Goal: Task Accomplishment & Management: Complete application form

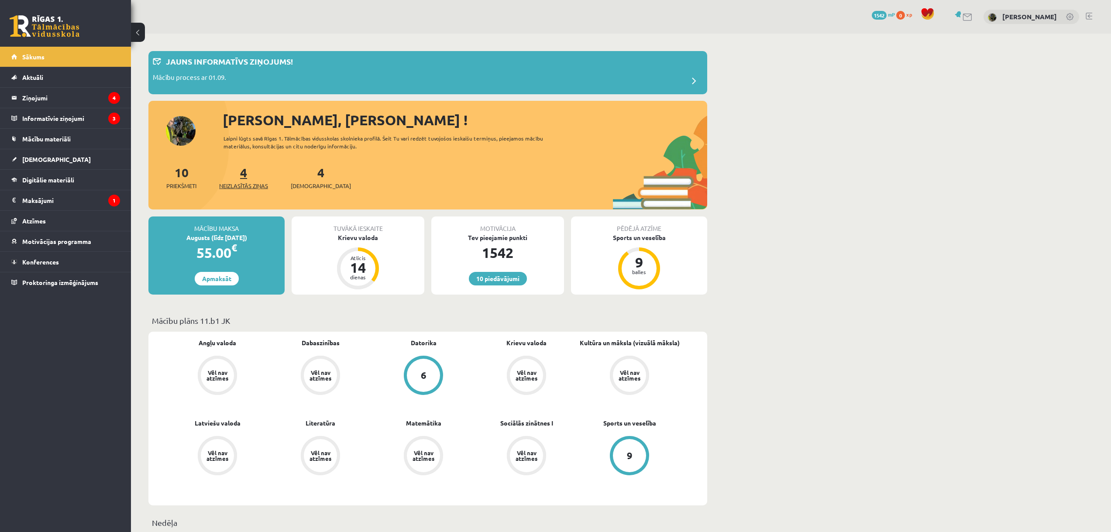
click at [247, 176] on link "4 Neizlasītās ziņas" at bounding box center [243, 178] width 49 height 26
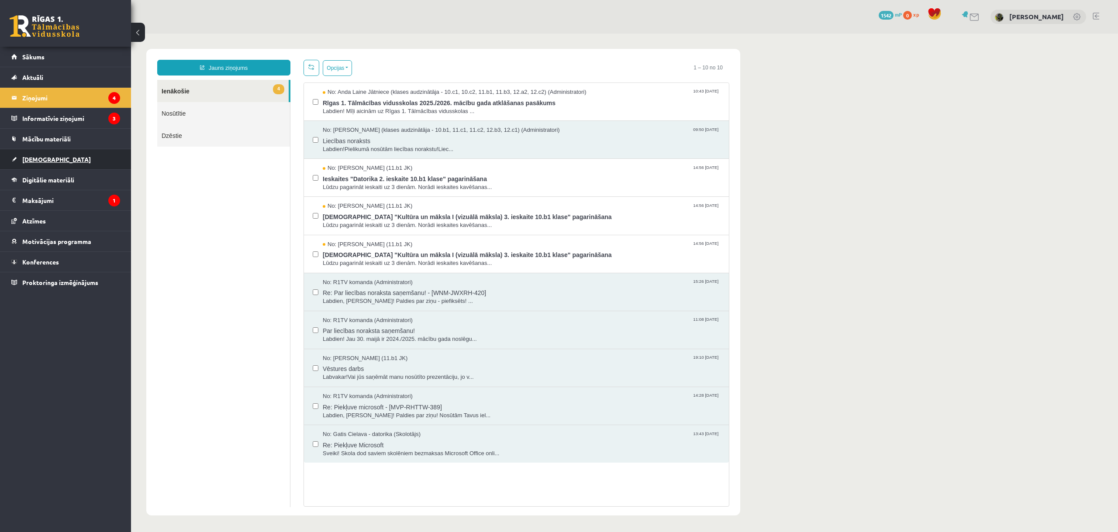
click at [41, 161] on span "[DEMOGRAPHIC_DATA]" at bounding box center [56, 159] width 69 height 8
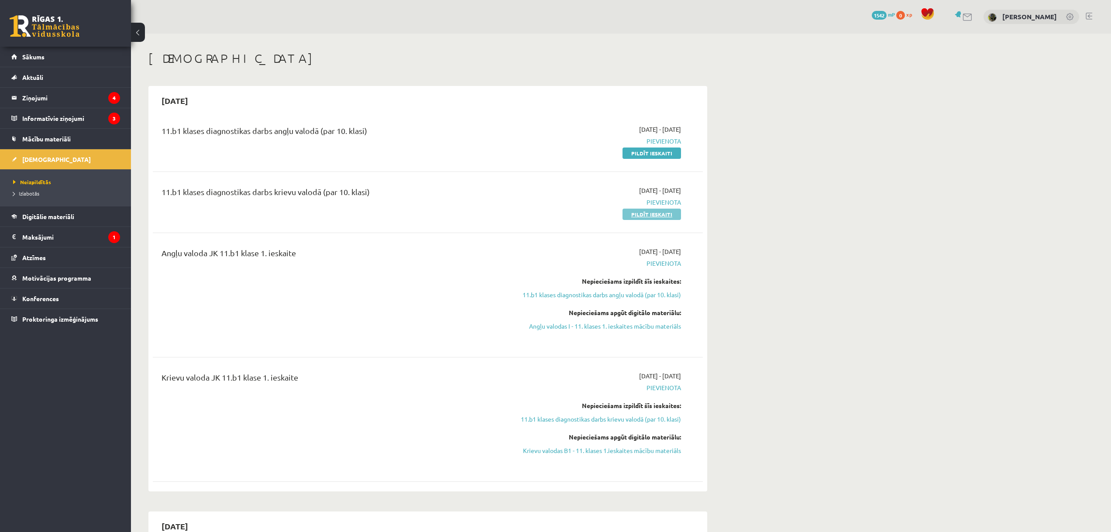
click at [669, 214] on link "Pildīt ieskaiti" at bounding box center [652, 214] width 58 height 11
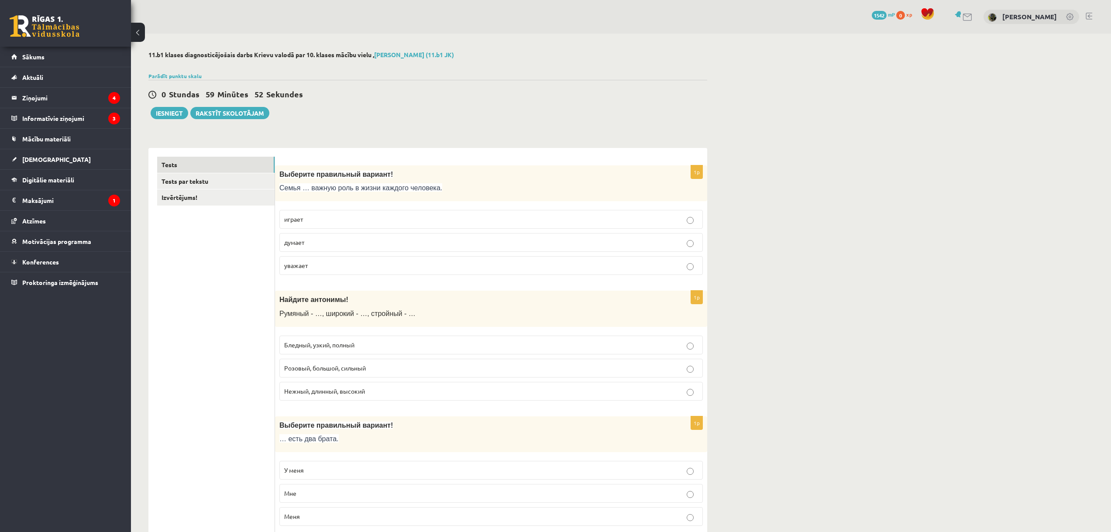
click at [311, 219] on p "играет" at bounding box center [491, 219] width 414 height 9
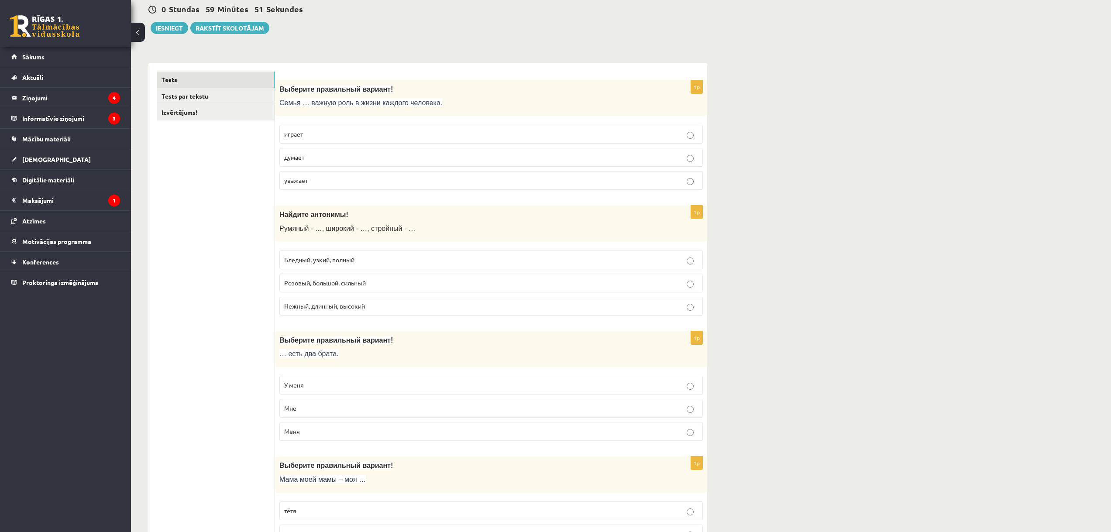
scroll to position [87, 0]
click at [331, 260] on span "Бледный, узкий, полный" at bounding box center [319, 258] width 70 height 8
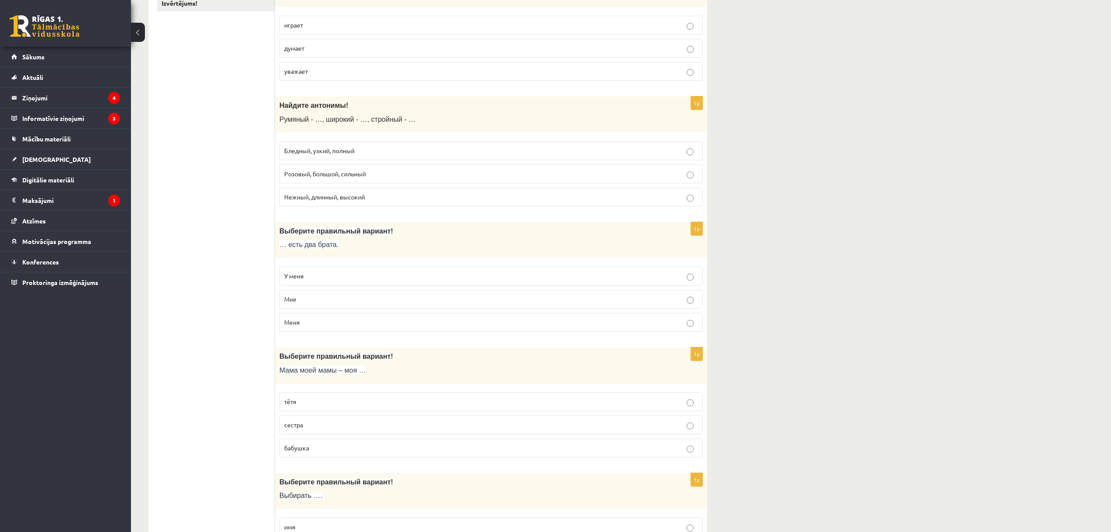
scroll to position [218, 0]
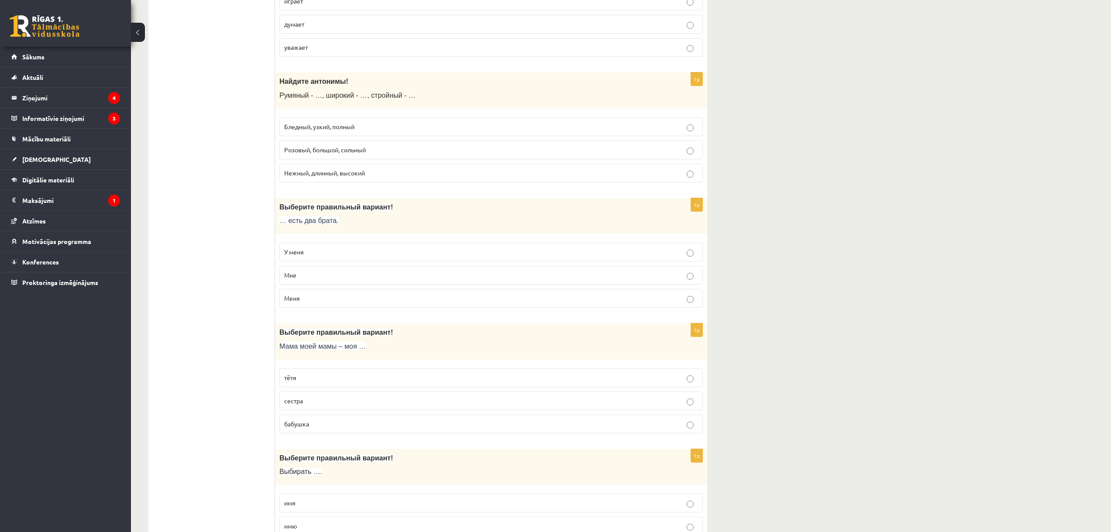
click at [309, 251] on p "У меня" at bounding box center [491, 252] width 414 height 9
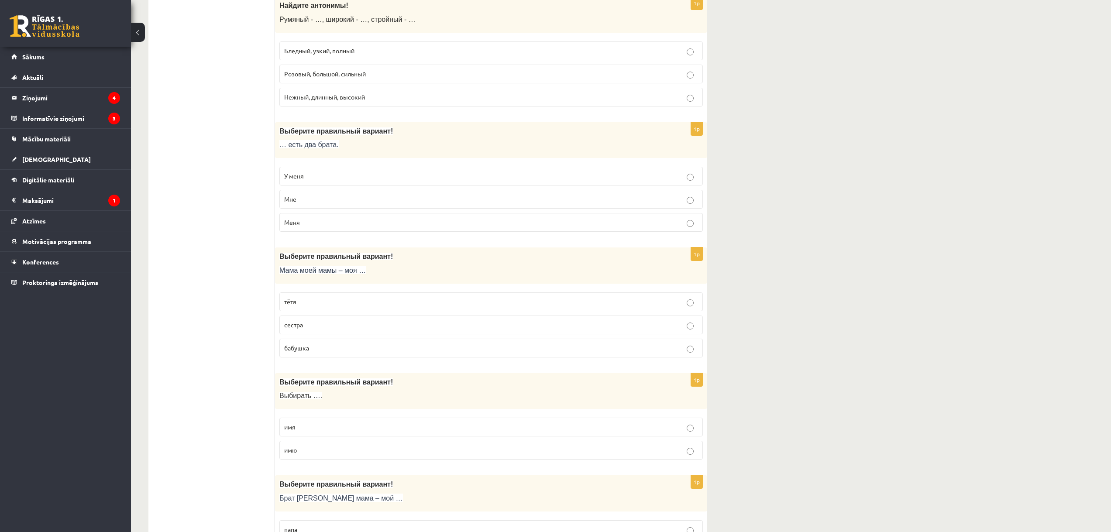
scroll to position [306, 0]
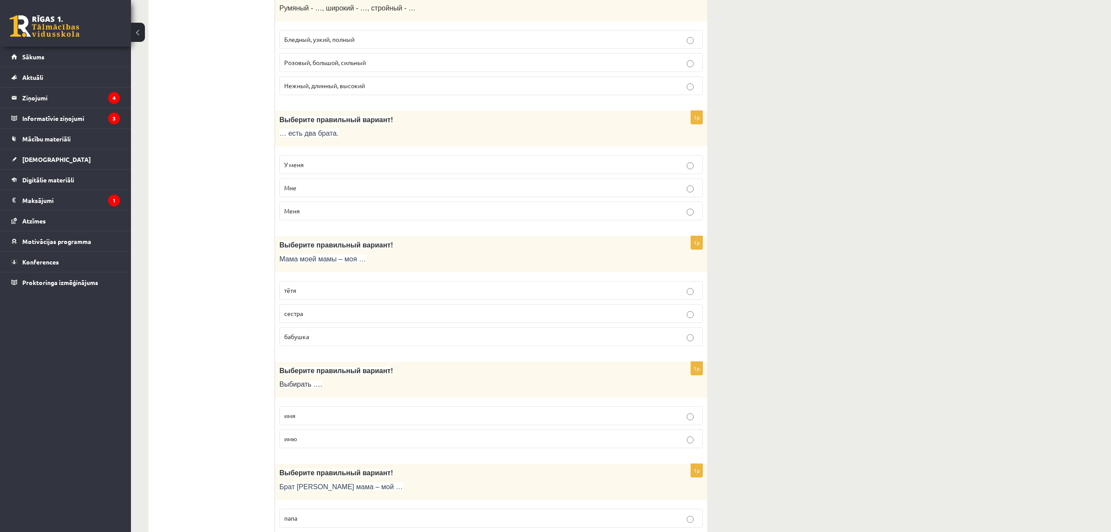
click at [310, 333] on p "бабушка" at bounding box center [491, 336] width 414 height 9
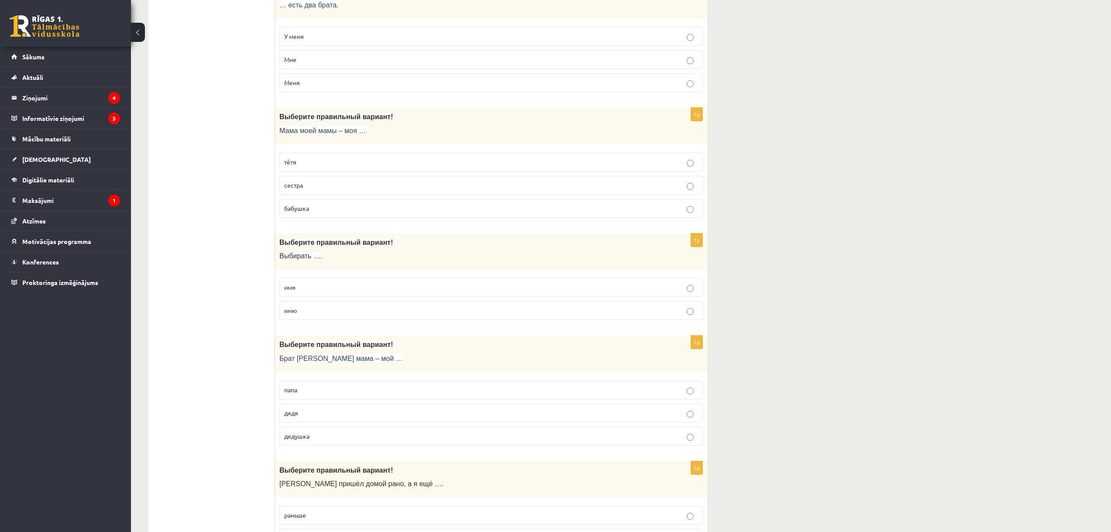
scroll to position [437, 0]
click at [296, 282] on p "имя" at bounding box center [491, 284] width 414 height 9
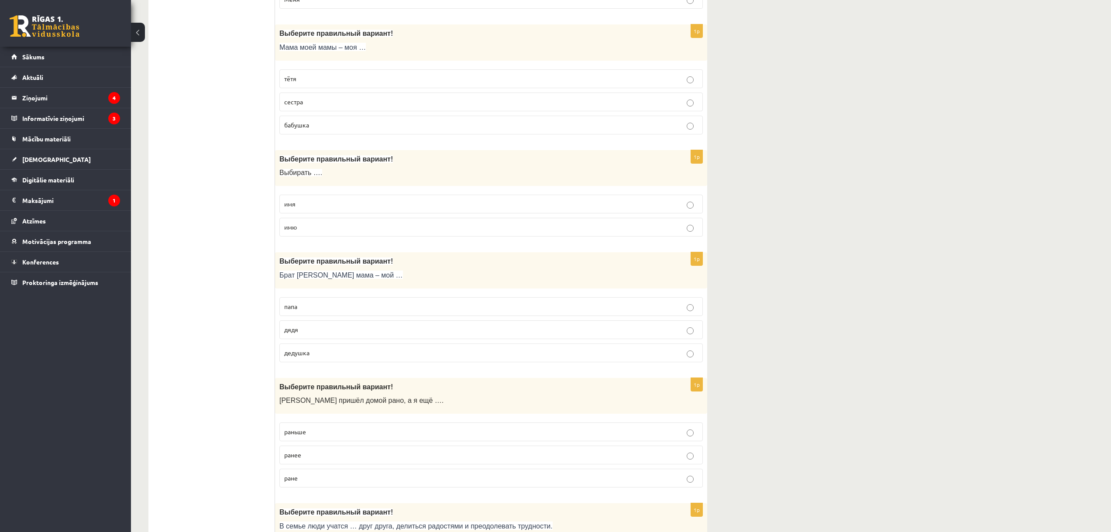
scroll to position [524, 0]
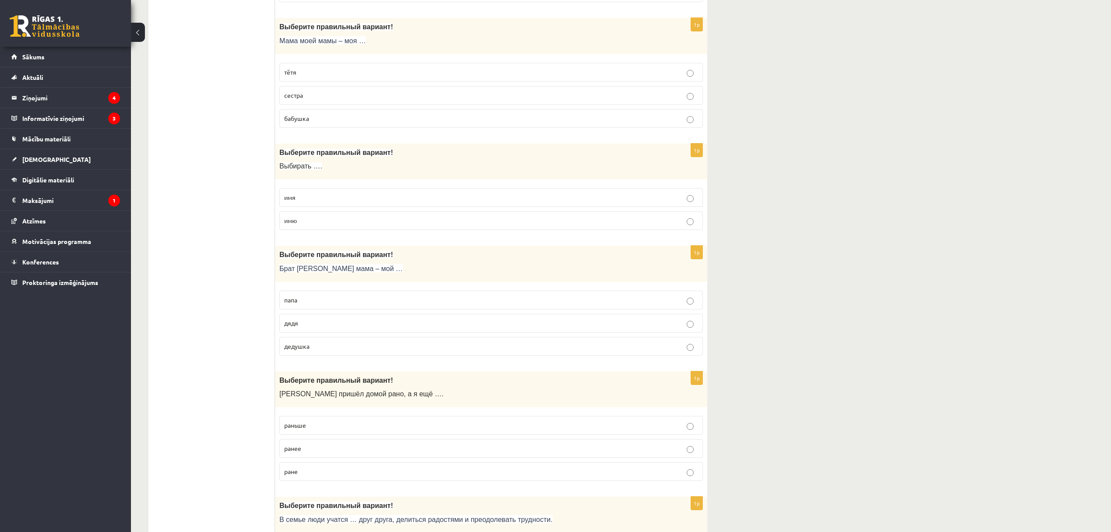
click at [303, 325] on p "дядя" at bounding box center [491, 323] width 414 height 9
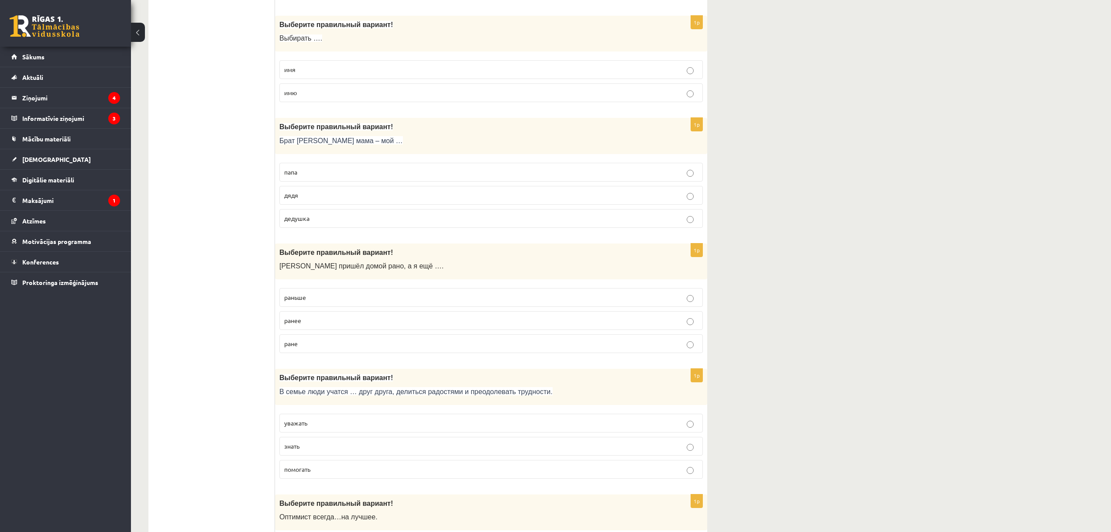
scroll to position [655, 0]
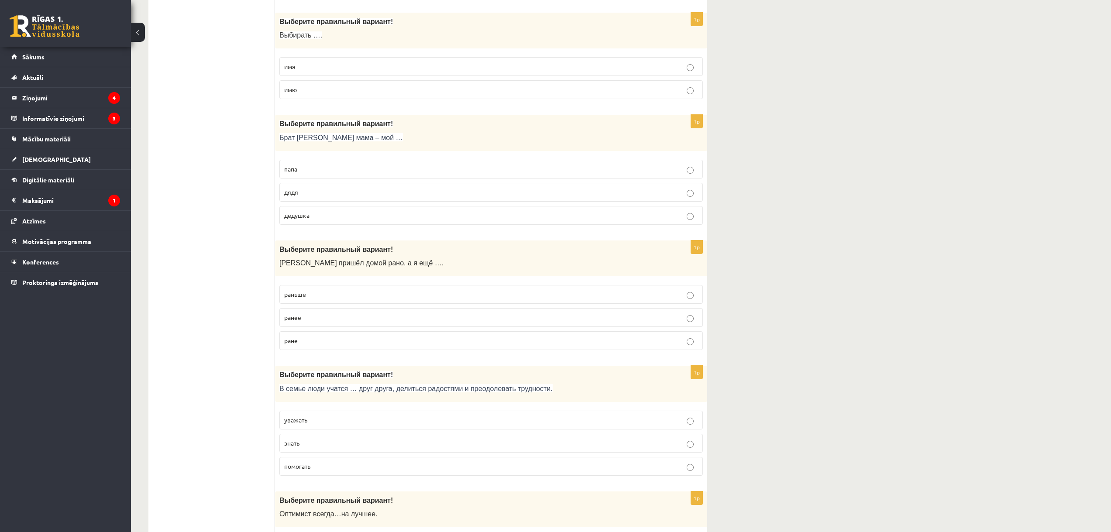
click at [311, 295] on p "раньше" at bounding box center [491, 294] width 414 height 9
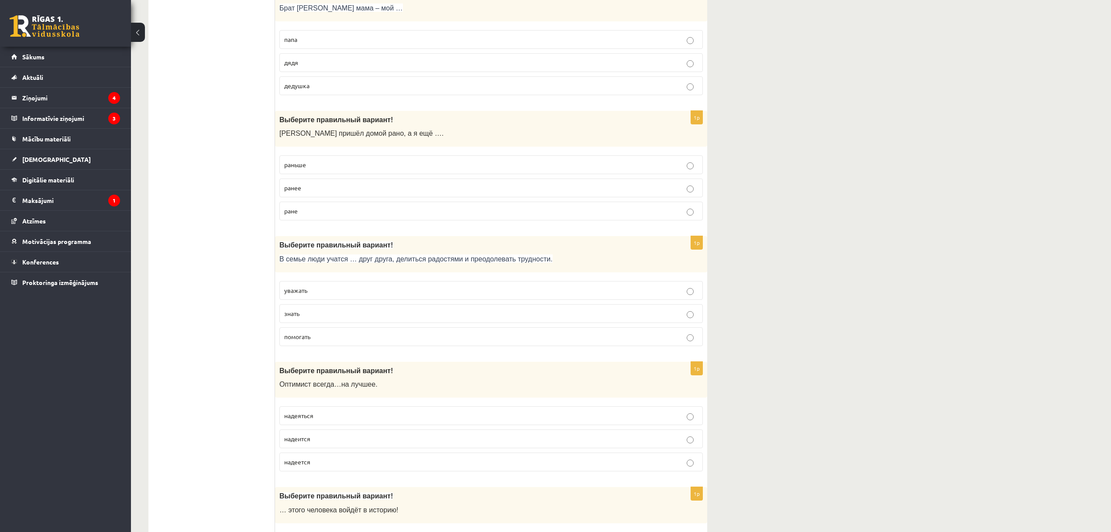
scroll to position [786, 0]
click at [312, 290] on p "уважать" at bounding box center [491, 289] width 414 height 9
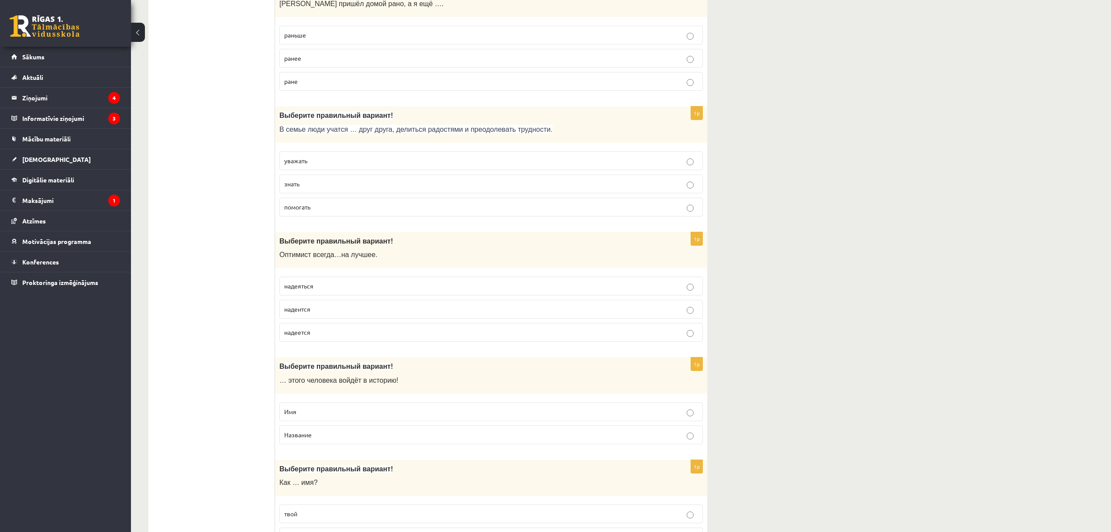
scroll to position [917, 0]
click at [306, 306] on span "надеится" at bounding box center [297, 307] width 26 height 8
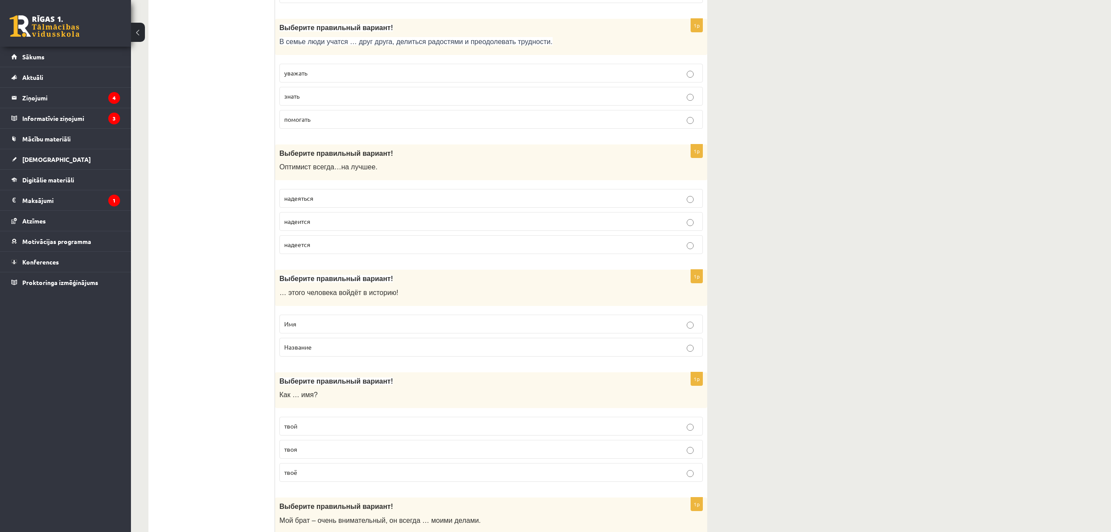
scroll to position [1004, 0]
click at [299, 323] on p "Имя" at bounding box center [491, 321] width 414 height 9
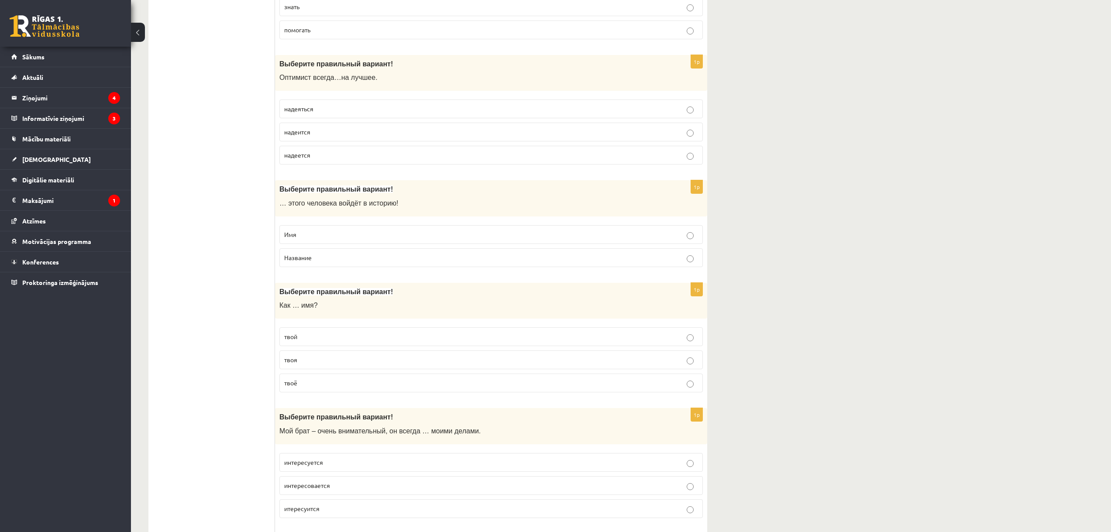
scroll to position [1135, 0]
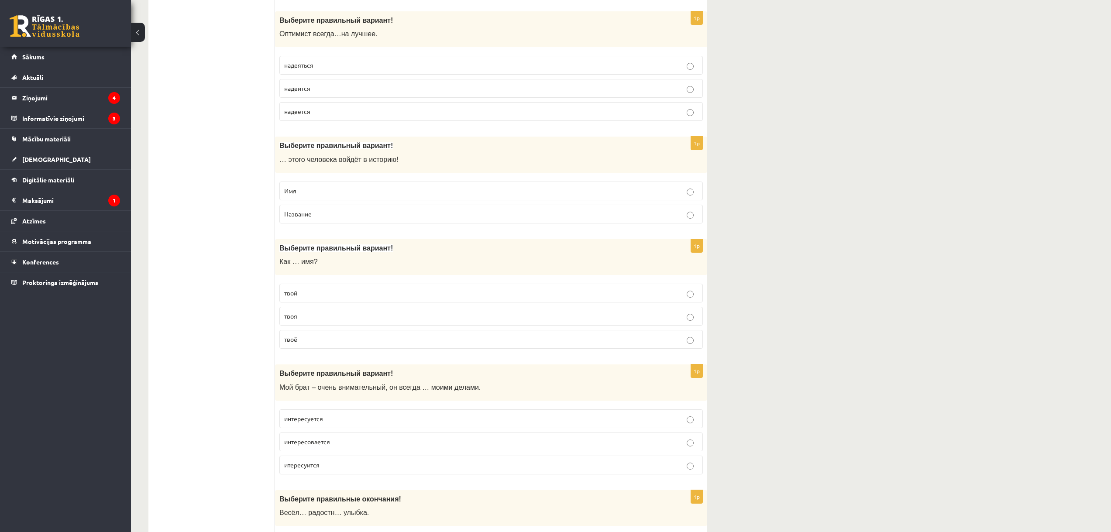
click at [289, 338] on span "твоё" at bounding box center [290, 339] width 13 height 8
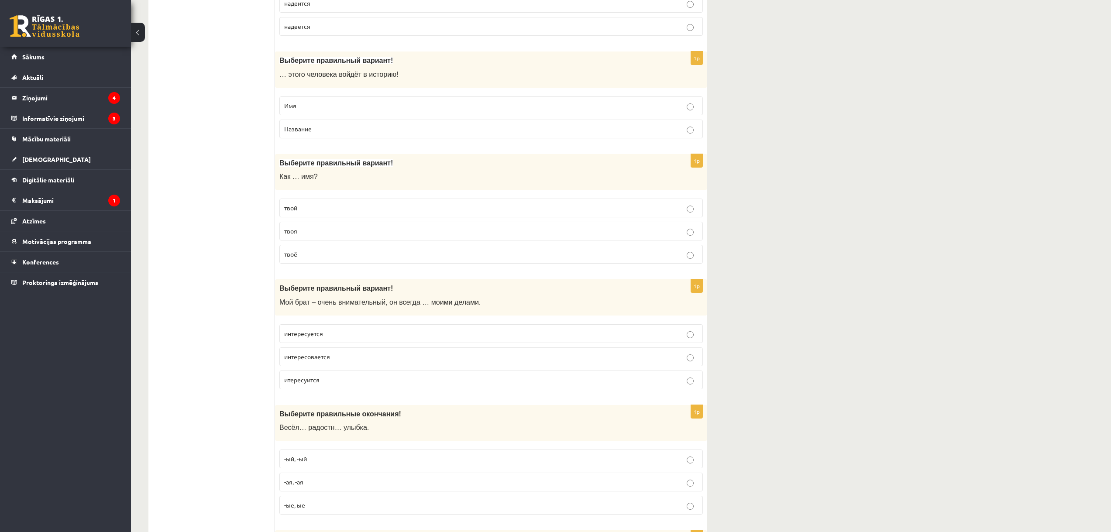
scroll to position [1222, 0]
click at [331, 329] on p "интересуется" at bounding box center [491, 331] width 414 height 9
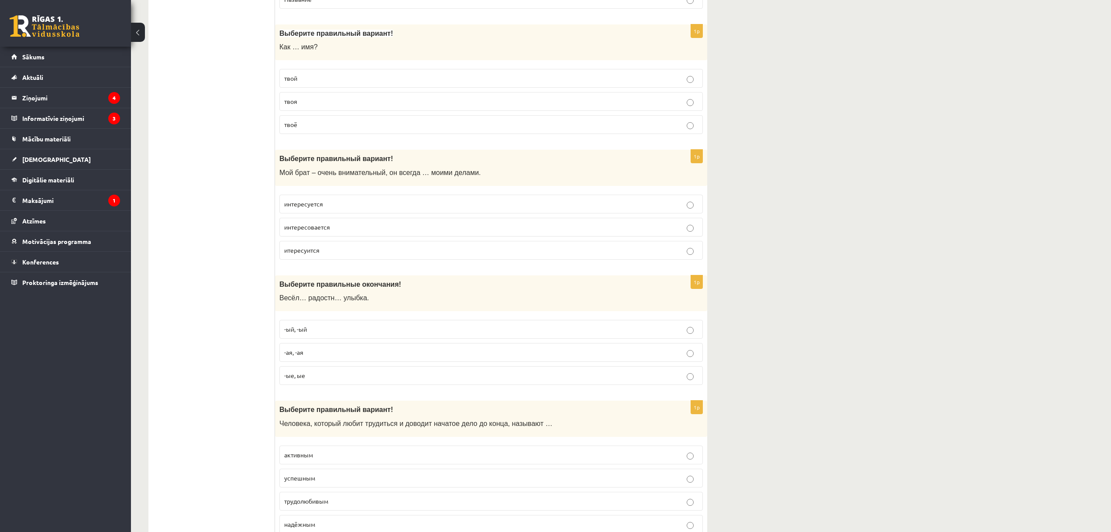
scroll to position [1353, 0]
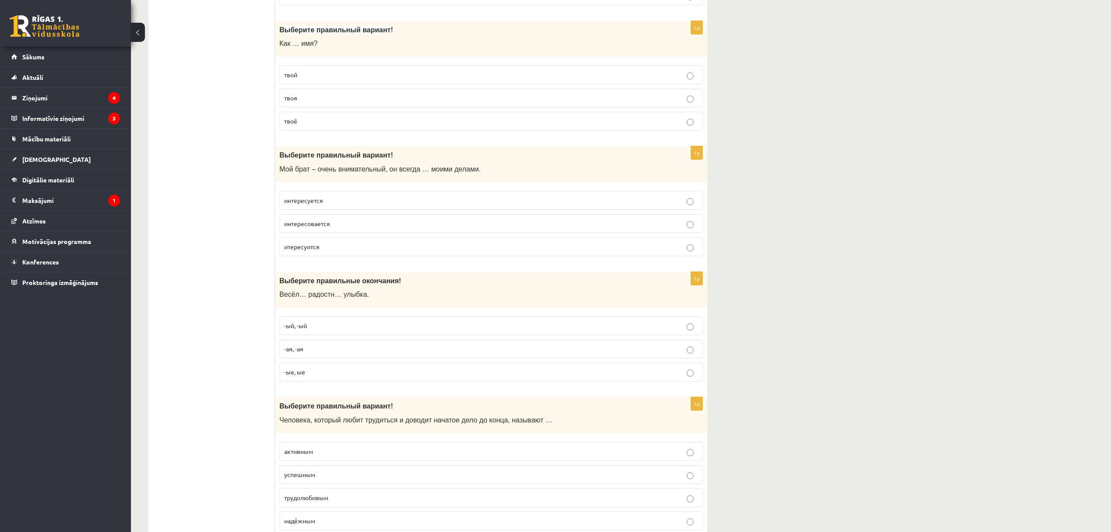
click at [312, 348] on p "-ая, -ая" at bounding box center [491, 348] width 414 height 9
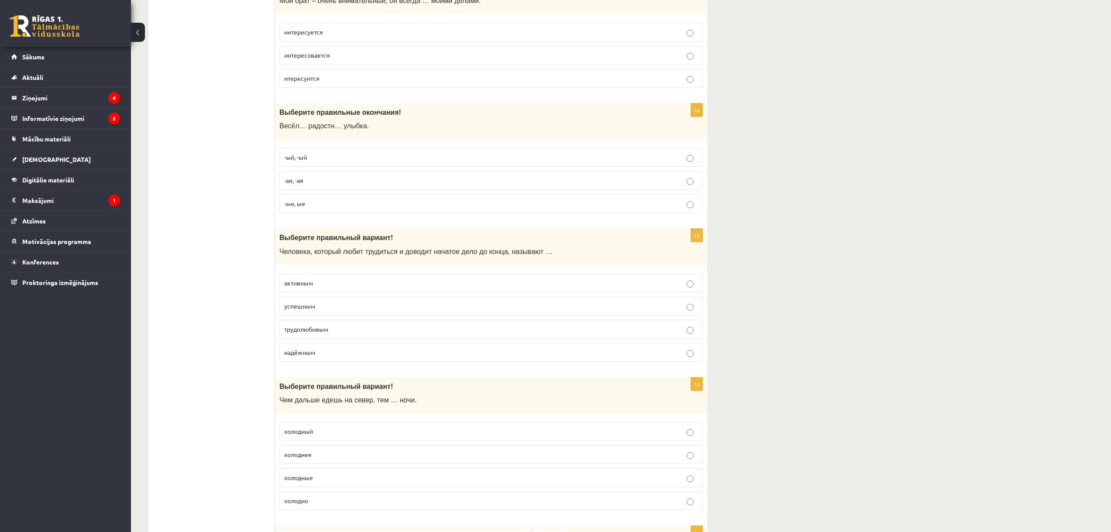
scroll to position [1528, 0]
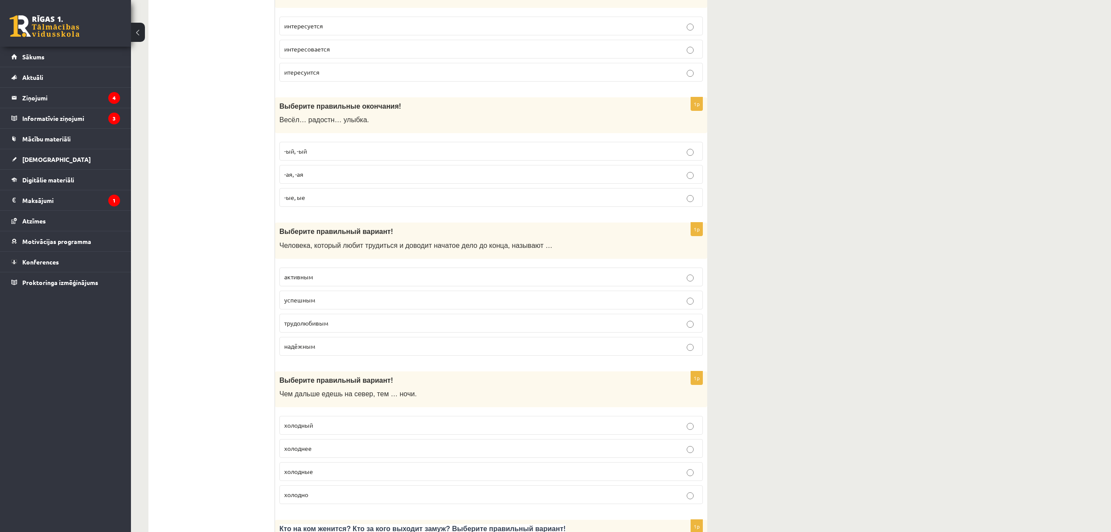
click at [324, 345] on p "надёжным" at bounding box center [491, 346] width 414 height 9
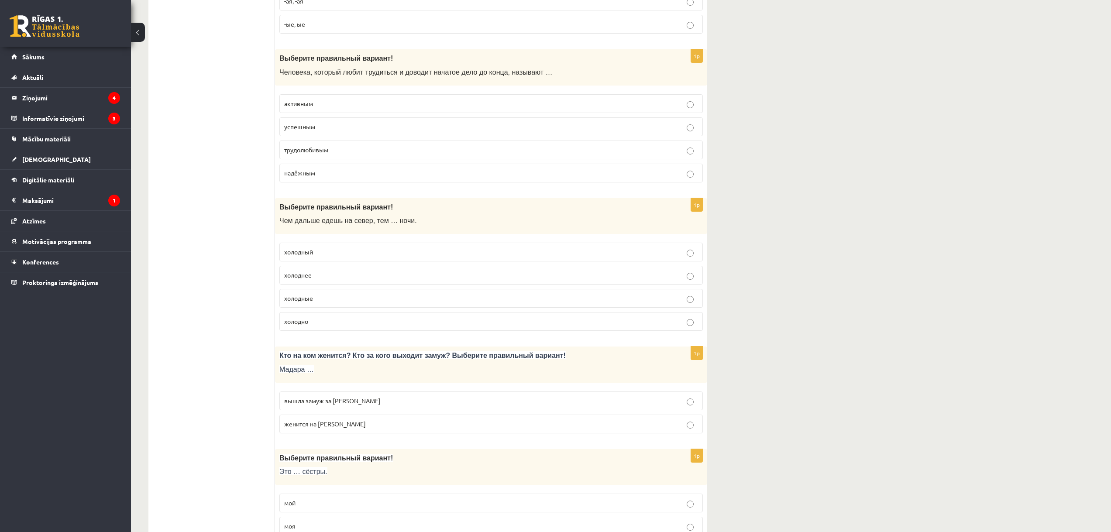
scroll to position [1703, 0]
click at [311, 273] on span "холоднее" at bounding box center [298, 274] width 28 height 8
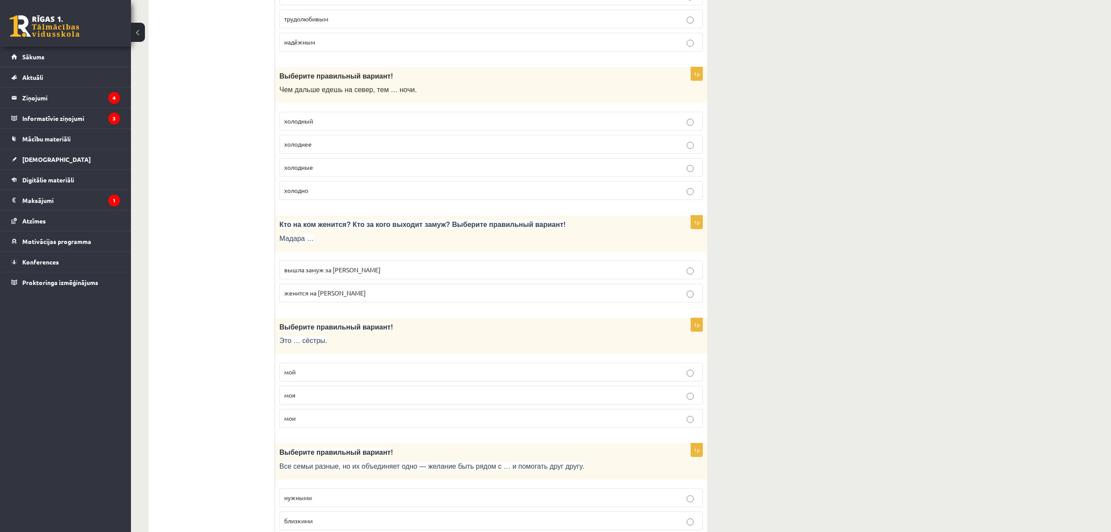
scroll to position [1833, 0]
click at [310, 268] on span "вышла замуж за Марка" at bounding box center [332, 269] width 96 height 8
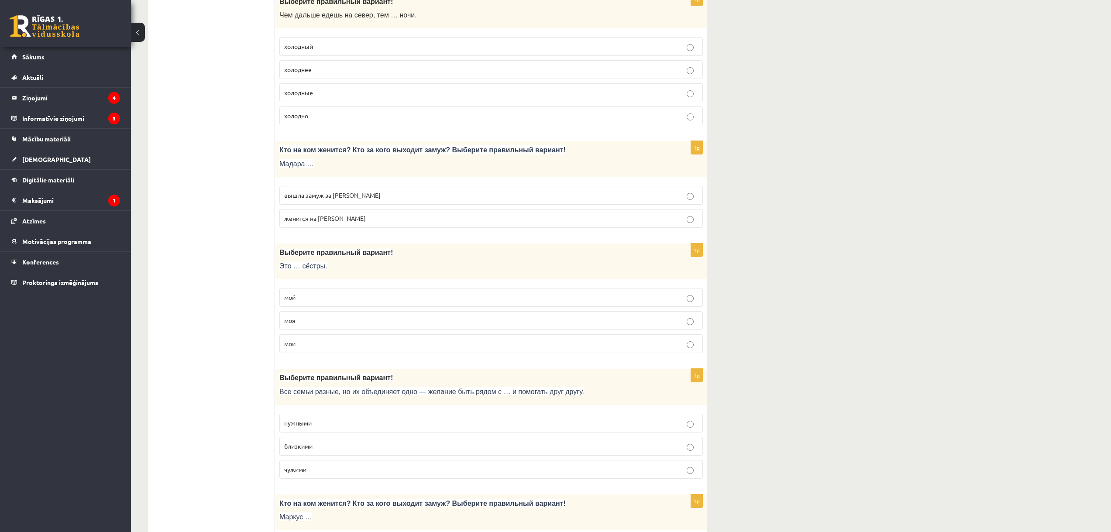
scroll to position [1921, 0]
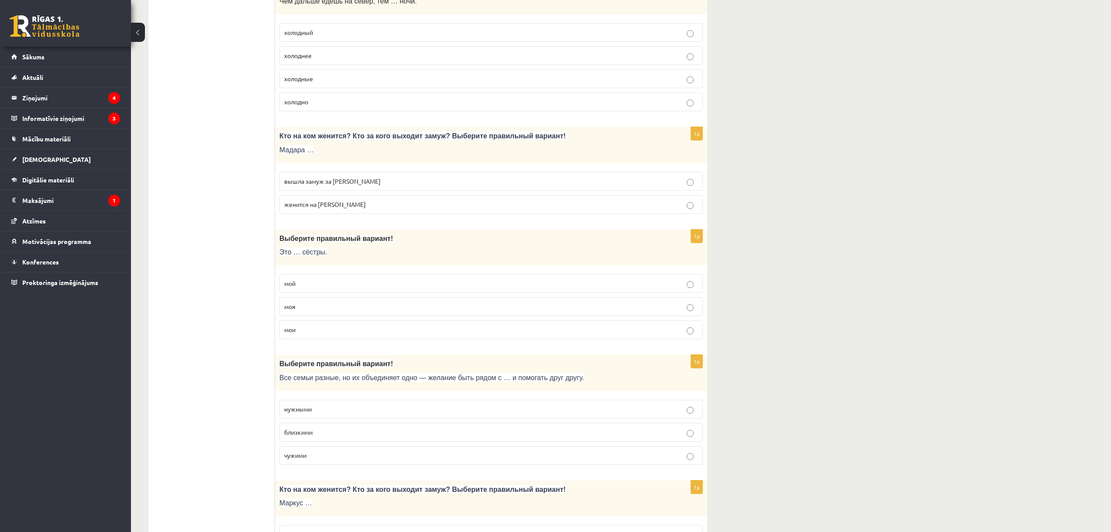
click at [302, 325] on label "мои" at bounding box center [490, 329] width 423 height 19
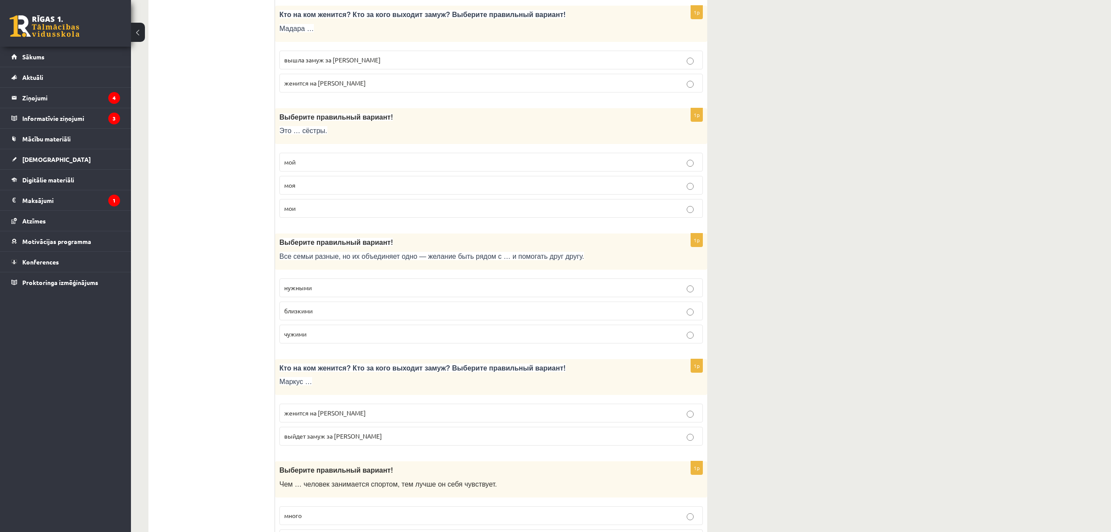
scroll to position [2052, 0]
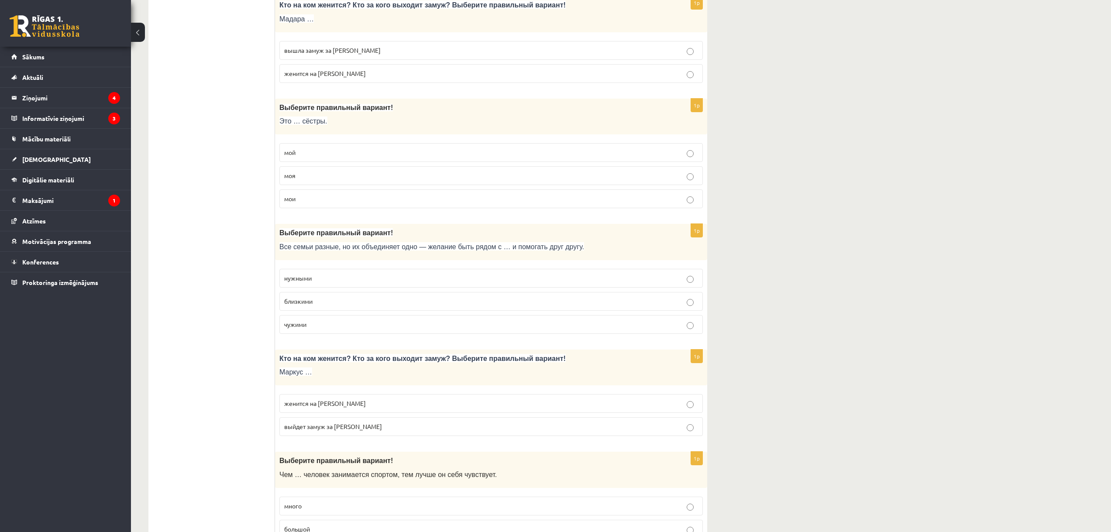
click at [320, 302] on p "близкими" at bounding box center [491, 301] width 414 height 9
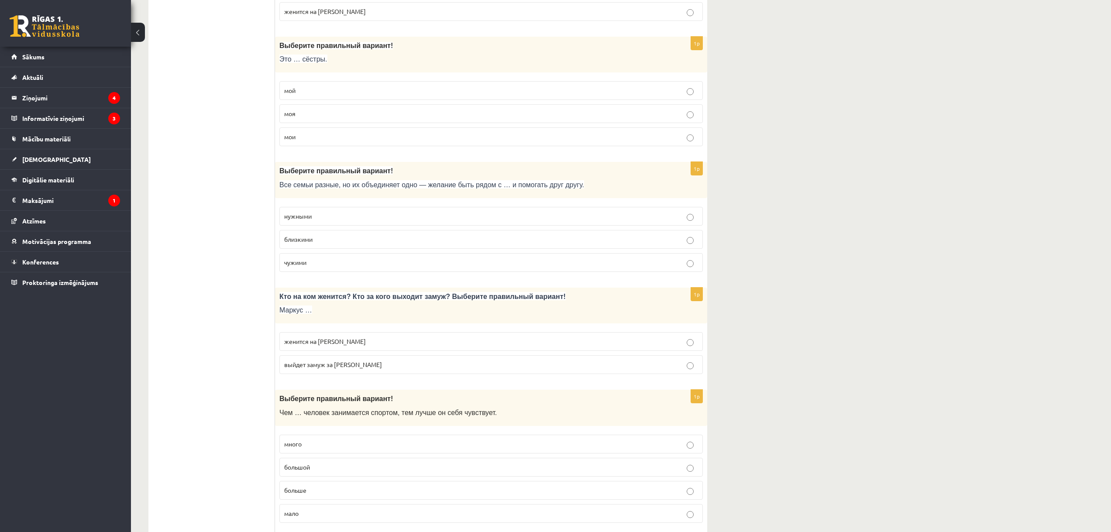
scroll to position [2139, 0]
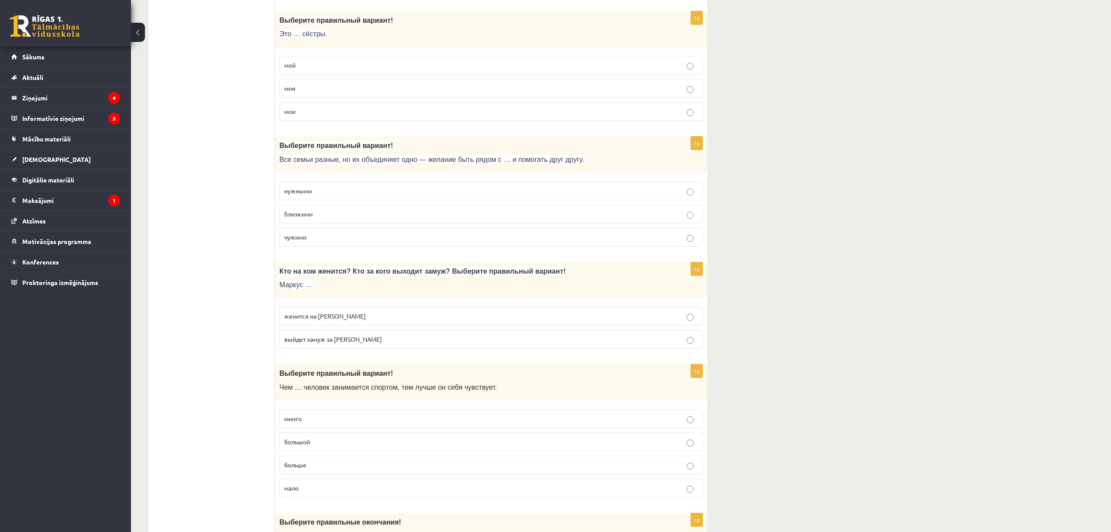
click at [326, 314] on span "женится на Агнии" at bounding box center [325, 316] width 82 height 8
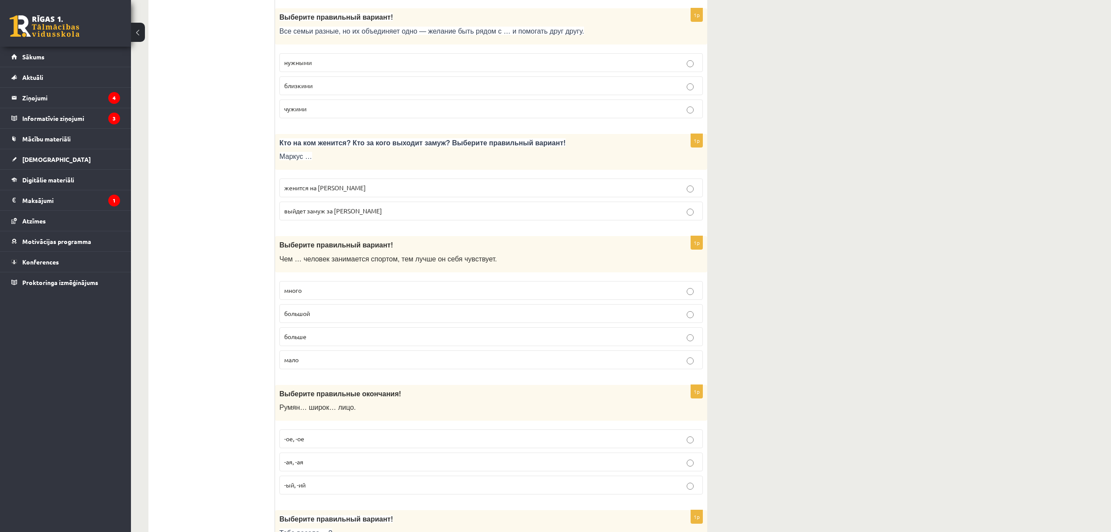
scroll to position [2270, 0]
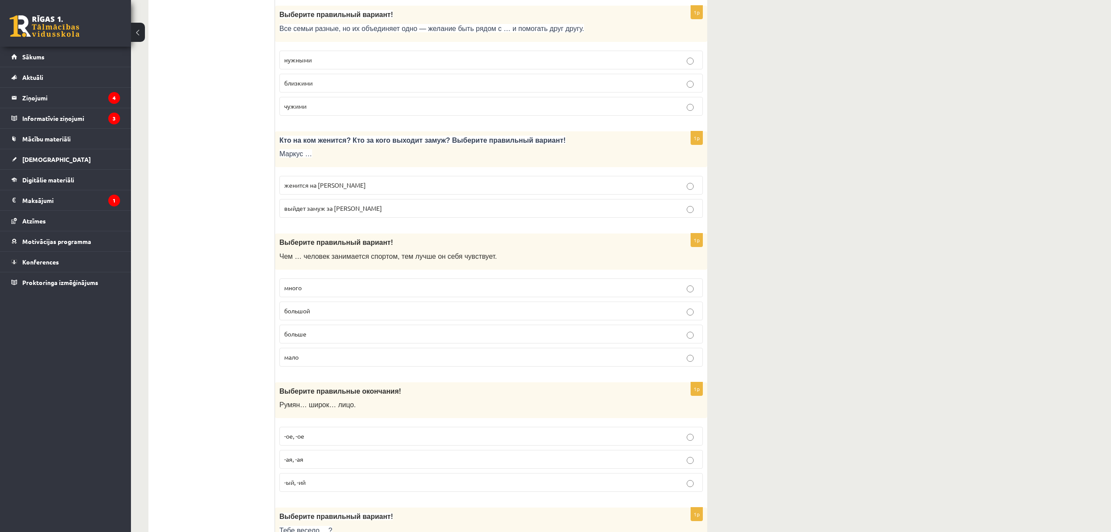
click at [305, 332] on span "больше" at bounding box center [295, 334] width 22 height 8
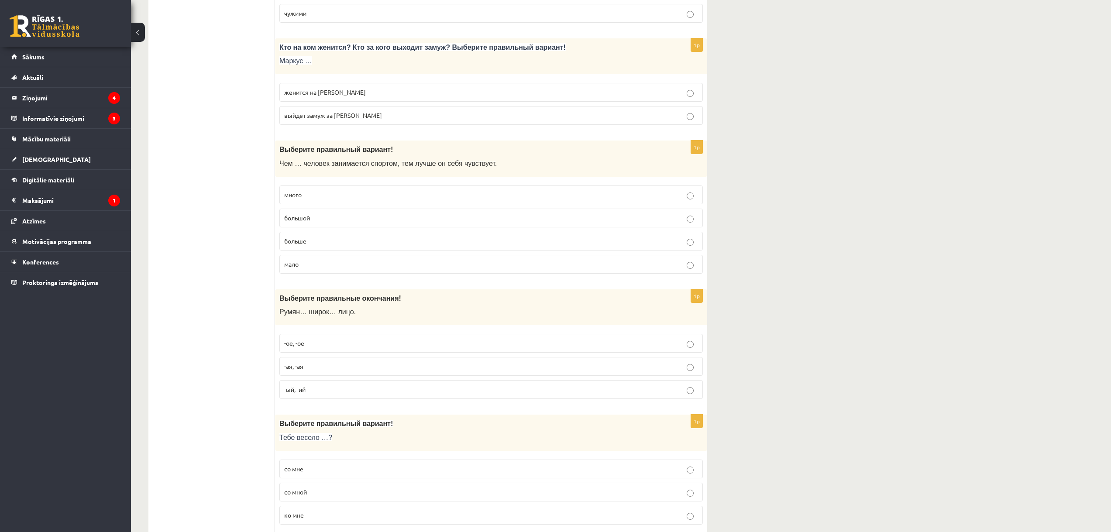
scroll to position [2401, 0]
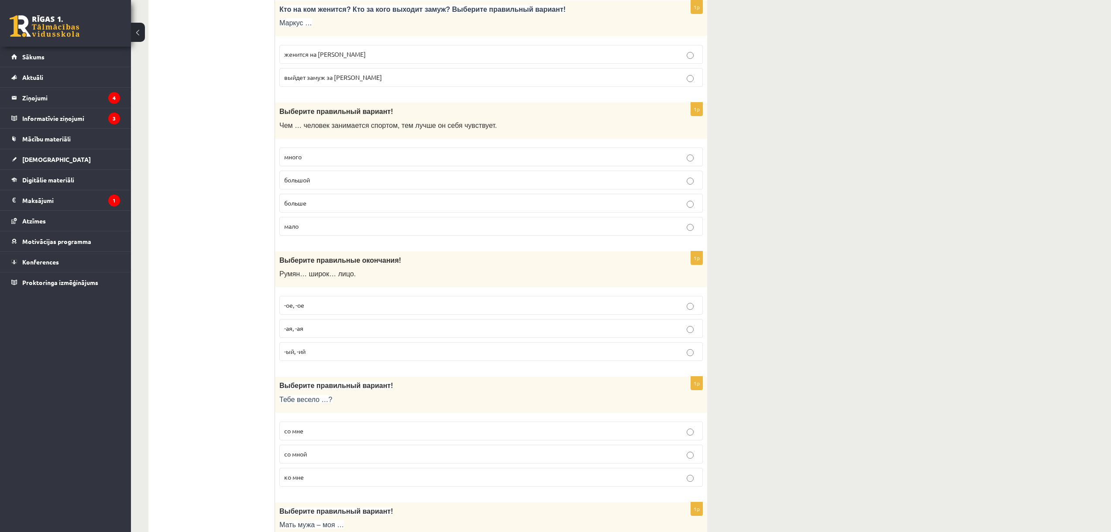
click at [310, 304] on p "-ое, -ое" at bounding box center [491, 305] width 414 height 9
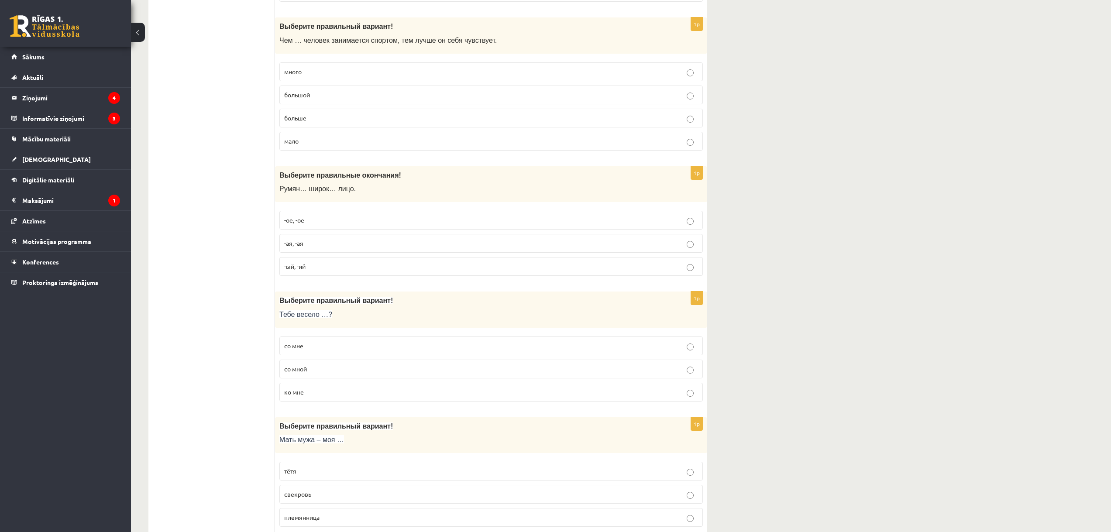
scroll to position [2488, 0]
click at [316, 368] on p "со мной" at bounding box center [491, 366] width 414 height 9
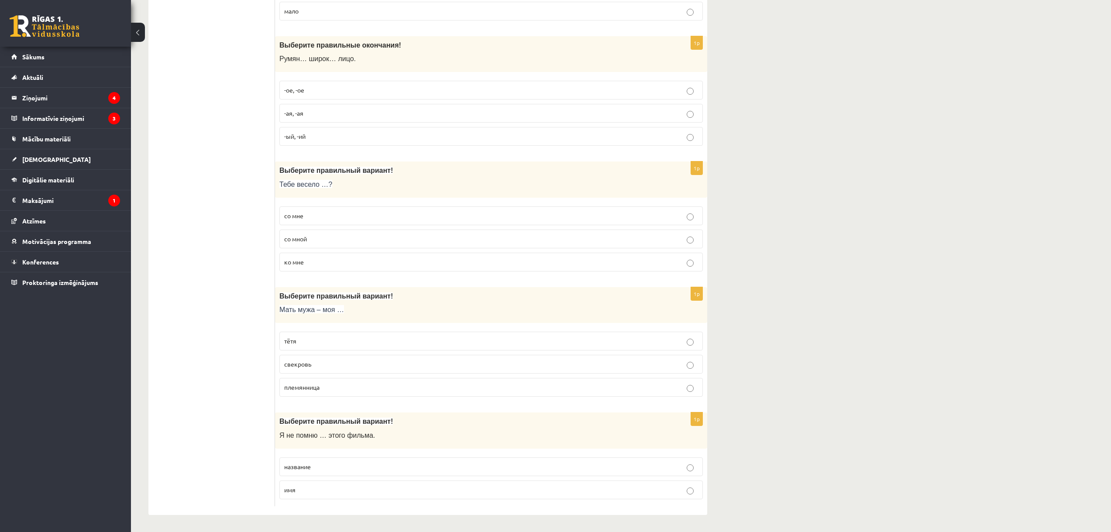
scroll to position [2617, 0]
click at [311, 363] on span "свекровь" at bounding box center [297, 364] width 27 height 8
click at [320, 468] on p "название" at bounding box center [491, 466] width 414 height 9
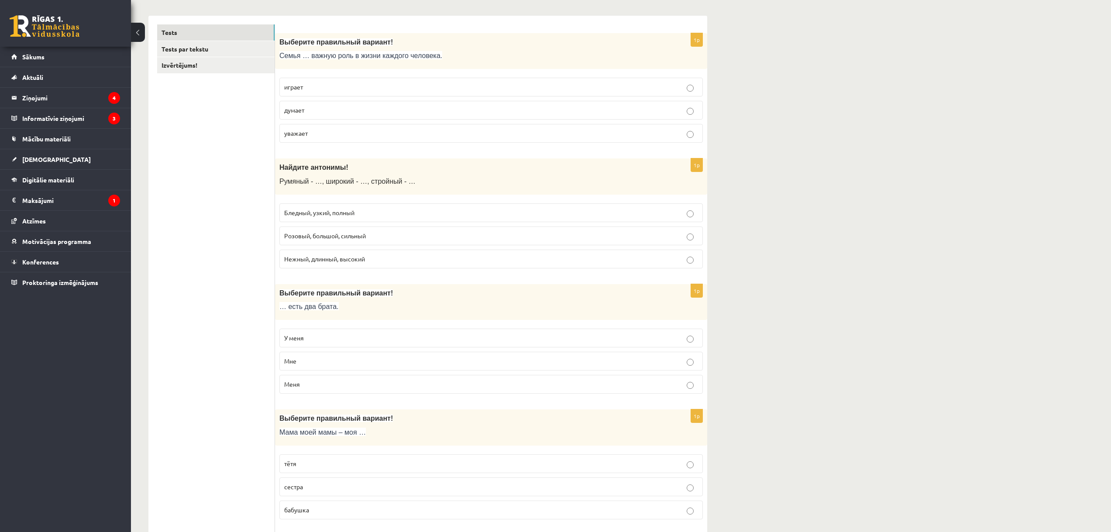
scroll to position [0, 0]
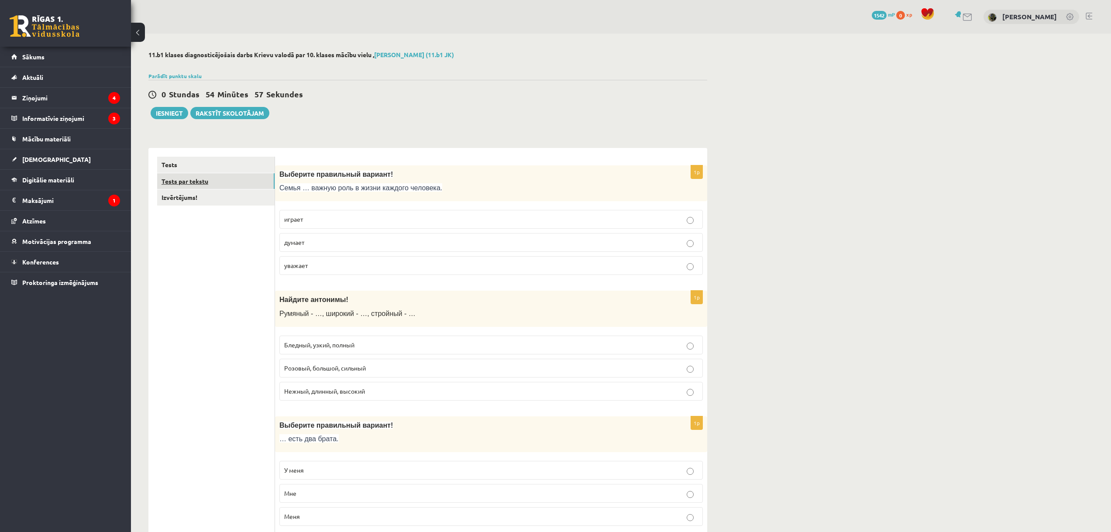
click at [218, 183] on link "Tests par tekstu" at bounding box center [215, 181] width 117 height 16
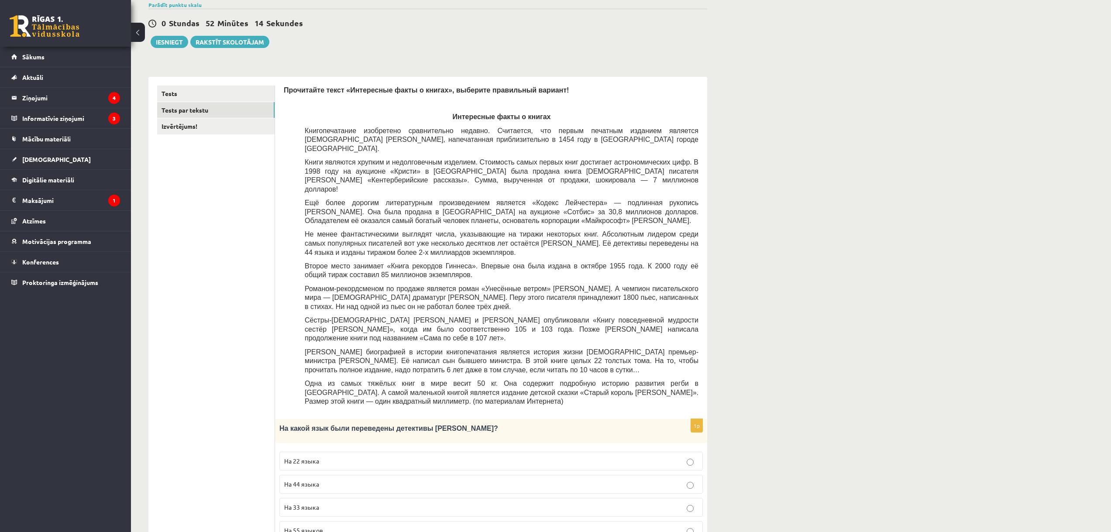
scroll to position [44, 0]
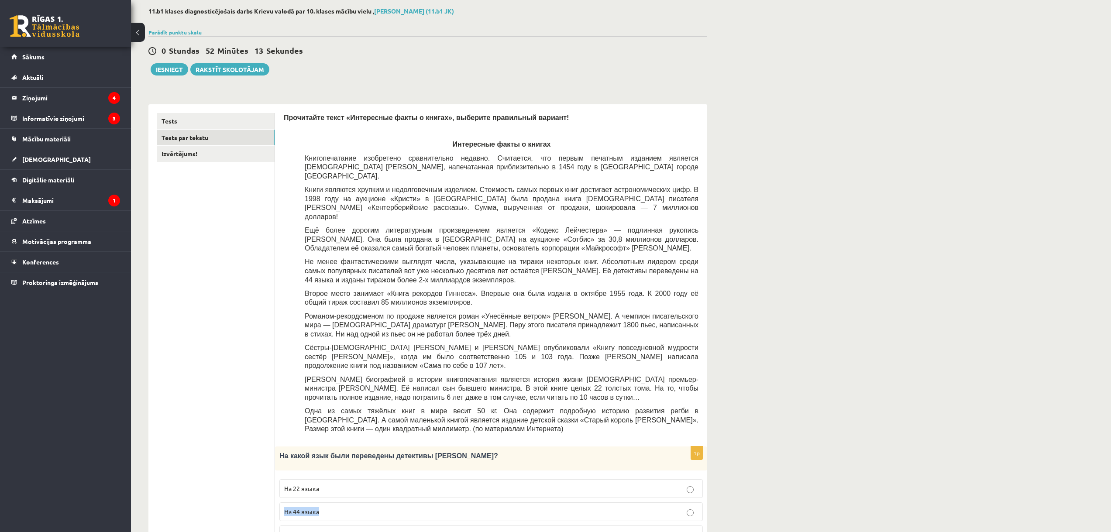
drag, startPoint x: 319, startPoint y: 446, endPoint x: 326, endPoint y: 487, distance: 41.6
click at [326, 487] on div "1p На какой язык были переведены детективы Агаты Кристи? На 22 языка На 44 язык…" at bounding box center [491, 510] width 432 height 127
click at [326, 507] on p "На 44 языка" at bounding box center [491, 511] width 414 height 9
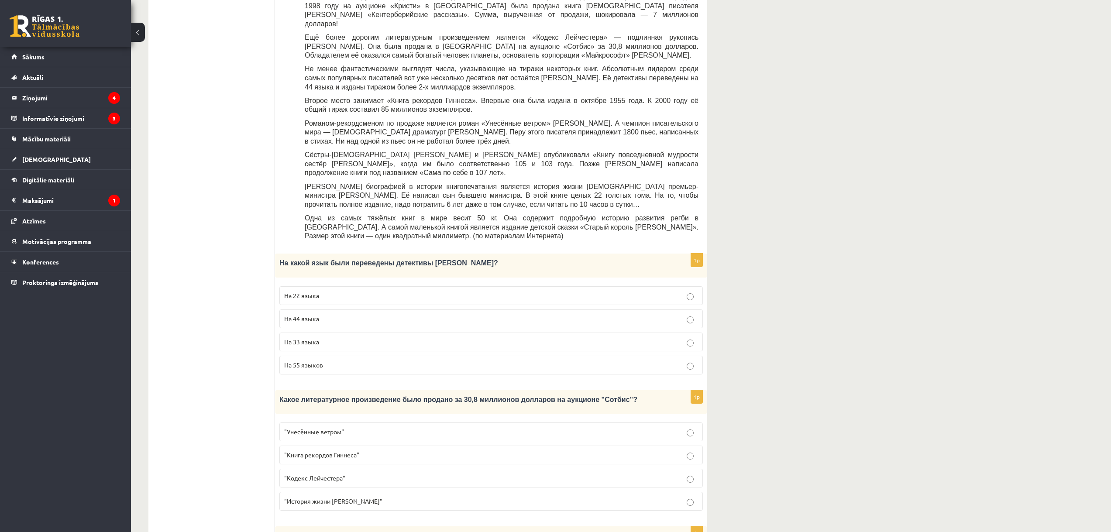
scroll to position [262, 0]
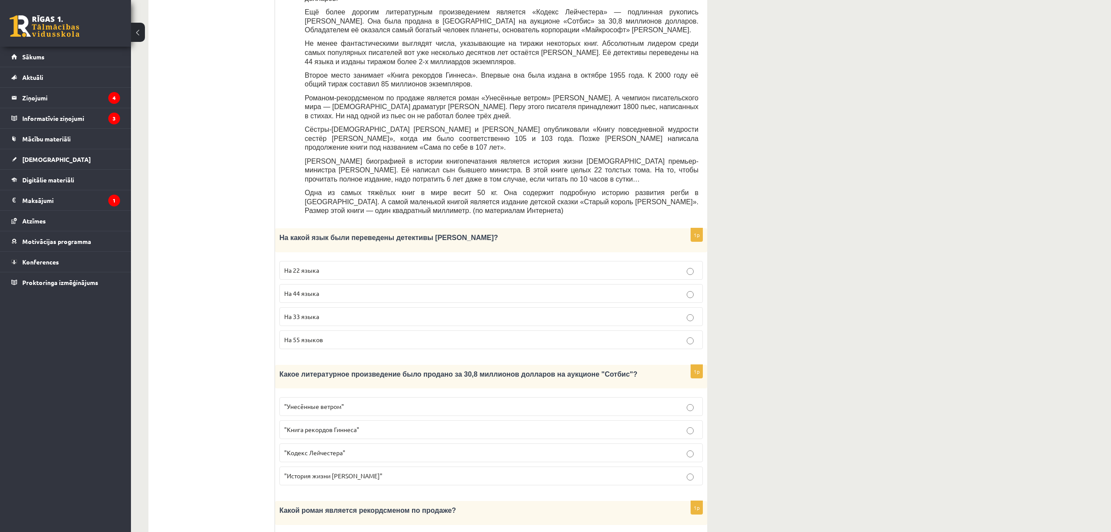
click at [327, 449] on span ""Кодекс Лейчестера"" at bounding box center [314, 453] width 61 height 8
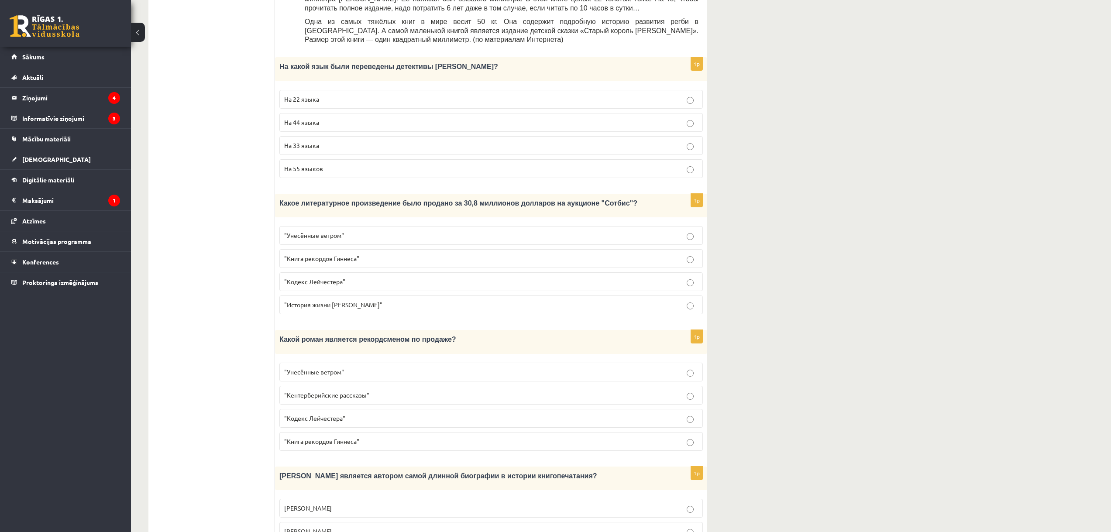
scroll to position [437, 0]
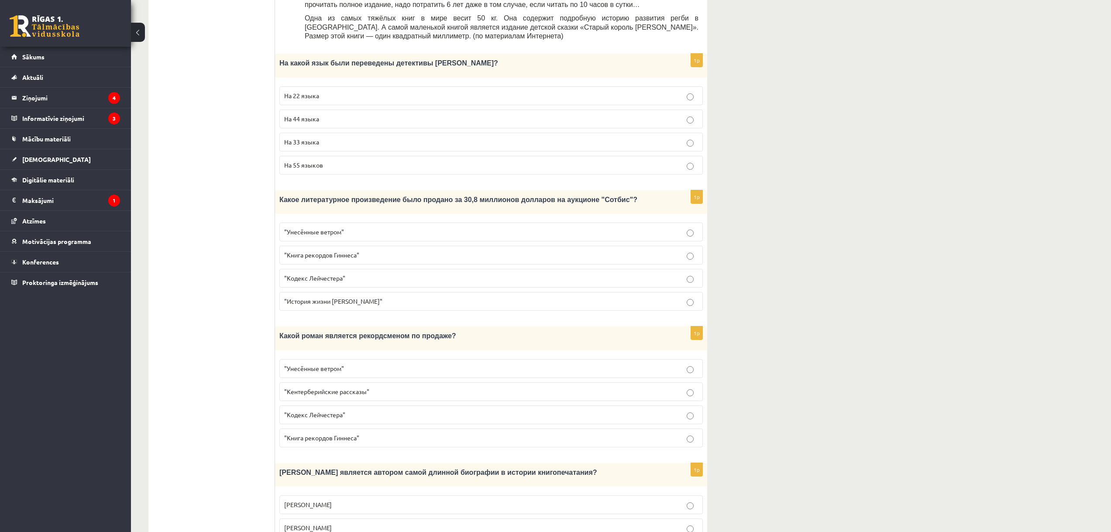
click at [340, 365] on span ""Унесённые ветром"" at bounding box center [314, 369] width 60 height 8
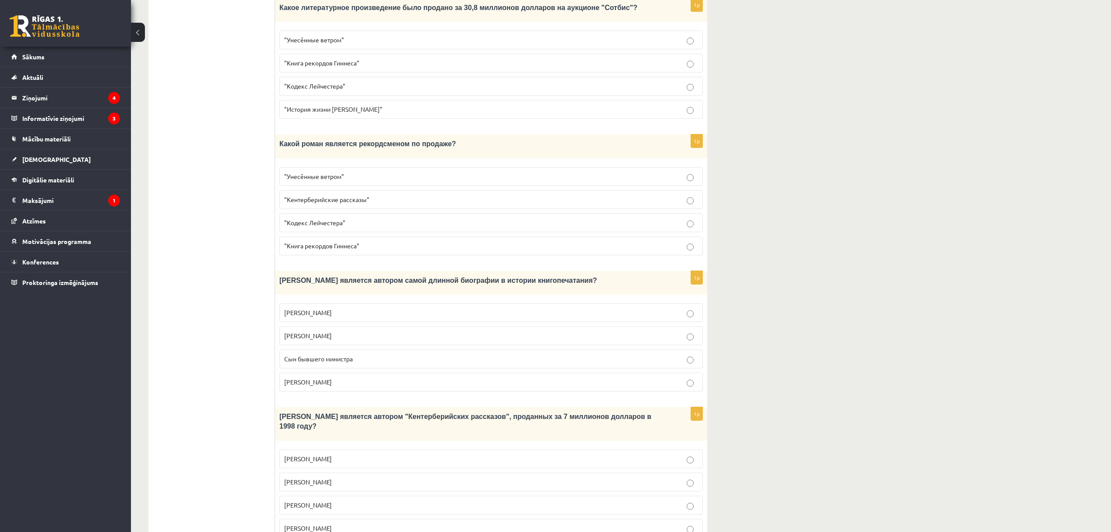
scroll to position [632, 0]
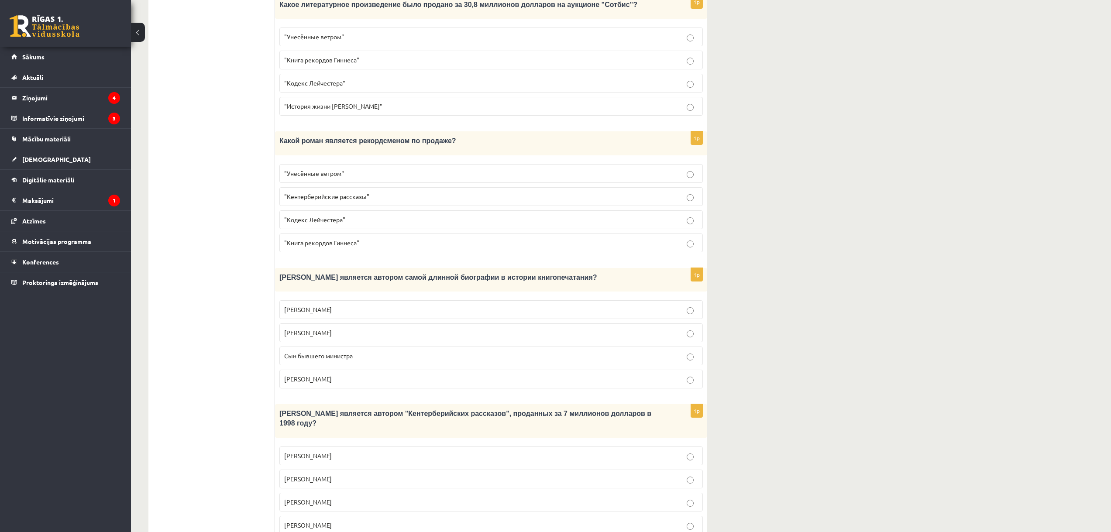
click at [340, 352] on span "Сын бывшего министра" at bounding box center [318, 356] width 69 height 8
click at [321, 498] on span "Джефри Чосер" at bounding box center [308, 502] width 48 height 8
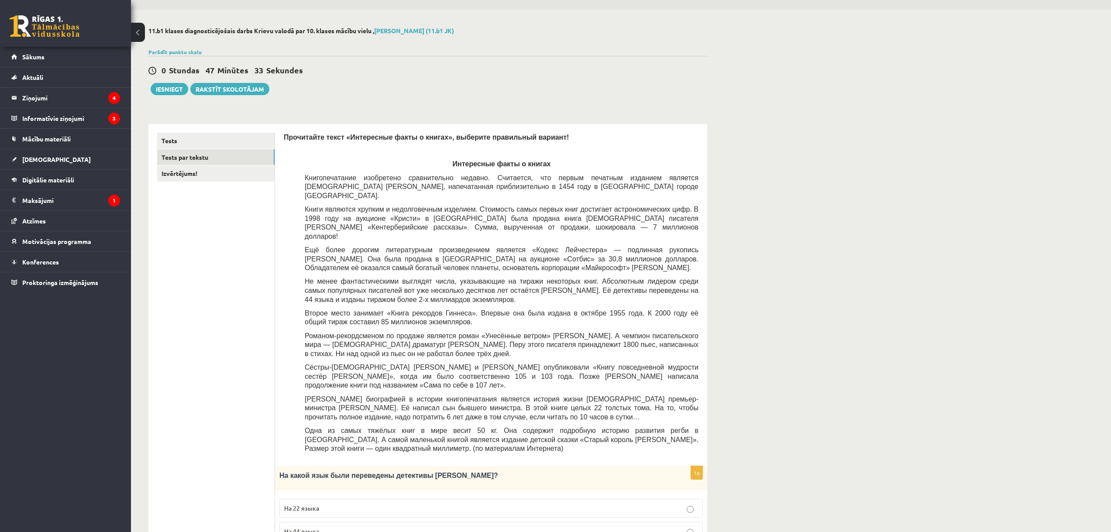
scroll to position [21, 0]
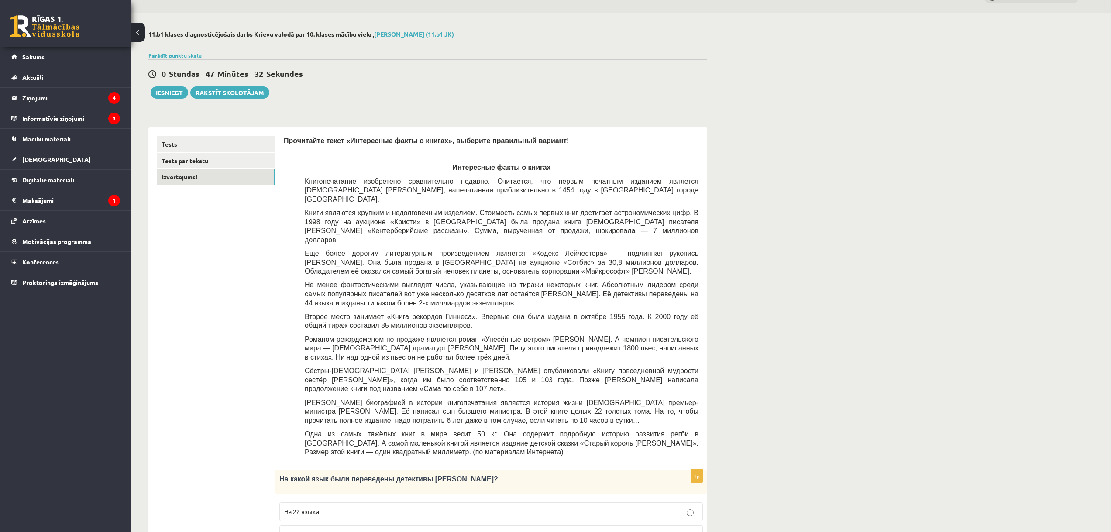
click at [210, 179] on link "Izvērtējums!" at bounding box center [215, 177] width 117 height 16
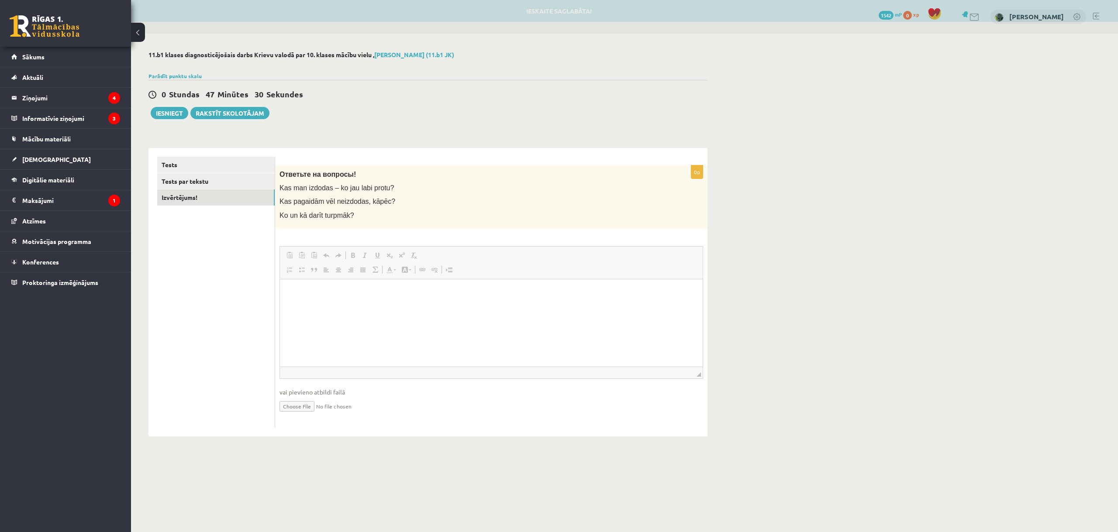
scroll to position [0, 0]
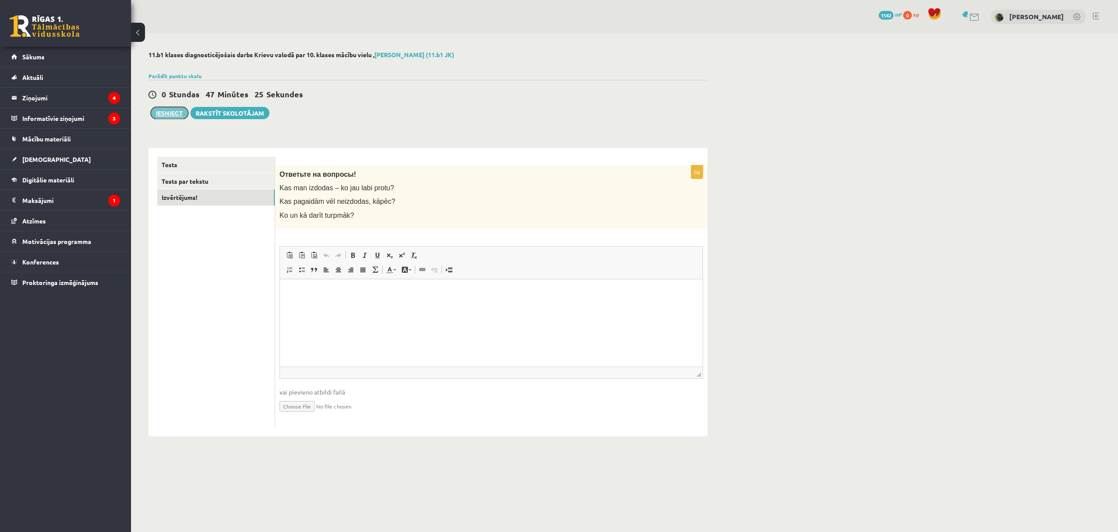
click at [170, 114] on button "Iesniegt" at bounding box center [170, 113] width 38 height 12
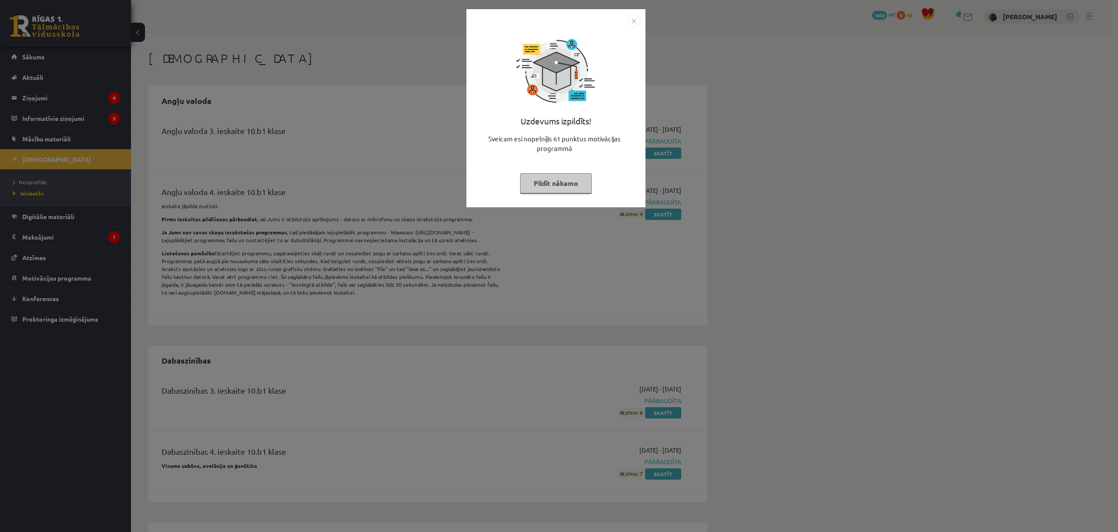
click at [554, 184] on button "Pildīt nākamo" at bounding box center [556, 183] width 72 height 20
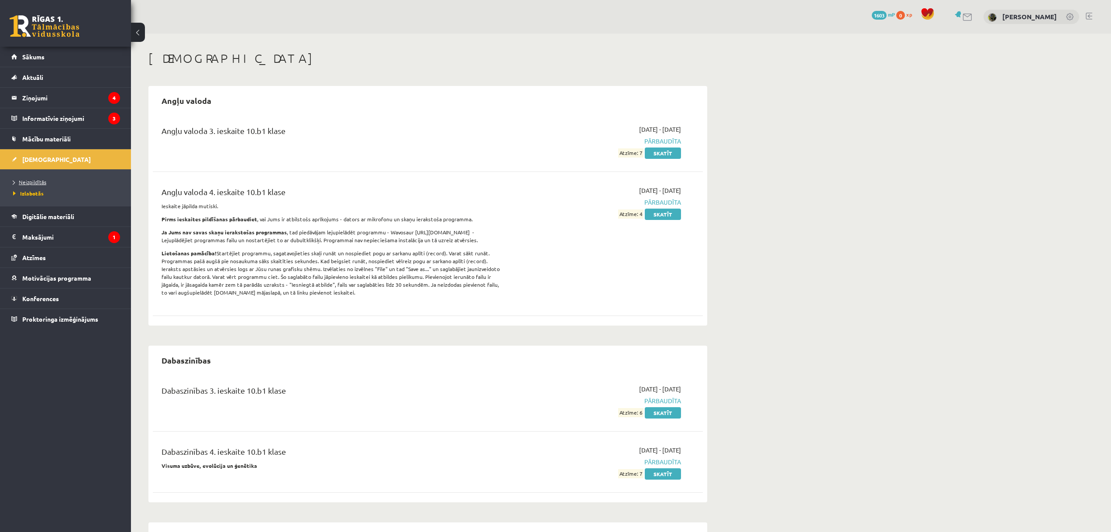
click at [38, 180] on span "Neizpildītās" at bounding box center [29, 182] width 33 height 7
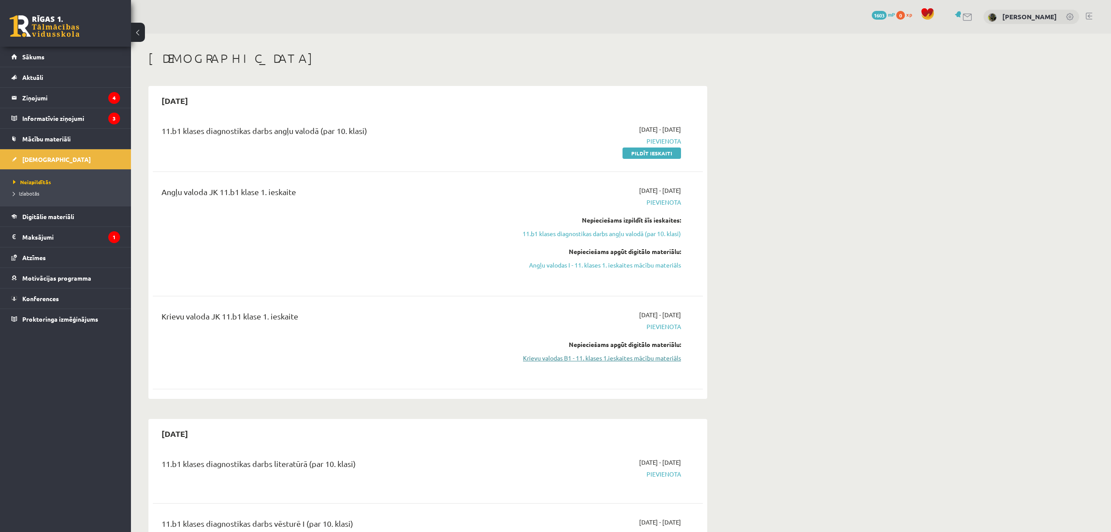
click at [560, 356] on link "Krievu valodas B1 - 11. klases 1.ieskaites mācību materiāls" at bounding box center [598, 358] width 165 height 9
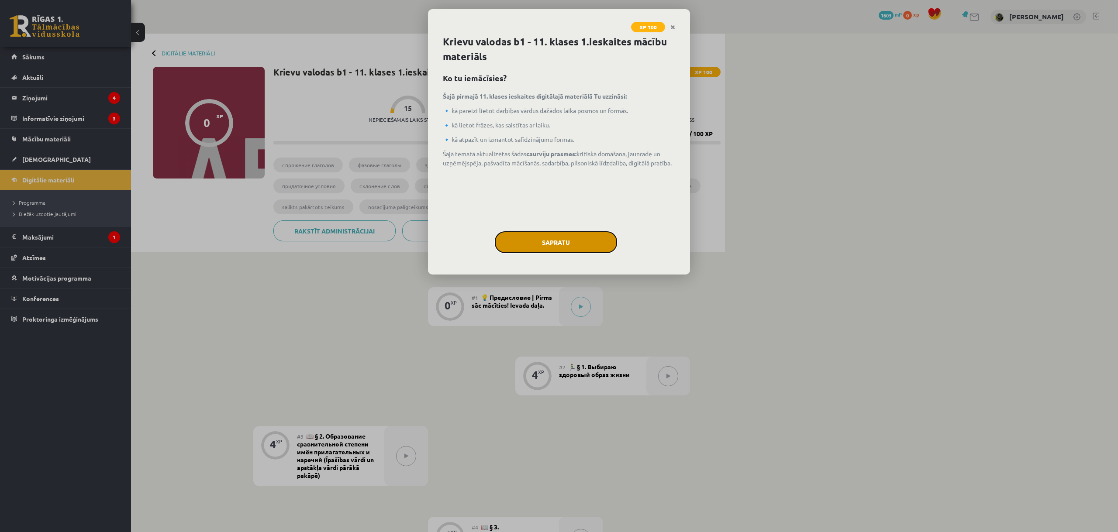
click at [513, 248] on button "Sapratu" at bounding box center [556, 242] width 122 height 22
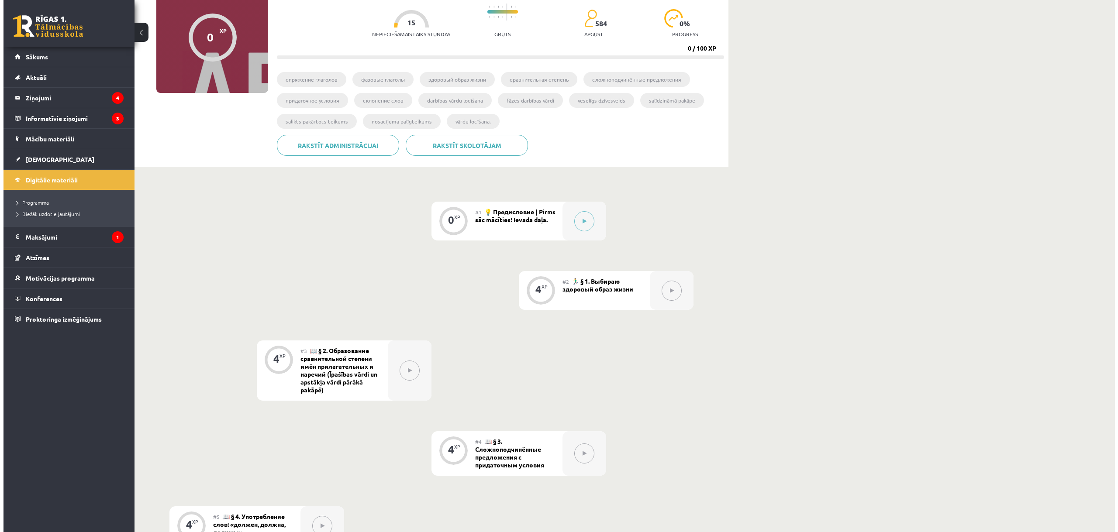
scroll to position [32, 0]
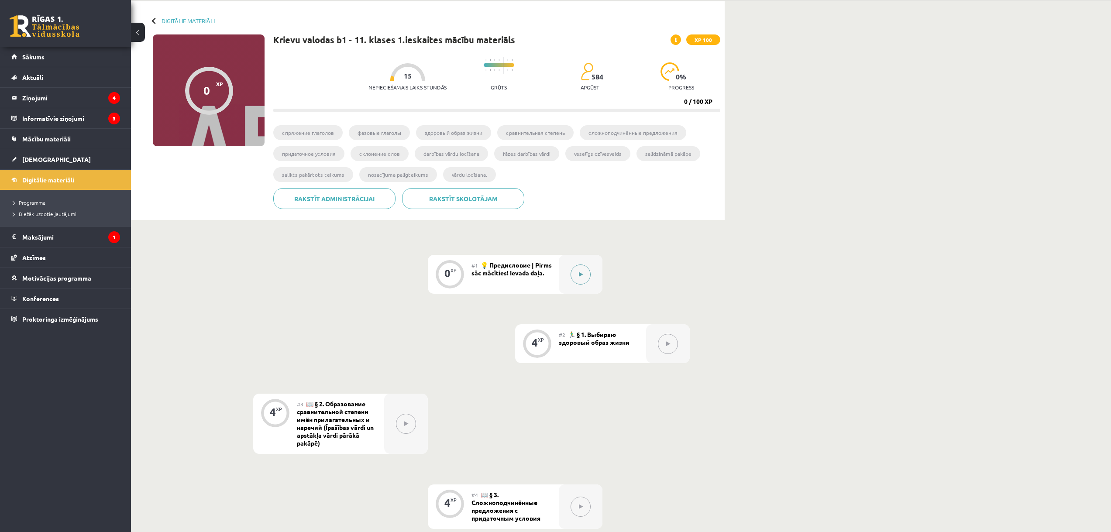
click at [588, 269] on button at bounding box center [581, 275] width 20 height 20
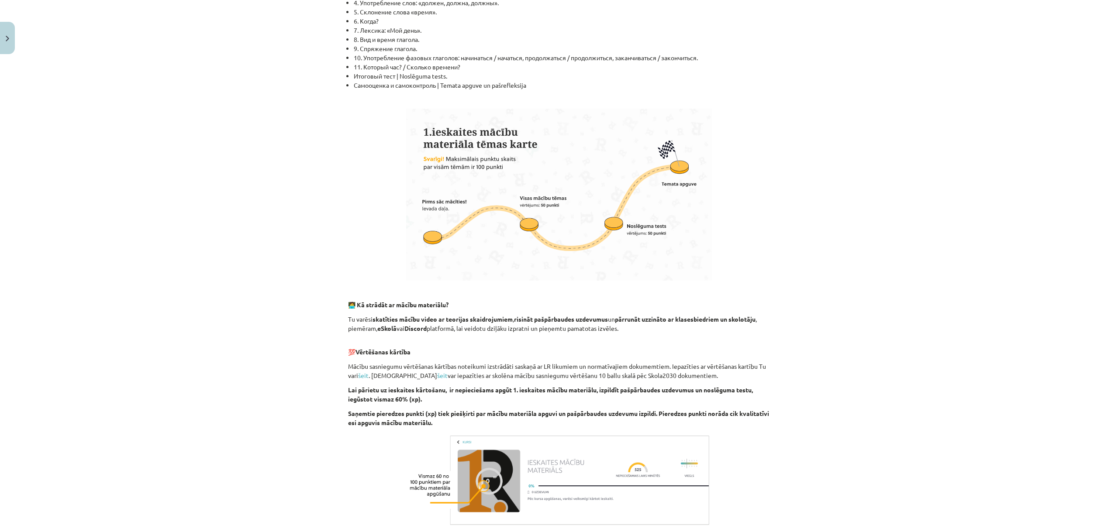
scroll to position [359, 0]
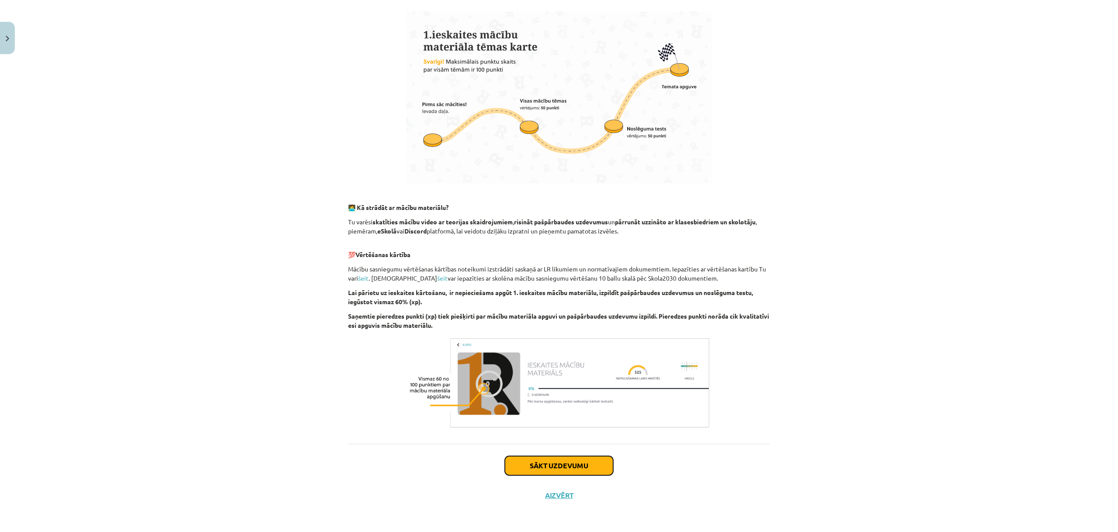
click at [555, 468] on button "Sākt uzdevumu" at bounding box center [559, 465] width 108 height 19
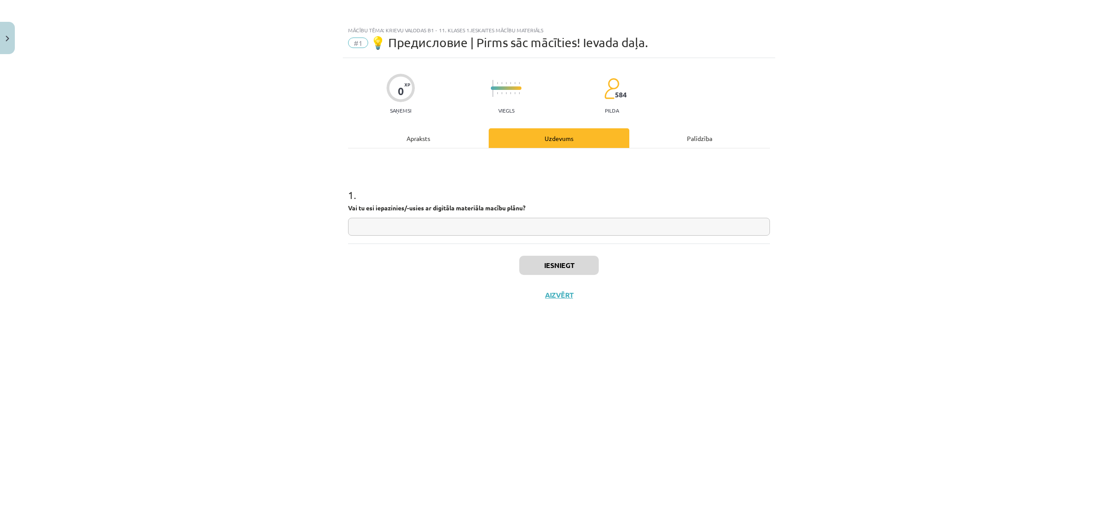
click at [447, 227] on input "text" at bounding box center [559, 227] width 422 height 18
type input "**"
click at [561, 269] on button "Iesniegt" at bounding box center [558, 265] width 79 height 19
click at [536, 305] on button "Nākamā nodarbība" at bounding box center [559, 301] width 86 height 20
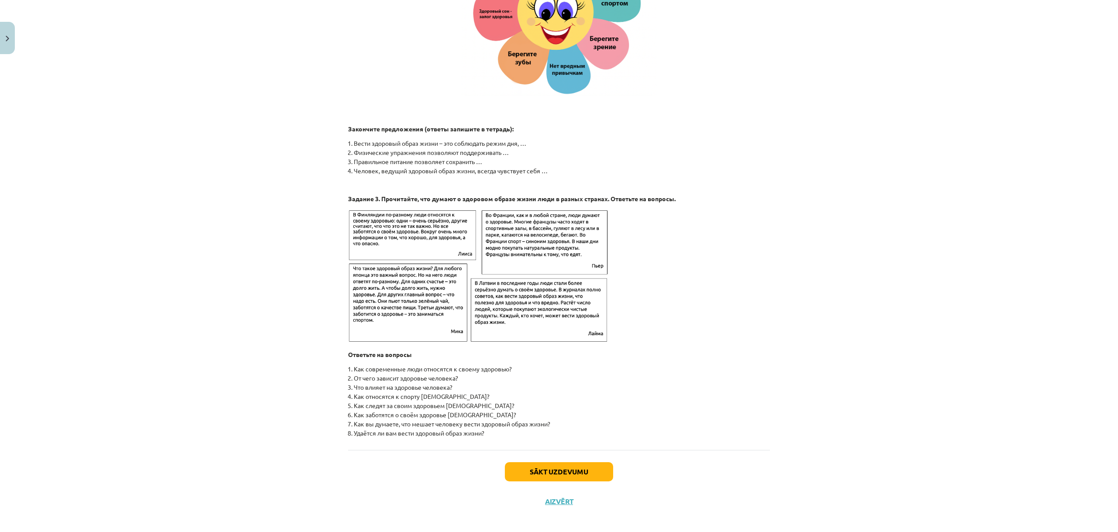
scroll to position [1189, 0]
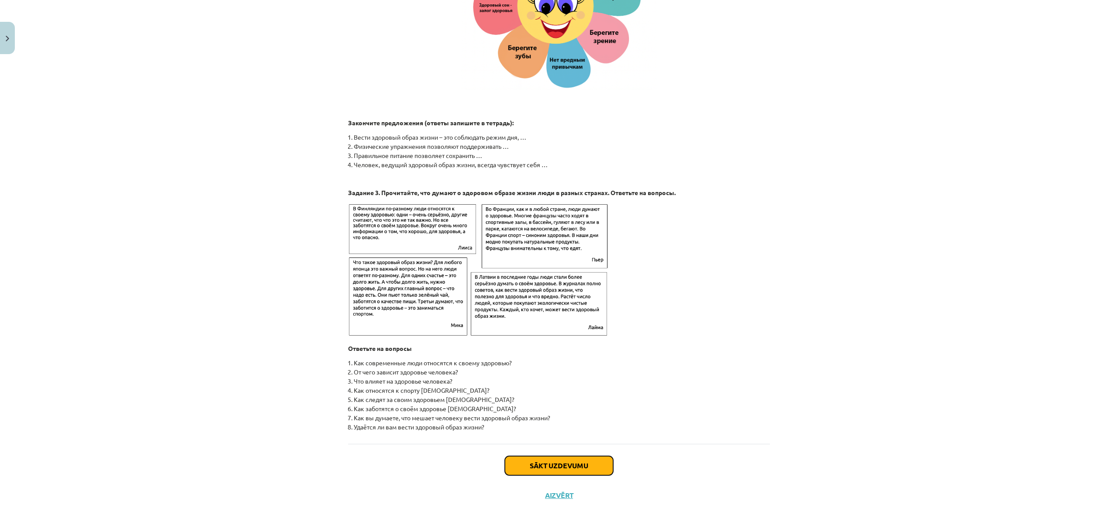
click at [524, 463] on button "Sākt uzdevumu" at bounding box center [559, 465] width 108 height 19
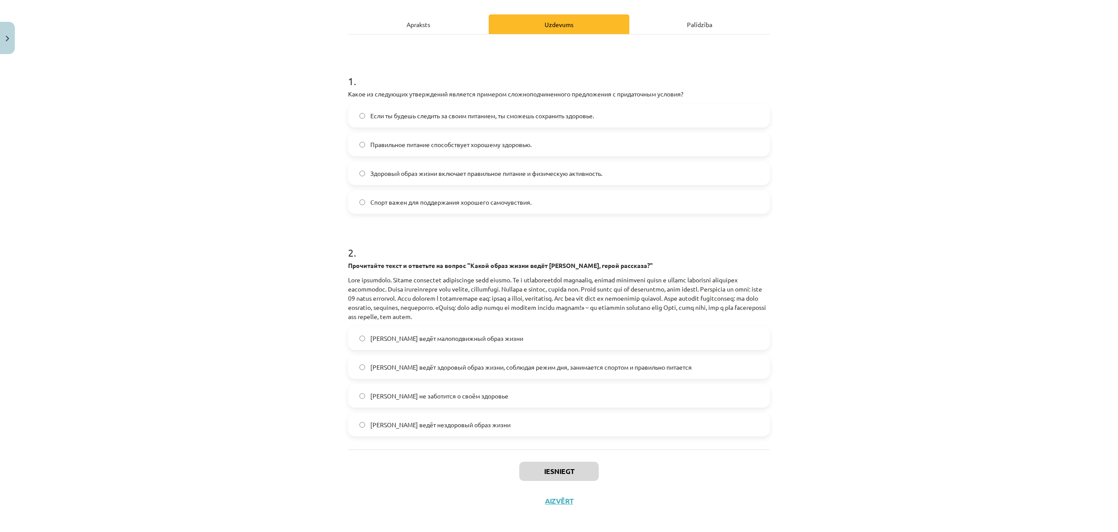
scroll to position [120, 0]
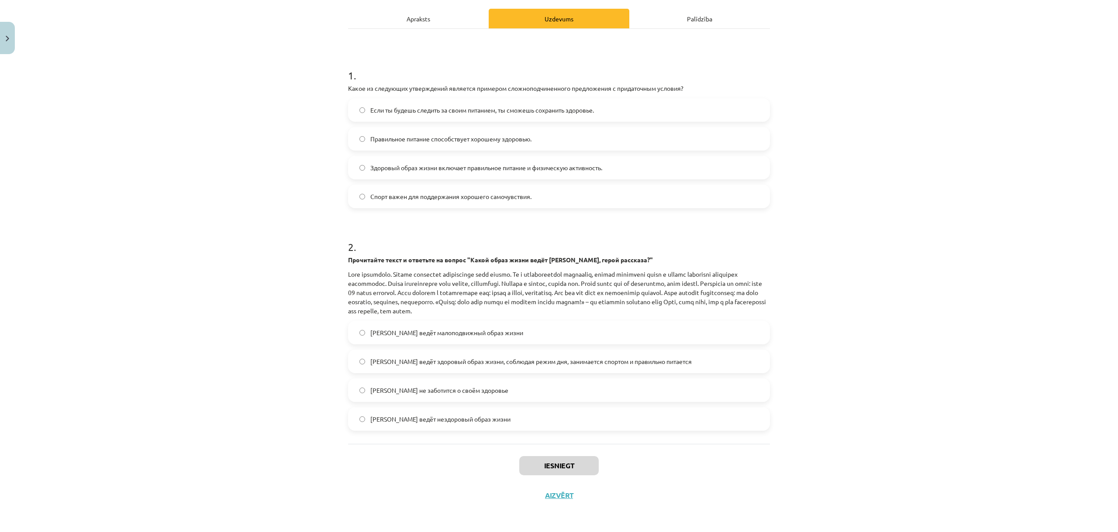
click at [458, 358] on span "Олег ведёт здоровый образ жизни, соблюдая режим дня, занимается спортом и прави…" at bounding box center [530, 361] width 321 height 9
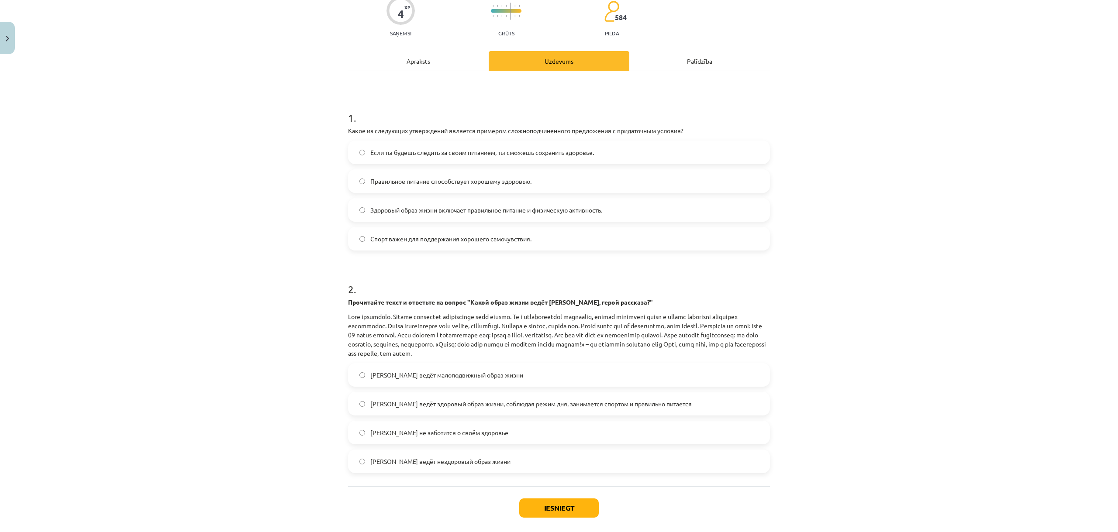
scroll to position [76, 0]
click at [457, 157] on span "Если ты будешь следить за своим питанием, ты сможешь сохранить здоровье." at bounding box center [482, 153] width 224 height 9
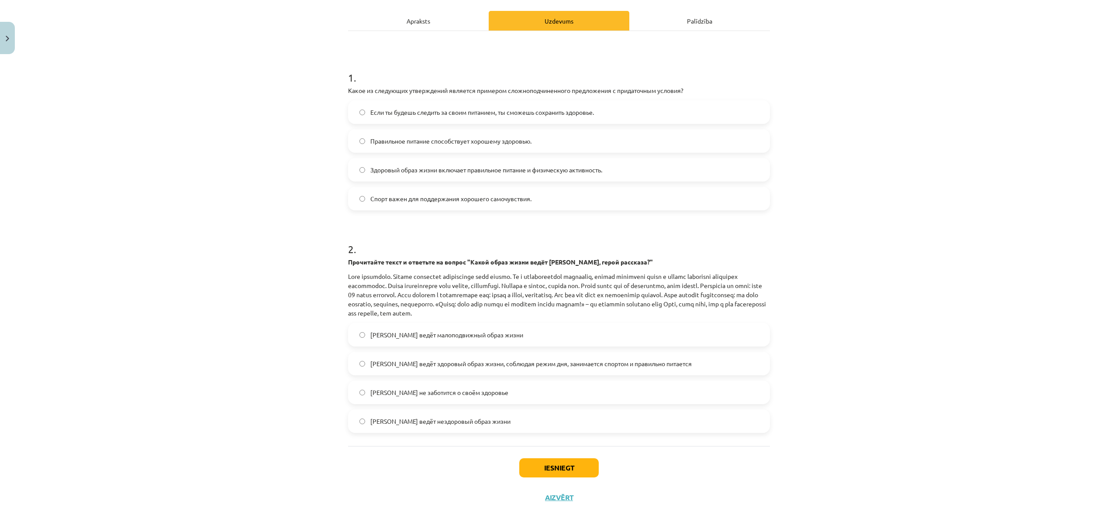
scroll to position [120, 0]
click at [578, 459] on button "Iesniegt" at bounding box center [558, 465] width 79 height 19
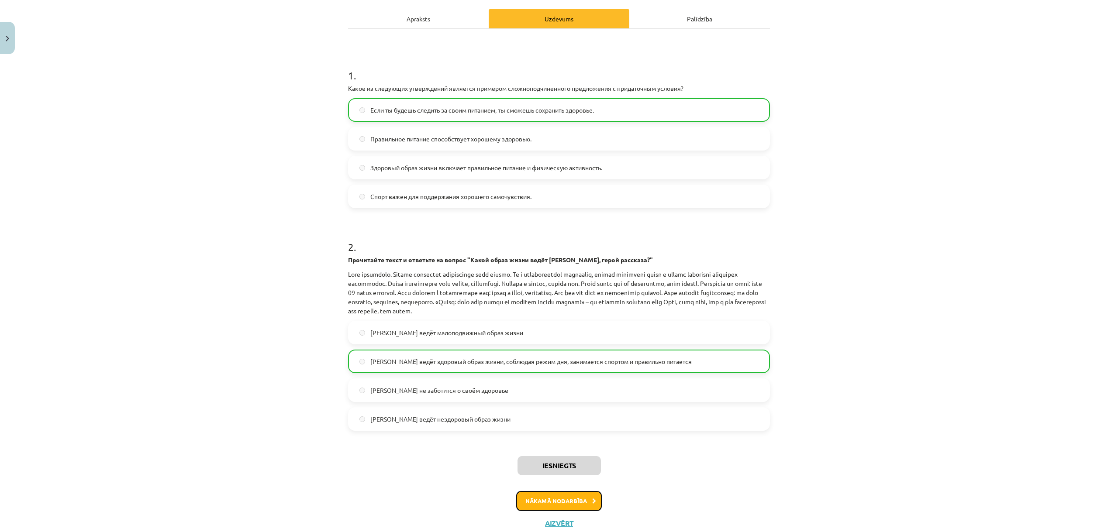
click at [542, 503] on button "Nākamā nodarbība" at bounding box center [559, 501] width 86 height 20
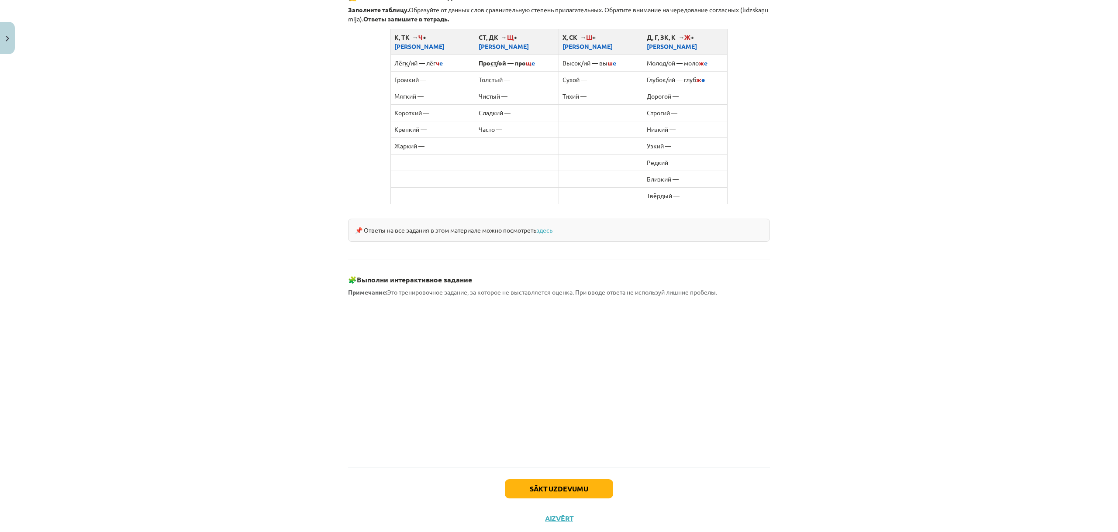
scroll to position [575, 0]
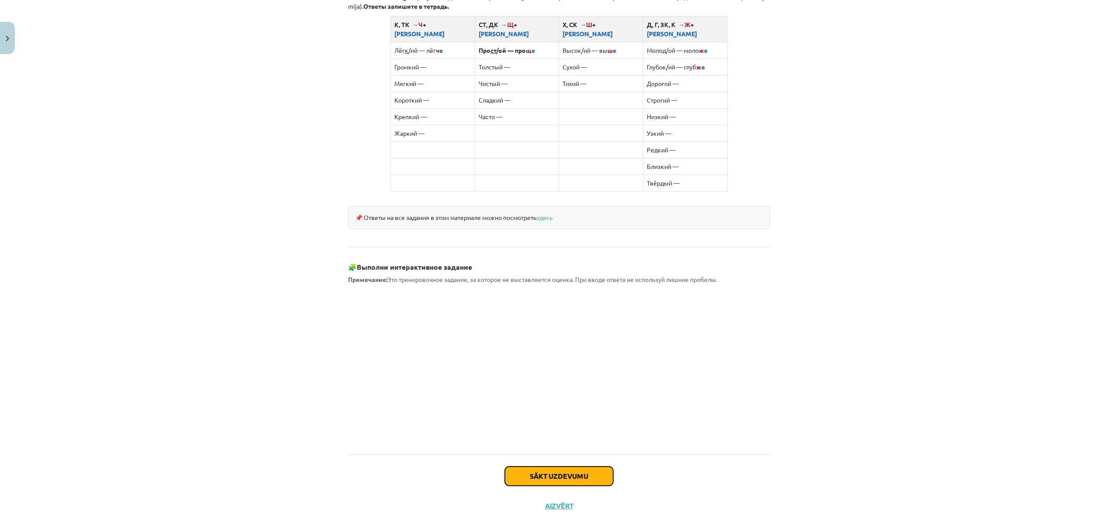
click at [557, 467] on button "Sākt uzdevumu" at bounding box center [559, 476] width 108 height 19
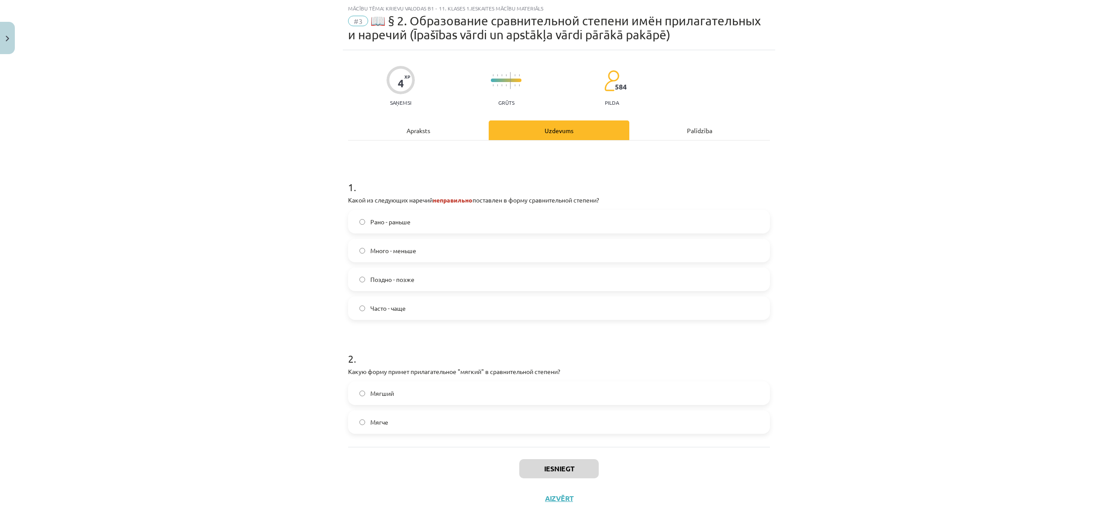
click at [411, 247] on span "Много - меньше" at bounding box center [393, 250] width 46 height 9
click at [381, 423] on span "Мягче" at bounding box center [379, 422] width 18 height 9
click at [536, 469] on button "Iesniegt" at bounding box center [558, 468] width 79 height 19
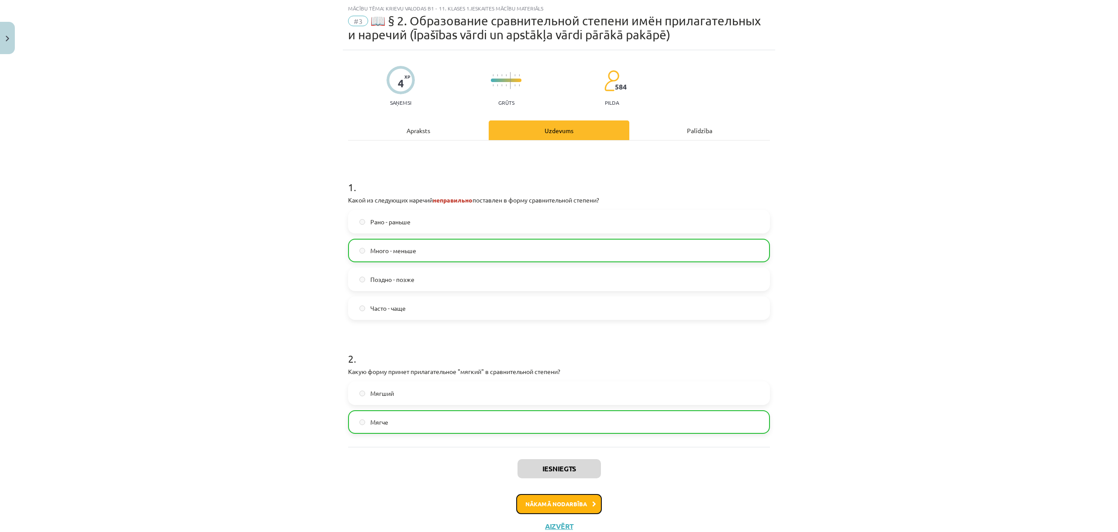
click at [517, 502] on button "Nākamā nodarbība" at bounding box center [559, 504] width 86 height 20
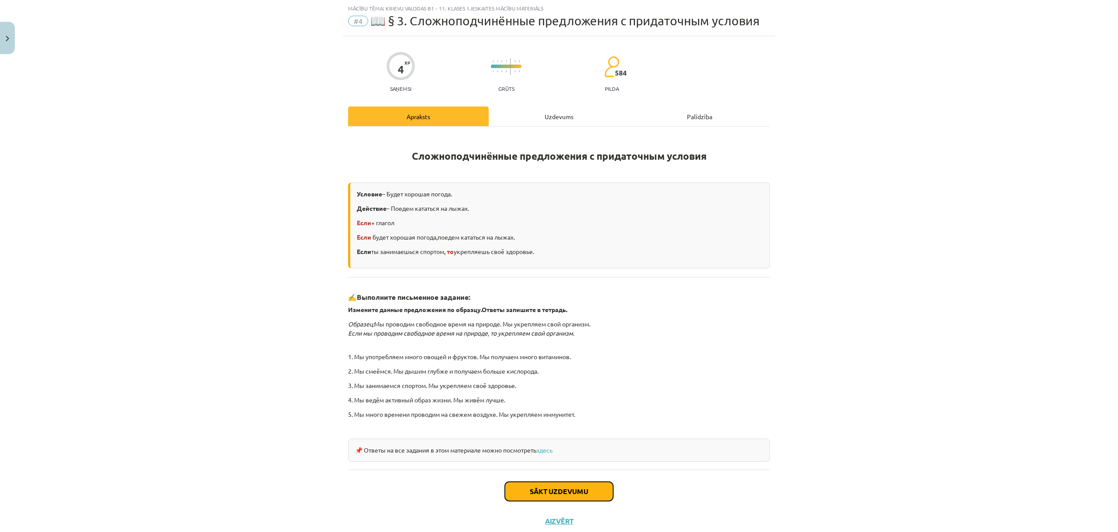
click at [544, 492] on button "Sākt uzdevumu" at bounding box center [559, 491] width 108 height 19
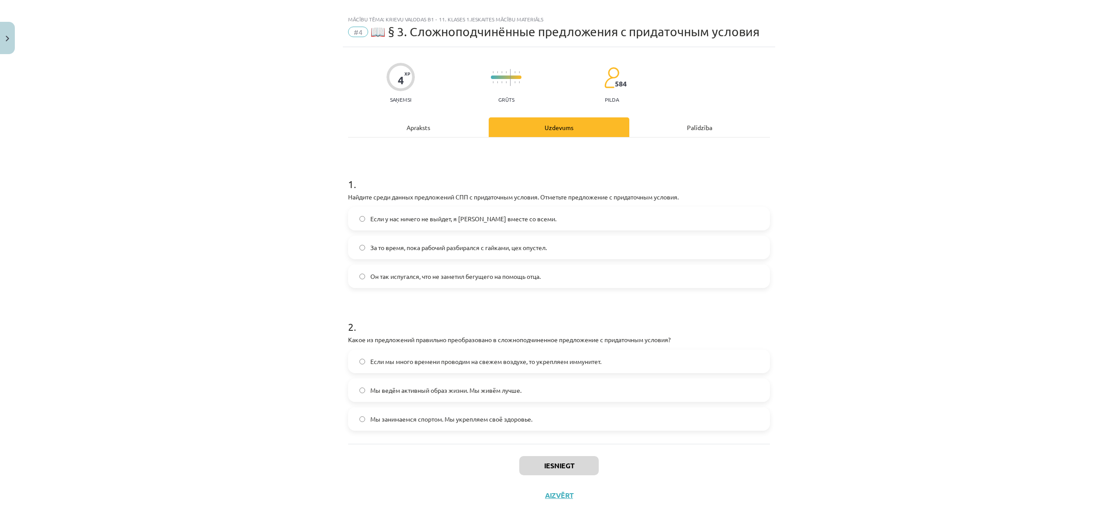
click at [430, 220] on span "Если у нас ничего не выйдет, я уеду вместе со всеми." at bounding box center [463, 218] width 186 height 9
click at [446, 362] on span "Если мы много времени проводим на свежем воздухе, то укрепляем иммунитет." at bounding box center [485, 361] width 231 height 9
click at [542, 466] on button "Iesniegt" at bounding box center [558, 465] width 79 height 19
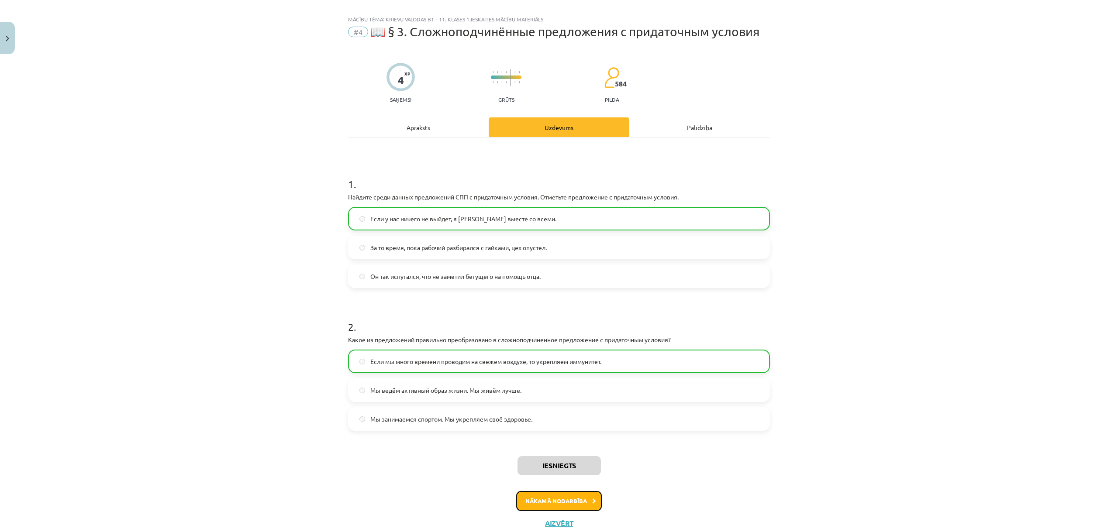
click at [534, 500] on button "Nākamā nodarbība" at bounding box center [559, 501] width 86 height 20
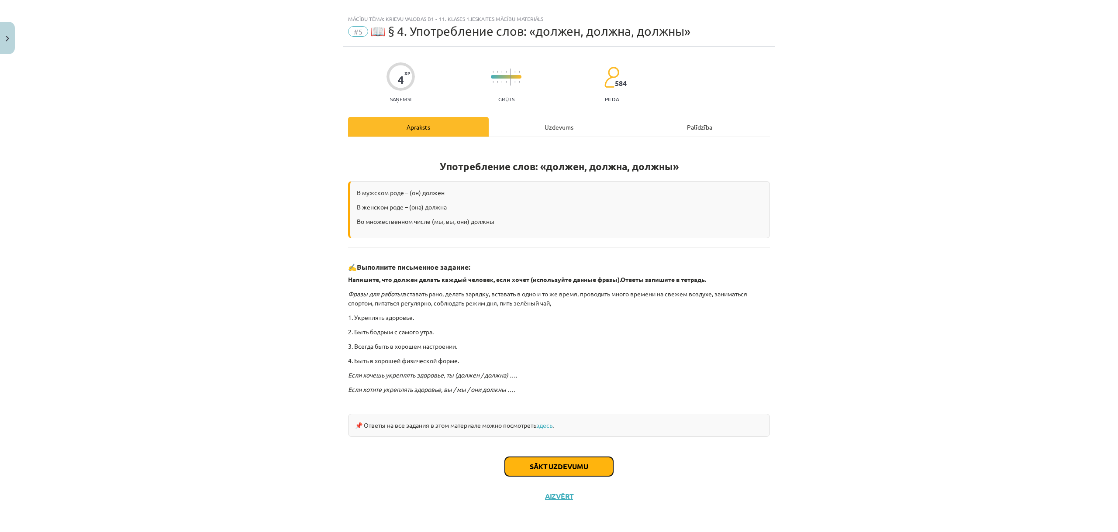
click at [546, 468] on button "Sākt uzdevumu" at bounding box center [559, 466] width 108 height 19
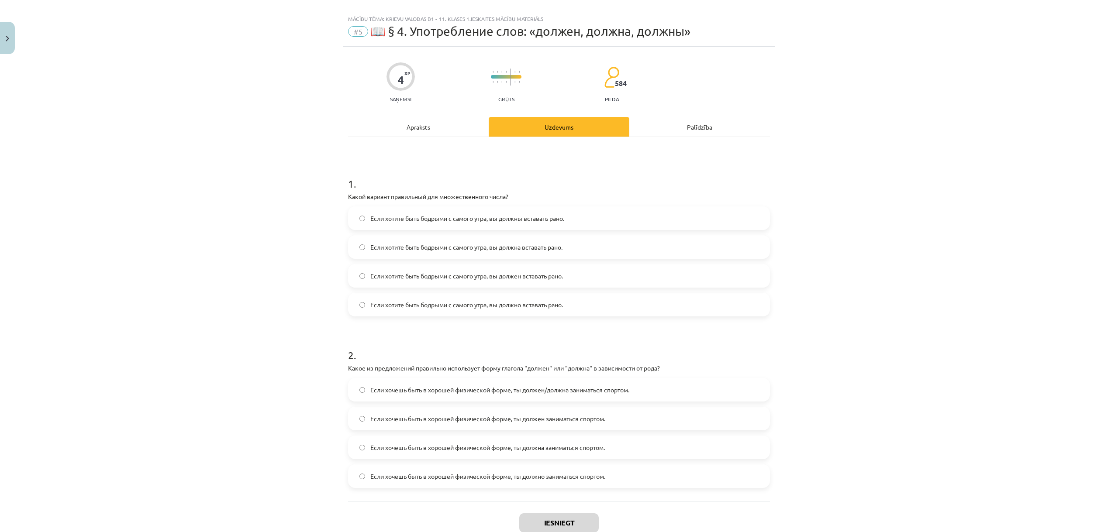
click at [549, 220] on span "Если хотите быть бодрыми с самого утра, вы должны вставать рано." at bounding box center [467, 218] width 194 height 9
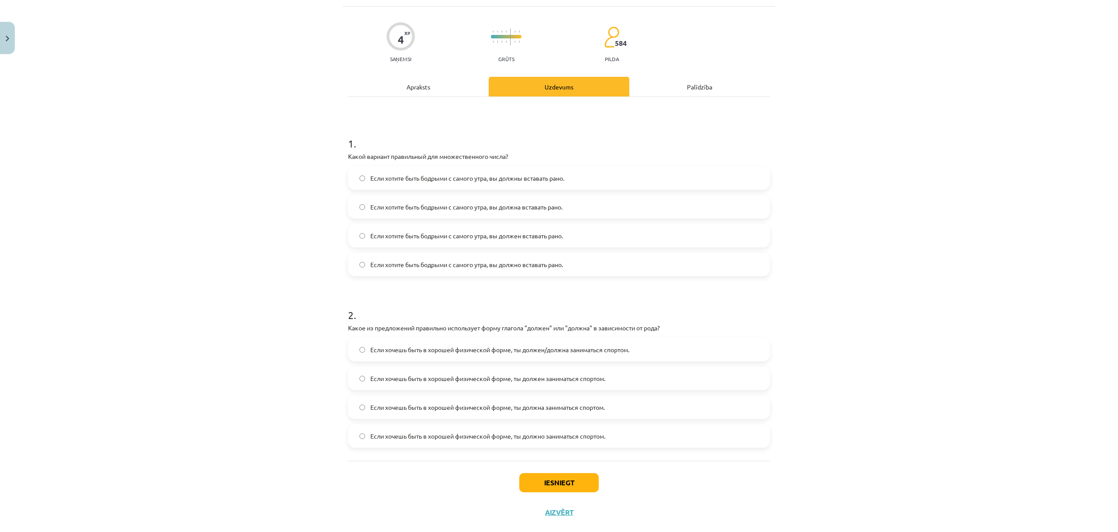
scroll to position [55, 0]
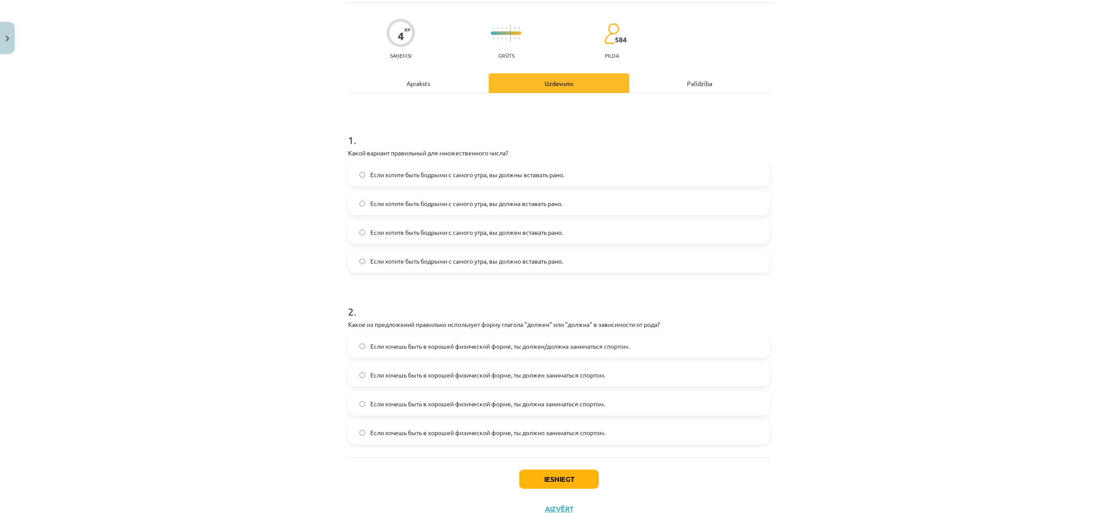
click at [553, 377] on span "Если хочешь быть в хорошей физической форме, ты должен заниматься спортом." at bounding box center [487, 375] width 235 height 9
click at [540, 393] on div "Если хочешь быть в хорошей физической форме, ты должен/должна заниматься спорто…" at bounding box center [559, 389] width 422 height 110
click at [536, 402] on span "Если хочешь быть в хорошей физической форме, ты должна заниматься спортом." at bounding box center [487, 403] width 234 height 9
click at [534, 435] on span "Если хочешь быть в хорошей физической форме, ты должно заниматься спортом." at bounding box center [487, 432] width 235 height 9
click at [550, 478] on button "Iesniegt" at bounding box center [558, 479] width 79 height 19
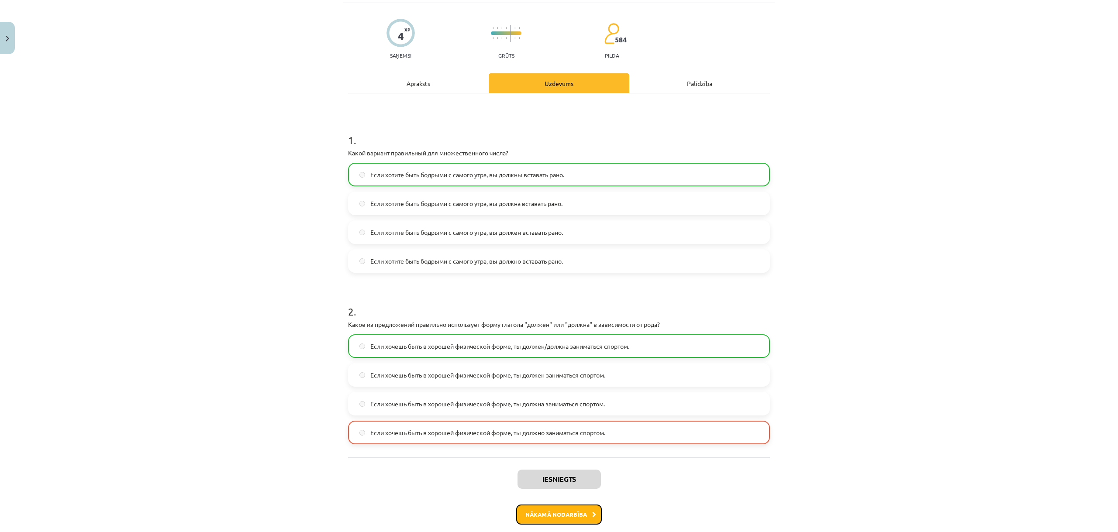
click at [533, 508] on button "Nākamā nodarbība" at bounding box center [559, 515] width 86 height 20
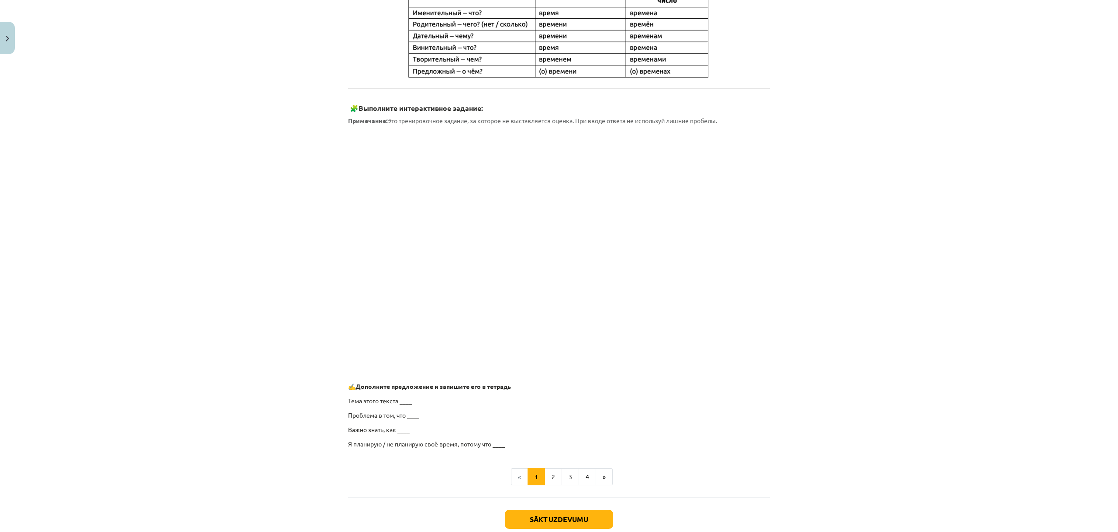
scroll to position [474, 0]
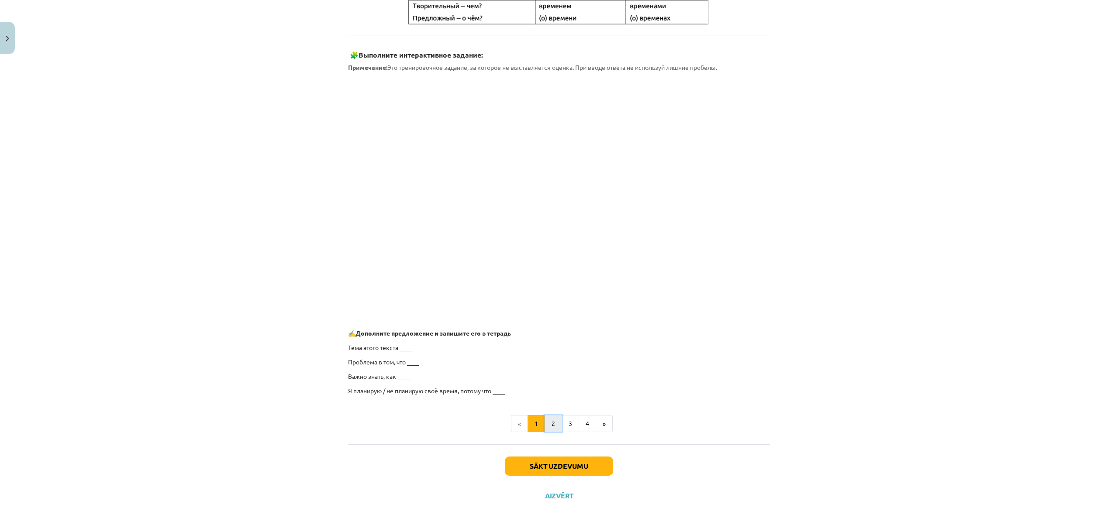
click at [550, 426] on button "2" at bounding box center [552, 423] width 17 height 17
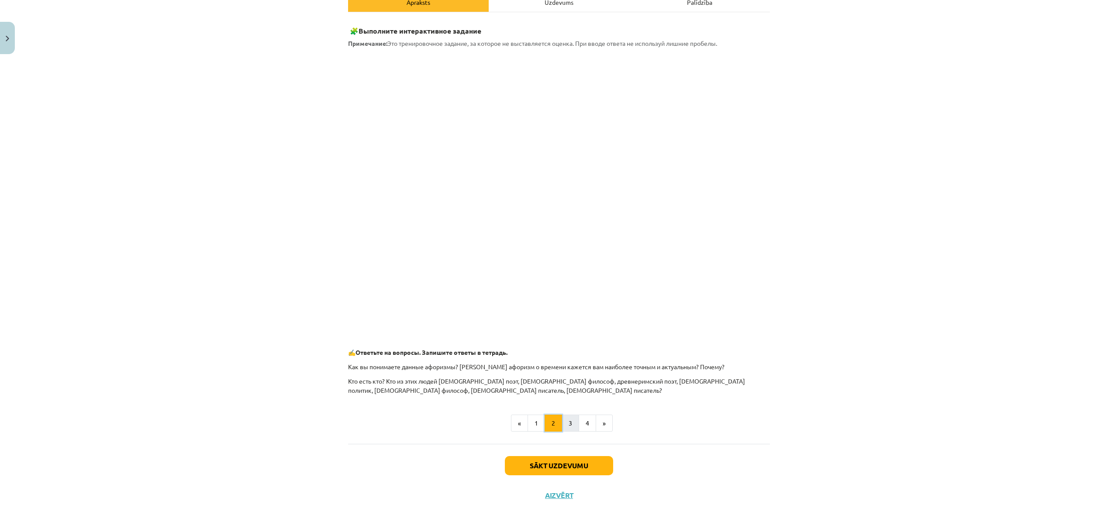
scroll to position [196, 0]
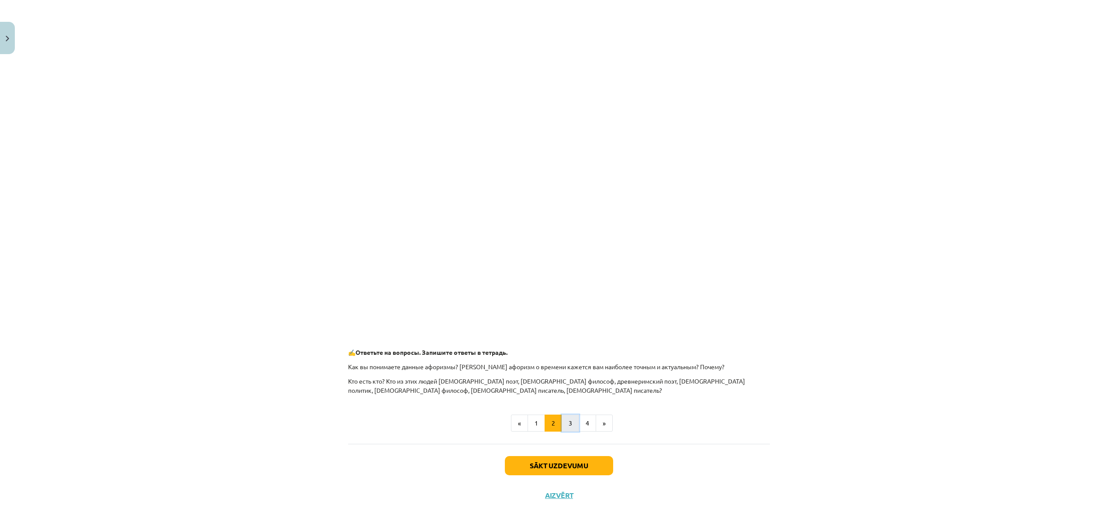
click at [571, 423] on button "3" at bounding box center [569, 423] width 17 height 17
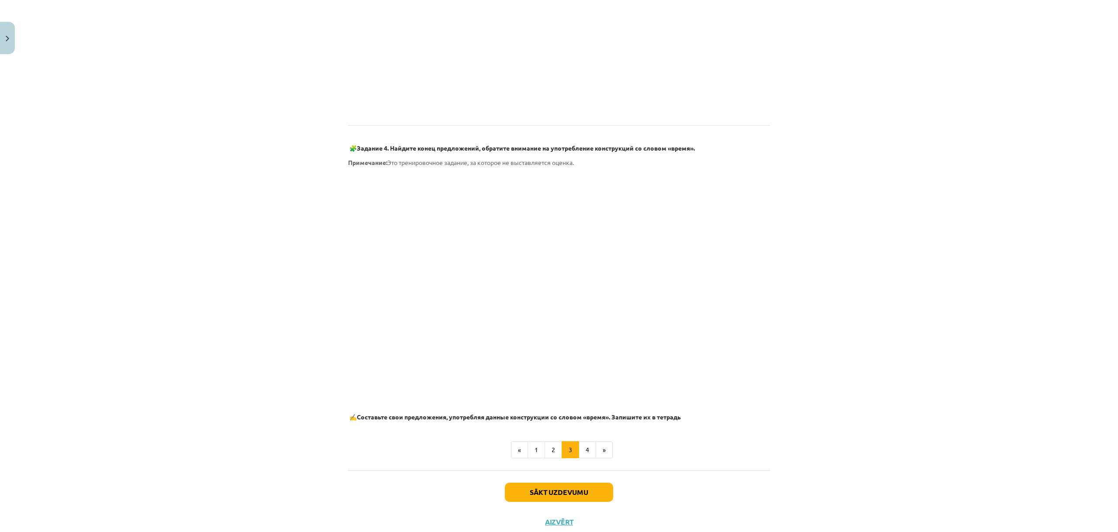
scroll to position [329, 0]
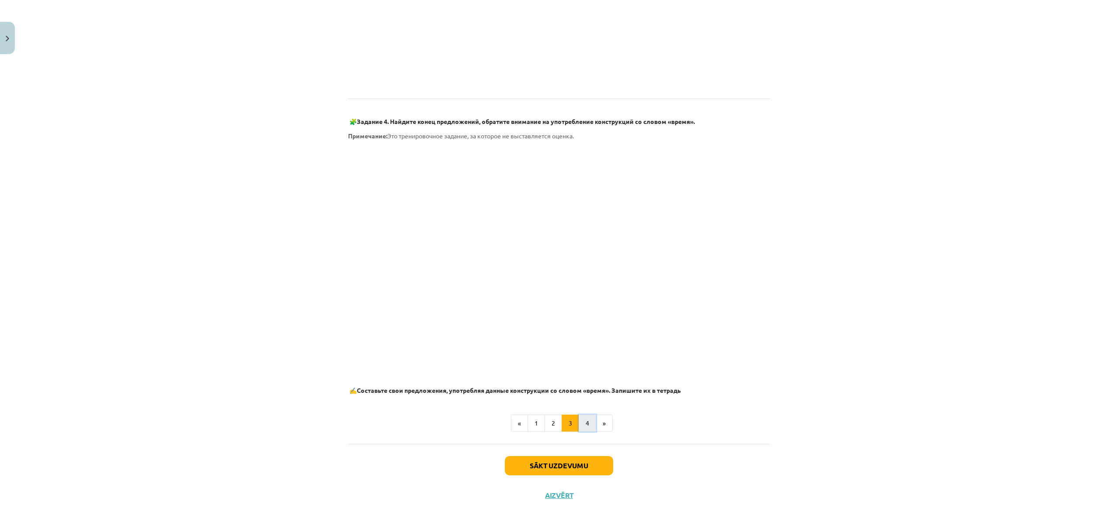
click at [586, 425] on button "4" at bounding box center [586, 423] width 17 height 17
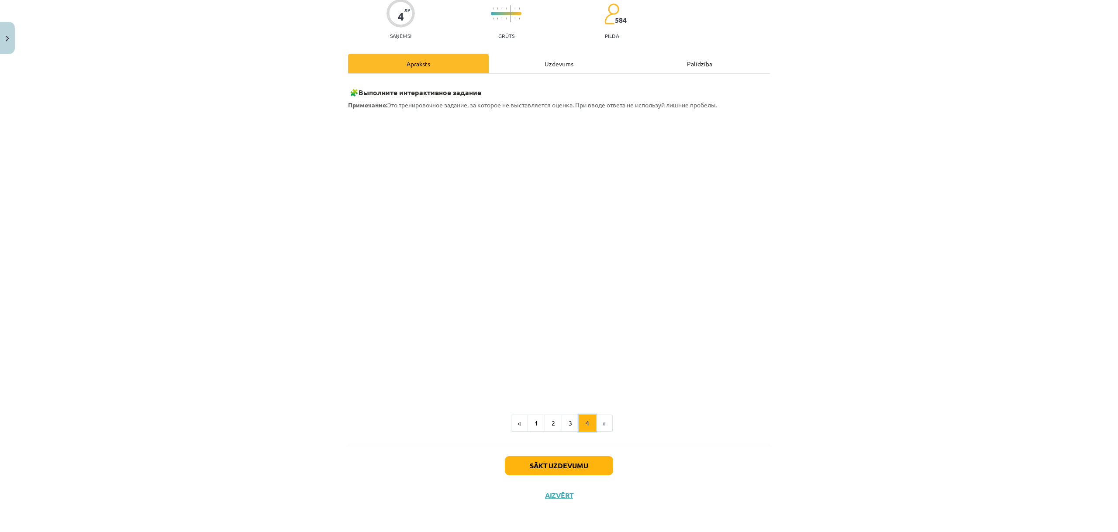
scroll to position [0, 0]
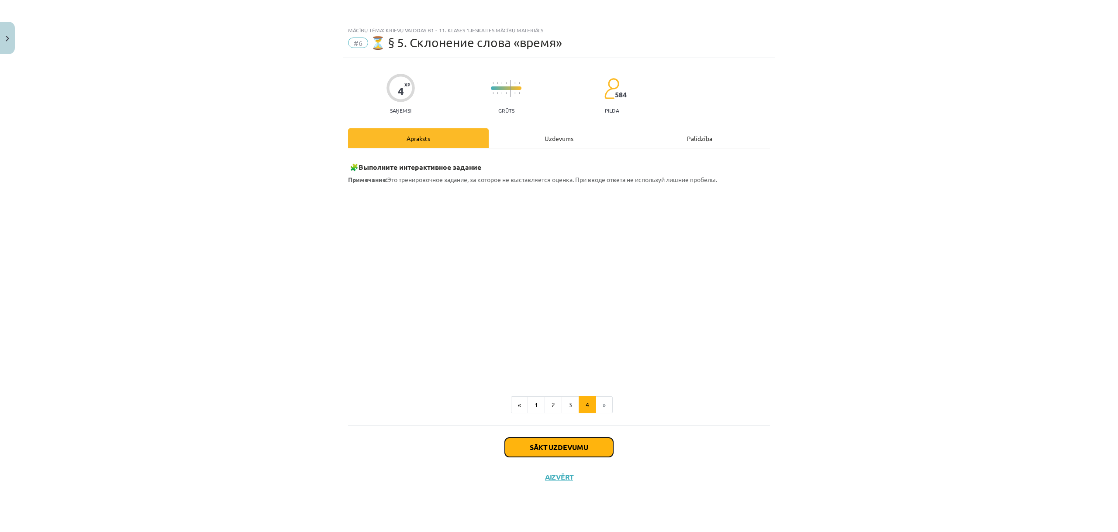
click at [550, 448] on button "Sākt uzdevumu" at bounding box center [559, 447] width 108 height 19
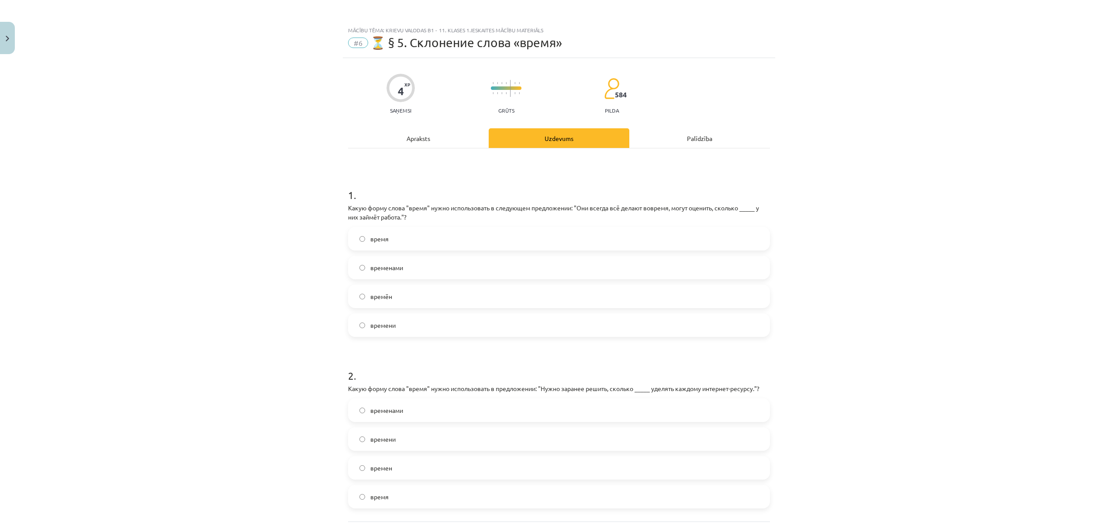
click at [401, 325] on label "времени" at bounding box center [559, 325] width 420 height 22
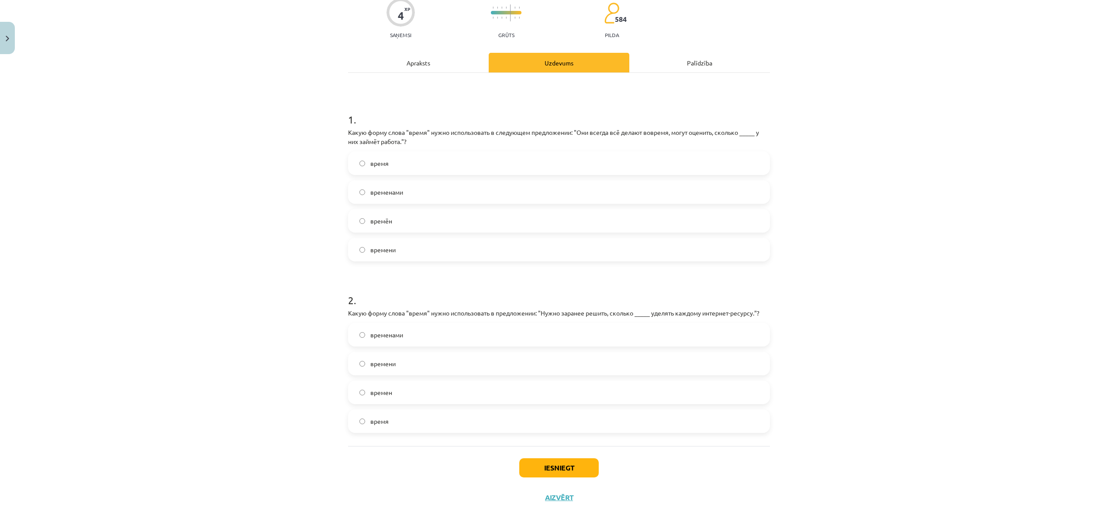
scroll to position [78, 0]
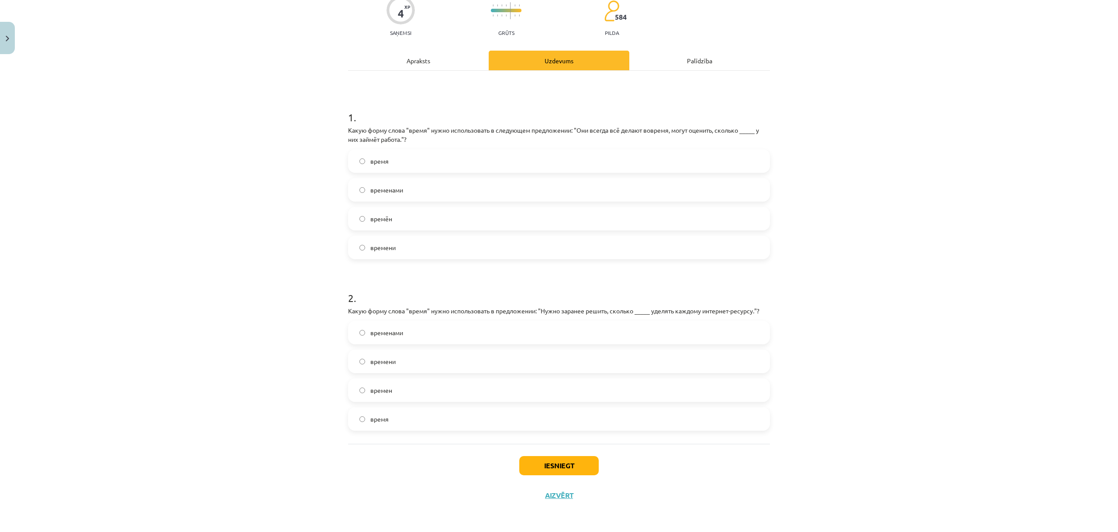
click at [410, 361] on label "времени" at bounding box center [559, 362] width 420 height 22
click at [557, 463] on button "Iesniegt" at bounding box center [558, 465] width 79 height 19
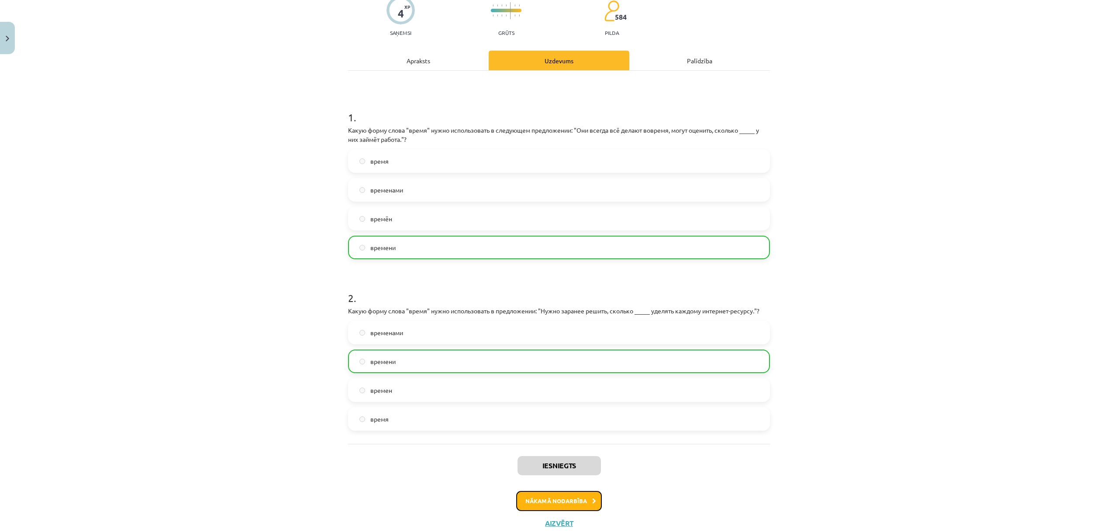
click at [564, 500] on button "Nākamā nodarbība" at bounding box center [559, 501] width 86 height 20
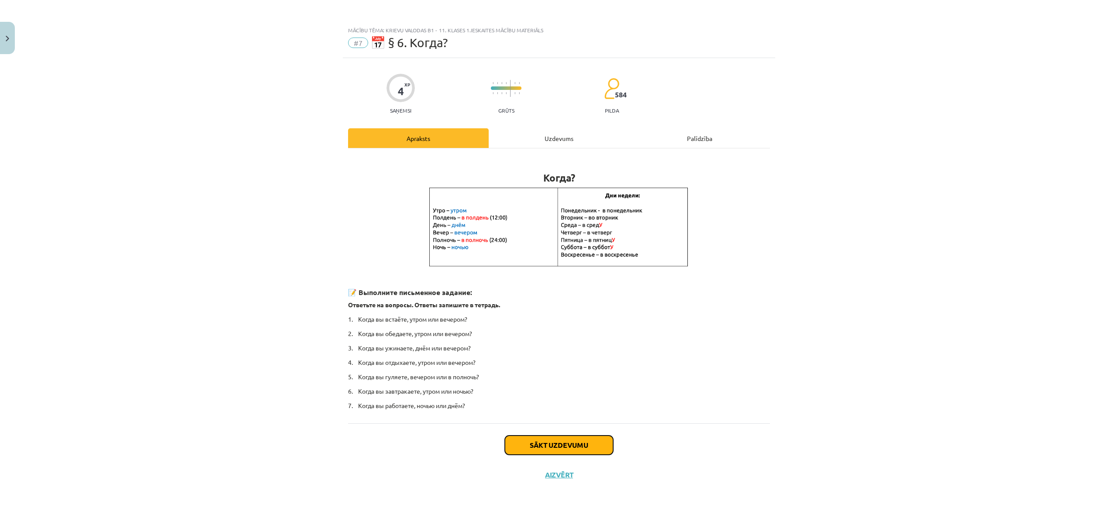
click at [535, 445] on button "Sākt uzdevumu" at bounding box center [559, 445] width 108 height 19
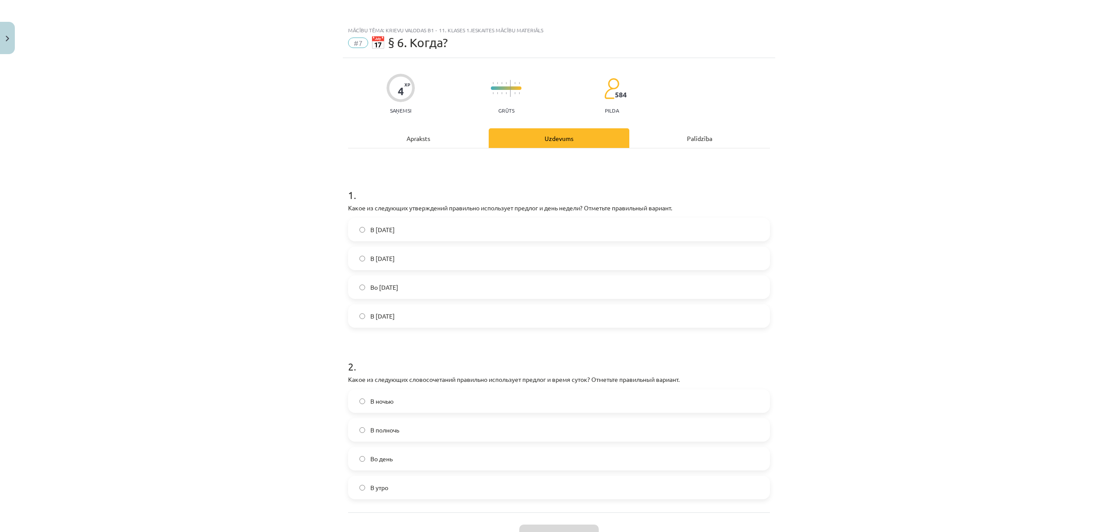
click at [395, 289] on span "Во вторник" at bounding box center [384, 287] width 28 height 9
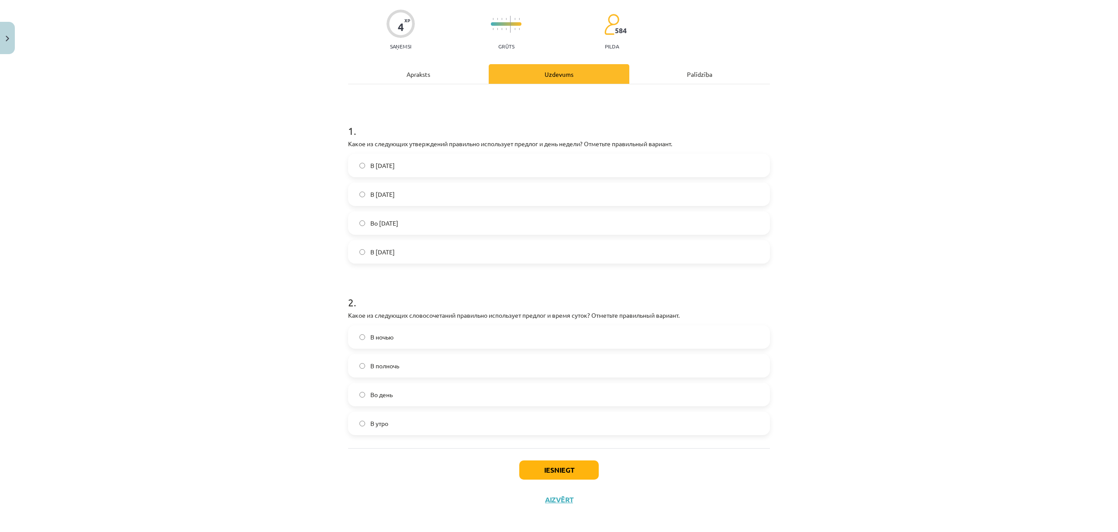
scroll to position [69, 0]
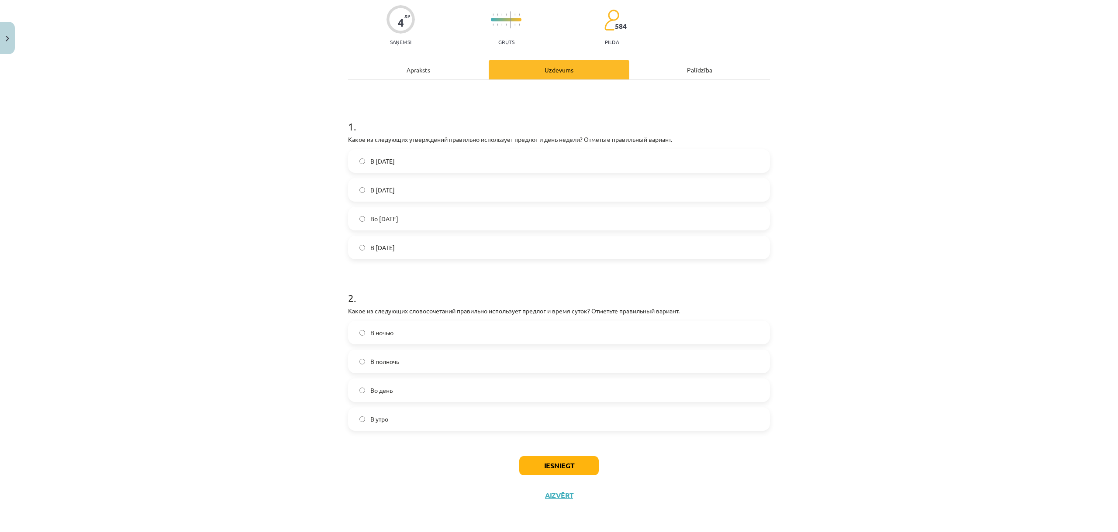
click at [378, 333] on span "В ночью" at bounding box center [381, 332] width 23 height 9
click at [390, 361] on span "В полночь" at bounding box center [384, 361] width 29 height 9
click at [560, 469] on button "Iesniegt" at bounding box center [558, 465] width 79 height 19
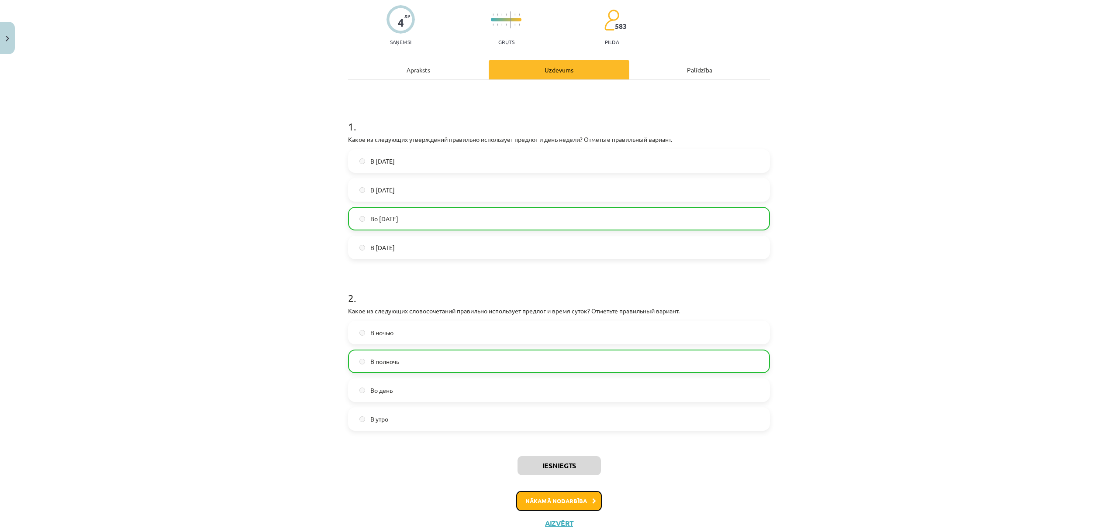
click at [537, 502] on button "Nākamā nodarbība" at bounding box center [559, 501] width 86 height 20
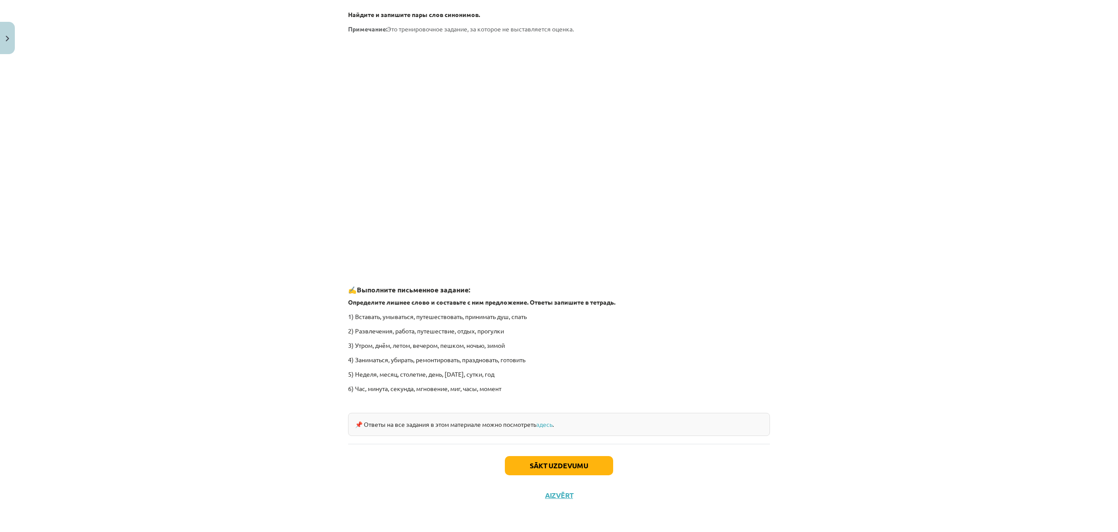
scroll to position [1098, 0]
click at [520, 462] on button "Sākt uzdevumu" at bounding box center [559, 465] width 108 height 19
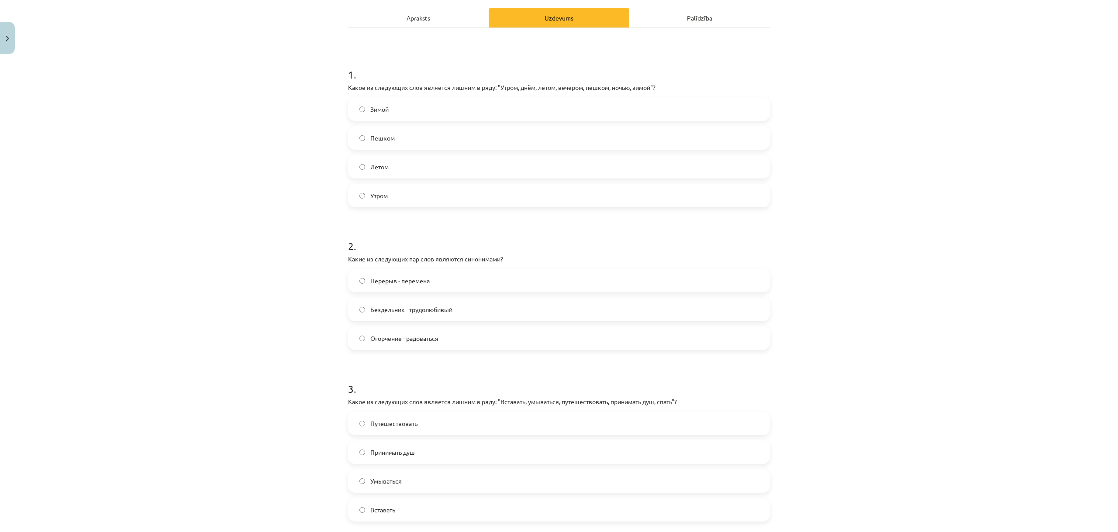
scroll to position [22, 0]
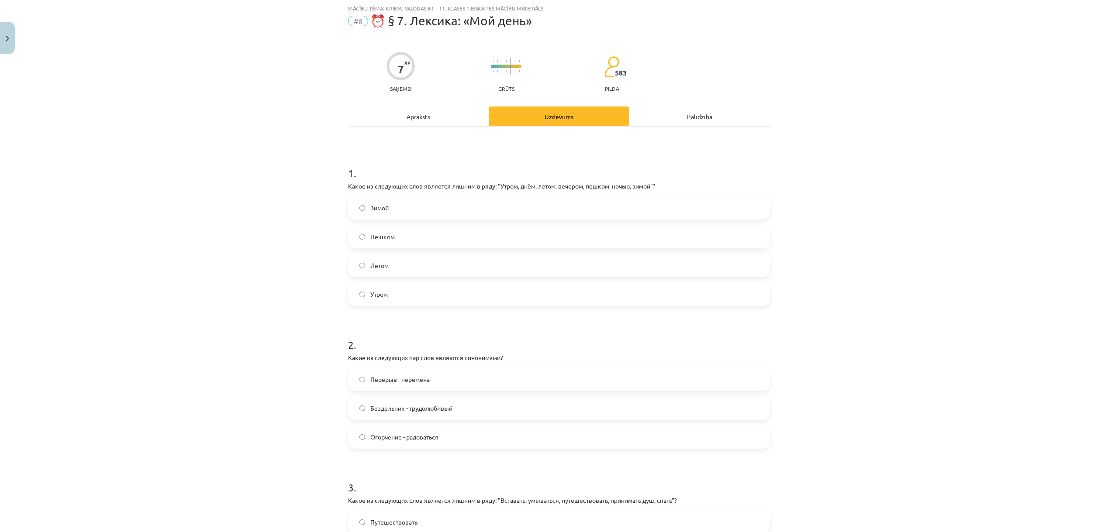
click at [370, 230] on label "Пешком" at bounding box center [559, 237] width 420 height 22
click at [378, 297] on span "Утром" at bounding box center [378, 294] width 17 height 9
click at [392, 238] on label "Пешком" at bounding box center [559, 237] width 420 height 22
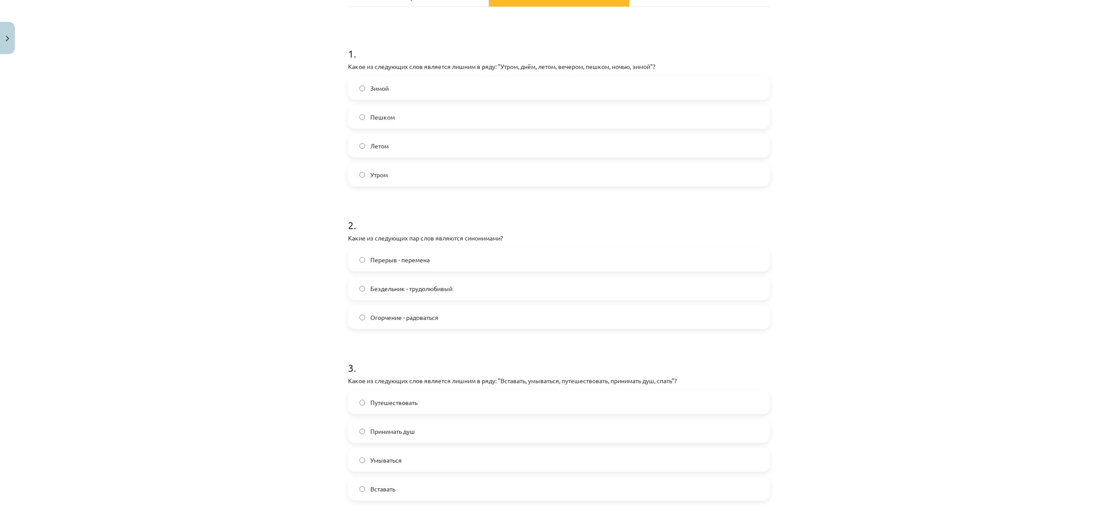
scroll to position [153, 0]
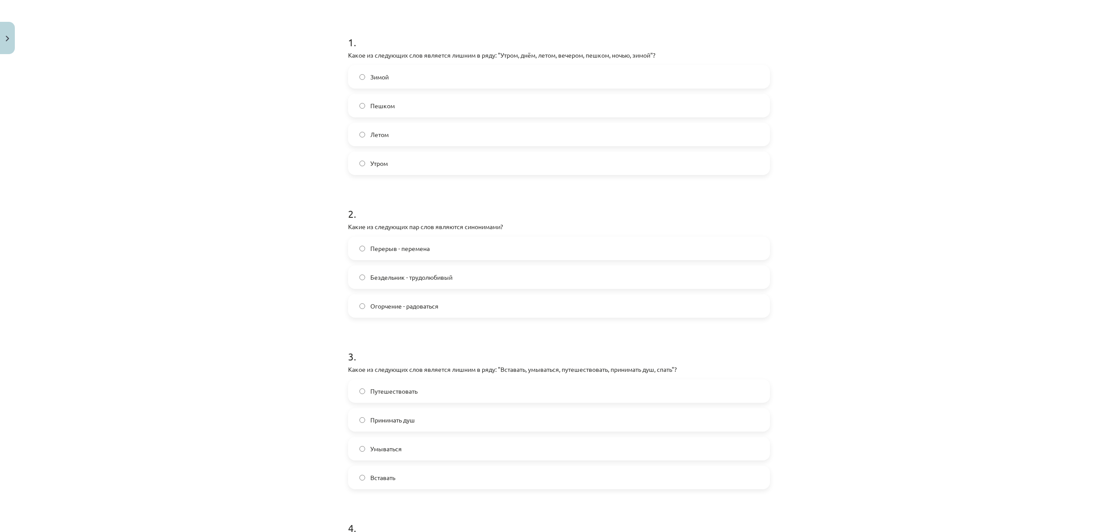
click at [390, 251] on span "Перерыв - перемена" at bounding box center [399, 248] width 59 height 9
click at [389, 273] on span "Бездельник - трудолюбивый" at bounding box center [411, 277] width 82 height 9
click at [395, 256] on label "Перерыв - перемена" at bounding box center [559, 248] width 420 height 22
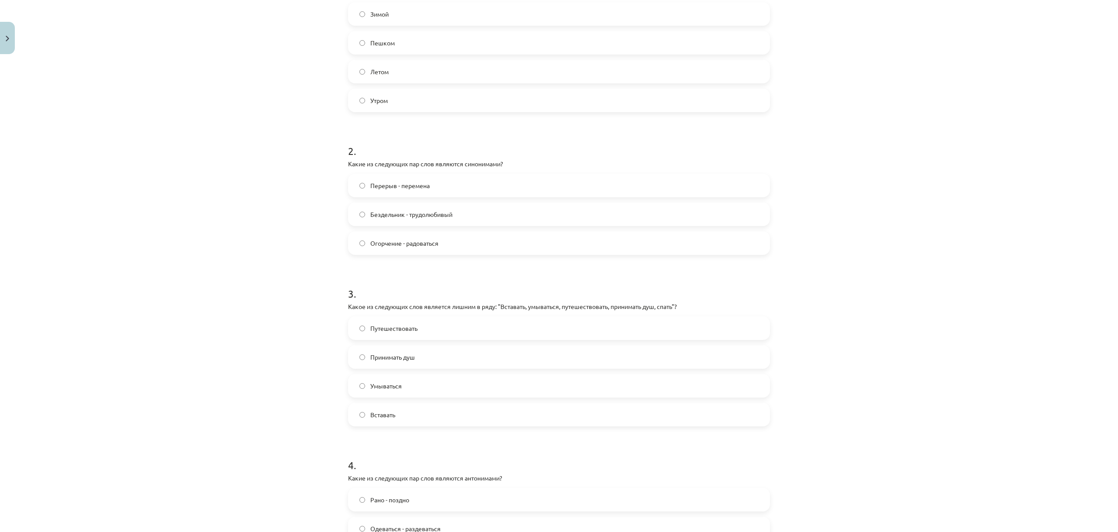
scroll to position [240, 0]
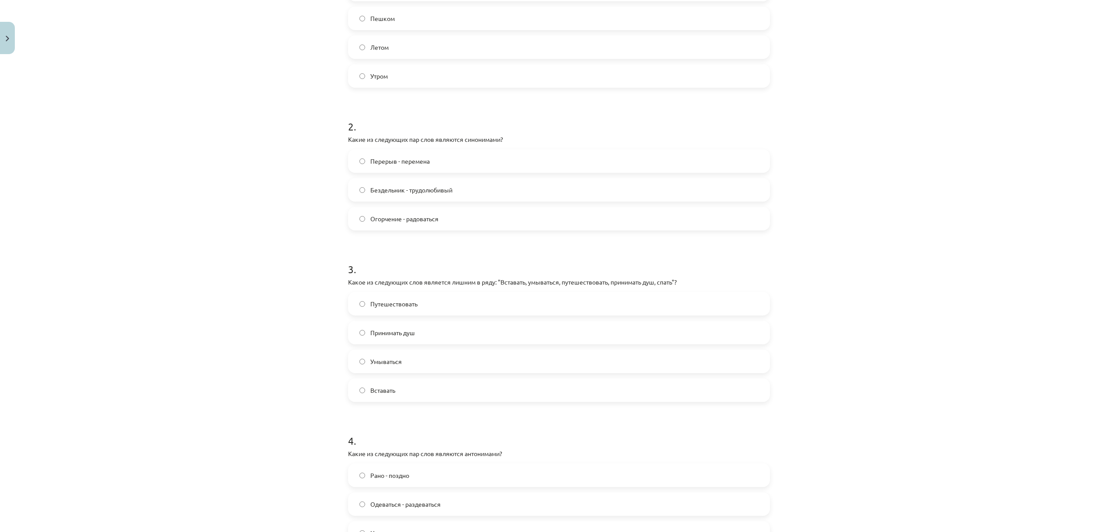
click at [397, 303] on span "Путешествовать" at bounding box center [393, 303] width 47 height 9
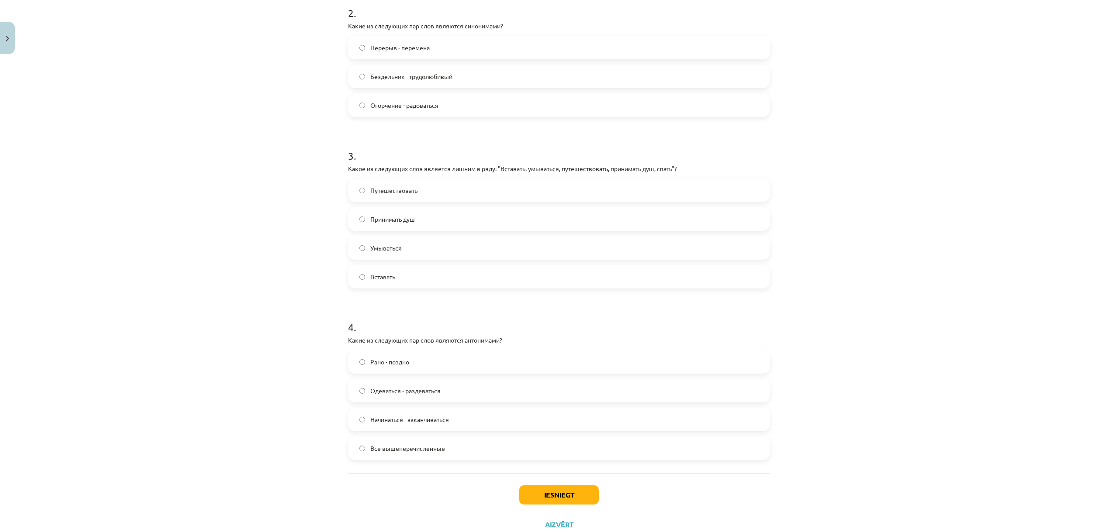
scroll to position [383, 0]
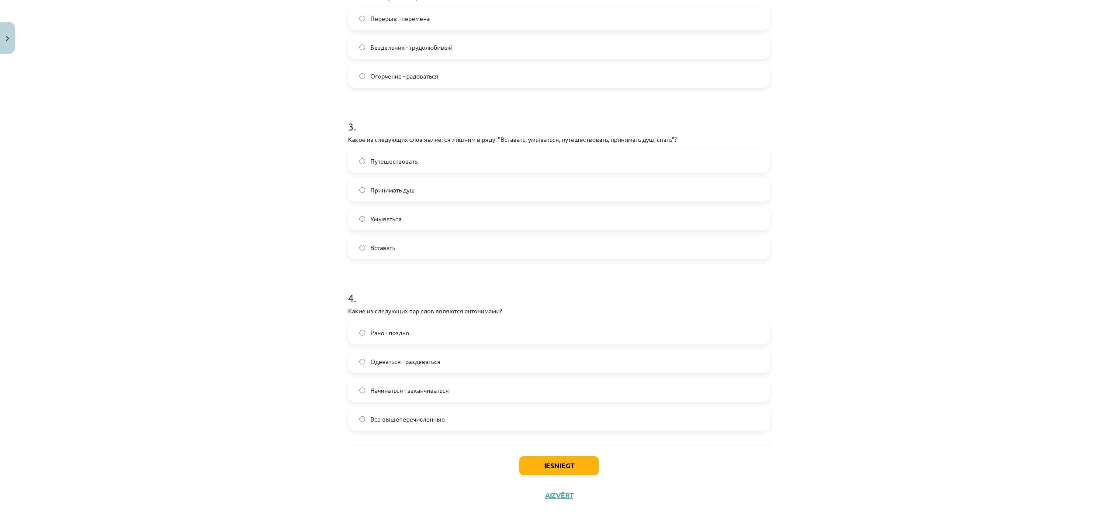
click at [402, 416] on span "Все вышеперечисленные" at bounding box center [407, 419] width 75 height 9
click at [543, 463] on button "Iesniegt" at bounding box center [558, 465] width 79 height 19
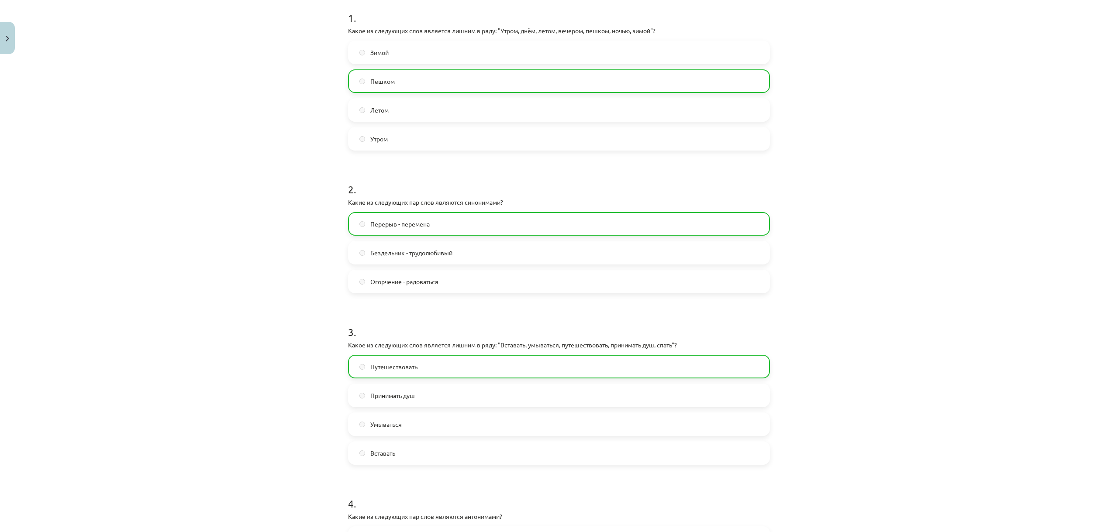
scroll to position [34, 0]
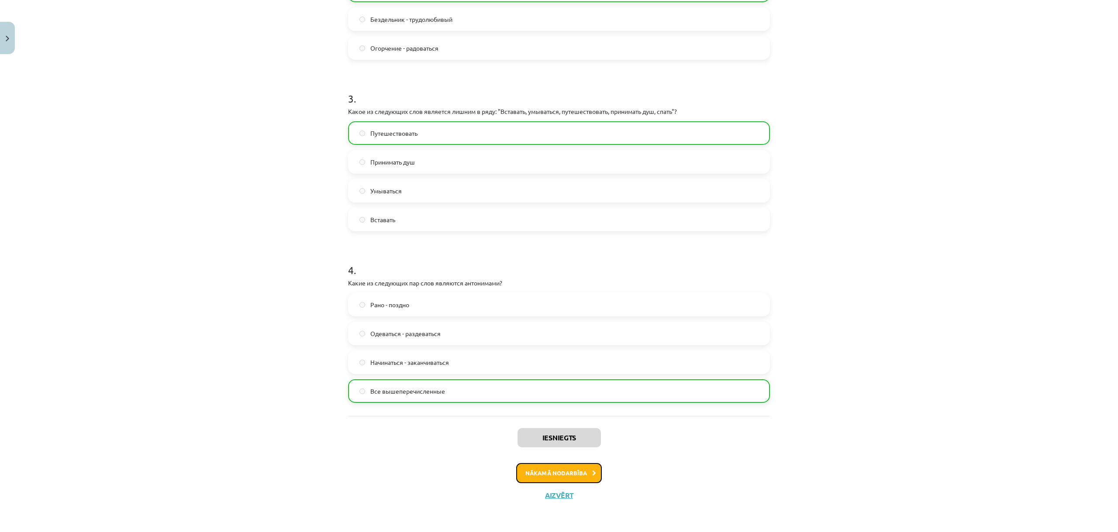
click at [549, 471] on button "Nākamā nodarbība" at bounding box center [559, 473] width 86 height 20
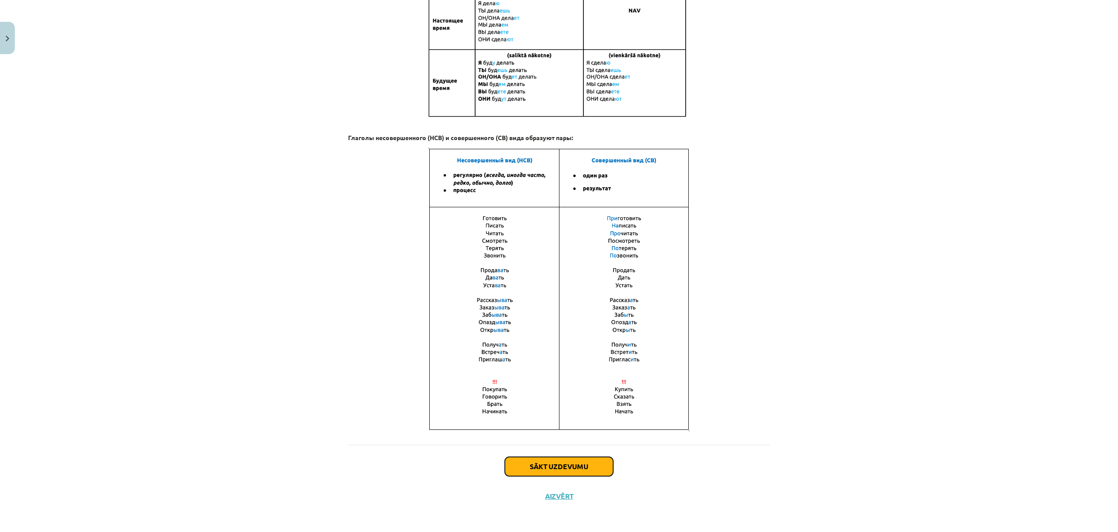
click at [560, 464] on button "Sākt uzdevumu" at bounding box center [559, 466] width 108 height 19
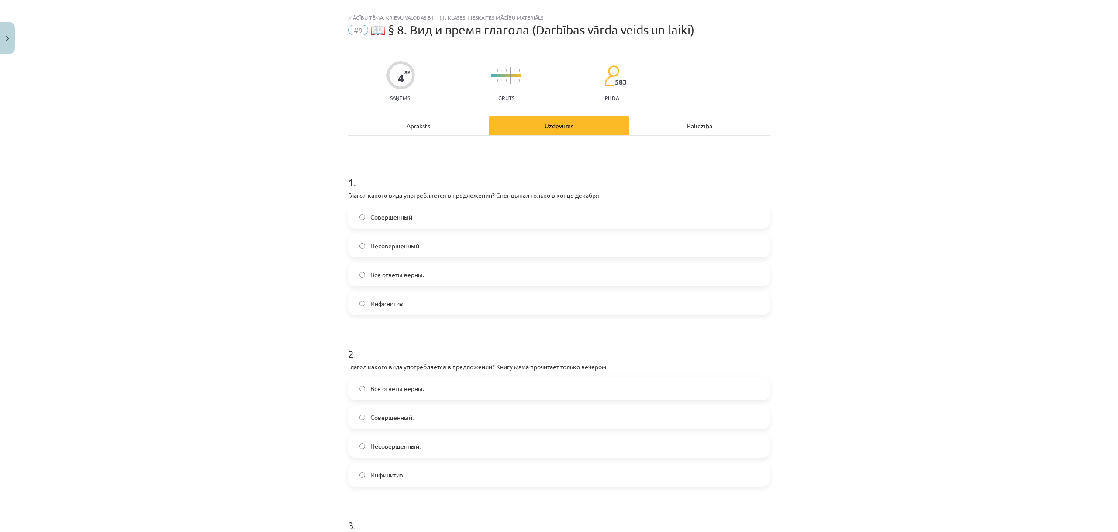
scroll to position [0, 0]
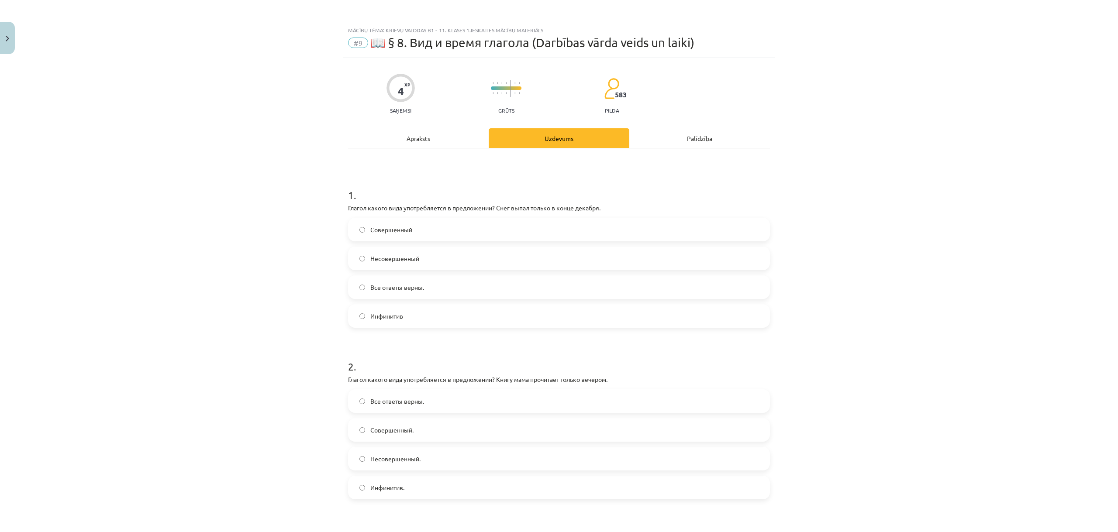
click at [420, 285] on span "Все ответы верны." at bounding box center [397, 287] width 54 height 9
click at [401, 237] on label "Совершенный" at bounding box center [559, 230] width 420 height 22
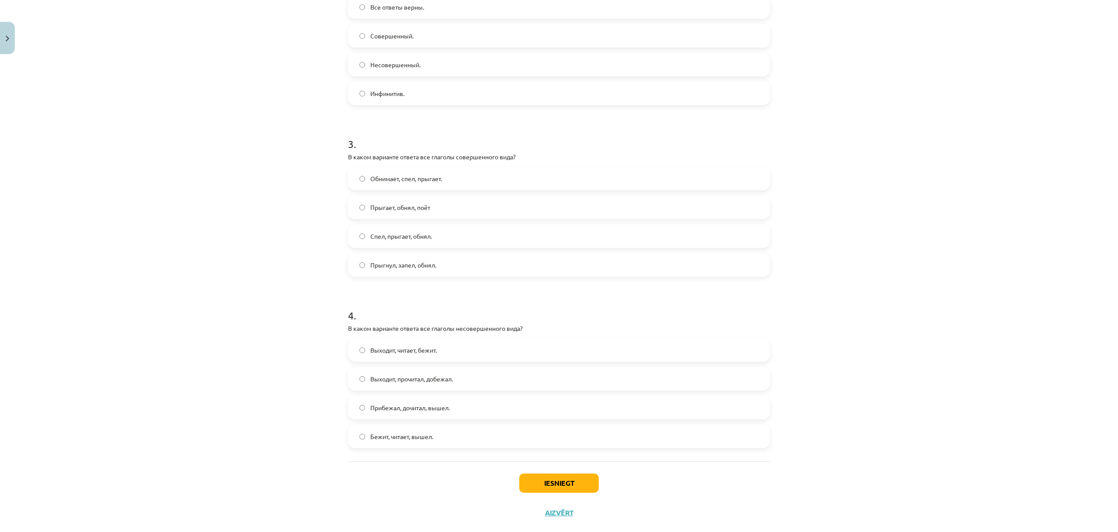
scroll to position [412, 0]
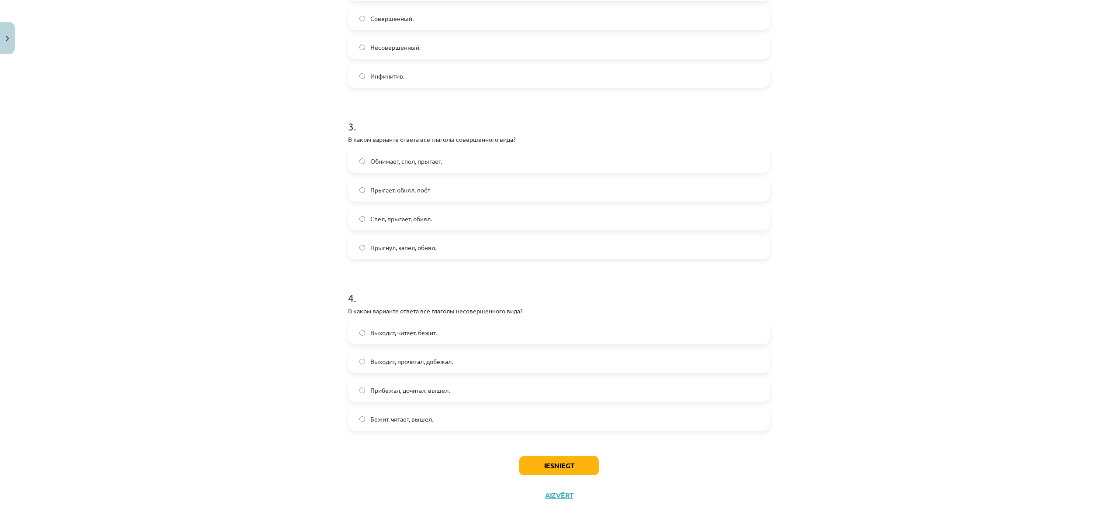
click at [398, 248] on span "Прыгнул, запел, обнял." at bounding box center [403, 247] width 66 height 9
click at [412, 334] on span "Выходит, читает, бежит." at bounding box center [403, 332] width 66 height 9
click at [543, 460] on button "Iesniegt" at bounding box center [558, 465] width 79 height 19
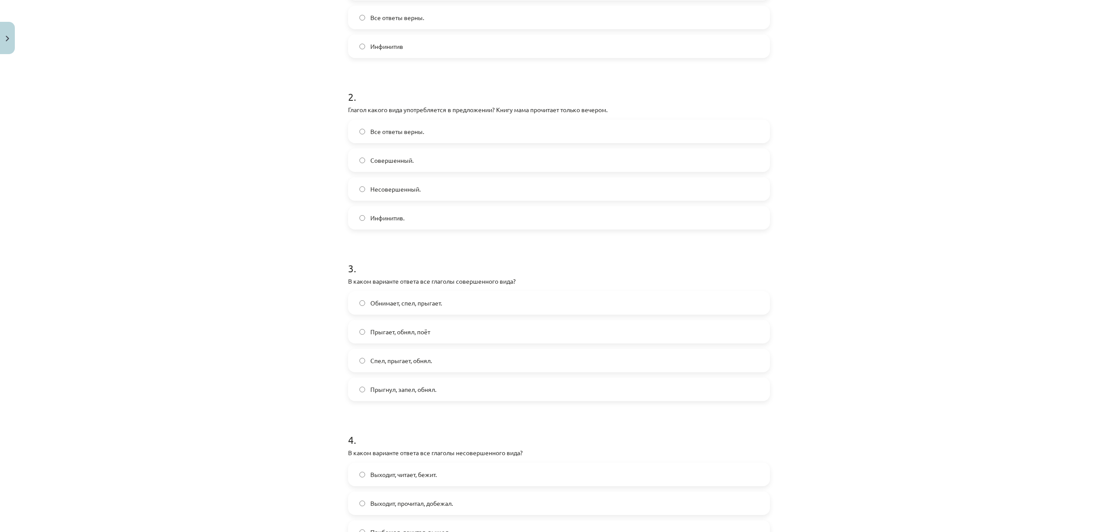
scroll to position [237, 0]
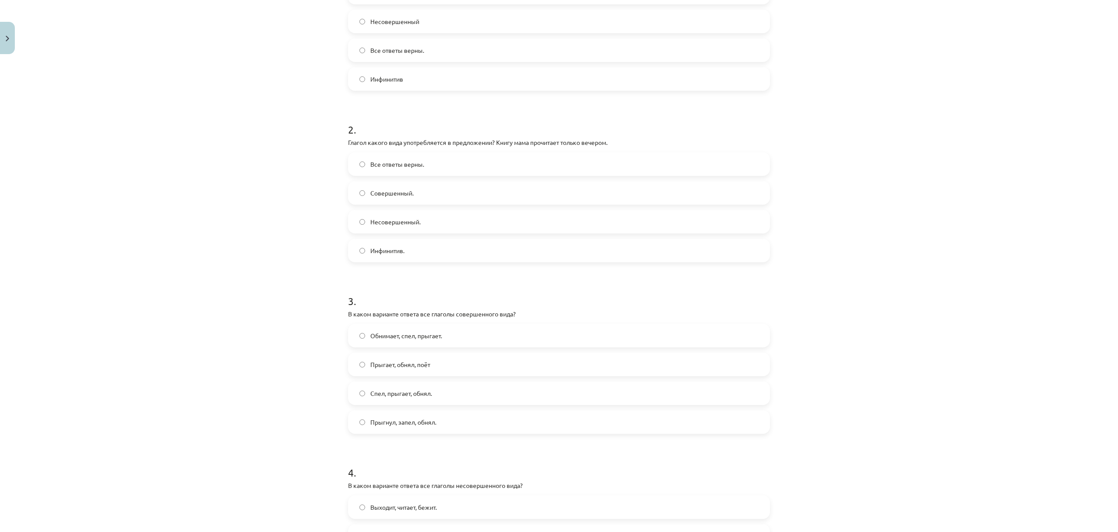
click at [375, 187] on label "Совершенный." at bounding box center [559, 193] width 420 height 22
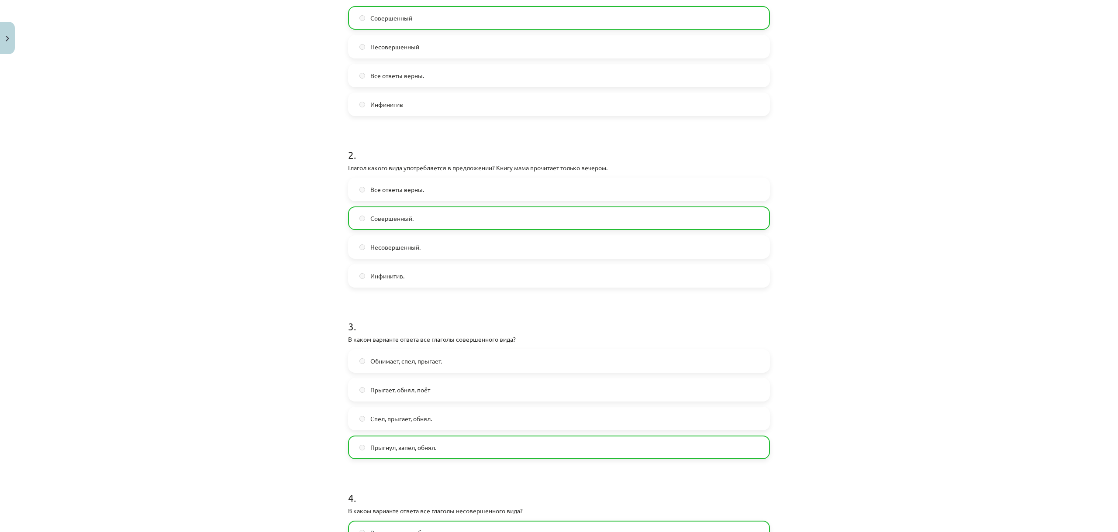
scroll to position [178, 0]
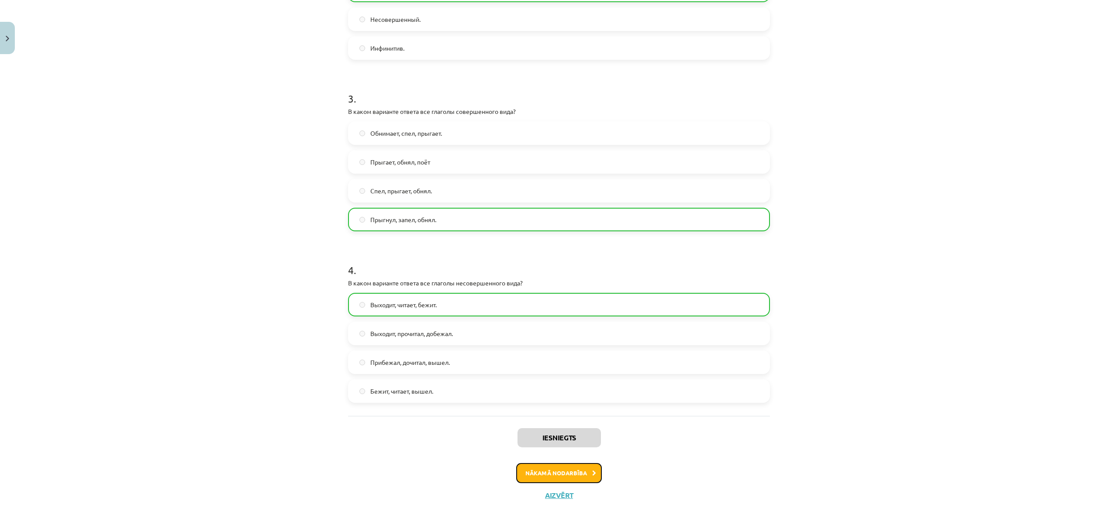
click at [557, 470] on button "Nākamā nodarbība" at bounding box center [559, 473] width 86 height 20
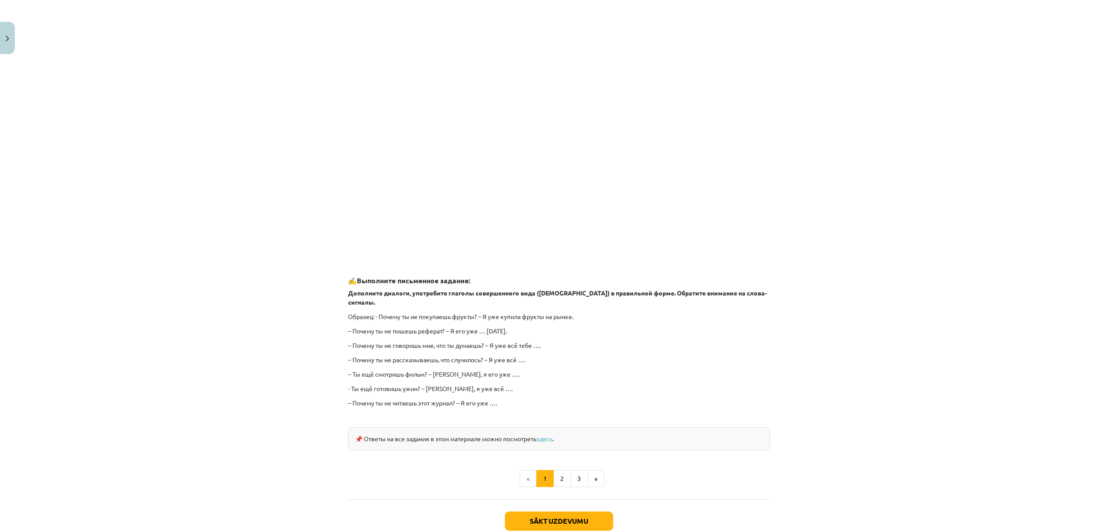
scroll to position [568, 0]
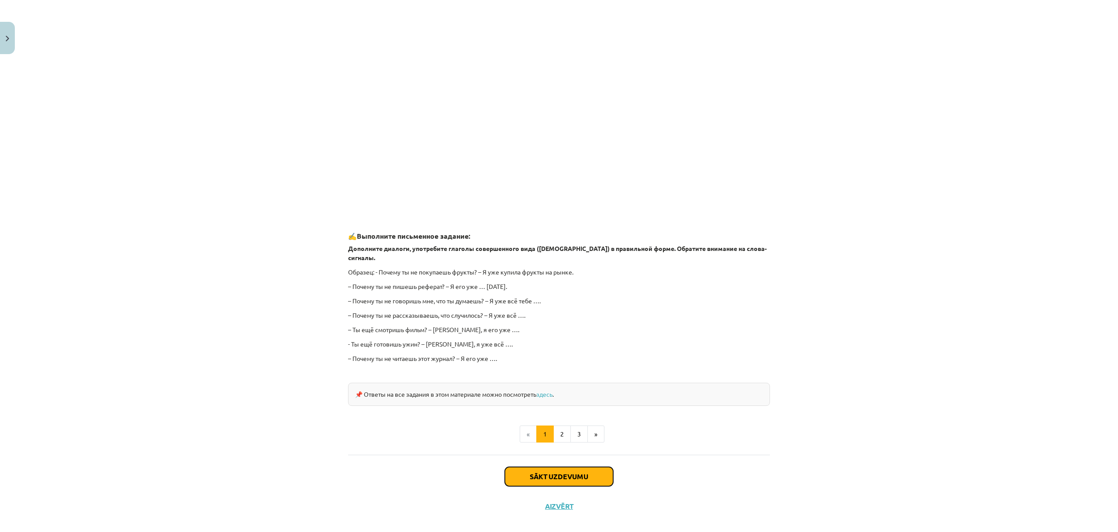
click at [563, 468] on button "Sākt uzdevumu" at bounding box center [559, 476] width 108 height 19
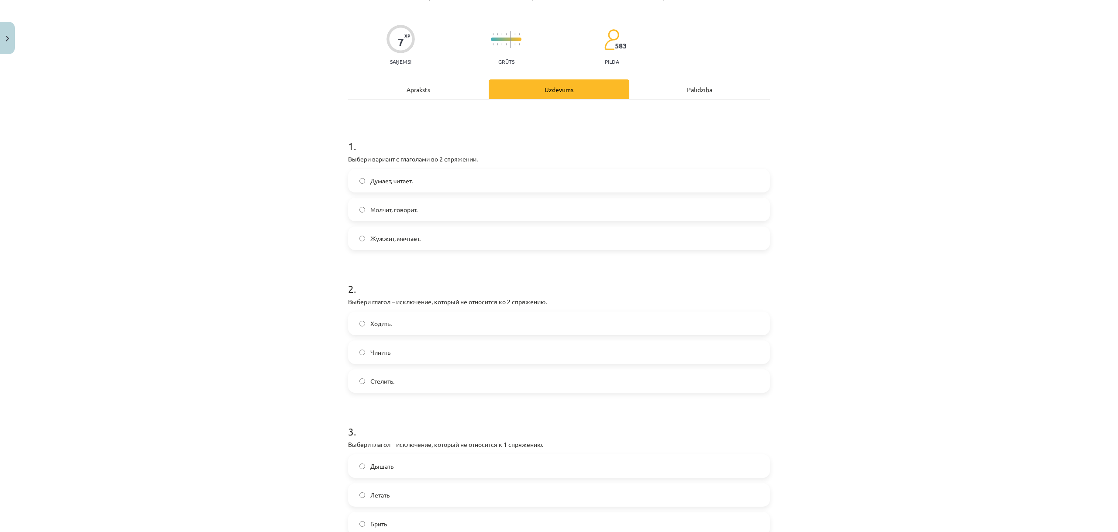
scroll to position [22, 0]
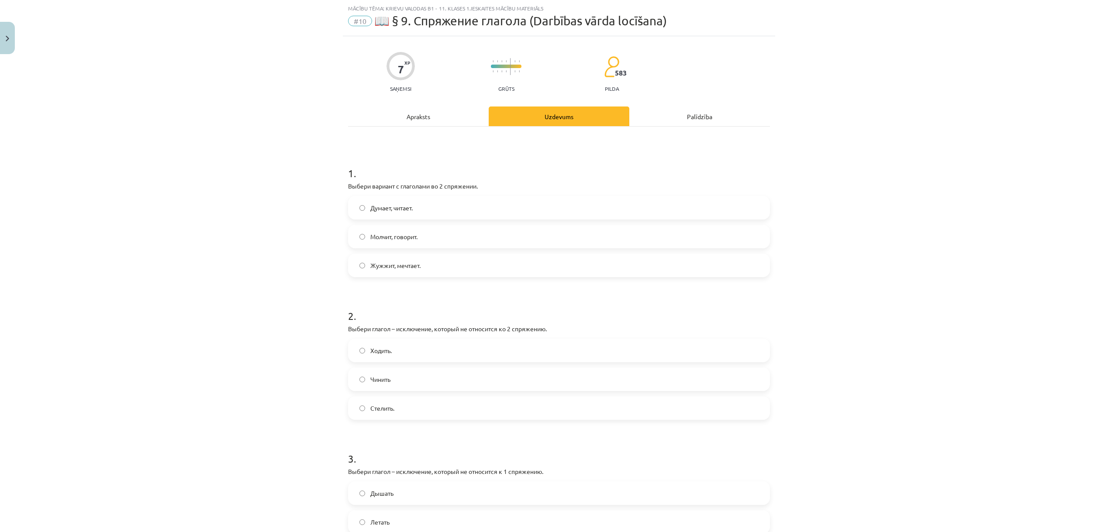
click at [379, 209] on span "Думает, читает." at bounding box center [391, 207] width 42 height 9
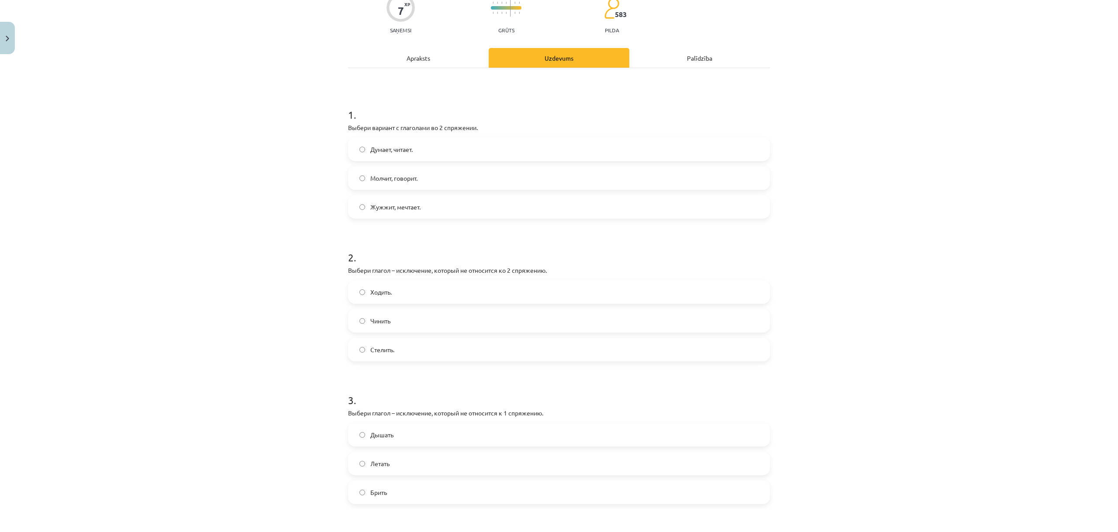
scroll to position [109, 0]
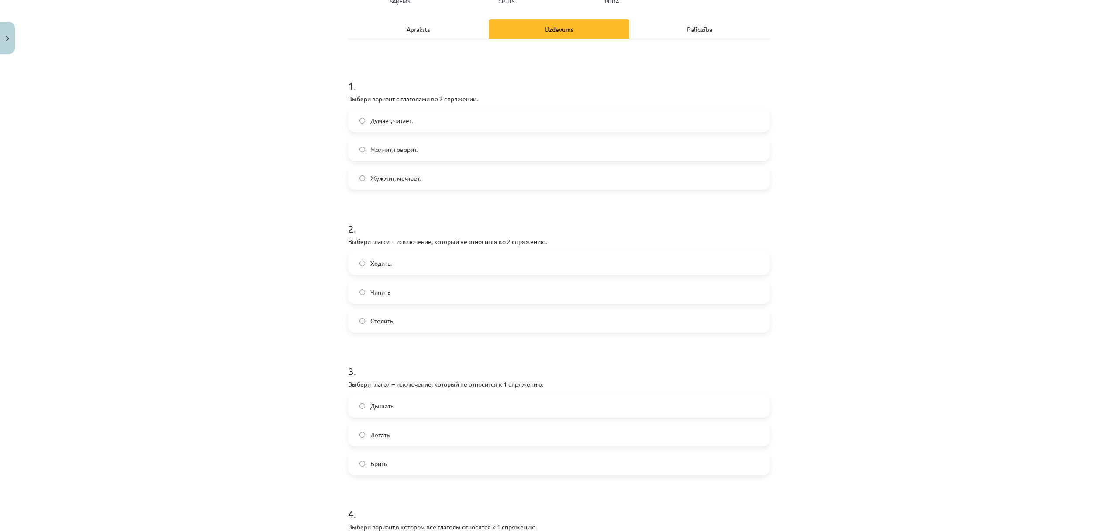
click at [401, 323] on label "Стелить." at bounding box center [559, 321] width 420 height 22
click at [403, 287] on label "Чинить" at bounding box center [559, 292] width 420 height 22
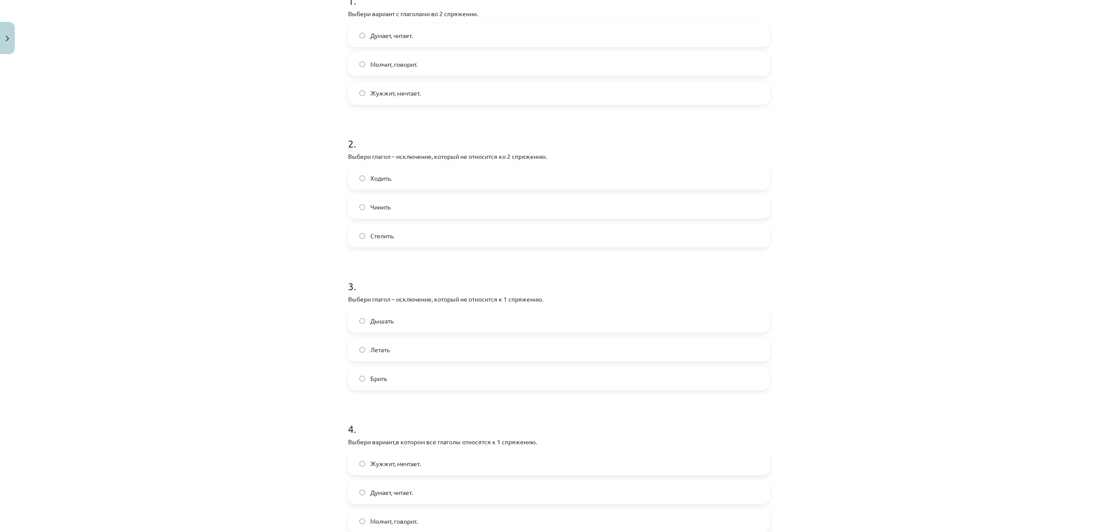
scroll to position [196, 0]
click at [389, 379] on label "Брить" at bounding box center [559, 376] width 420 height 22
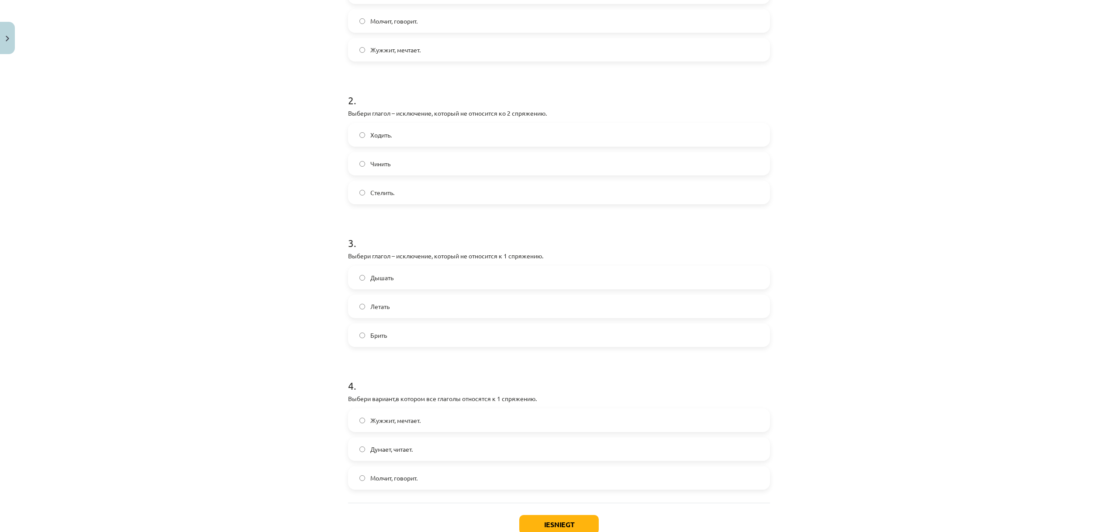
scroll to position [240, 0]
click at [390, 453] on label "Думает, читает." at bounding box center [559, 447] width 420 height 22
click at [542, 521] on button "Iesniegt" at bounding box center [558, 521] width 79 height 19
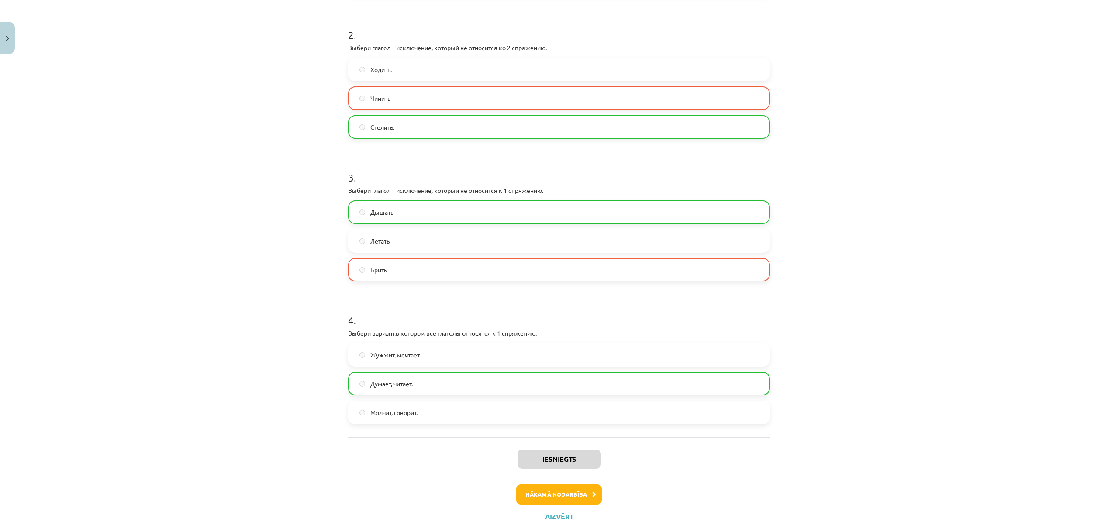
scroll to position [324, 0]
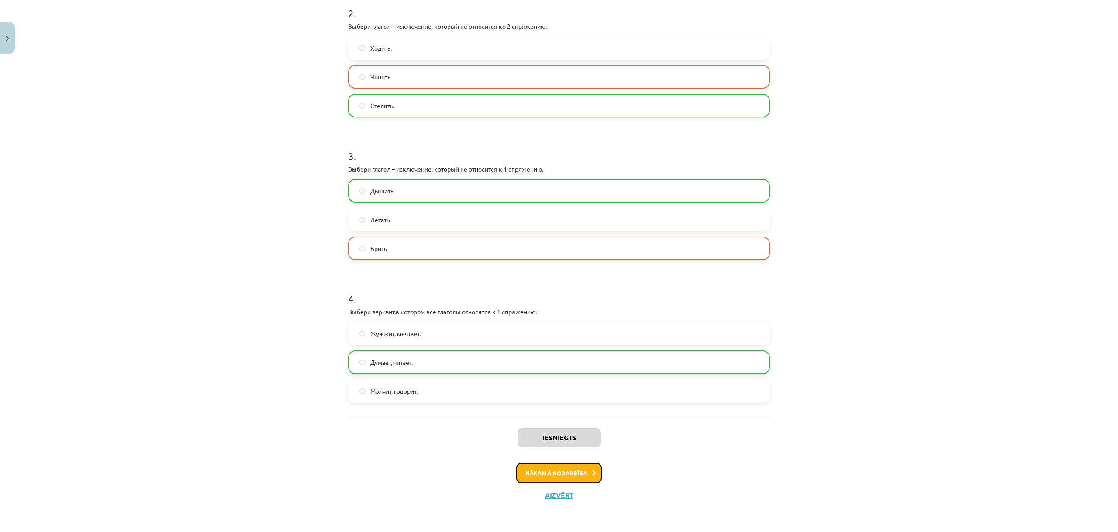
click at [547, 469] on button "Nākamā nodarbība" at bounding box center [559, 473] width 86 height 20
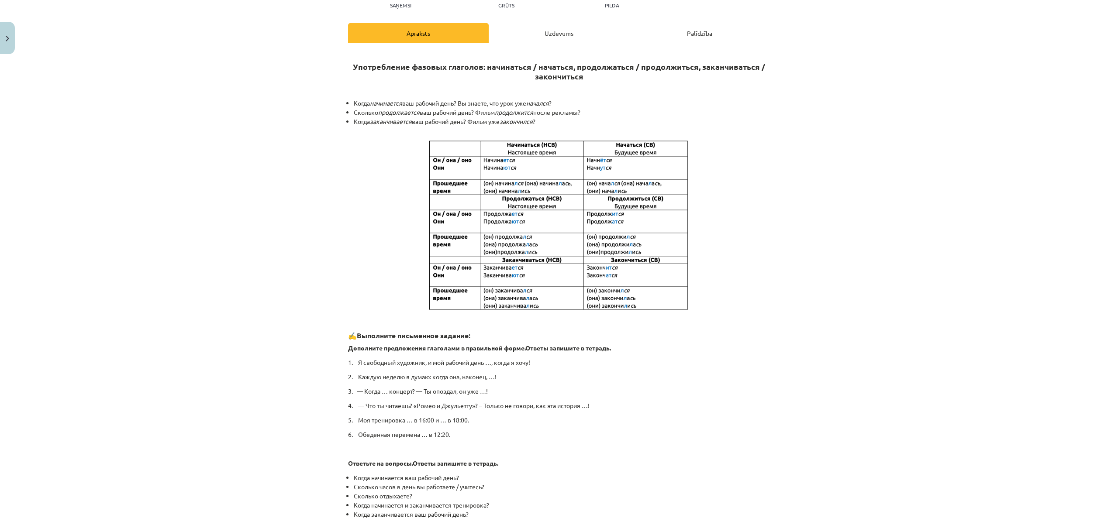
scroll to position [65, 0]
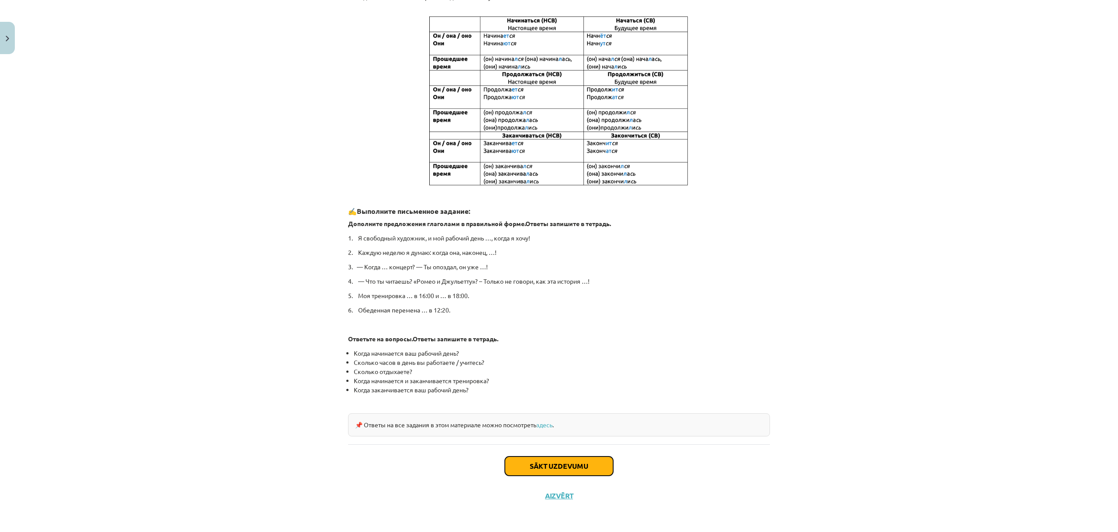
click at [581, 465] on button "Sākt uzdevumu" at bounding box center [559, 466] width 108 height 19
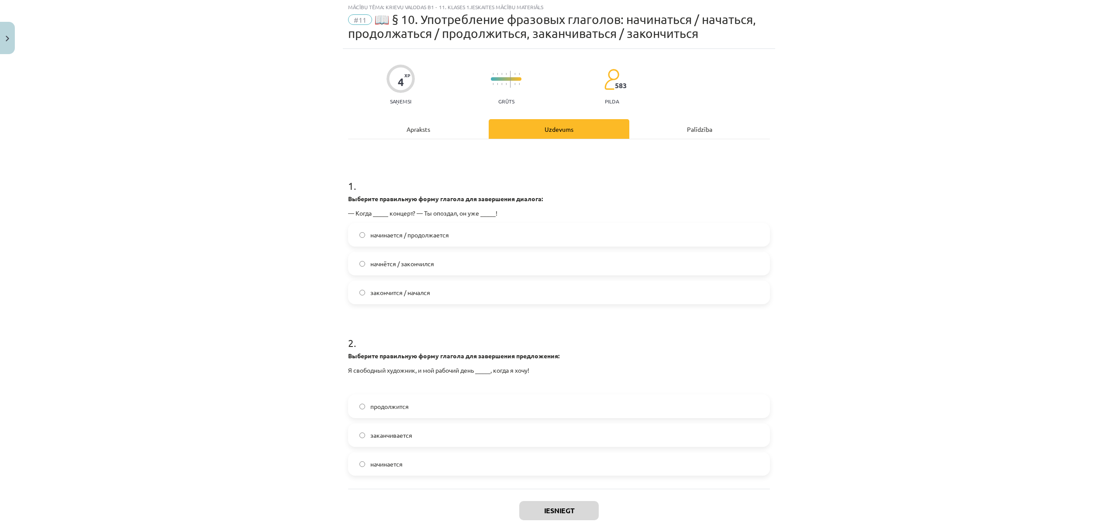
scroll to position [22, 0]
click at [395, 268] on span "начнётся / закончился" at bounding box center [402, 265] width 64 height 9
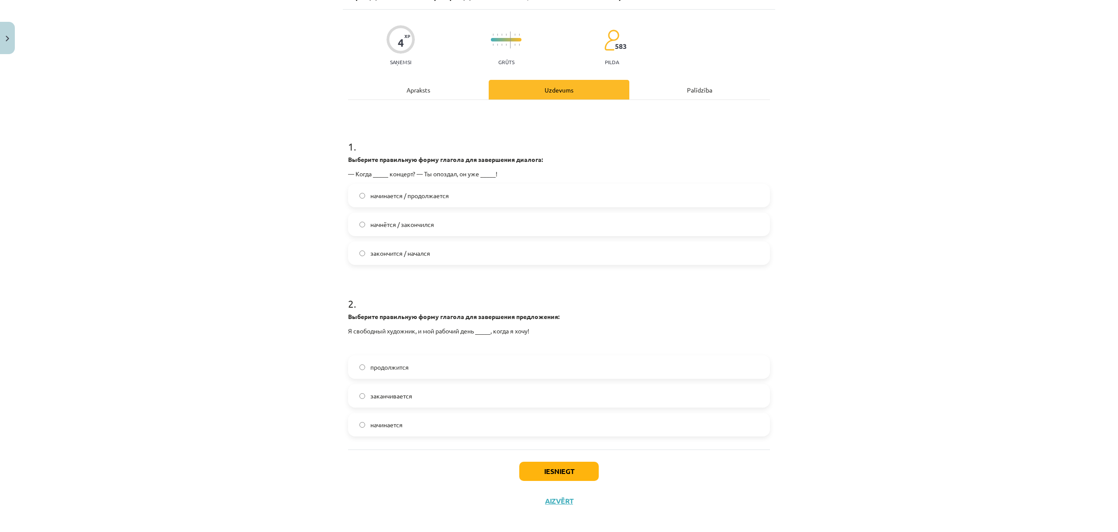
scroll to position [68, 0]
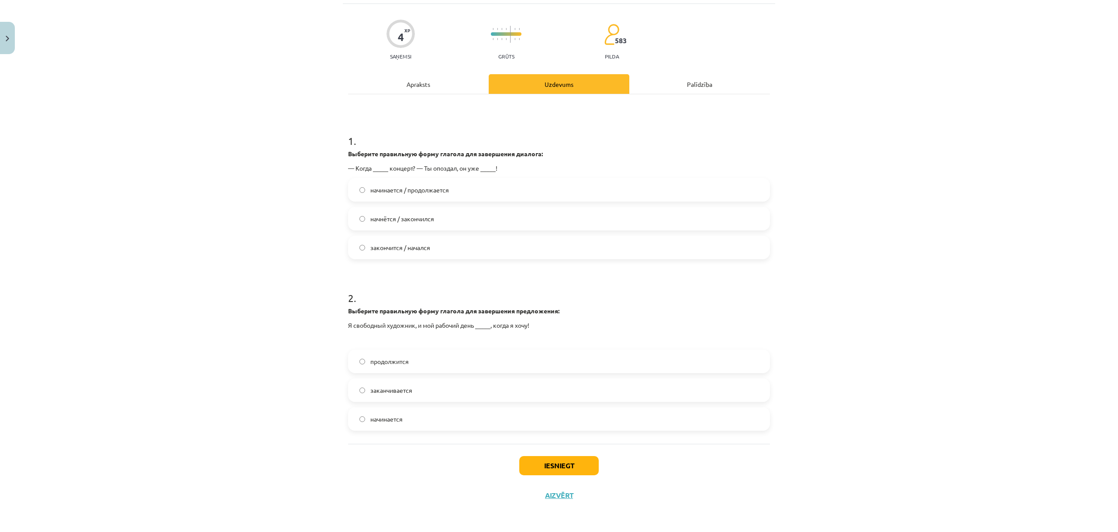
click at [406, 392] on span "заканчивается" at bounding box center [391, 390] width 42 height 9
click at [557, 474] on button "Iesniegt" at bounding box center [558, 465] width 79 height 19
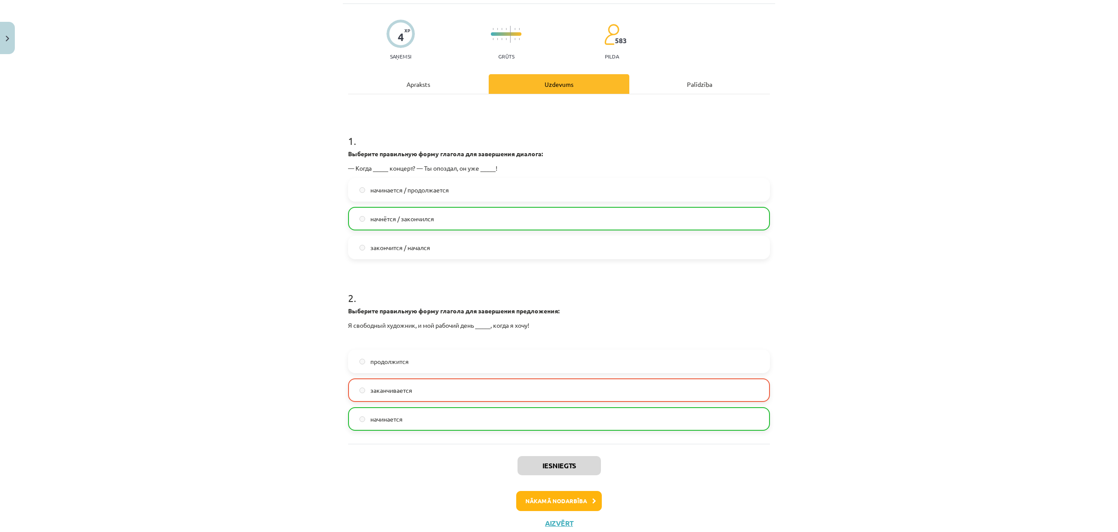
click at [426, 423] on label "начинается" at bounding box center [559, 419] width 420 height 22
click at [538, 499] on button "Nākamā nodarbība" at bounding box center [559, 501] width 86 height 20
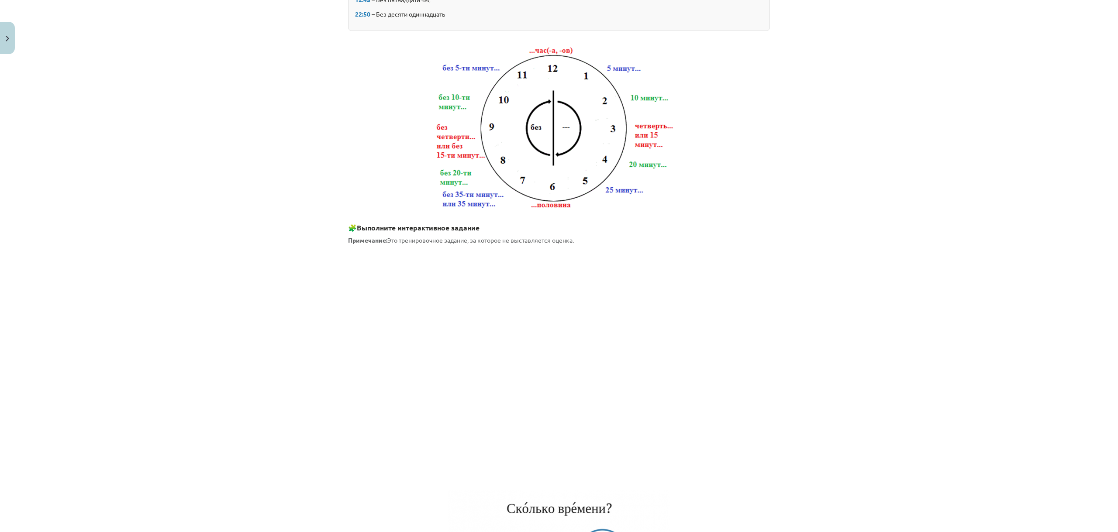
scroll to position [327, 0]
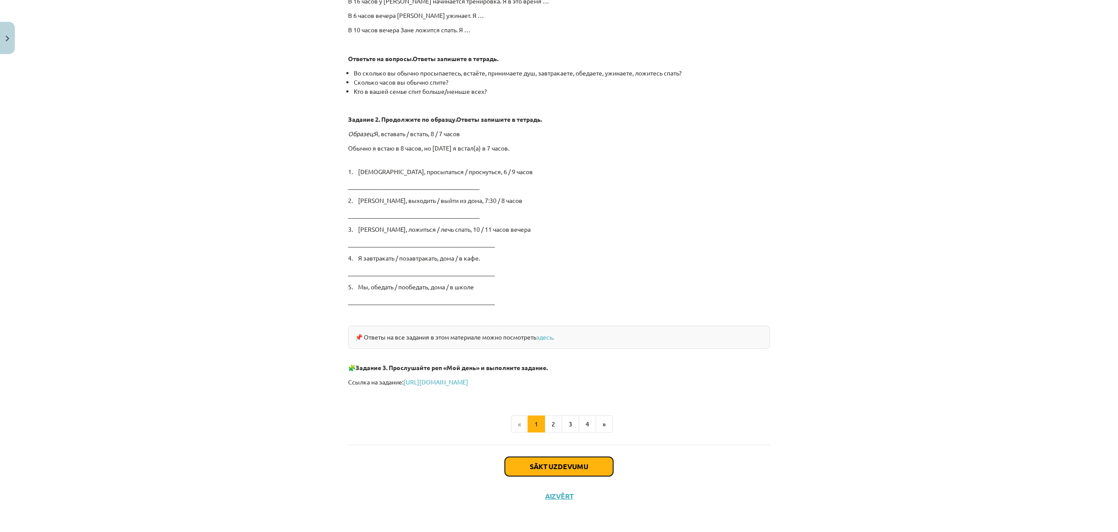
click at [527, 464] on button "Sākt uzdevumu" at bounding box center [559, 466] width 108 height 19
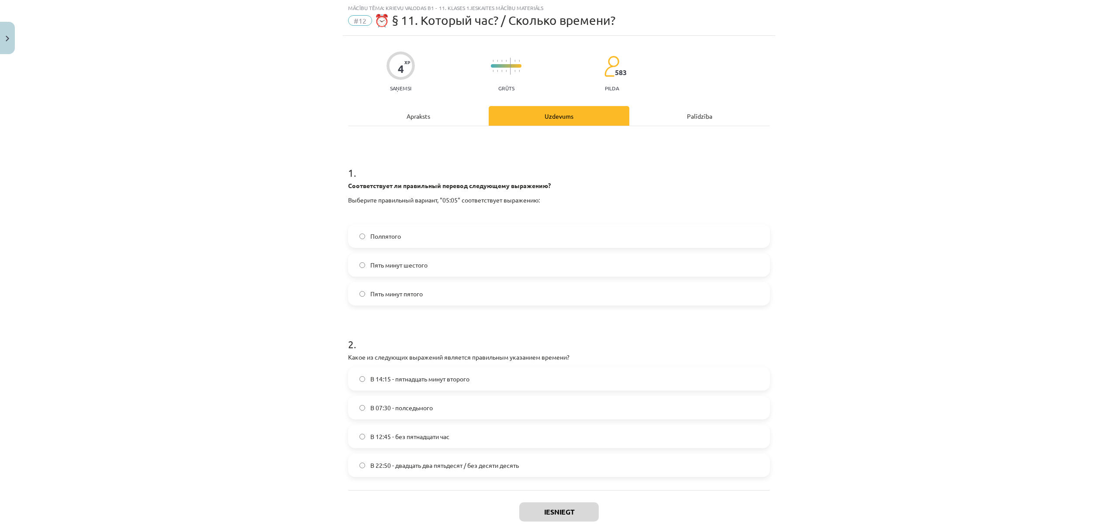
scroll to position [22, 0]
click at [406, 298] on span "Пять минут пятого" at bounding box center [396, 294] width 52 height 9
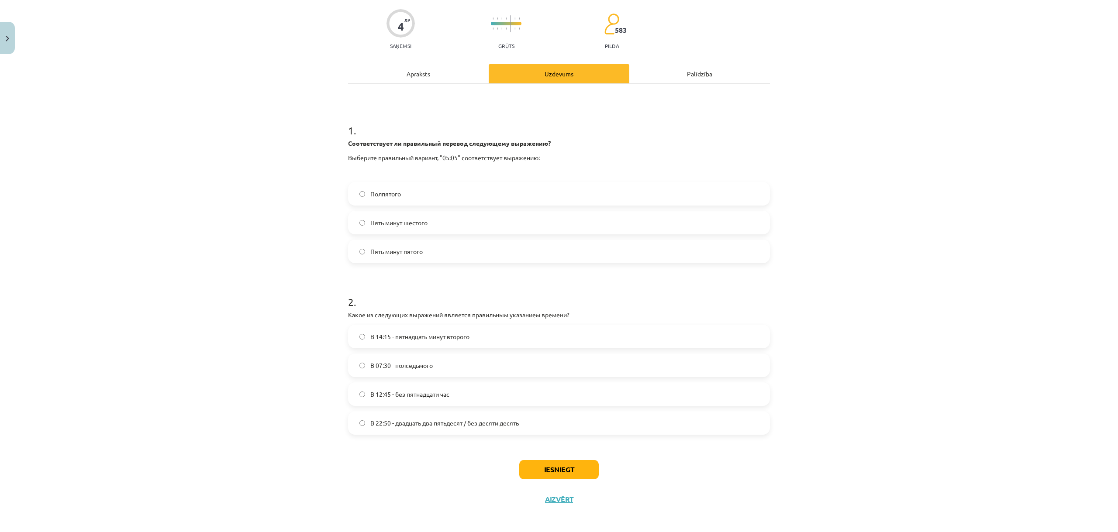
scroll to position [69, 0]
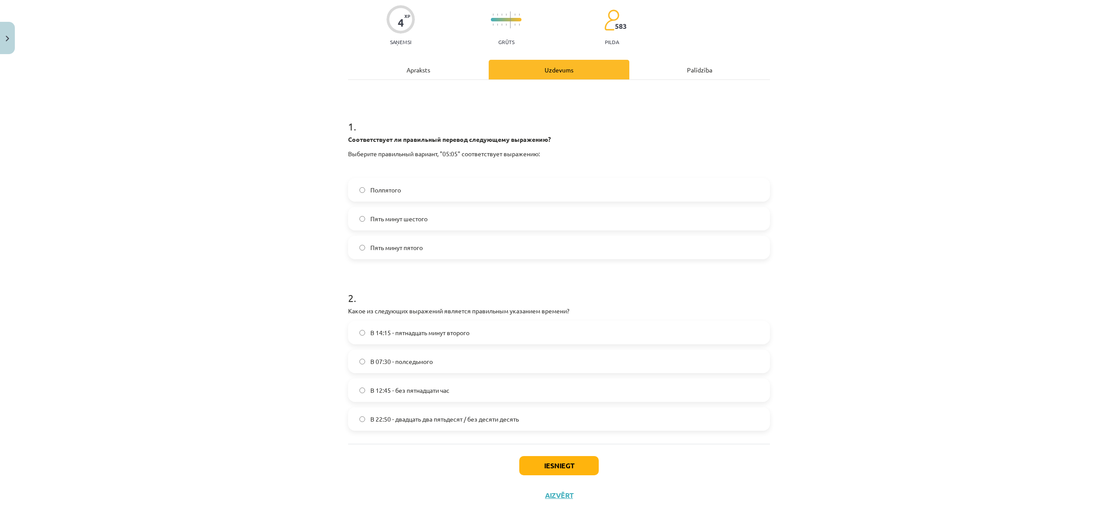
click at [451, 394] on label "В 12:45 - без пятнадцати час" at bounding box center [559, 390] width 420 height 22
click at [521, 463] on button "Iesniegt" at bounding box center [558, 465] width 79 height 19
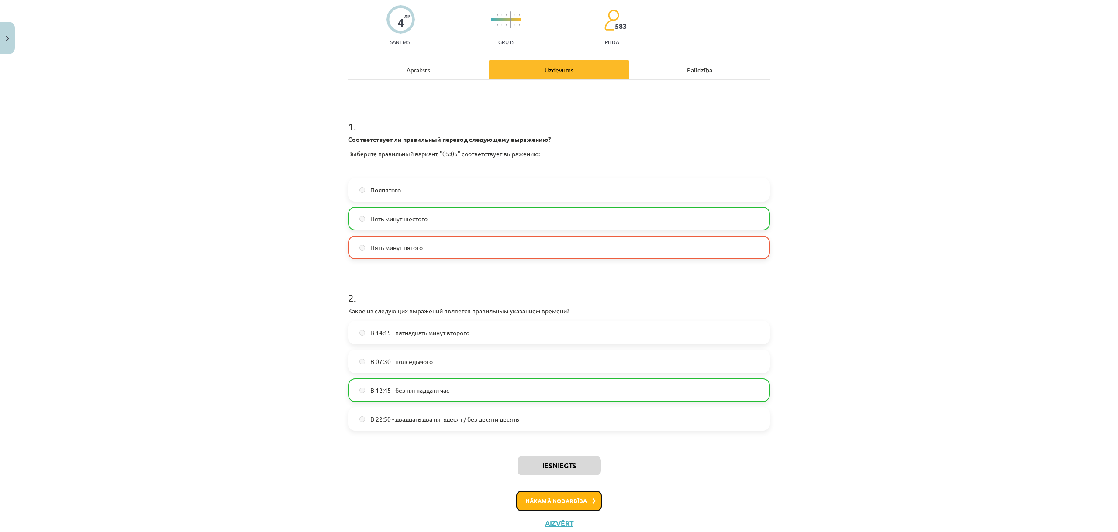
click at [536, 499] on button "Nākamā nodarbība" at bounding box center [559, 501] width 86 height 20
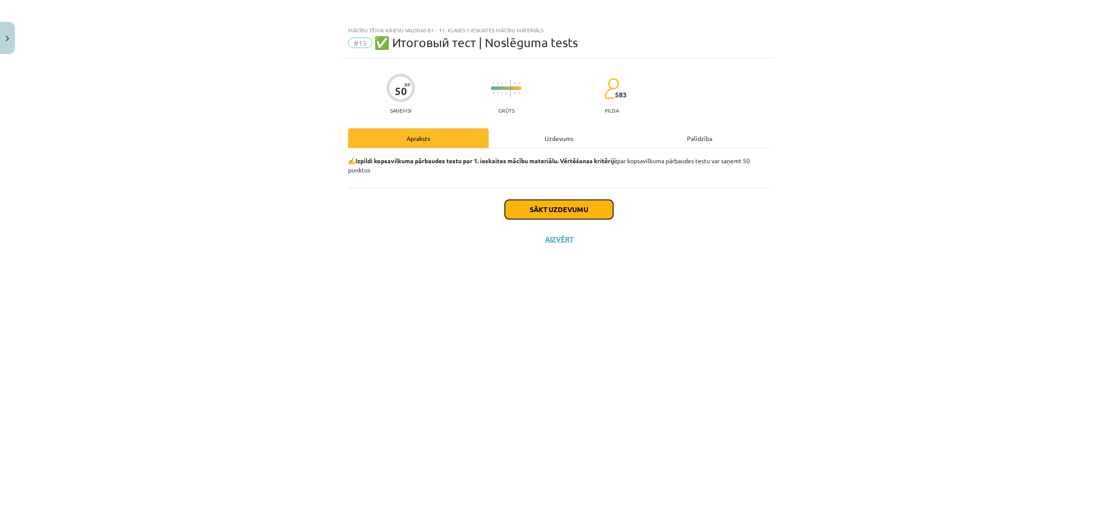
click at [527, 209] on button "Sākt uzdevumu" at bounding box center [559, 209] width 108 height 19
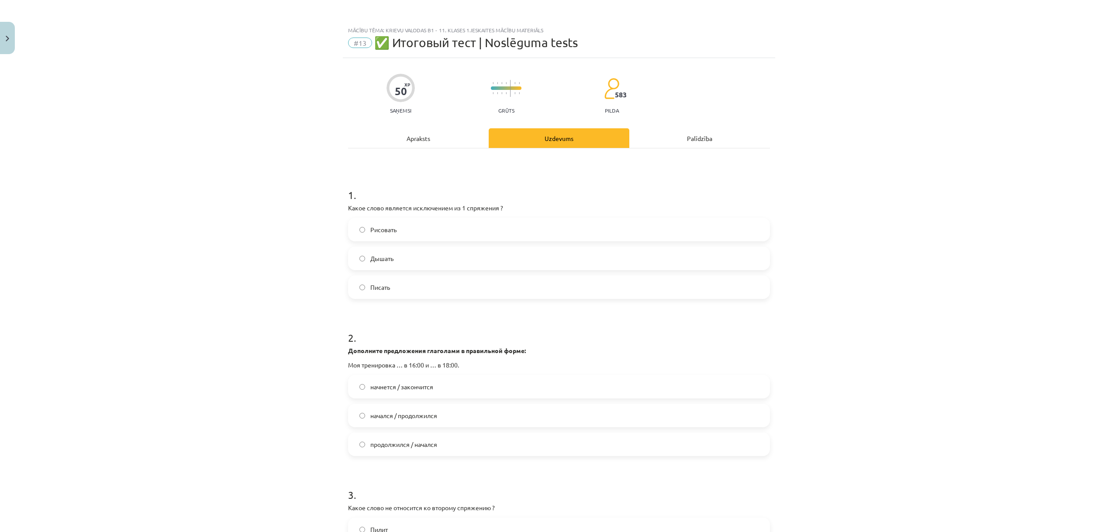
click at [398, 263] on label "Дышать" at bounding box center [559, 259] width 420 height 22
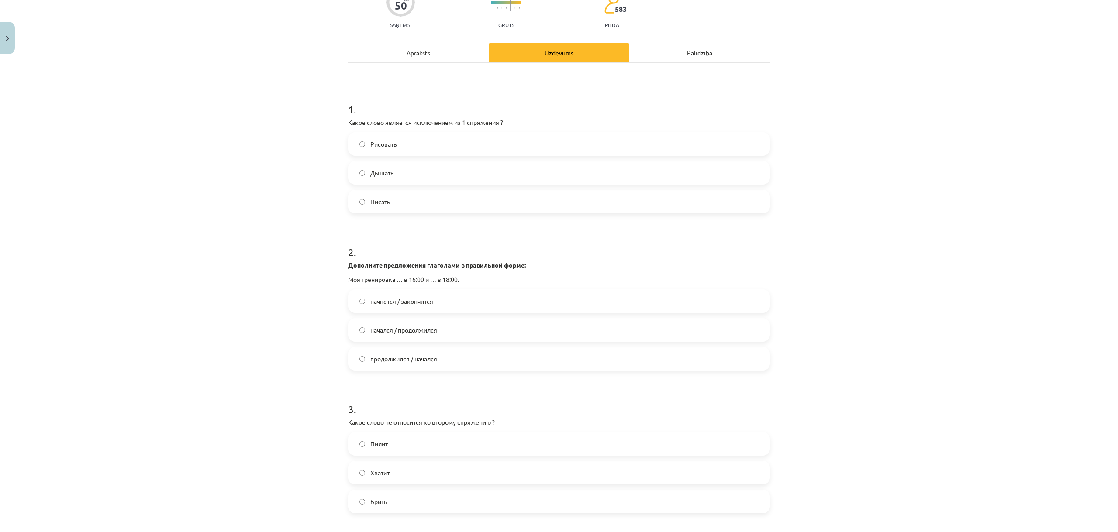
scroll to position [87, 0]
click at [400, 304] on label "начнется / закончится" at bounding box center [559, 300] width 420 height 22
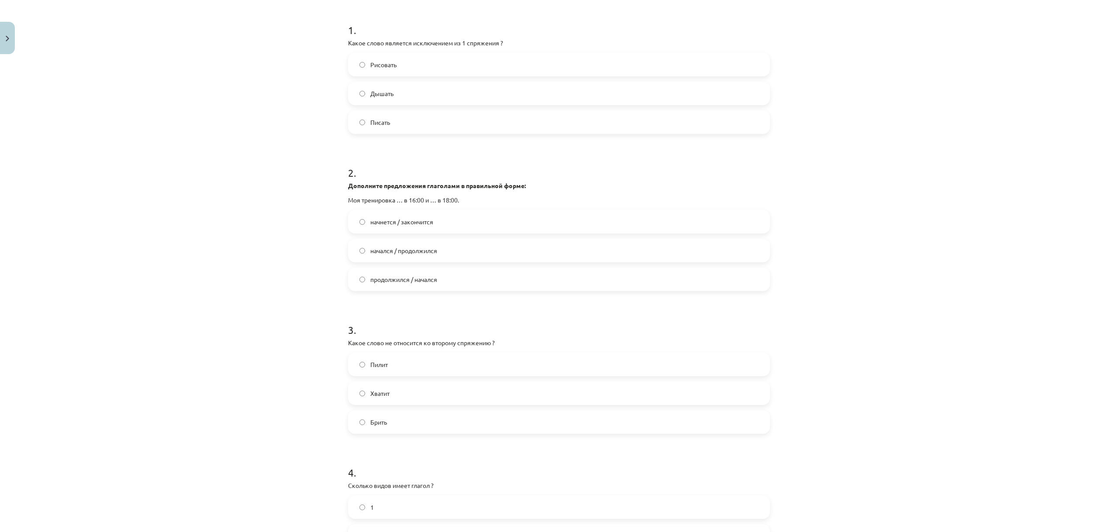
scroll to position [218, 0]
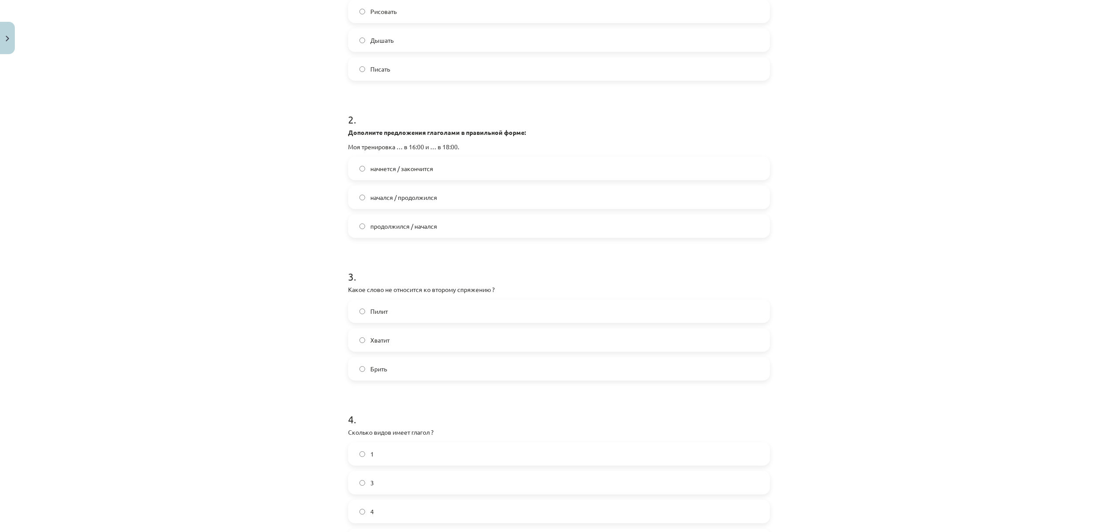
click at [381, 343] on span "Хватит" at bounding box center [379, 340] width 19 height 9
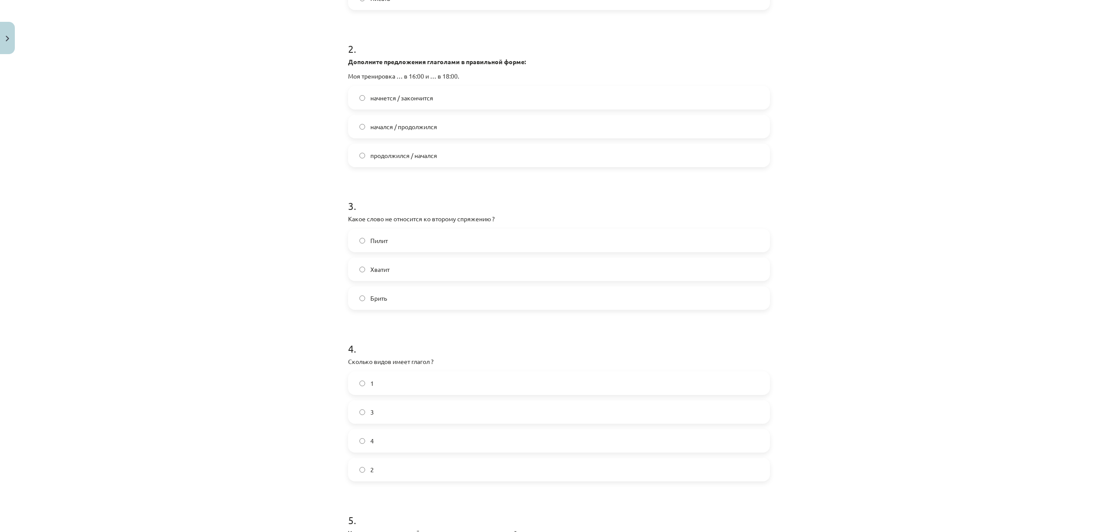
scroll to position [349, 0]
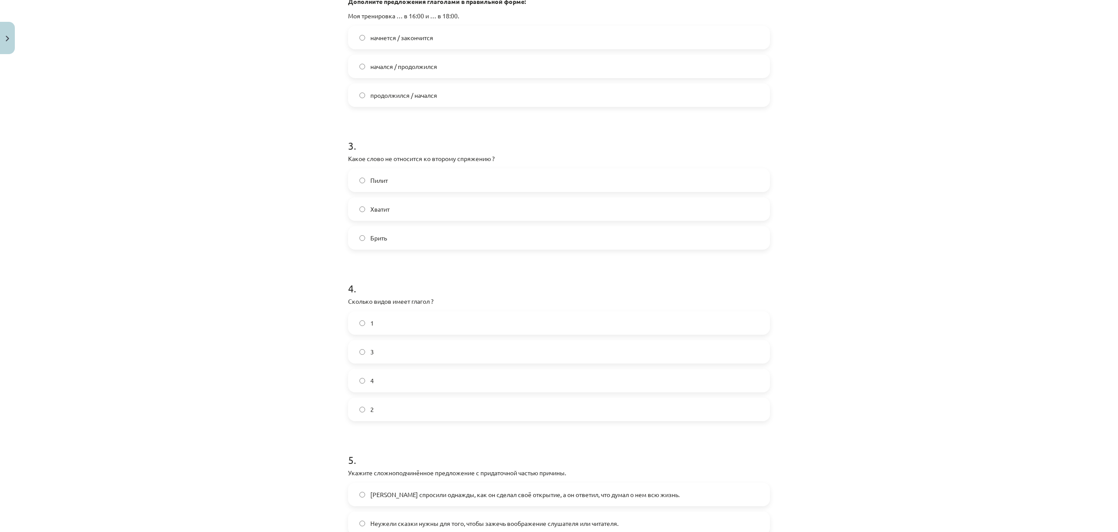
click at [390, 375] on label "4" at bounding box center [559, 381] width 420 height 22
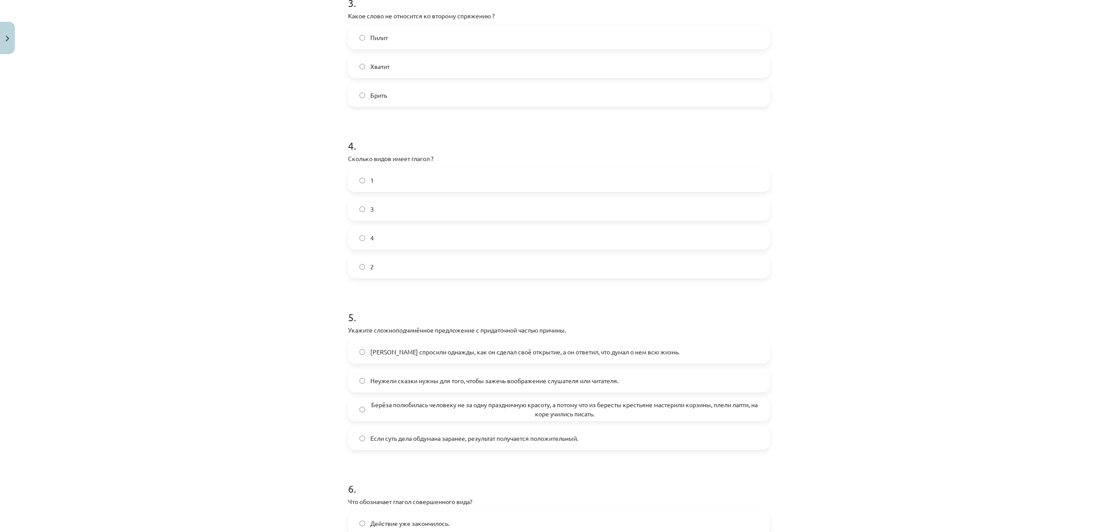
scroll to position [524, 0]
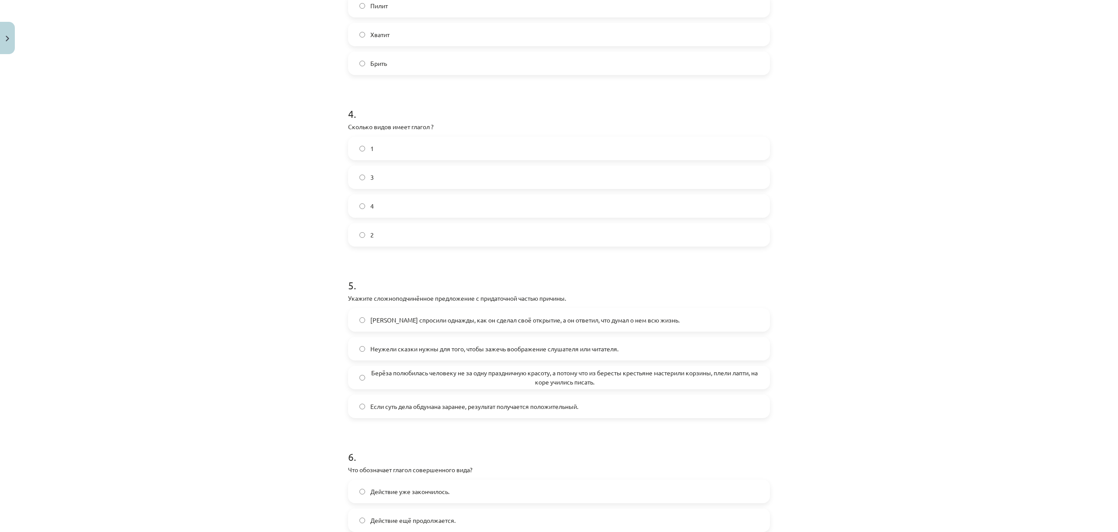
click at [543, 324] on span "Менделеева спросили однажды, как он сделал своё открытие, а он ответил, что дум…" at bounding box center [524, 320] width 309 height 9
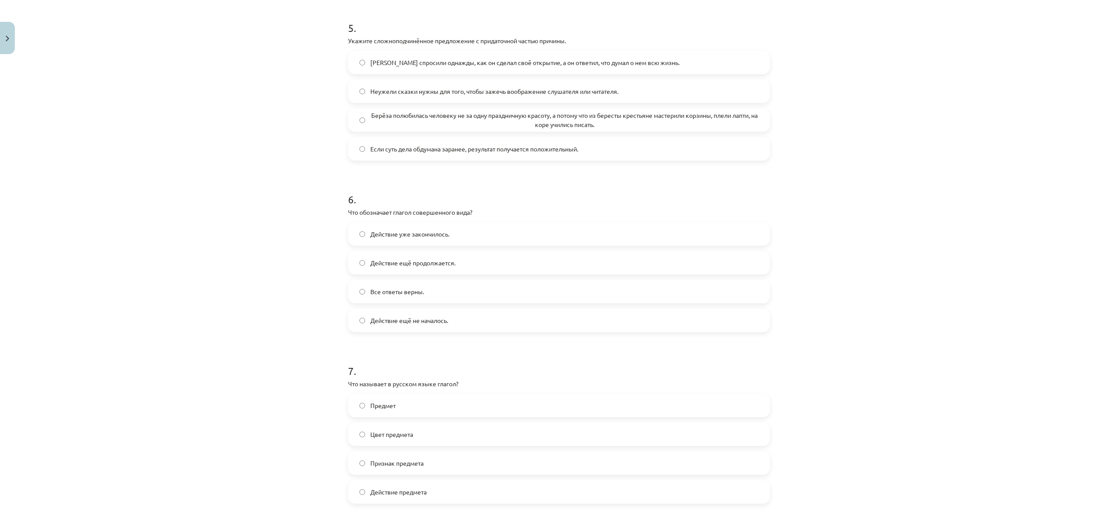
scroll to position [786, 0]
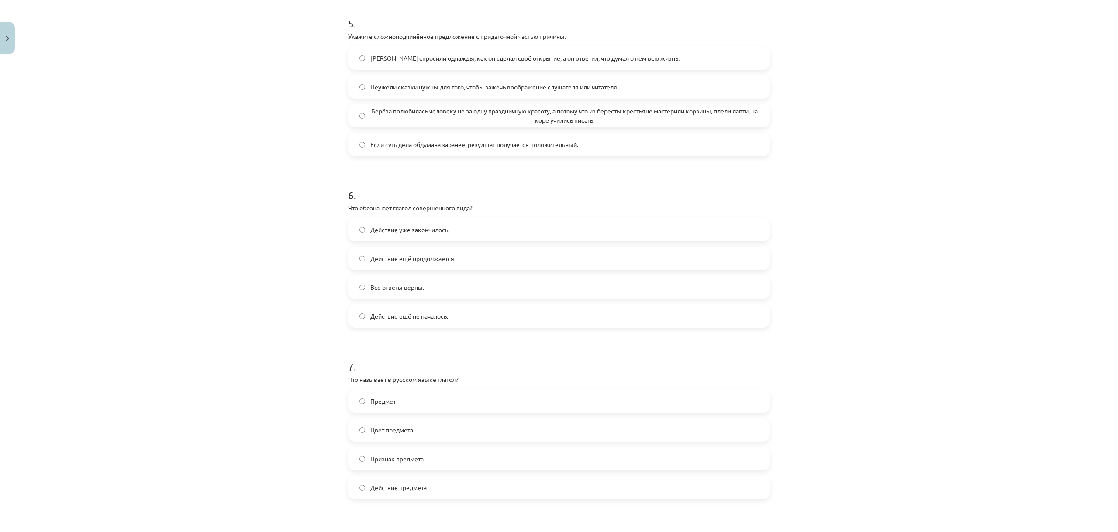
click at [390, 234] on span "Действие уже закончилось." at bounding box center [409, 229] width 79 height 9
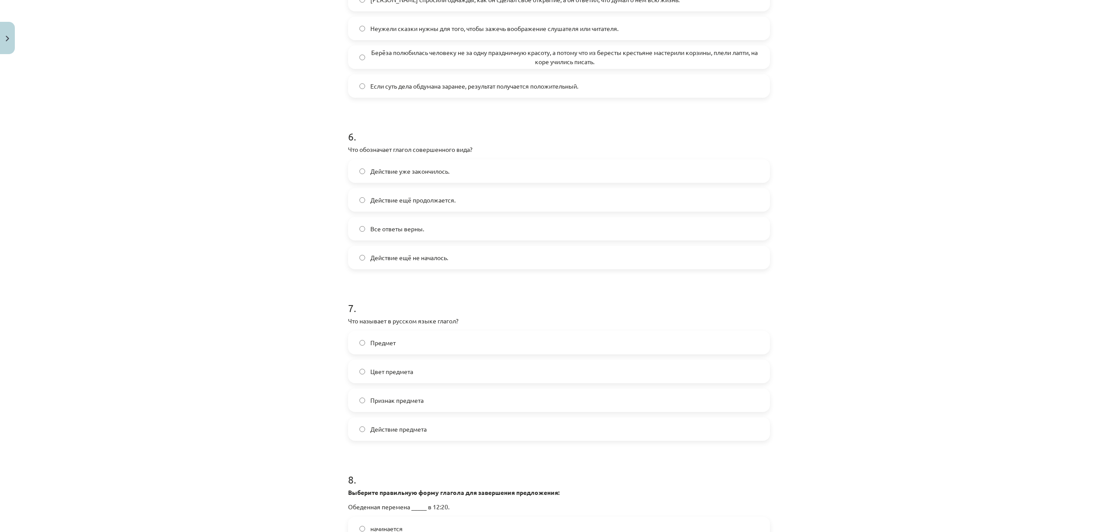
scroll to position [873, 0]
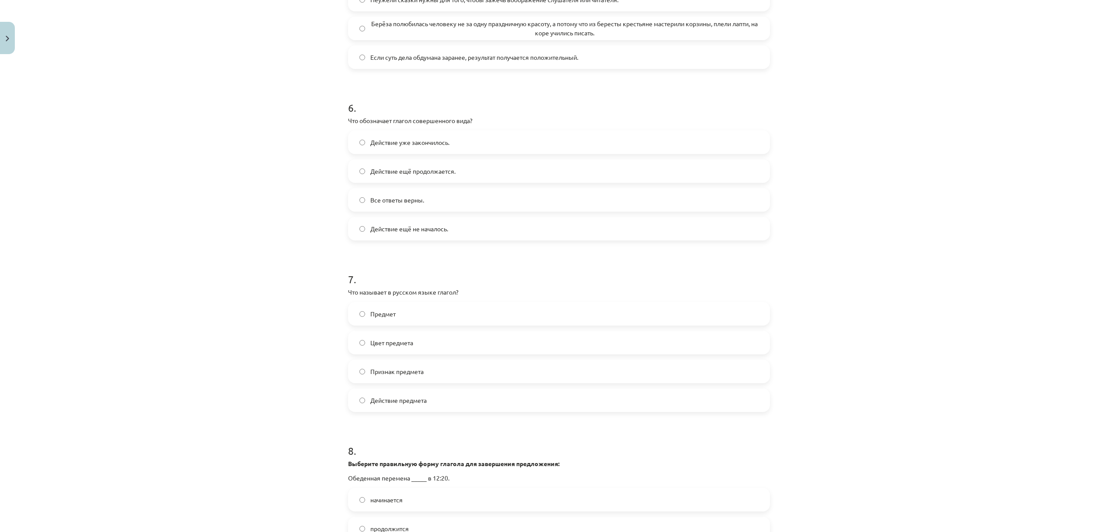
click at [395, 403] on span "Действие предмета" at bounding box center [398, 400] width 56 height 9
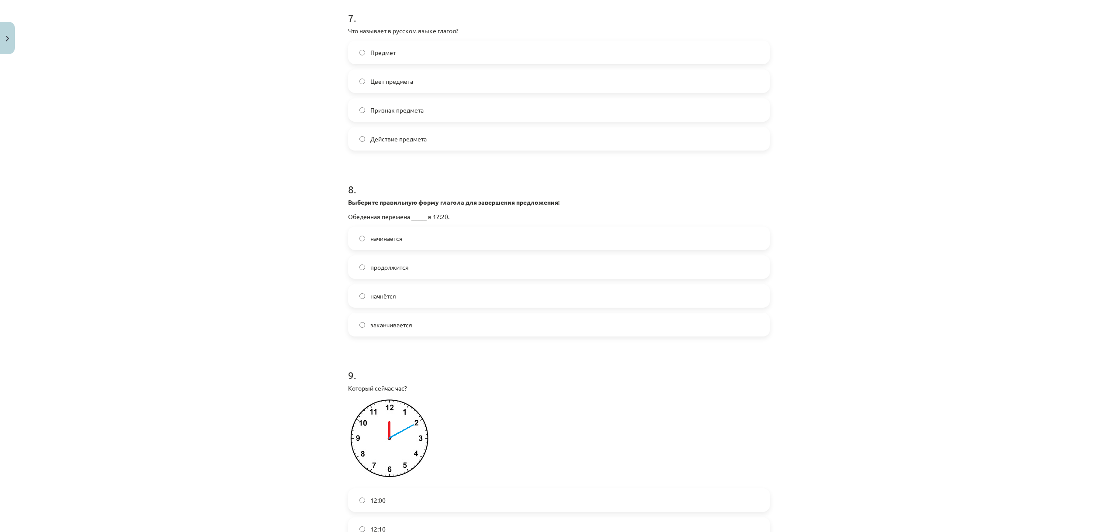
scroll to position [1135, 0]
click at [394, 294] on label "начнётся" at bounding box center [559, 296] width 420 height 22
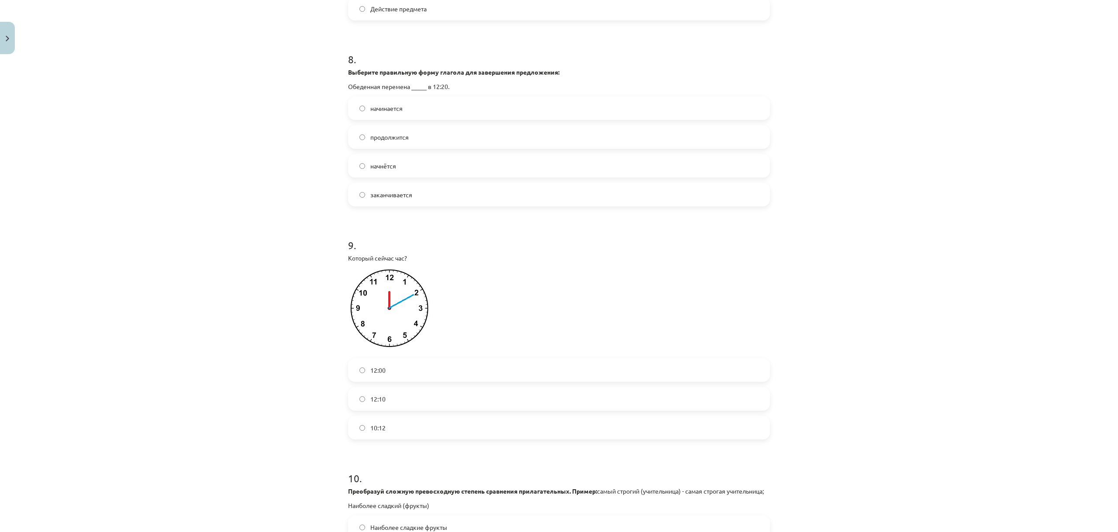
scroll to position [1266, 0]
click at [380, 394] on span "12:10" at bounding box center [377, 397] width 15 height 9
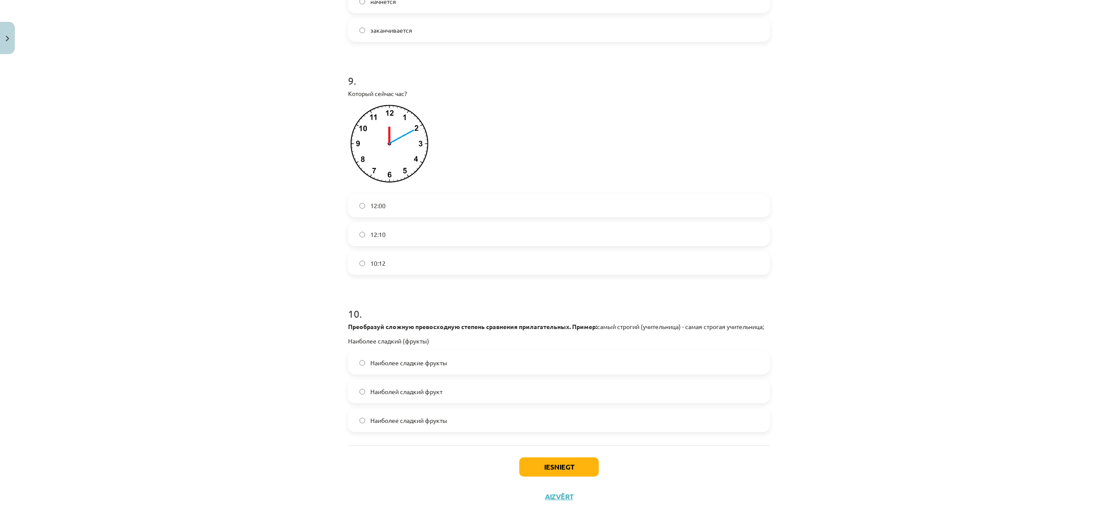
scroll to position [1440, 0]
click at [405, 422] on span "Наиболее сладкий фрукты" at bounding box center [408, 419] width 77 height 9
click at [420, 392] on span "Наиболей сладкий фрукт" at bounding box center [406, 390] width 72 height 9
click at [534, 460] on button "Iesniegt" at bounding box center [558, 465] width 79 height 19
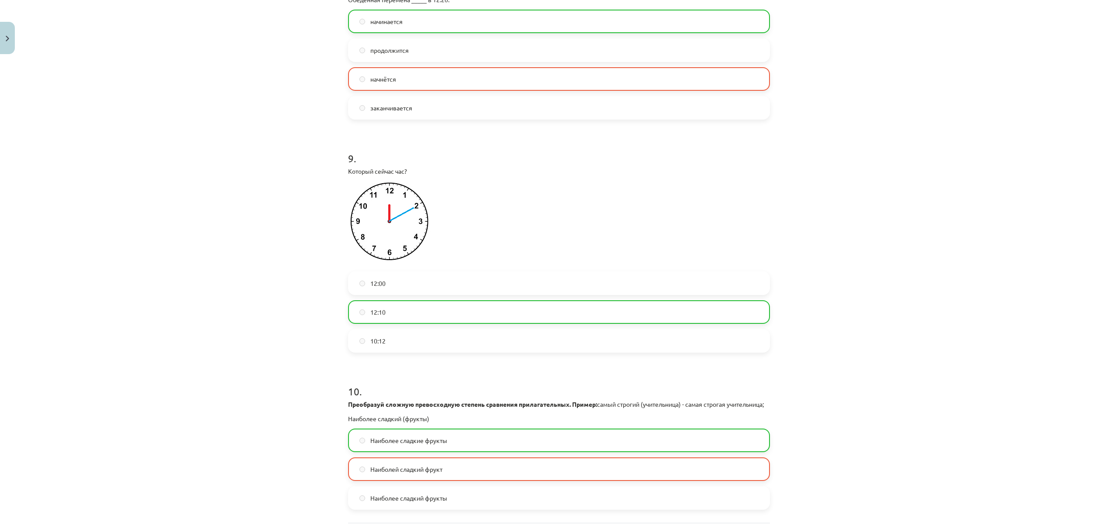
scroll to position [1468, 0]
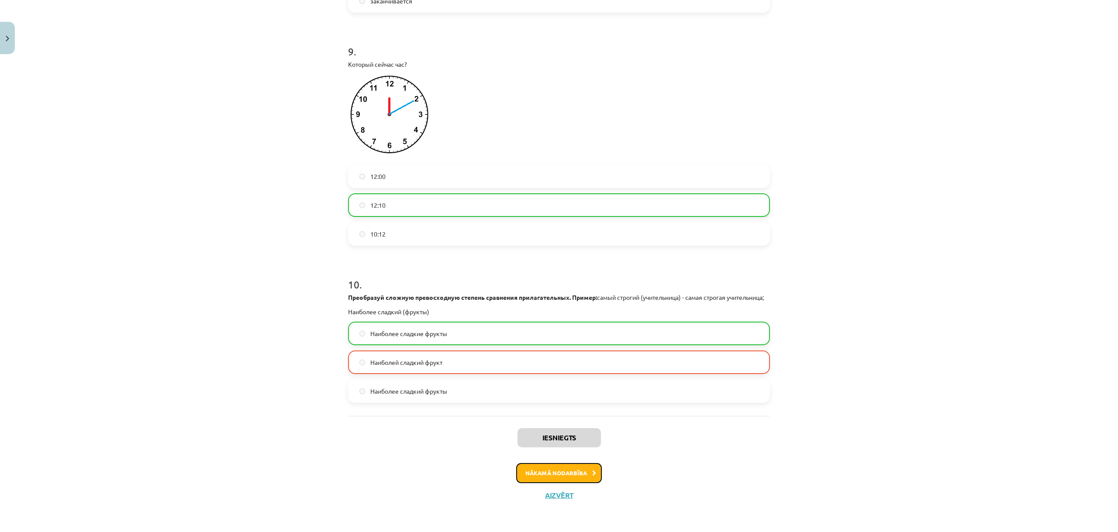
click at [535, 469] on button "Nākamā nodarbība" at bounding box center [559, 473] width 86 height 20
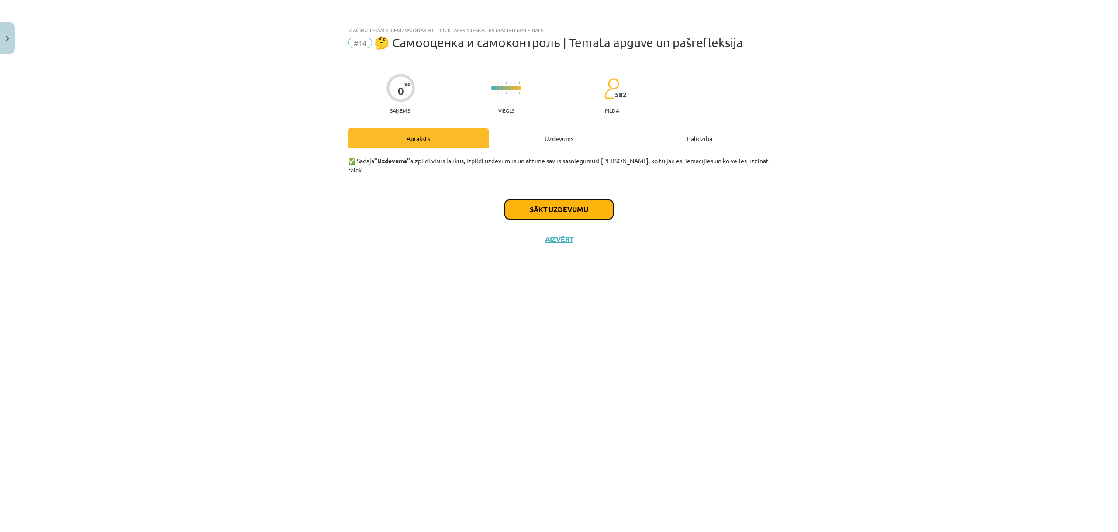
click at [573, 200] on button "Sākt uzdevumu" at bounding box center [559, 209] width 108 height 19
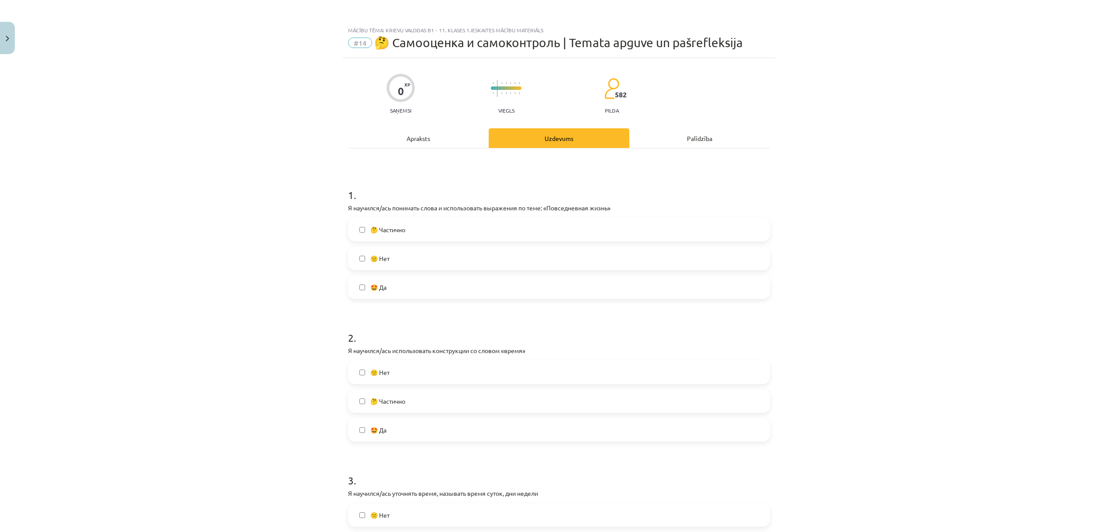
click at [399, 286] on label "🤩 Да" at bounding box center [559, 287] width 420 height 22
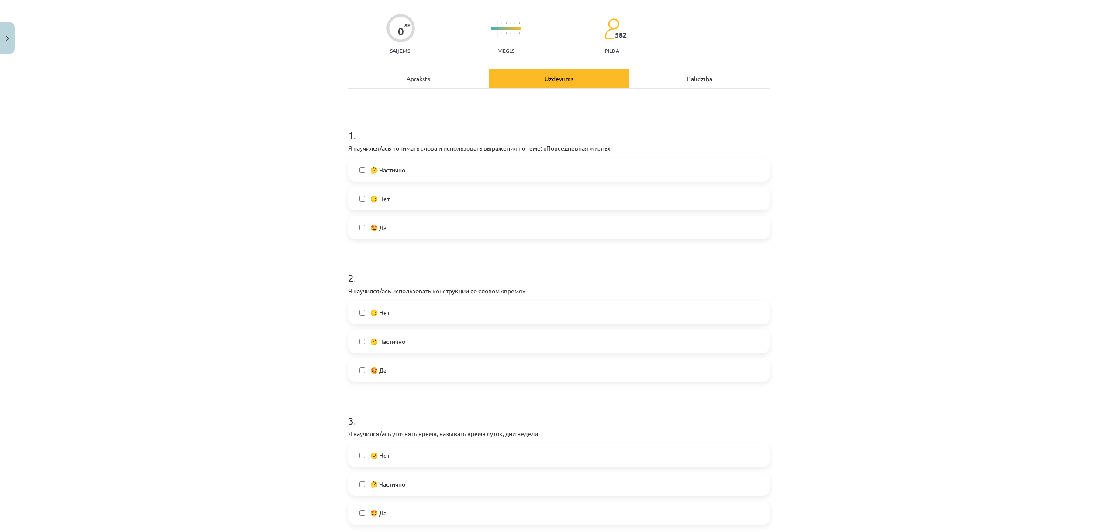
scroll to position [87, 0]
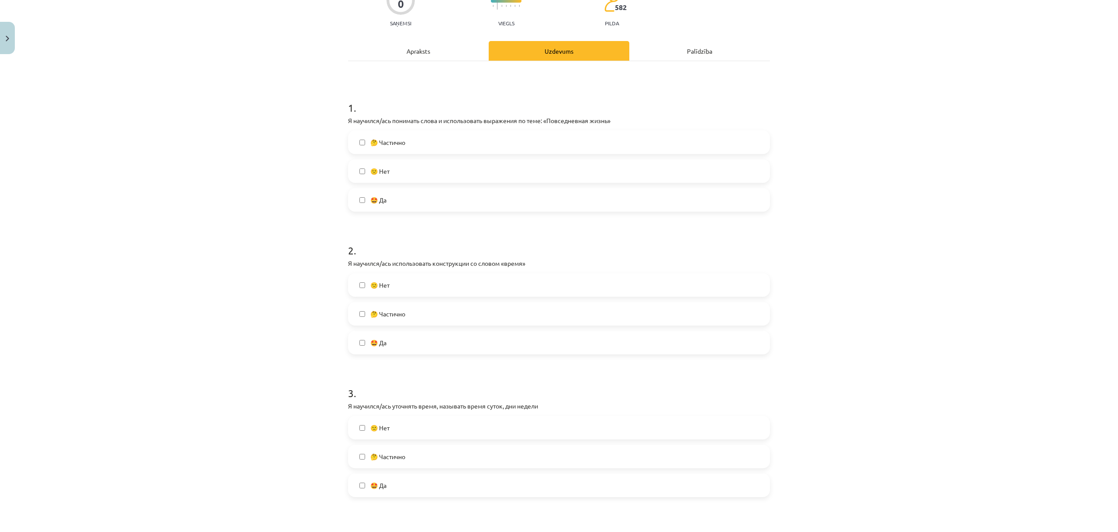
click at [393, 342] on label "🤩 Да" at bounding box center [559, 343] width 420 height 22
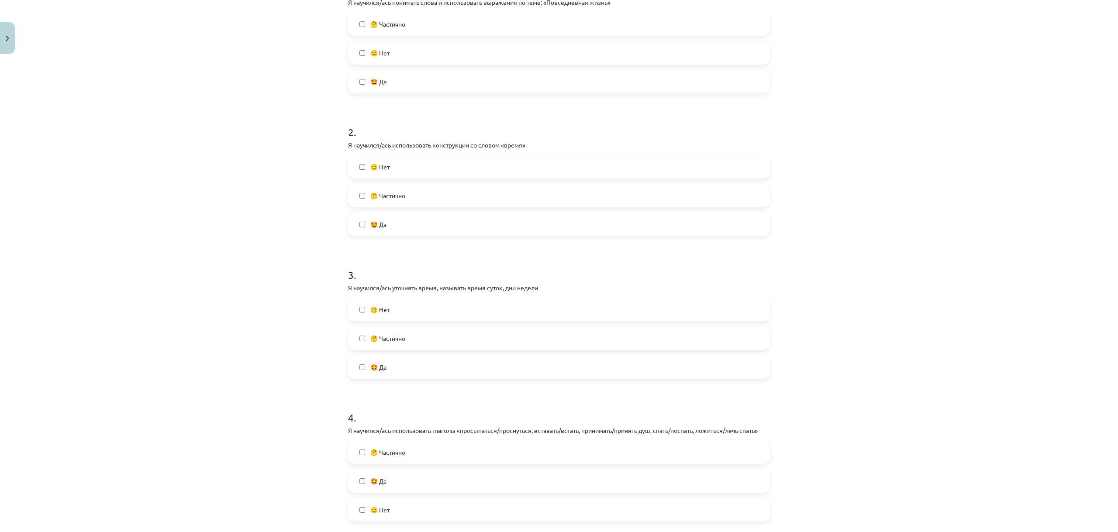
scroll to position [218, 0]
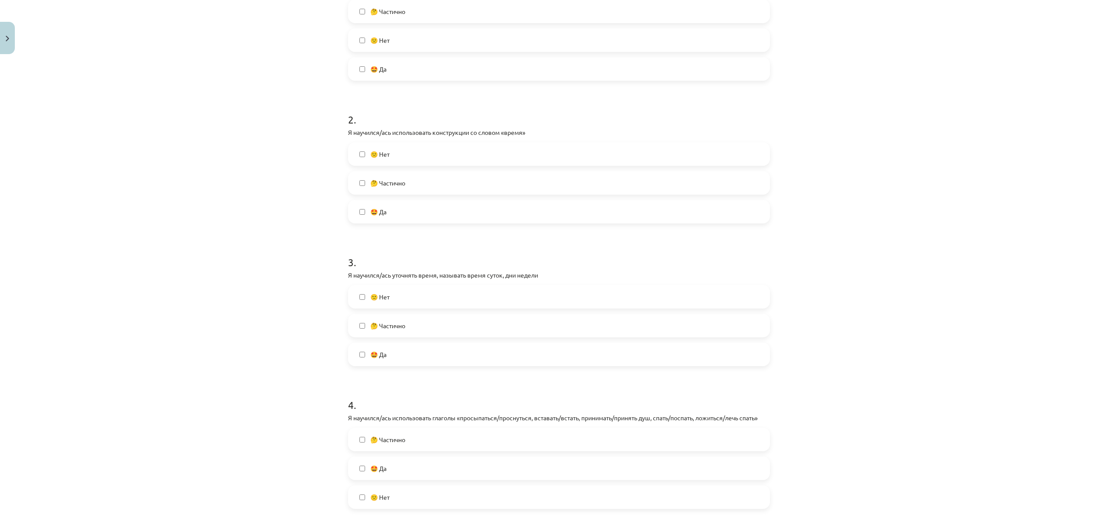
click at [395, 356] on label "🤩 Да" at bounding box center [559, 355] width 420 height 22
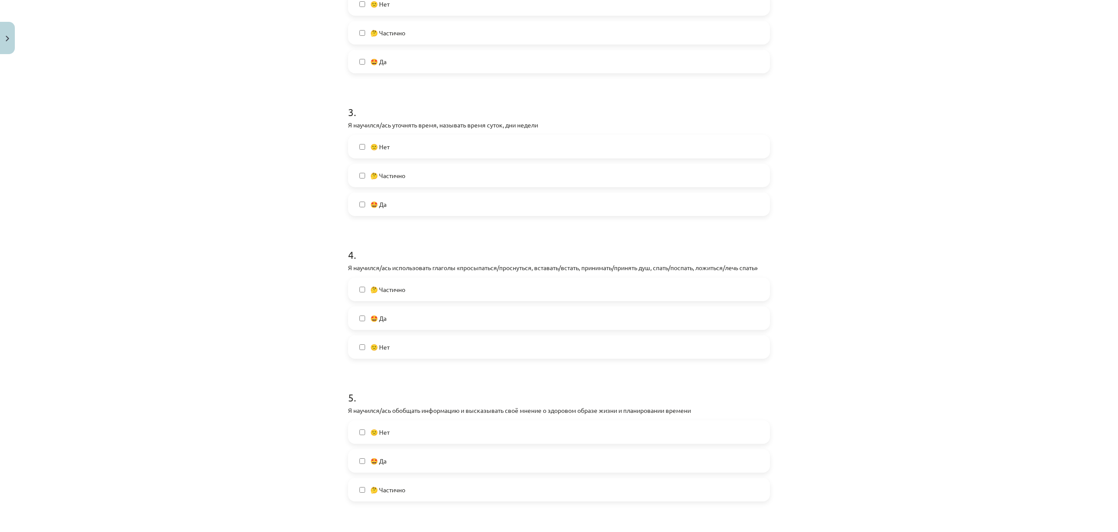
scroll to position [437, 0]
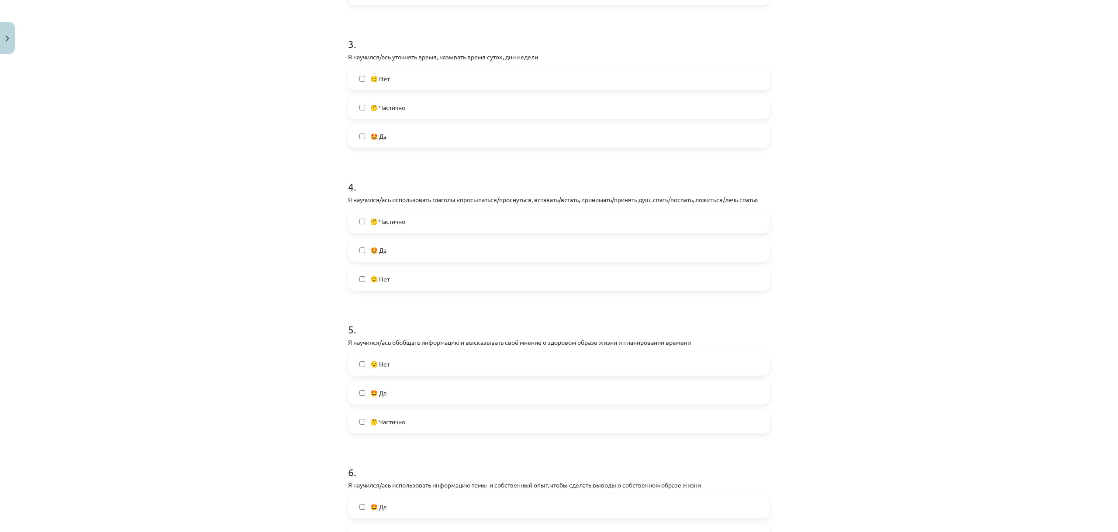
click at [398, 223] on span "🤔 Частично" at bounding box center [387, 221] width 35 height 9
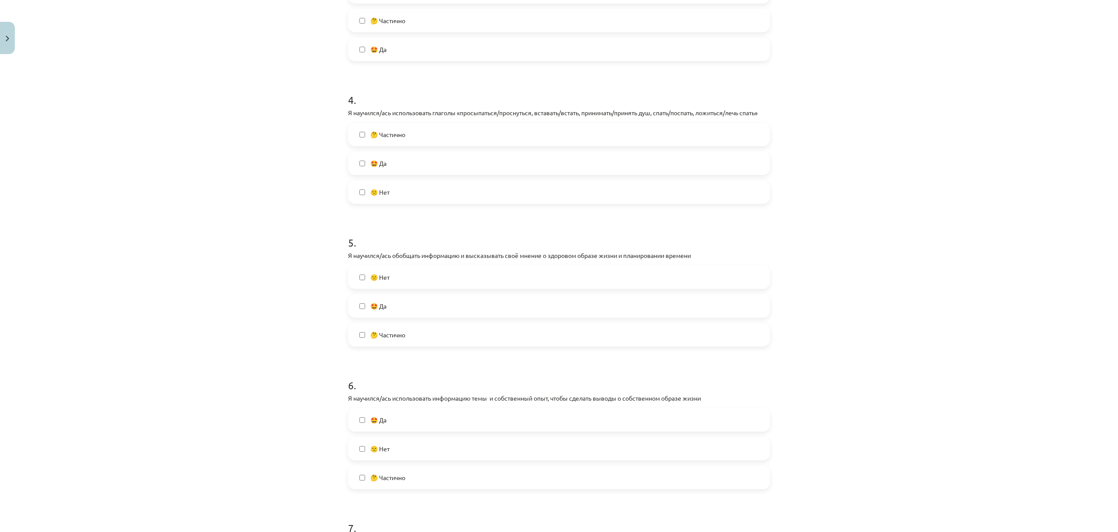
scroll to position [524, 0]
click at [400, 304] on label "🤩 Да" at bounding box center [559, 306] width 420 height 22
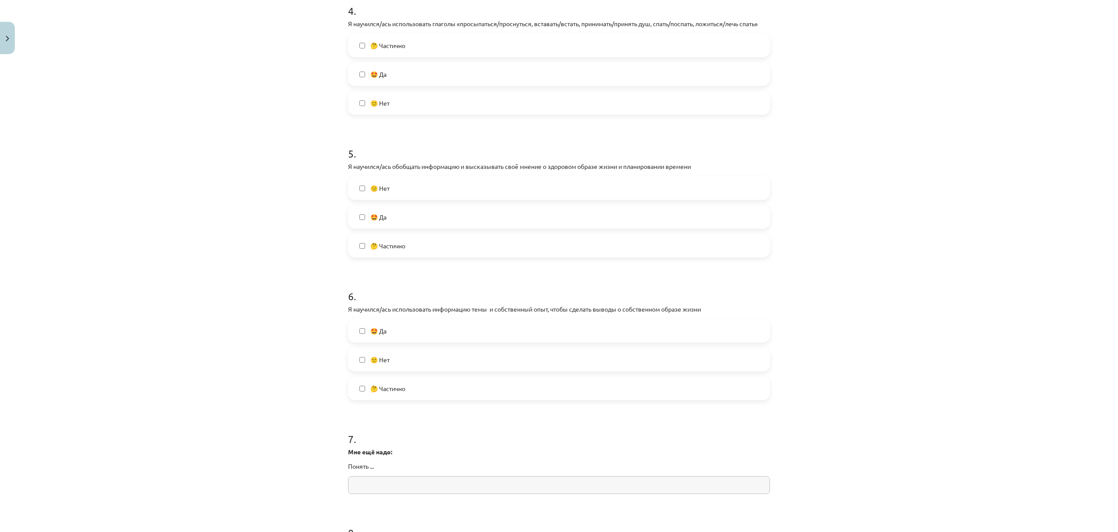
scroll to position [655, 0]
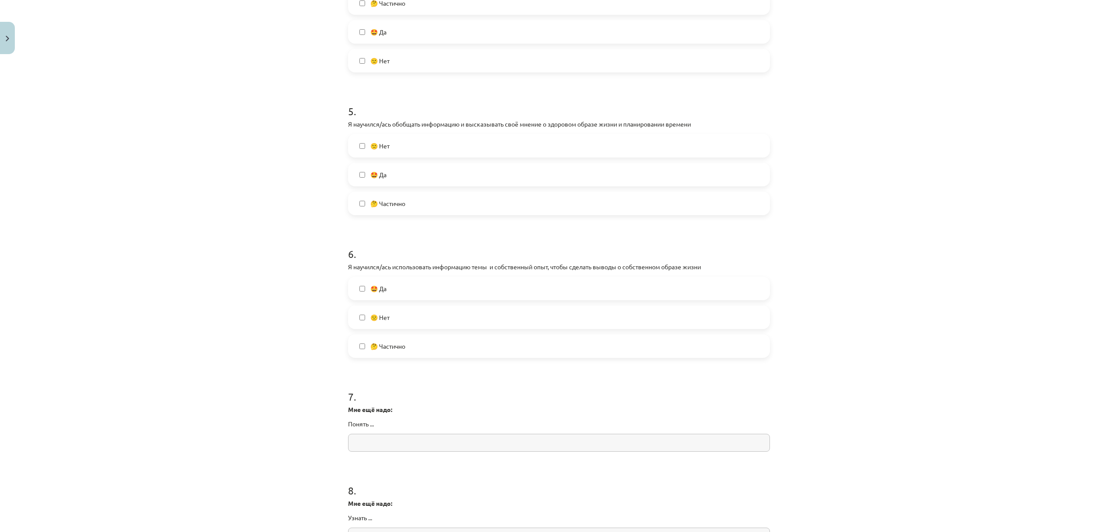
click at [396, 337] on label "🤔 Частично" at bounding box center [559, 346] width 420 height 22
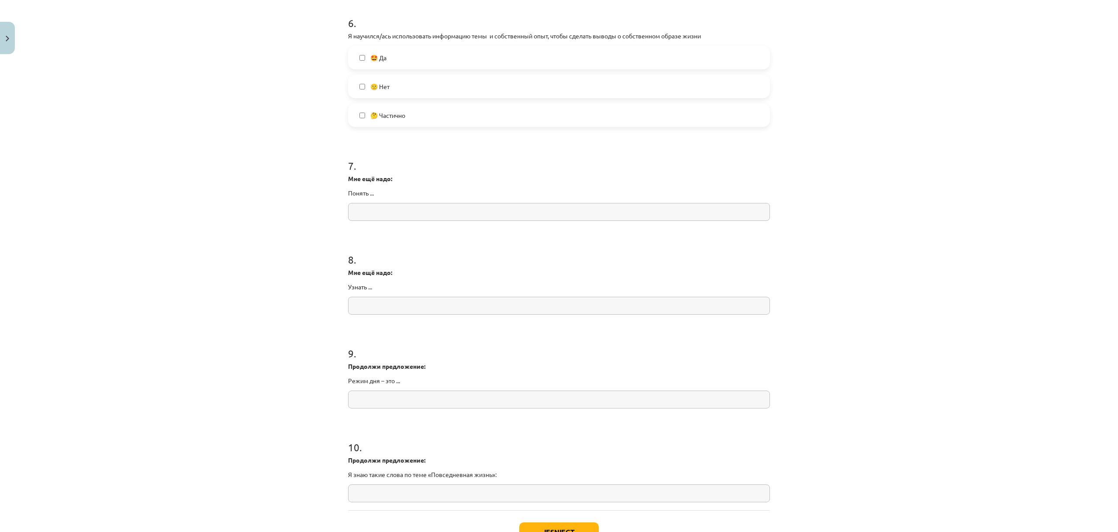
scroll to position [952, 0]
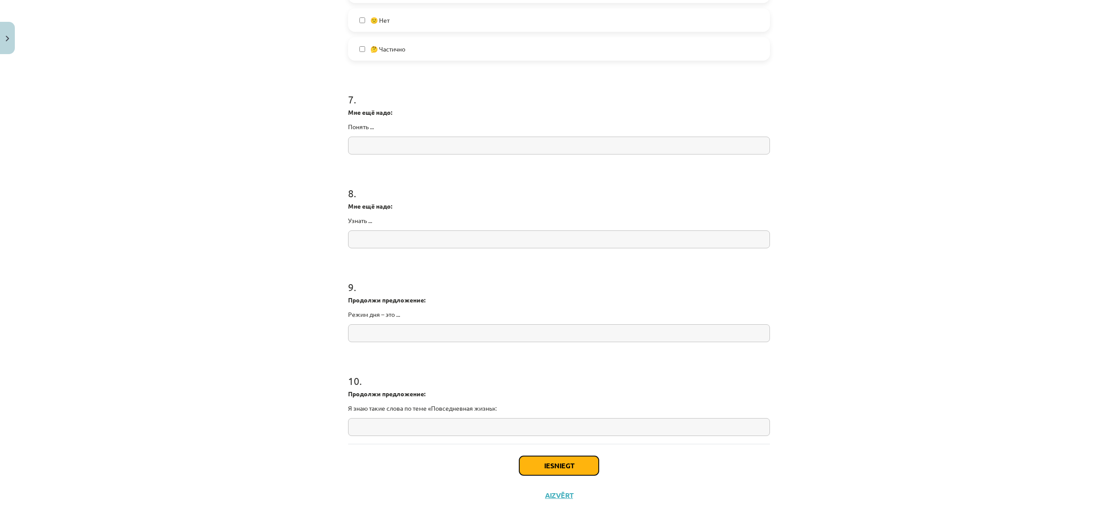
click at [547, 467] on button "Iesniegt" at bounding box center [558, 465] width 79 height 19
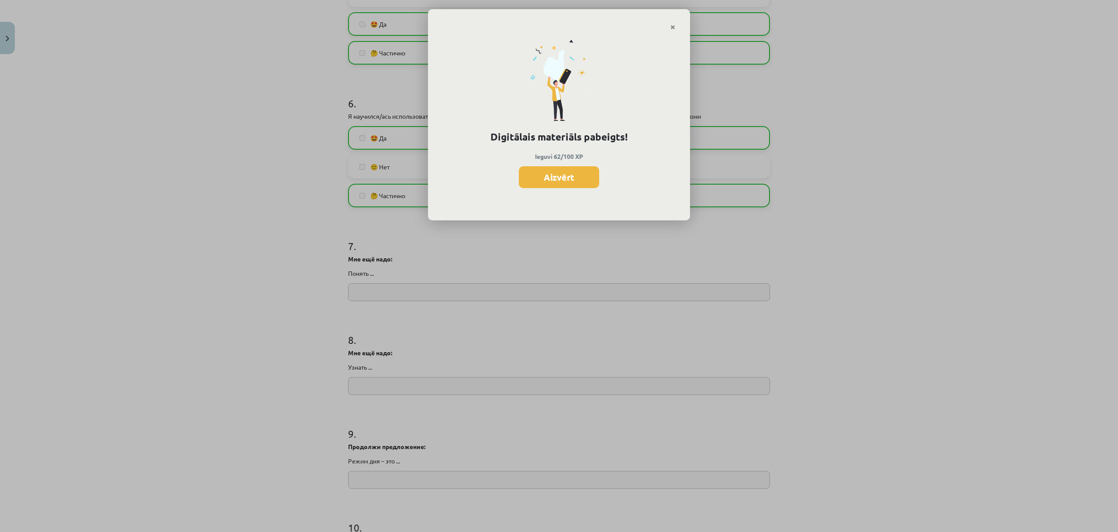
scroll to position [777, 0]
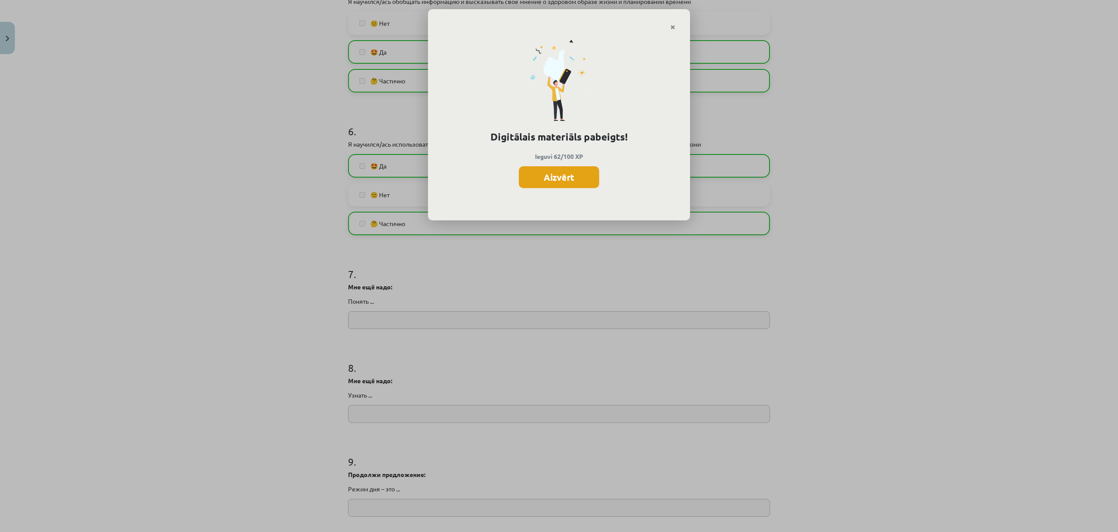
click at [567, 180] on button "Aizvērt" at bounding box center [559, 177] width 80 height 22
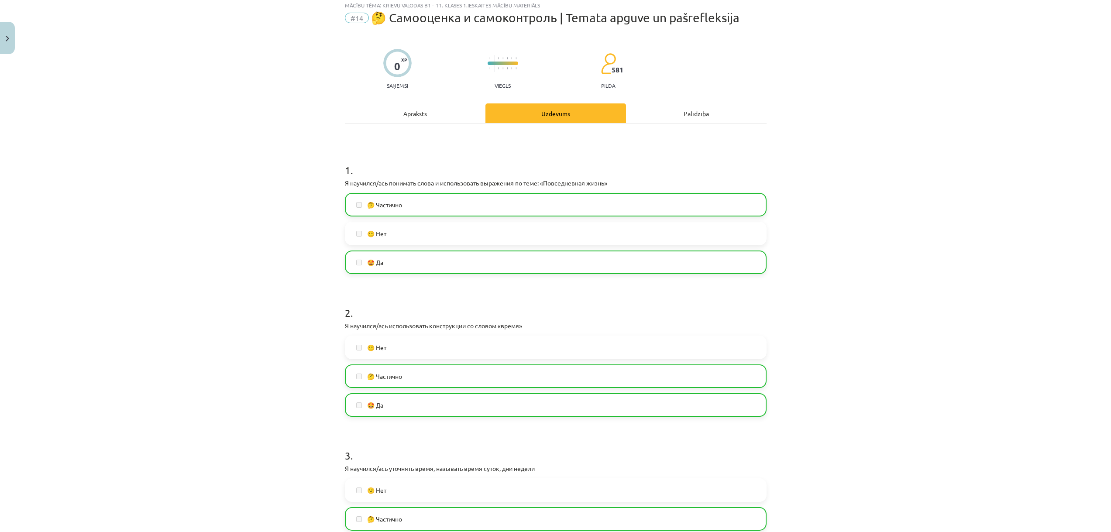
scroll to position [0, 0]
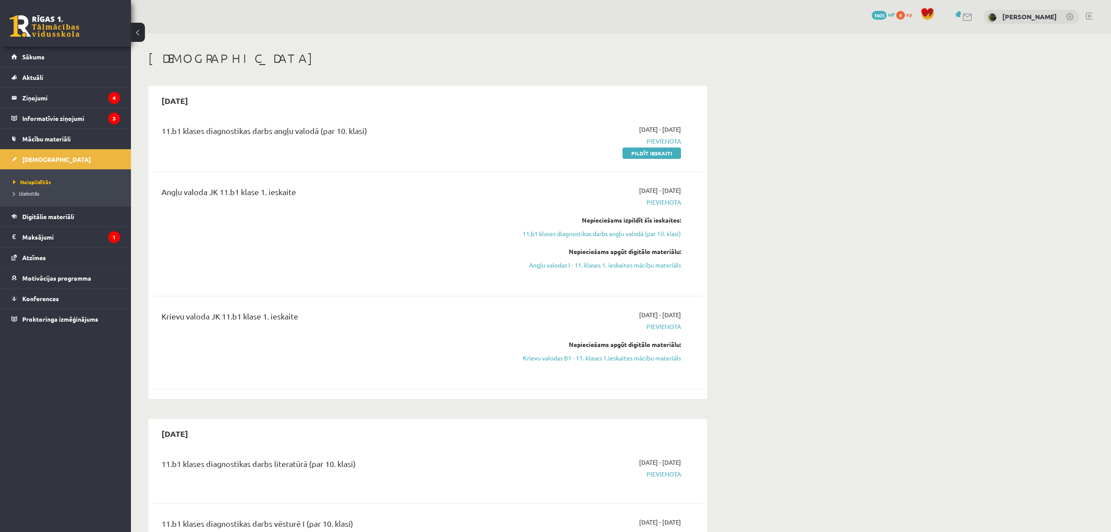
drag, startPoint x: 589, startPoint y: 356, endPoint x: 546, endPoint y: 341, distance: 45.8
click at [546, 341] on div "Nepieciešams apgūt digitālo materiālu:" at bounding box center [598, 344] width 165 height 9
click at [559, 357] on link "Krievu valodas B1 - 11. klases 1.ieskaites mācību materiāls" at bounding box center [598, 358] width 165 height 9
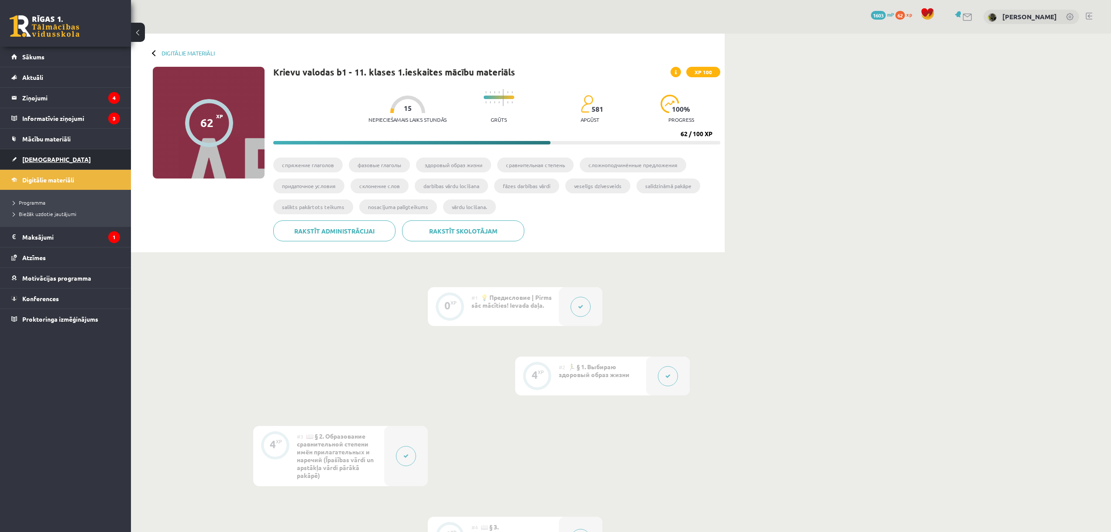
click at [40, 156] on span "[DEMOGRAPHIC_DATA]" at bounding box center [56, 159] width 69 height 8
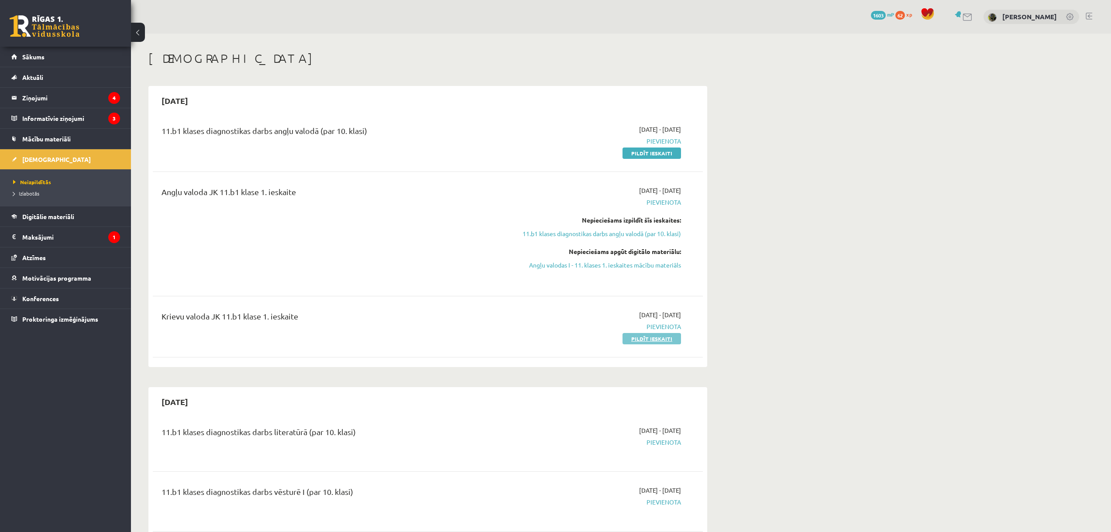
click at [645, 336] on link "Pildīt ieskaiti" at bounding box center [652, 338] width 58 height 11
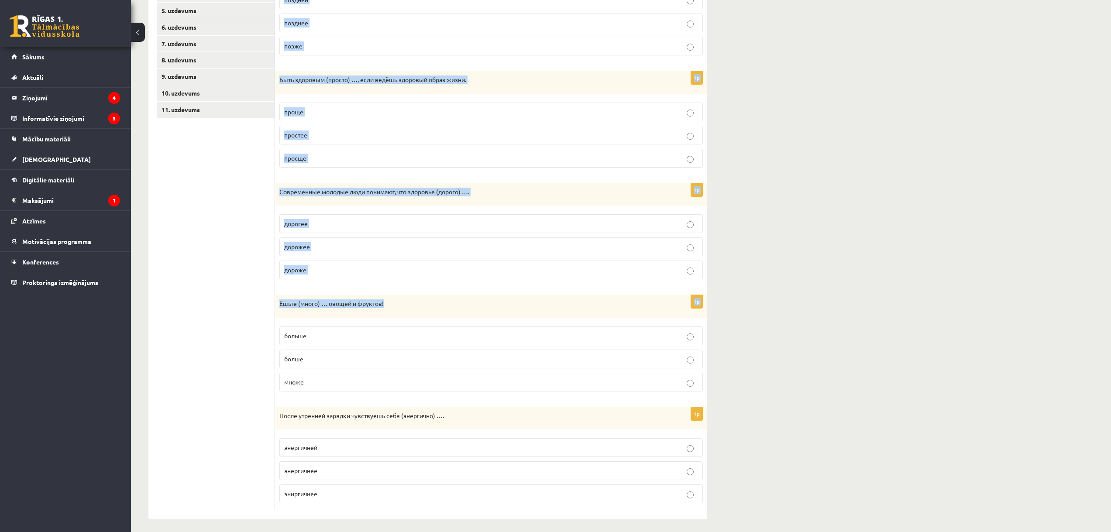
scroll to position [225, 0]
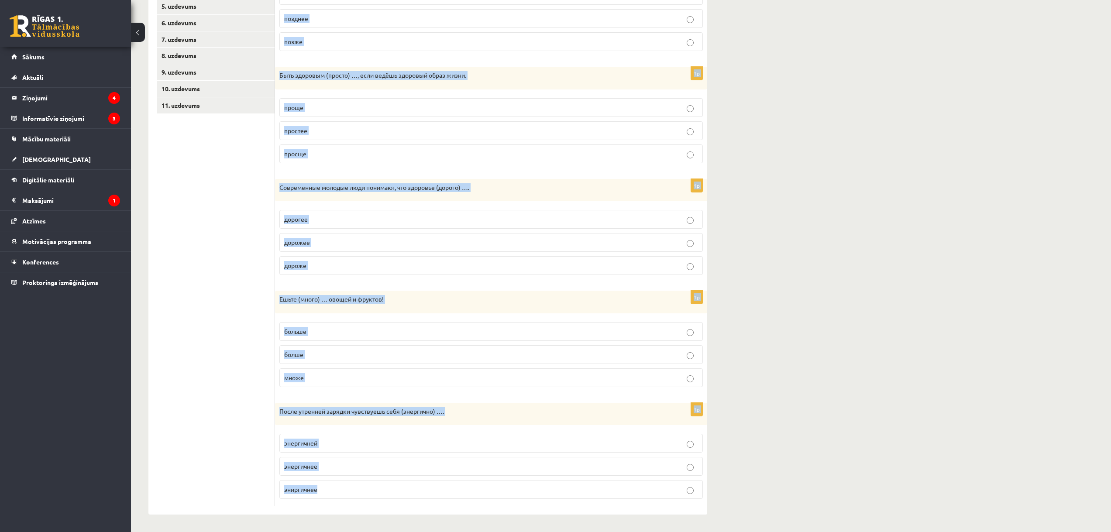
drag, startPoint x: 284, startPoint y: 161, endPoint x: 588, endPoint y: 493, distance: 450.5
click at [588, 493] on form "Выберите правильную форму сравнительной степени. 1p Нельзя ложиться спать (позд…" at bounding box center [491, 219] width 415 height 574
copy form "Выберите правильную форму сравнительной степени. 1p Нельзя ложиться спать (позд…"
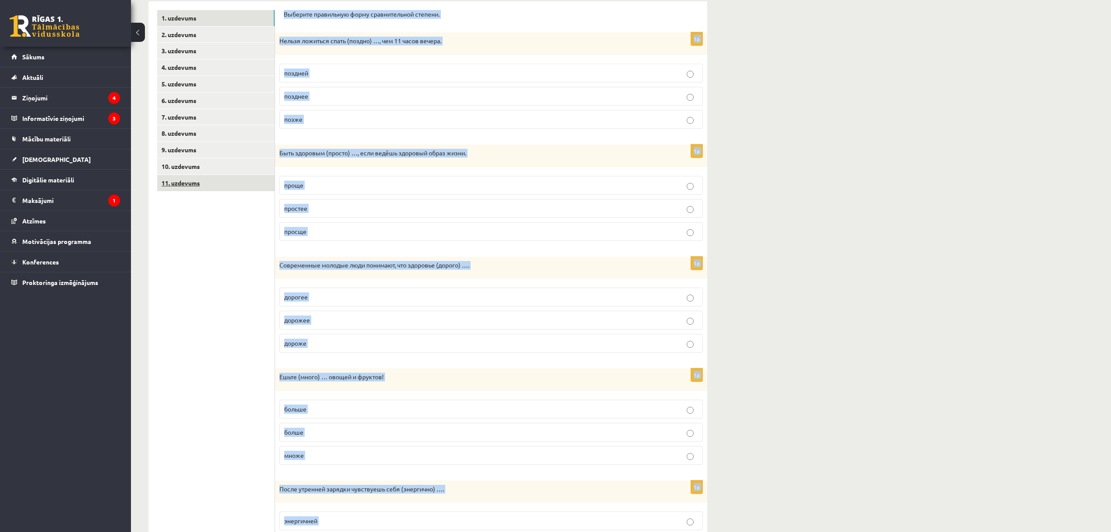
scroll to position [94, 0]
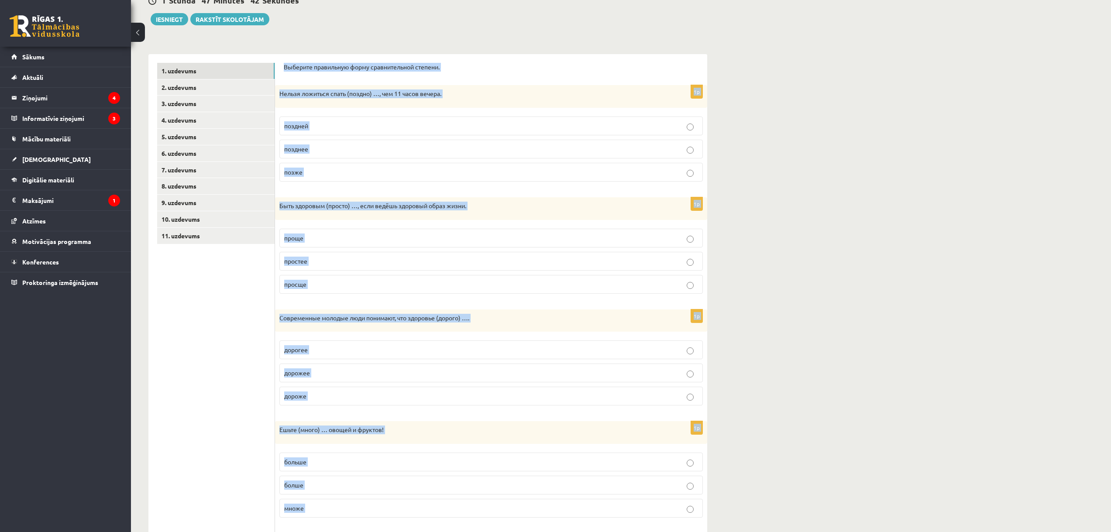
click at [322, 175] on p "позже" at bounding box center [491, 172] width 414 height 9
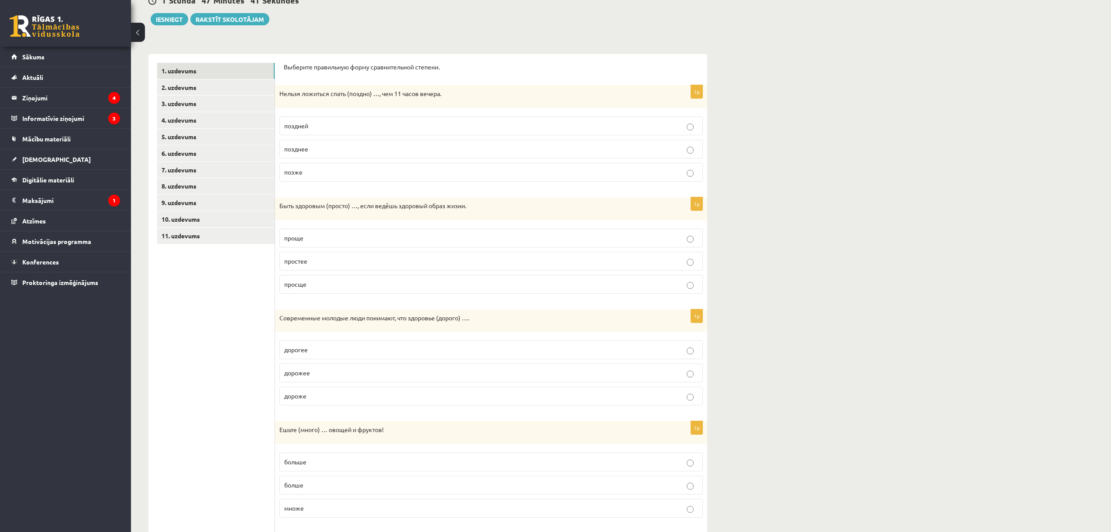
click at [316, 287] on p "просще" at bounding box center [491, 284] width 414 height 9
click at [315, 391] on label "дороже" at bounding box center [490, 396] width 423 height 19
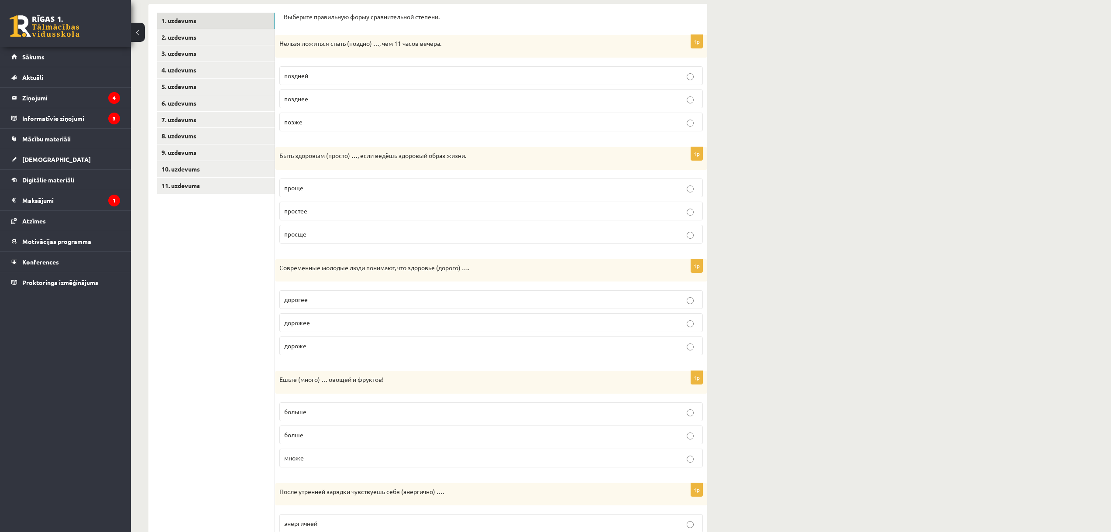
scroll to position [181, 0]
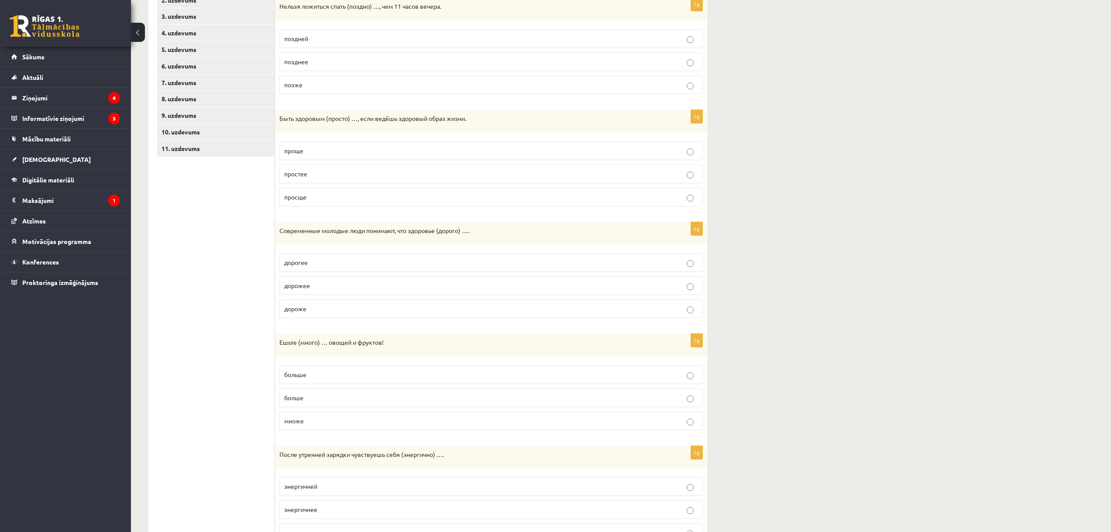
click at [320, 282] on p "дорожее" at bounding box center [491, 285] width 414 height 9
click at [334, 304] on label "дороже" at bounding box center [490, 308] width 423 height 19
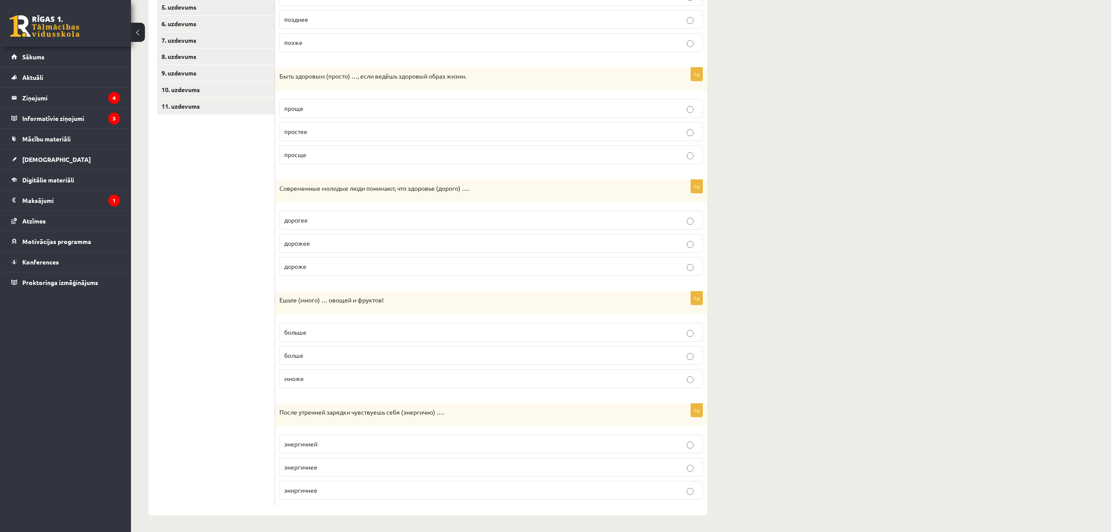
scroll to position [225, 0]
click at [310, 349] on label "болше" at bounding box center [490, 354] width 423 height 19
click at [331, 492] on p "эниргичнее" at bounding box center [491, 489] width 414 height 9
click at [327, 470] on p "энергичнее" at bounding box center [491, 466] width 414 height 9
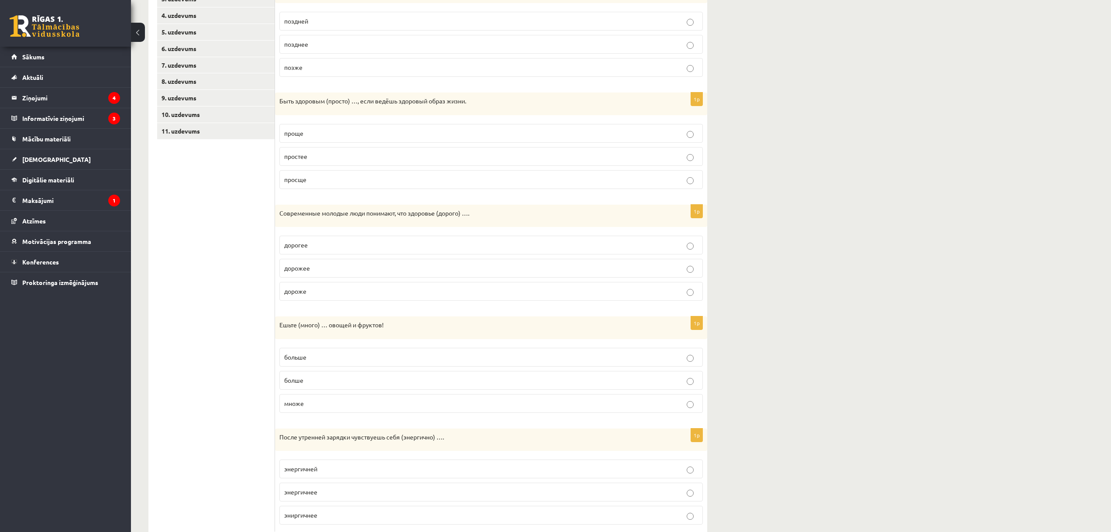
scroll to position [94, 0]
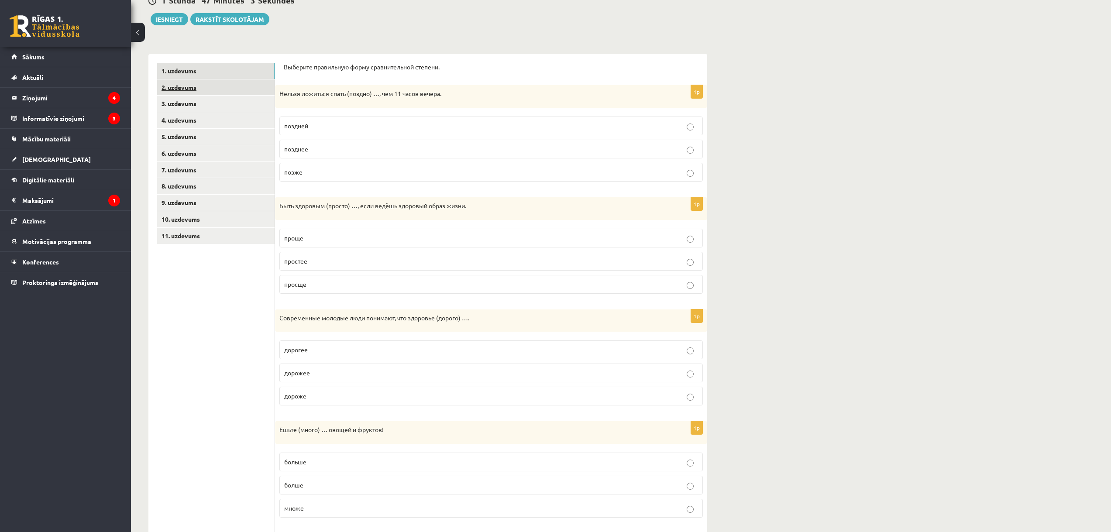
click at [212, 89] on link "2. uzdevums" at bounding box center [215, 87] width 117 height 16
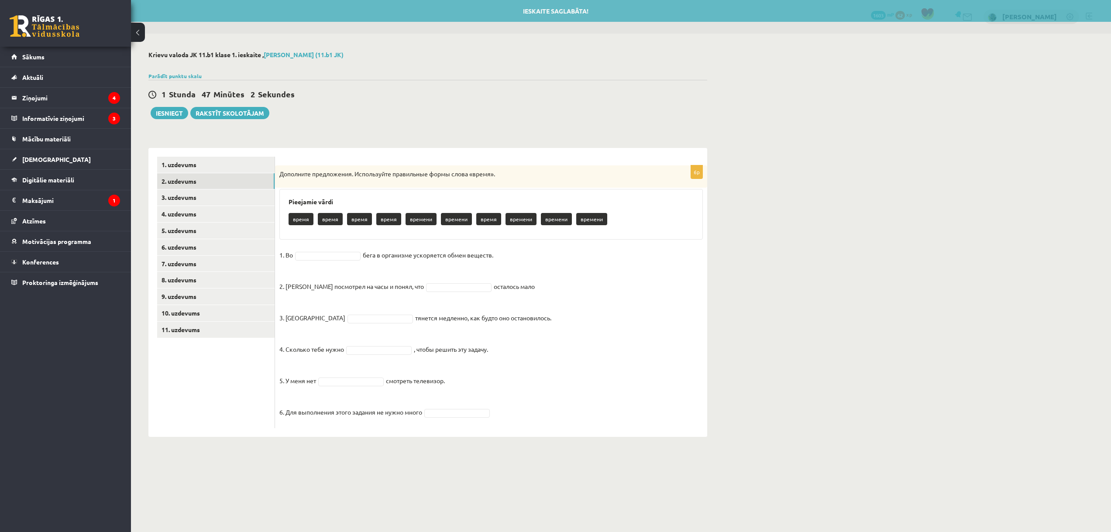
scroll to position [0, 0]
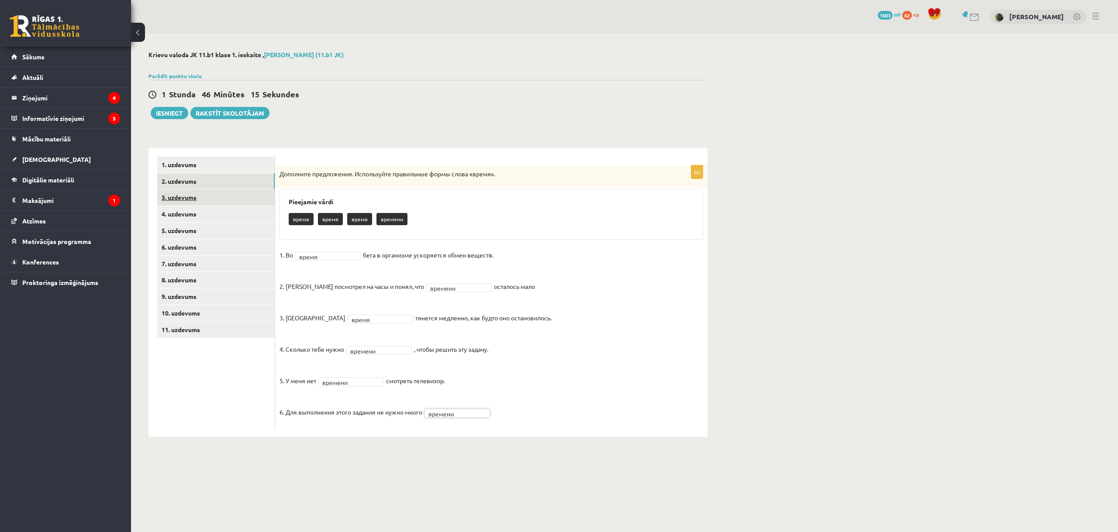
drag, startPoint x: 204, startPoint y: 195, endPoint x: 201, endPoint y: 199, distance: 5.9
click at [204, 195] on link "3. uzdevums" at bounding box center [215, 197] width 117 height 16
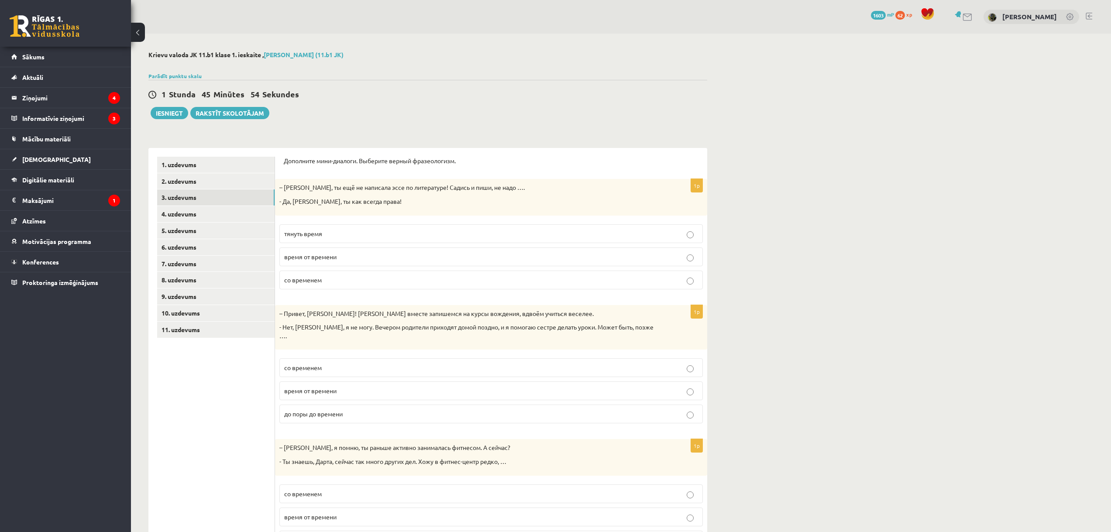
click at [320, 234] on span "тянуть время" at bounding box center [303, 234] width 38 height 8
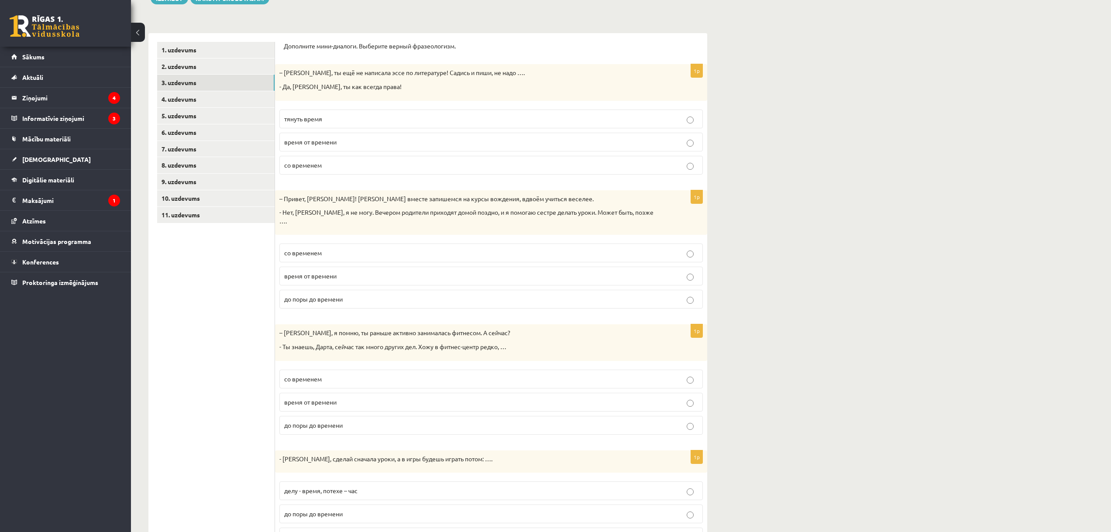
scroll to position [131, 0]
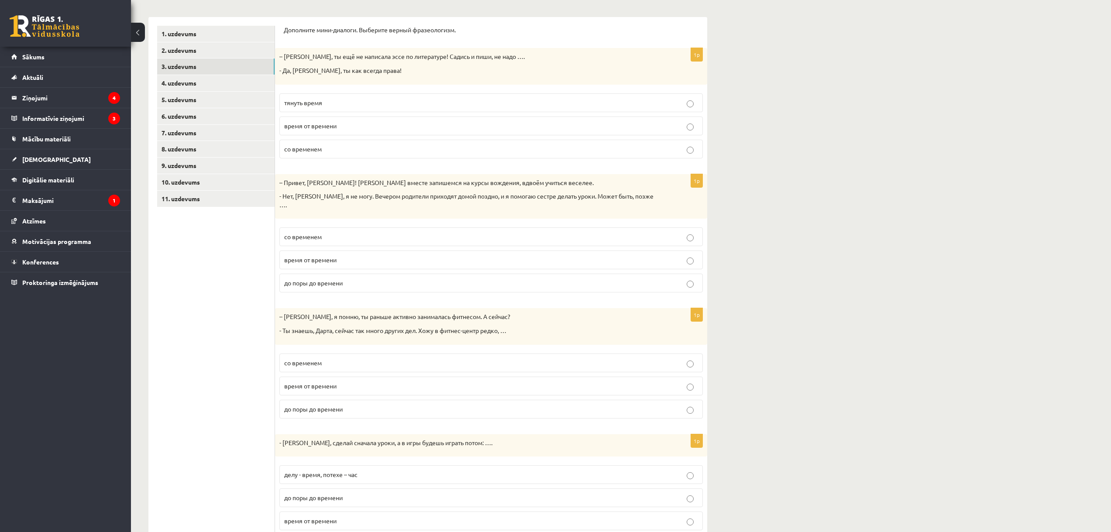
click at [310, 279] on span "до поры до времени" at bounding box center [313, 283] width 58 height 8
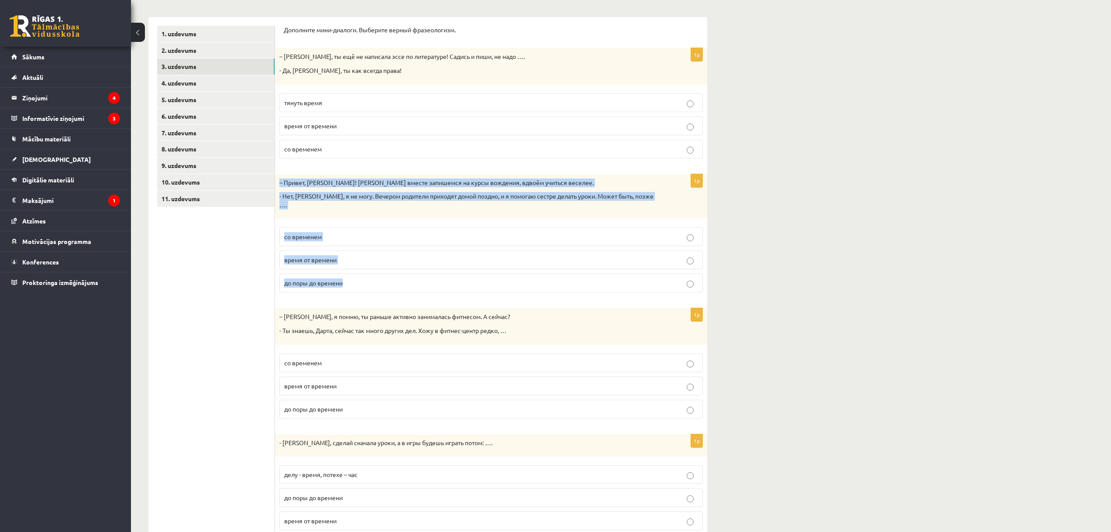
drag, startPoint x: 280, startPoint y: 180, endPoint x: 354, endPoint y: 284, distance: 127.8
click at [354, 284] on div "1p – Привет, Янис! Давай вместе запишемся на курсы вождения, вдвоём учиться вес…" at bounding box center [491, 237] width 432 height 126
copy div "– Привет, Янис! Давай вместе запишемся на курсы вождения, вдвоём учиться веселе…"
click at [330, 232] on p "со временем" at bounding box center [491, 236] width 414 height 9
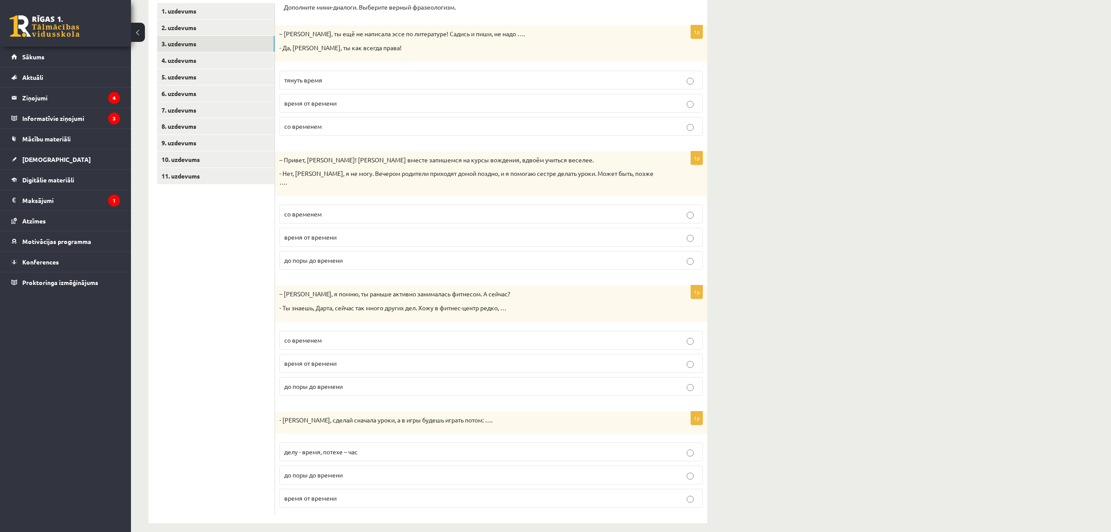
scroll to position [155, 0]
click at [342, 358] on p "время от времени" at bounding box center [491, 362] width 414 height 9
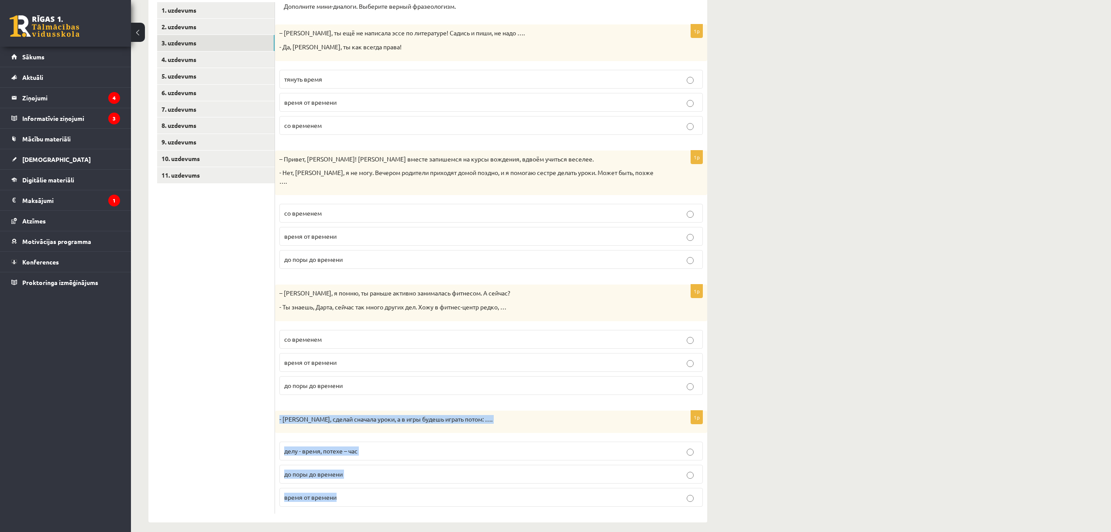
drag, startPoint x: 280, startPoint y: 411, endPoint x: 372, endPoint y: 503, distance: 130.0
click at [372, 504] on div "1p - Марис, сделай сначала уроки, а в игры будешь играть потом: …. делу - время…" at bounding box center [491, 462] width 432 height 103
copy div "- Марис, сделай сначала уроки, а в игры будешь играть потом: …. делу - время, п…"
click at [321, 442] on label "делу - время, потехе – час" at bounding box center [490, 451] width 423 height 19
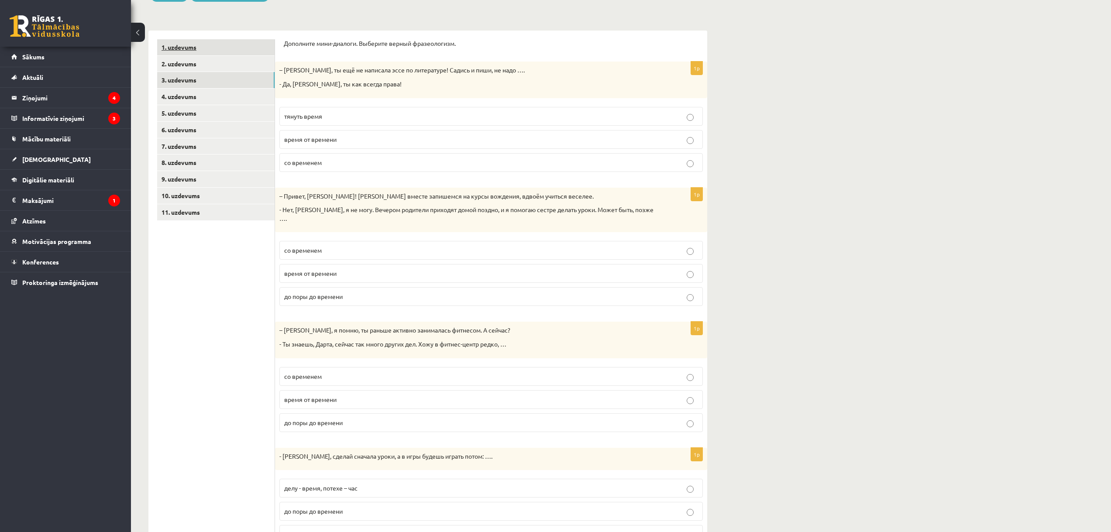
scroll to position [24, 0]
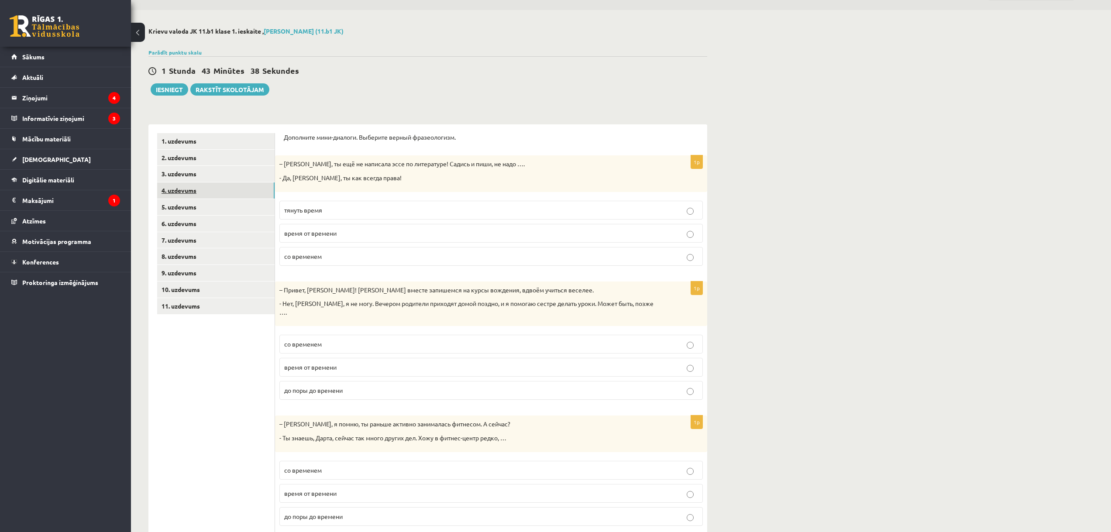
click at [230, 184] on link "4. uzdevums" at bounding box center [215, 190] width 117 height 16
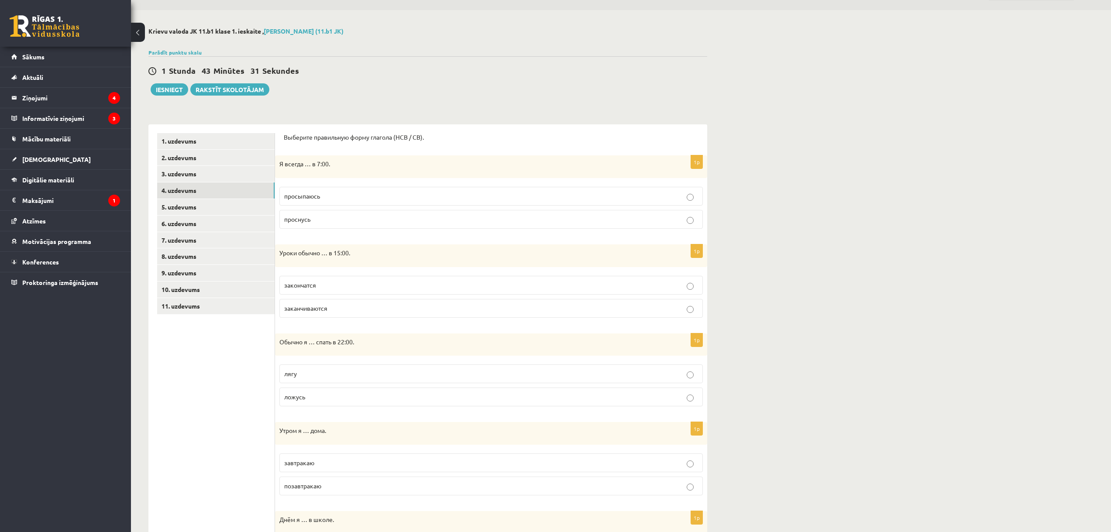
click at [312, 198] on span "просыпаюсь" at bounding box center [302, 196] width 36 height 8
click at [321, 304] on p "заканчиваются" at bounding box center [491, 308] width 414 height 9
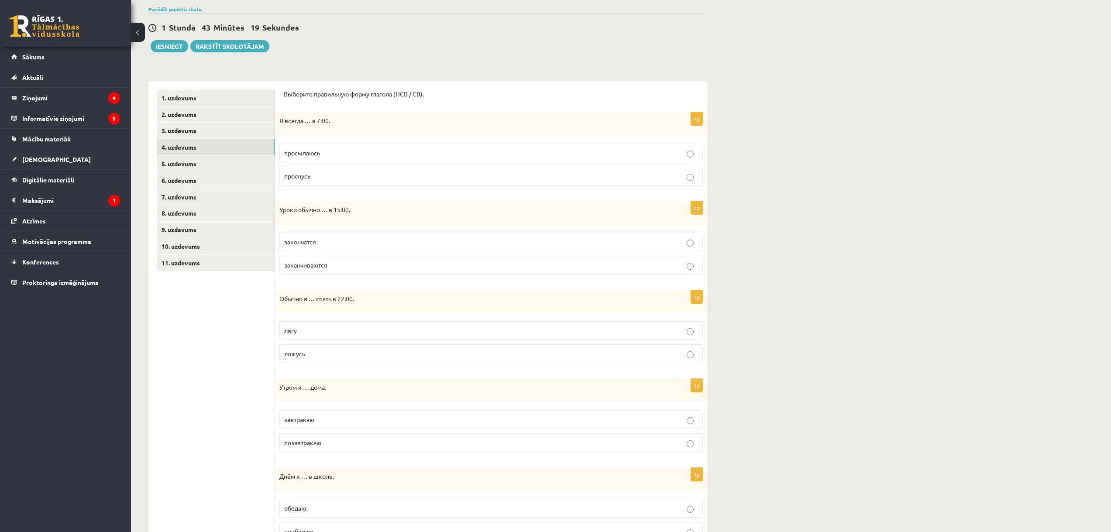
scroll to position [67, 0]
click at [302, 355] on span "ложусь" at bounding box center [294, 353] width 21 height 8
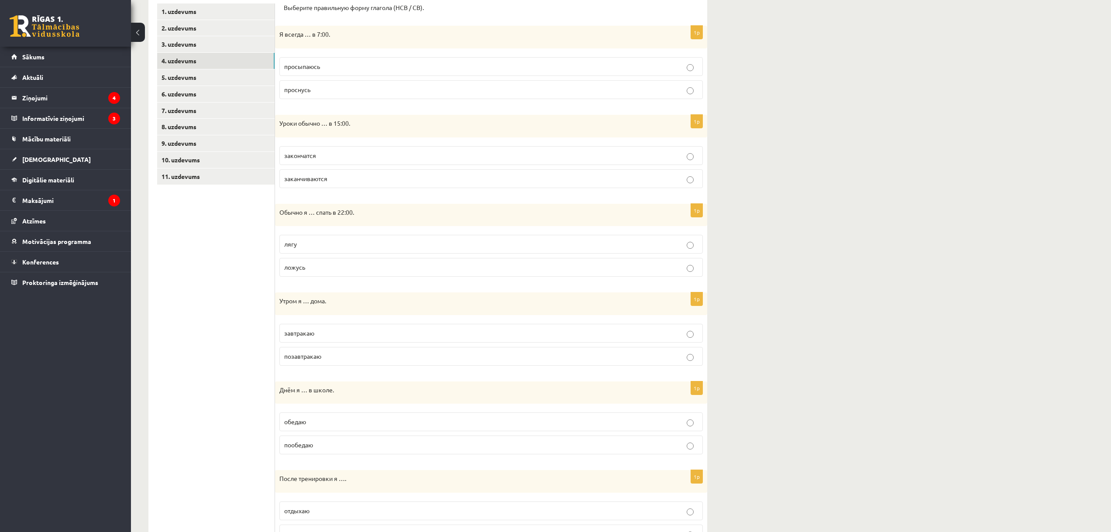
scroll to position [155, 0]
click at [300, 331] on span "завтракаю" at bounding box center [299, 332] width 30 height 8
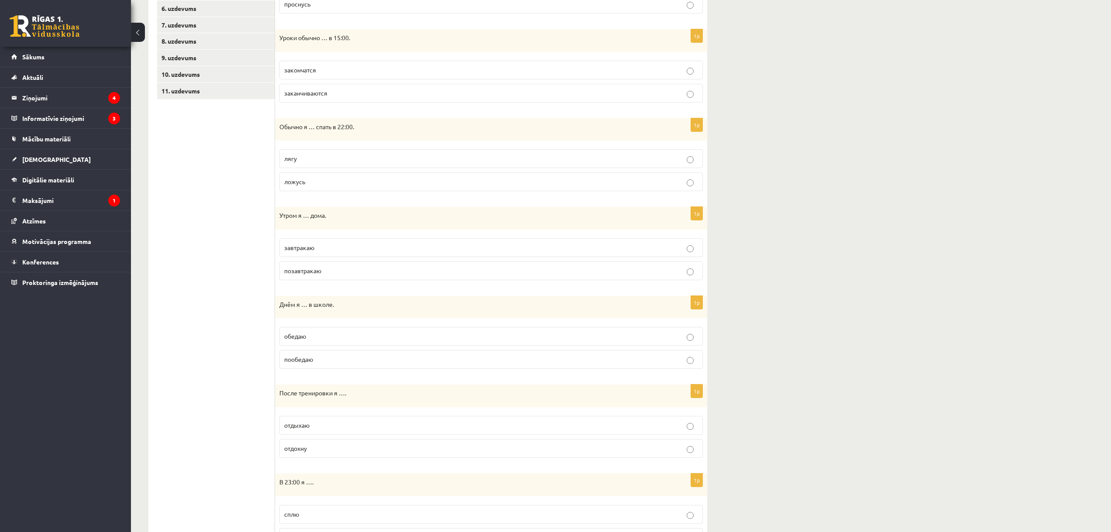
scroll to position [242, 0]
click at [320, 337] on p "обедаю" at bounding box center [491, 333] width 414 height 9
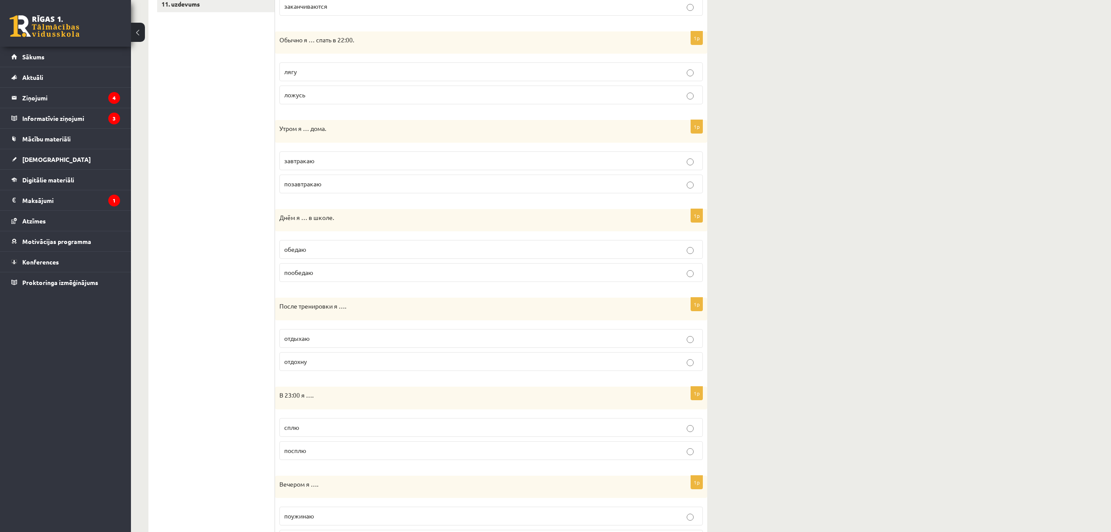
scroll to position [329, 0]
click at [310, 337] on span "отдыхаю" at bounding box center [296, 335] width 25 height 8
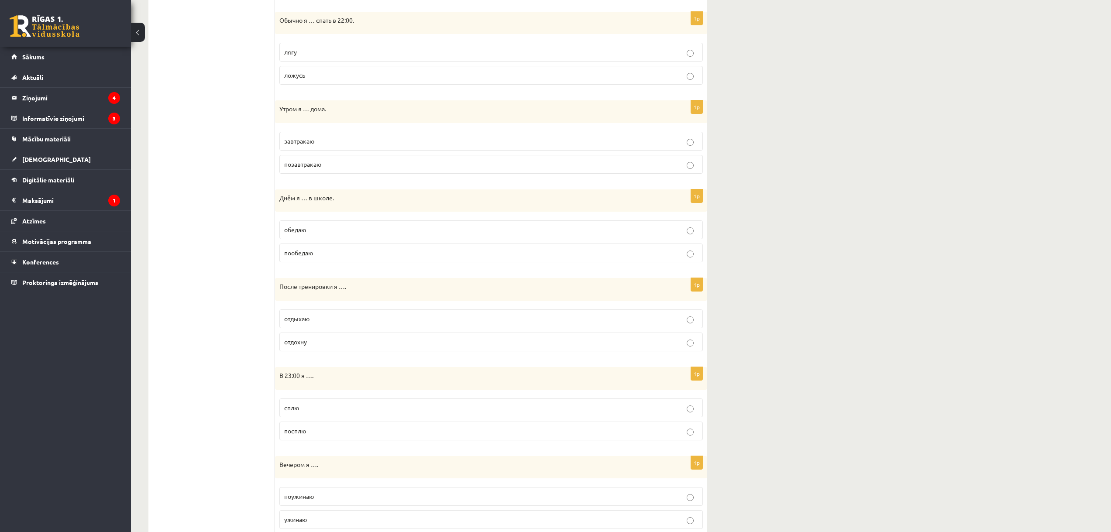
scroll to position [376, 0]
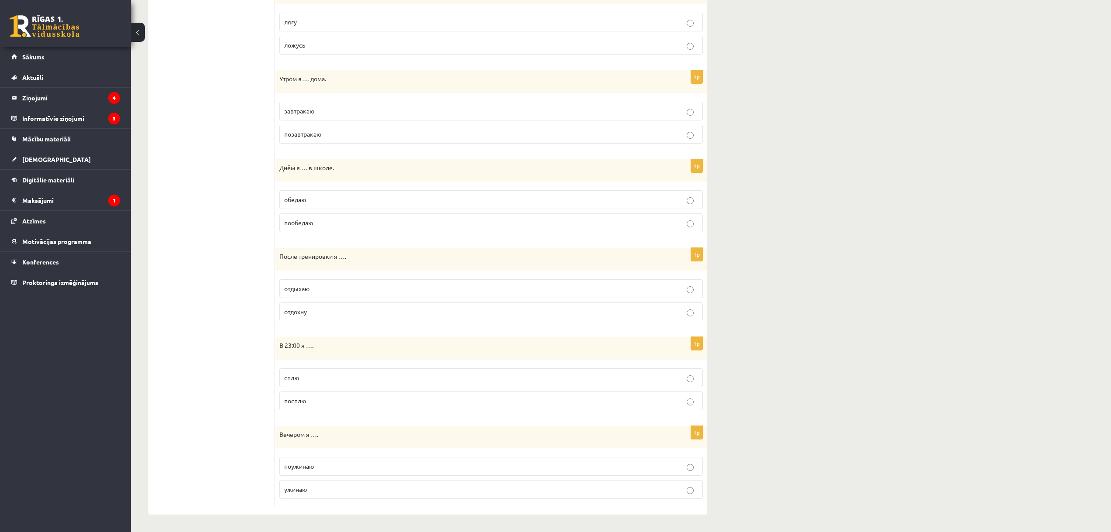
click at [310, 379] on p "сплю" at bounding box center [491, 377] width 414 height 9
click at [308, 492] on p "ужинаю" at bounding box center [491, 489] width 414 height 9
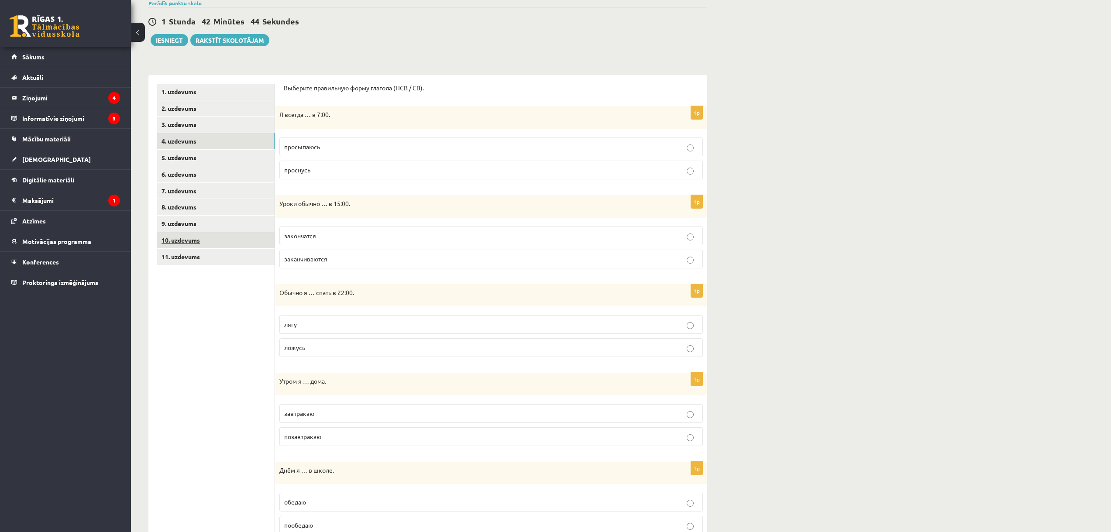
scroll to position [70, 0]
click at [202, 164] on link "5. uzdevums" at bounding box center [215, 160] width 117 height 16
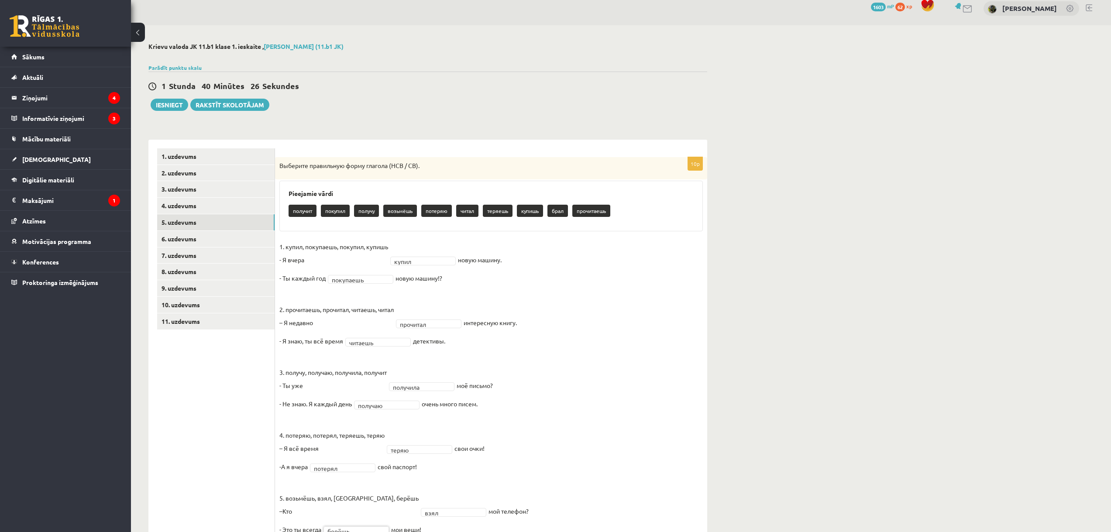
scroll to position [5, 0]
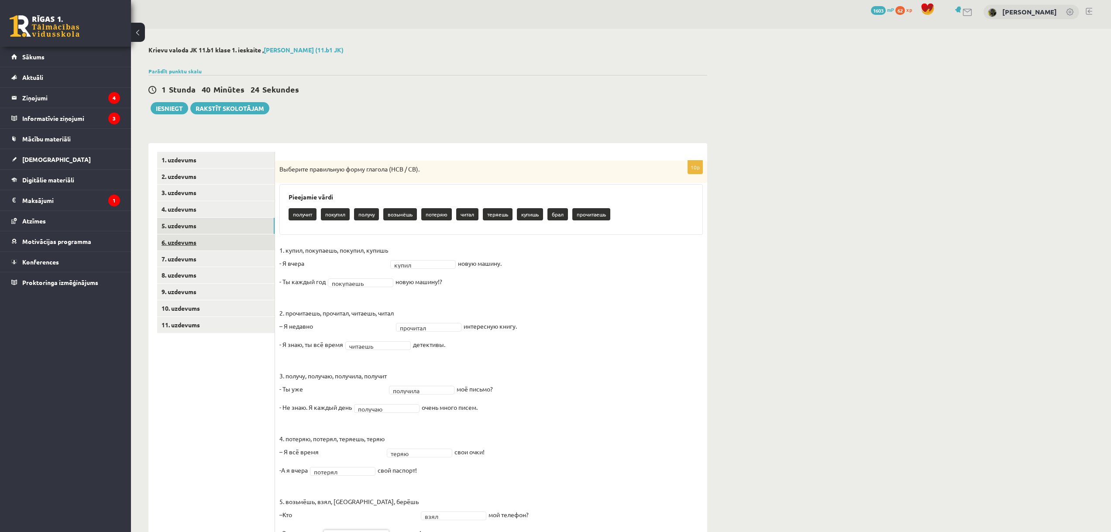
click at [217, 238] on link "6. uzdevums" at bounding box center [215, 242] width 117 height 16
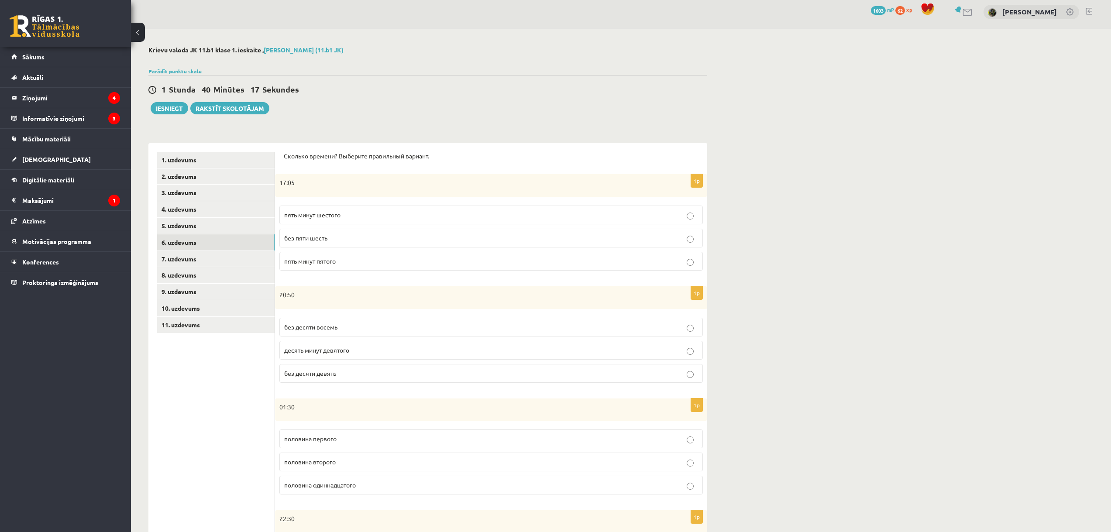
click at [334, 216] on span "пять минут шестого" at bounding box center [312, 215] width 56 height 8
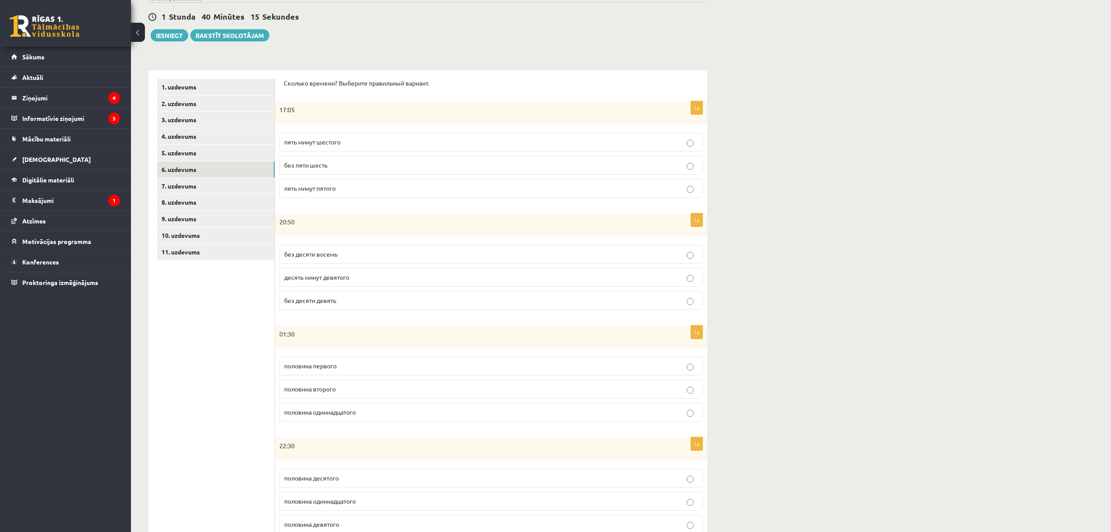
scroll to position [92, 0]
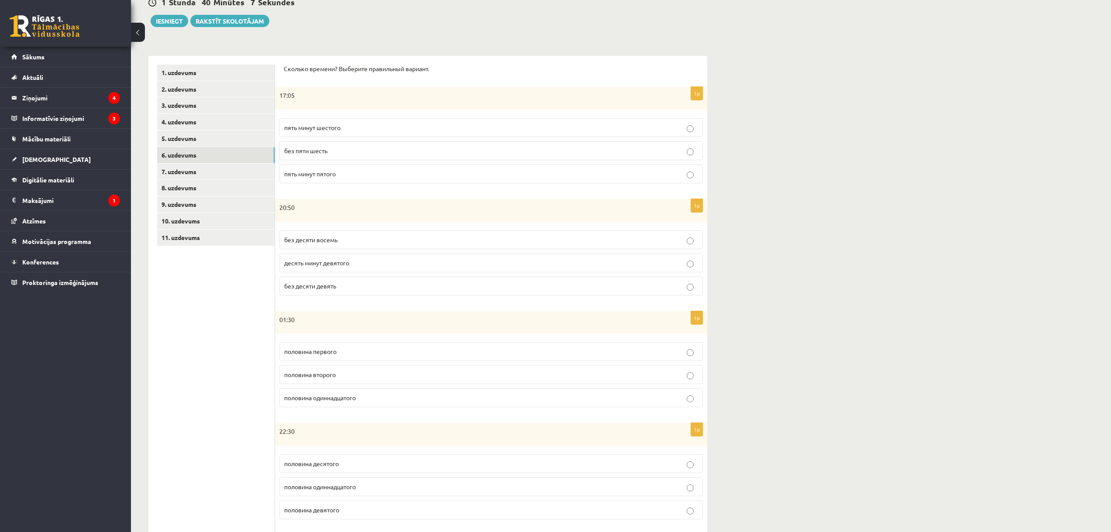
click at [331, 286] on span "без десяти девять" at bounding box center [310, 286] width 52 height 8
drag, startPoint x: 276, startPoint y: 320, endPoint x: 371, endPoint y: 404, distance: 127.4
click at [371, 404] on div "1p 01:30 половина первого половина второго половина одиннадцатого" at bounding box center [491, 362] width 432 height 103
drag, startPoint x: 372, startPoint y: 415, endPoint x: 368, endPoint y: 411, distance: 6.2
click at [368, 411] on div "1p 01:30 половина первого половина второго половина одиннадцатого" at bounding box center [491, 362] width 432 height 103
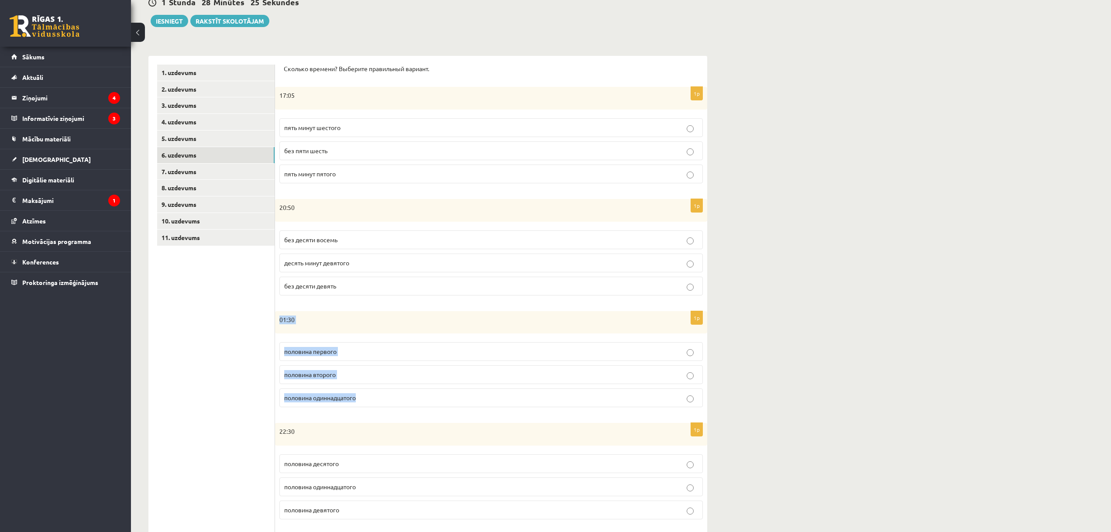
copy div "01:30 половина первого половина второго половина одиннадцатого"
click at [350, 378] on p "половина второго" at bounding box center [491, 374] width 414 height 9
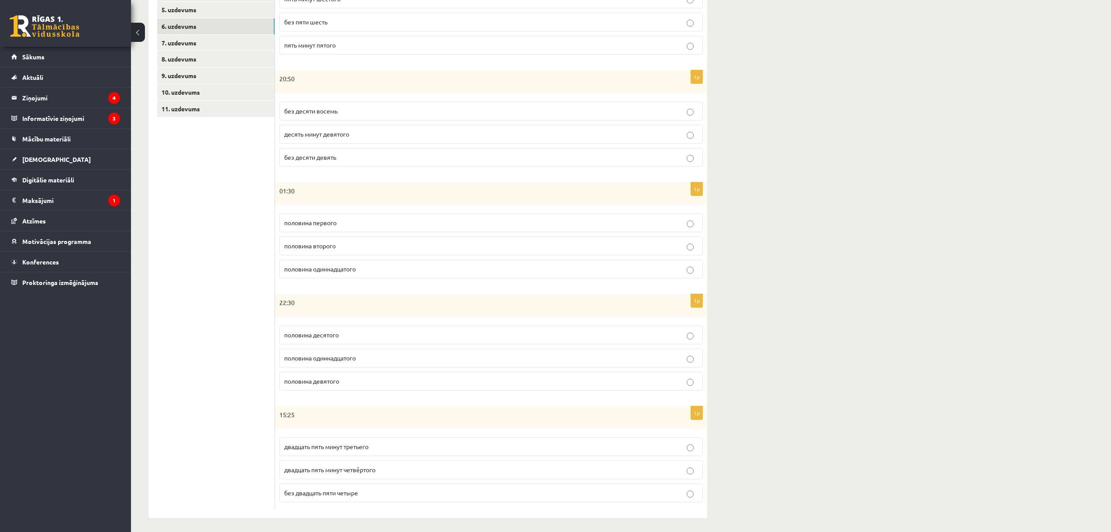
scroll to position [225, 0]
click at [339, 332] on span "половина десятого" at bounding box center [311, 331] width 55 height 8
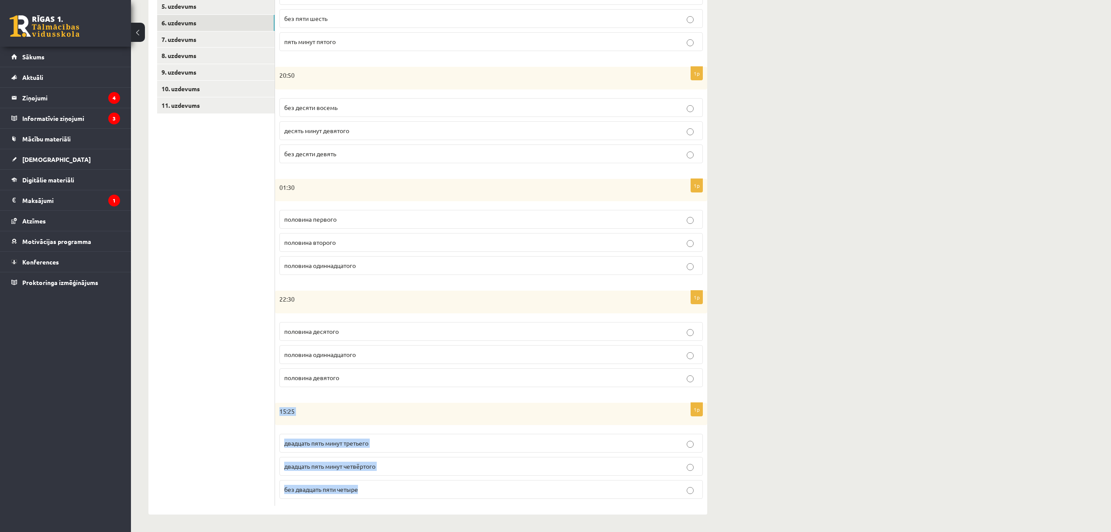
drag, startPoint x: 280, startPoint y: 412, endPoint x: 366, endPoint y: 499, distance: 121.9
click at [366, 499] on div "1p 15:25 двадцать пять минут третьего двадцать пять минут четвёртого без двадца…" at bounding box center [491, 454] width 432 height 103
copy div "15:25 двадцать пять минут третьего двадцать пять минут четвёртого без двадцать …"
click at [336, 468] on span "двадцать пять минут четвёртого" at bounding box center [329, 466] width 91 height 8
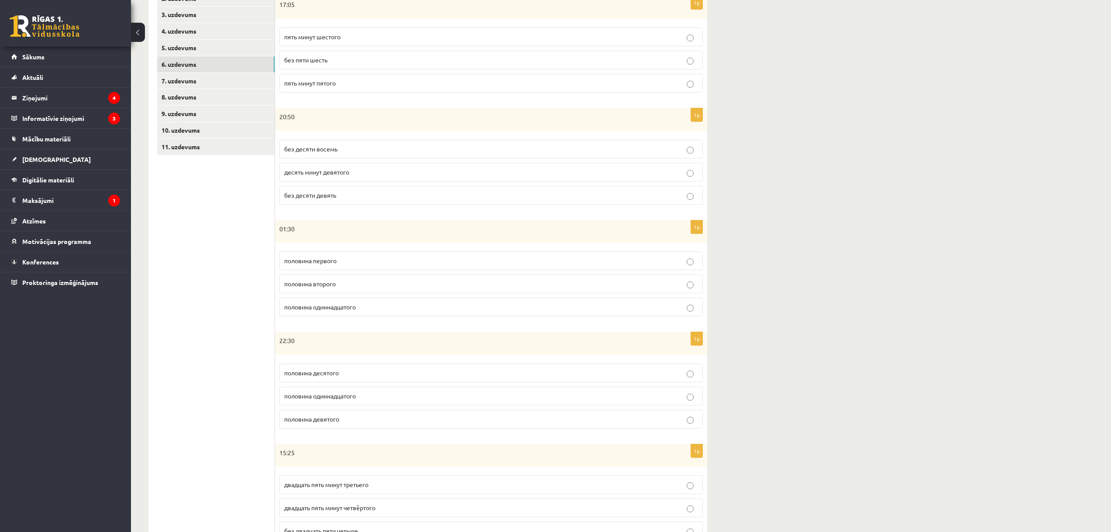
scroll to position [181, 0]
click at [252, 80] on link "7. uzdevums" at bounding box center [215, 83] width 117 height 16
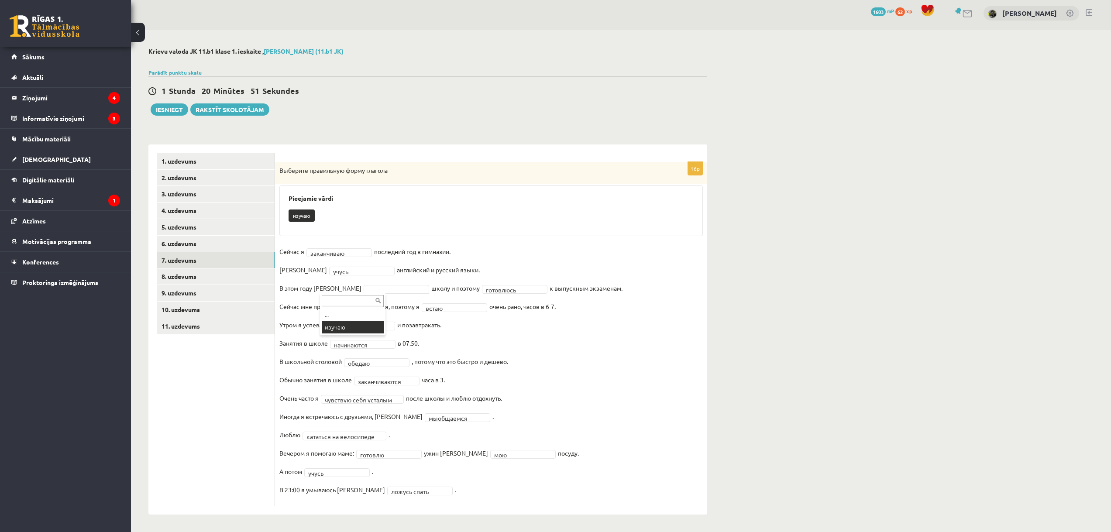
scroll to position [0, 0]
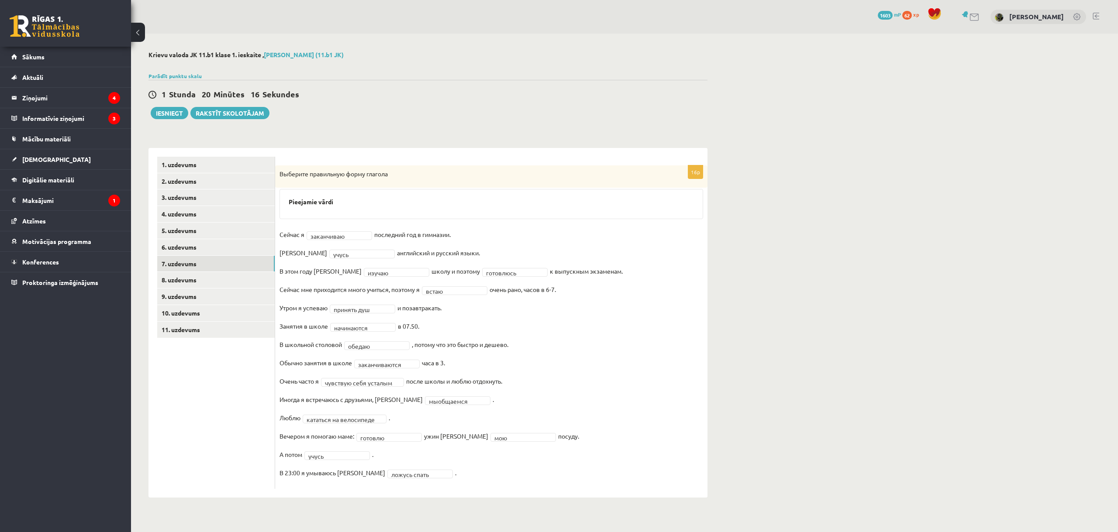
click at [339, 230] on fieldset "**********" at bounding box center [490, 356] width 423 height 257
click at [206, 276] on link "8. uzdevums" at bounding box center [215, 280] width 117 height 16
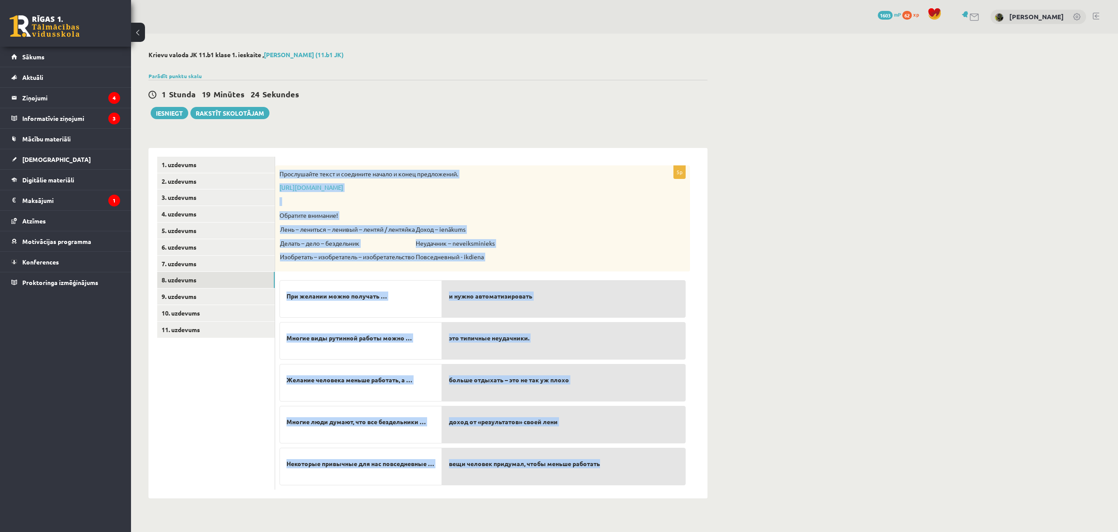
drag, startPoint x: 279, startPoint y: 174, endPoint x: 643, endPoint y: 484, distance: 477.5
click at [643, 484] on div "5p Прослушайте текст и соедините начало и конец предложений. https://www.zvaigz…" at bounding box center [482, 327] width 415 height 324
copy div "Прослушайте текст и соедините начало и конец предложений. https://www.zvaigzne.…"
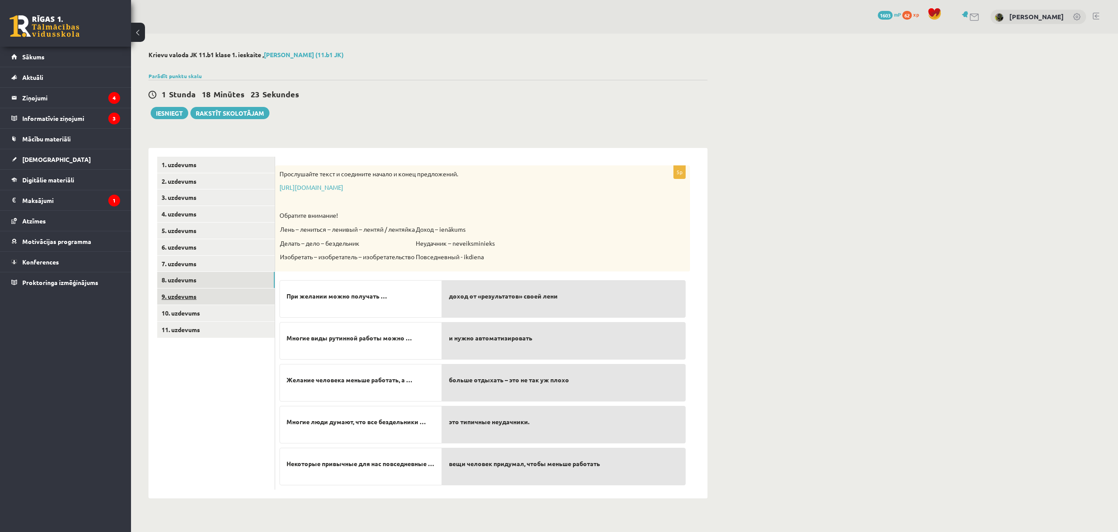
click at [204, 295] on link "9. uzdevums" at bounding box center [215, 297] width 117 height 16
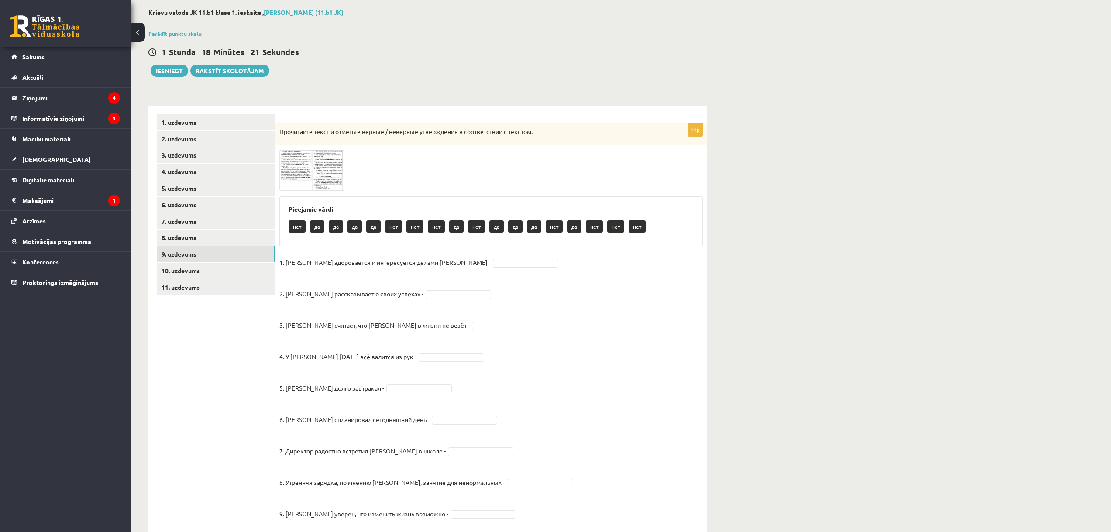
scroll to position [44, 0]
click at [292, 166] on img at bounding box center [311, 168] width 65 height 41
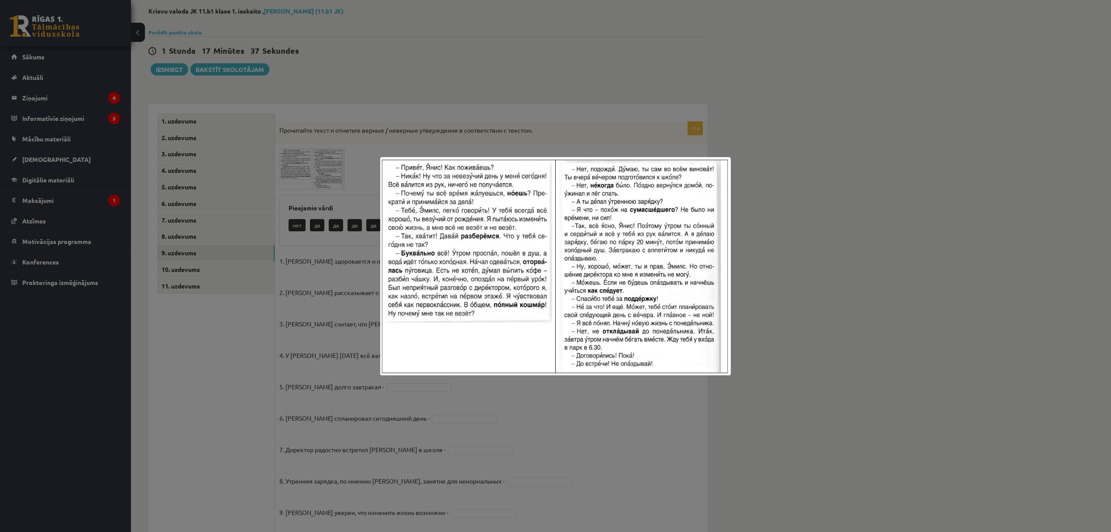
click at [403, 410] on div at bounding box center [555, 266] width 1111 height 532
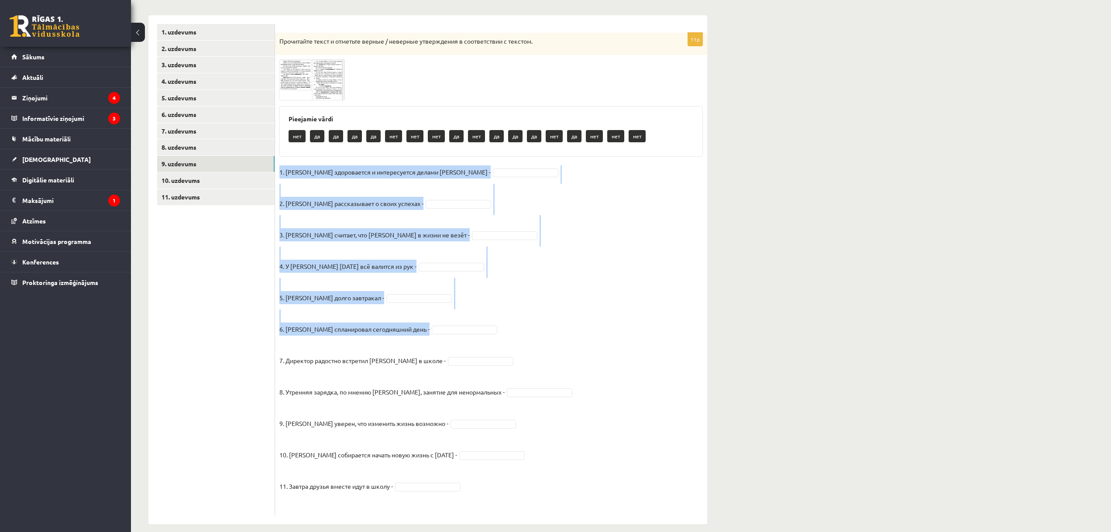
scroll to position [143, 0]
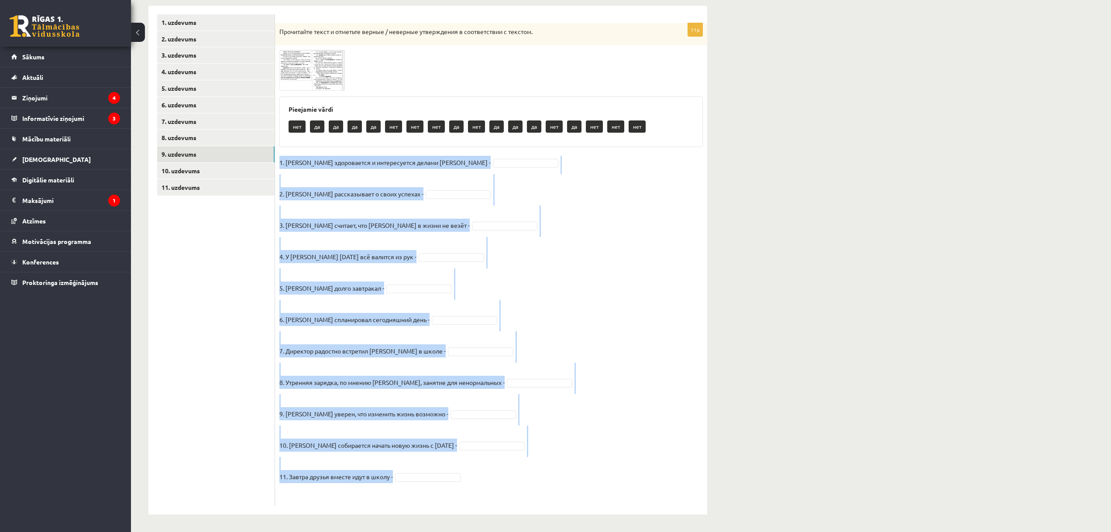
drag, startPoint x: 279, startPoint y: 261, endPoint x: 531, endPoint y: 487, distance: 338.5
click at [531, 487] on div "11p Прочитайте текст и отметьте верные / неверные утверждения в соответствии с …" at bounding box center [491, 264] width 432 height 483
copy fieldset "1. Эмилс здоровается и интересуется делами Яниса - 2. Янис рассказывает о своих…"
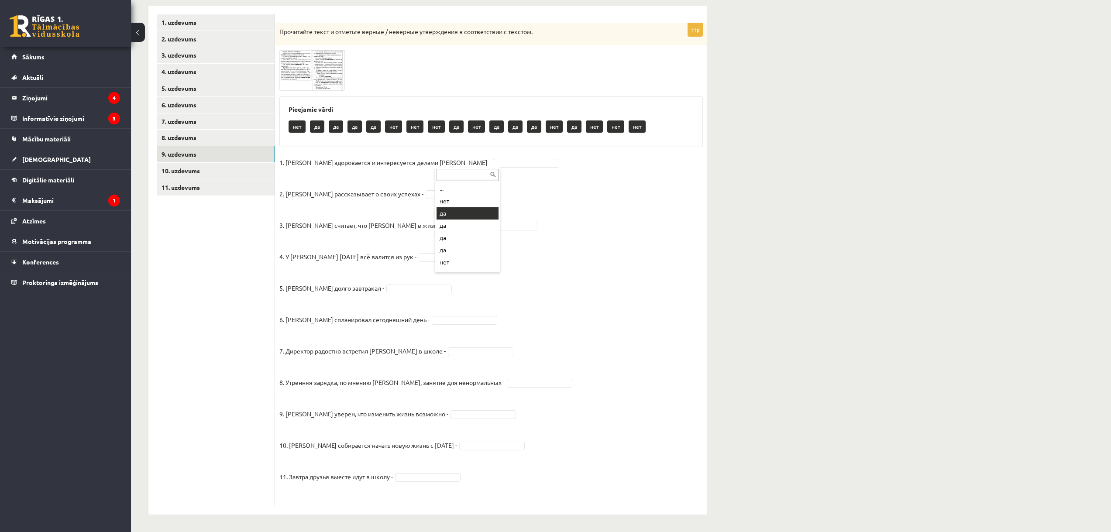
drag, startPoint x: 444, startPoint y: 213, endPoint x: 437, endPoint y: 211, distance: 6.6
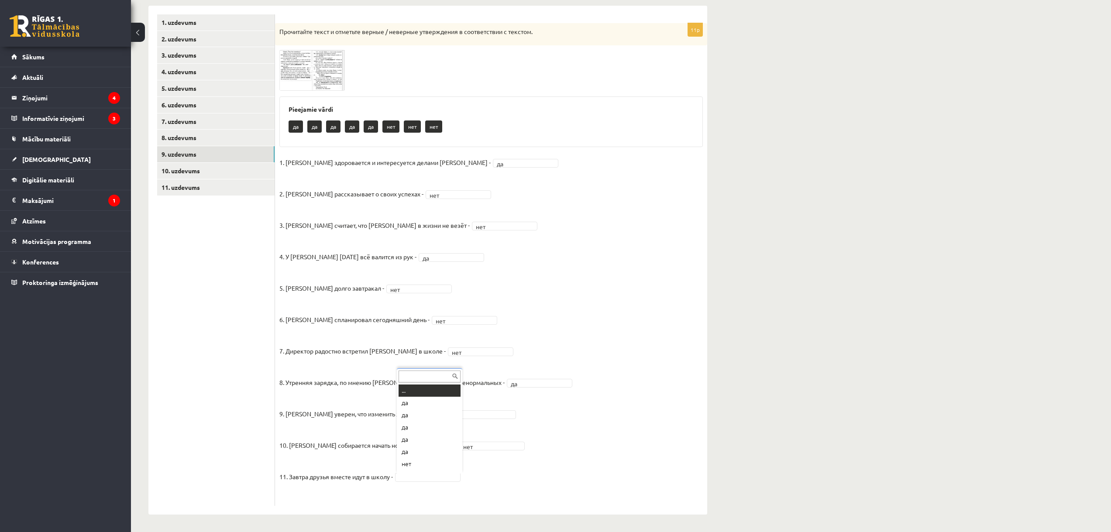
scroll to position [10, 0]
click at [224, 169] on link "10. uzdevums" at bounding box center [215, 171] width 117 height 16
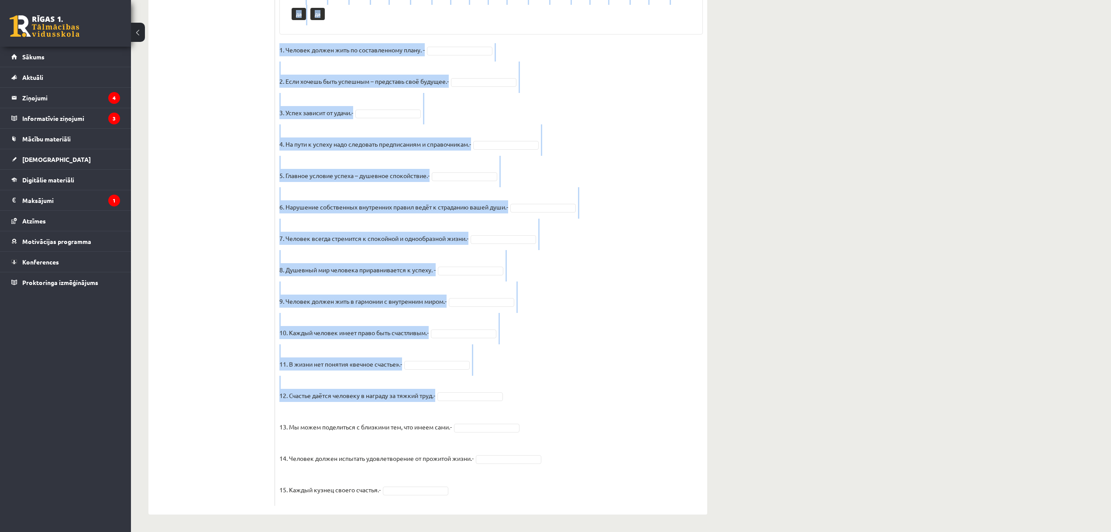
scroll to position [508, 0]
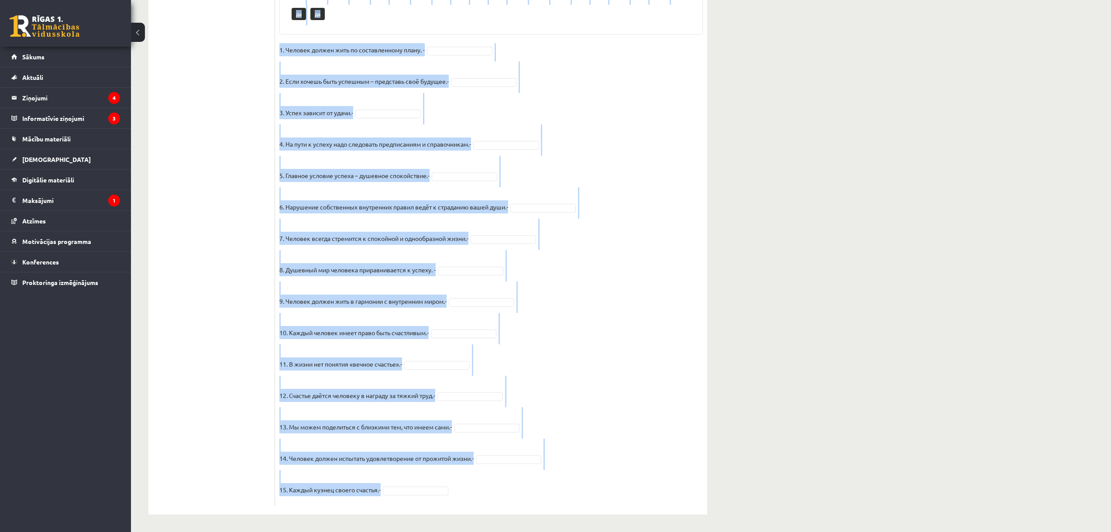
drag, startPoint x: 278, startPoint y: 75, endPoint x: 634, endPoint y: 494, distance: 550.6
click at [635, 494] on div "15p Прочитайте текст и отметьте верные / неверные утверждения в соответствии с …" at bounding box center [491, 86] width 432 height 840
copy div "Прочитайте текст и отметьте верные / неверные утверждения в соответствии с текс…"
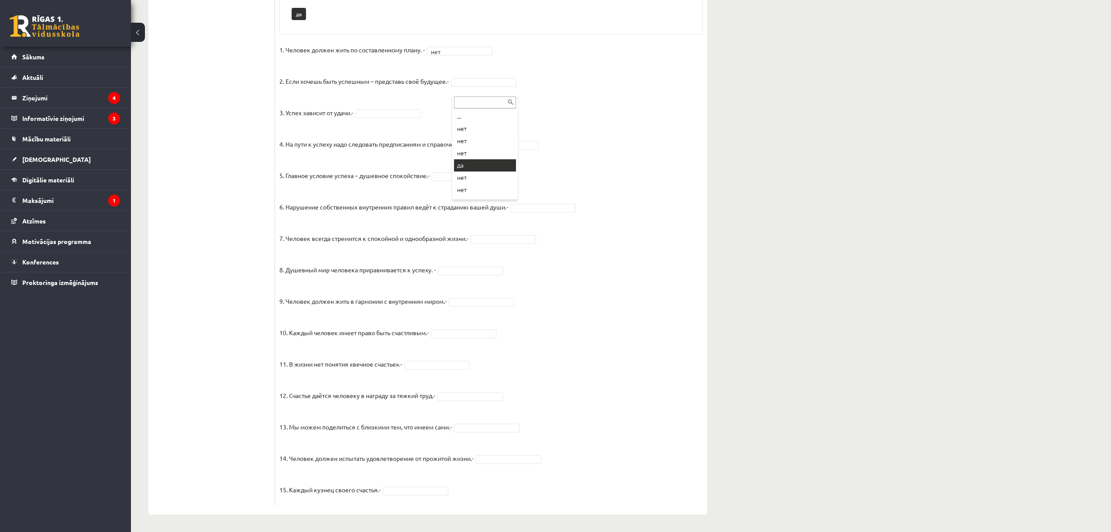
scroll to position [488, 0]
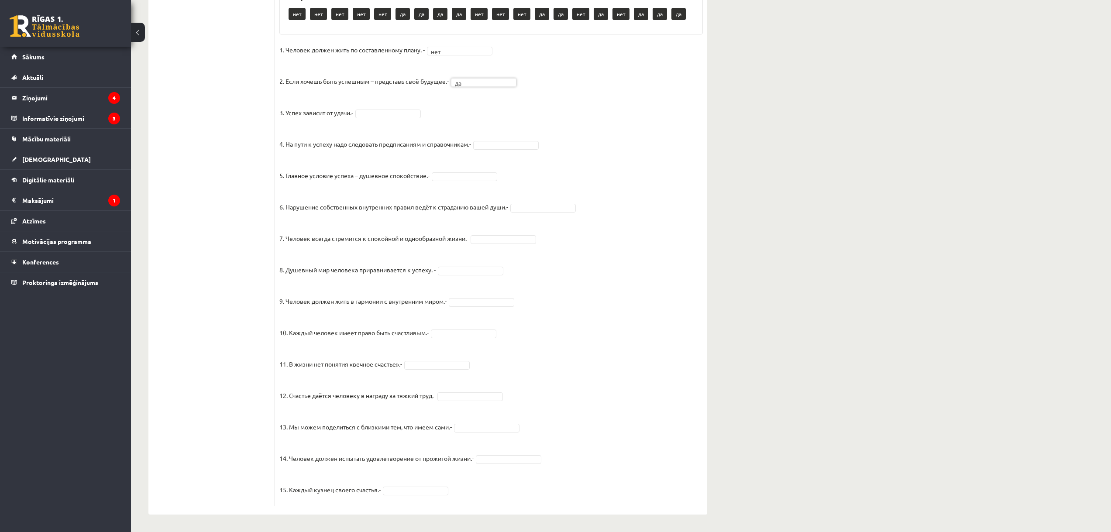
click at [406, 108] on fieldset "1. Человек должен жить по составленному плану. - нет *** 2. Если хочешь быть ус…" at bounding box center [490, 272] width 423 height 458
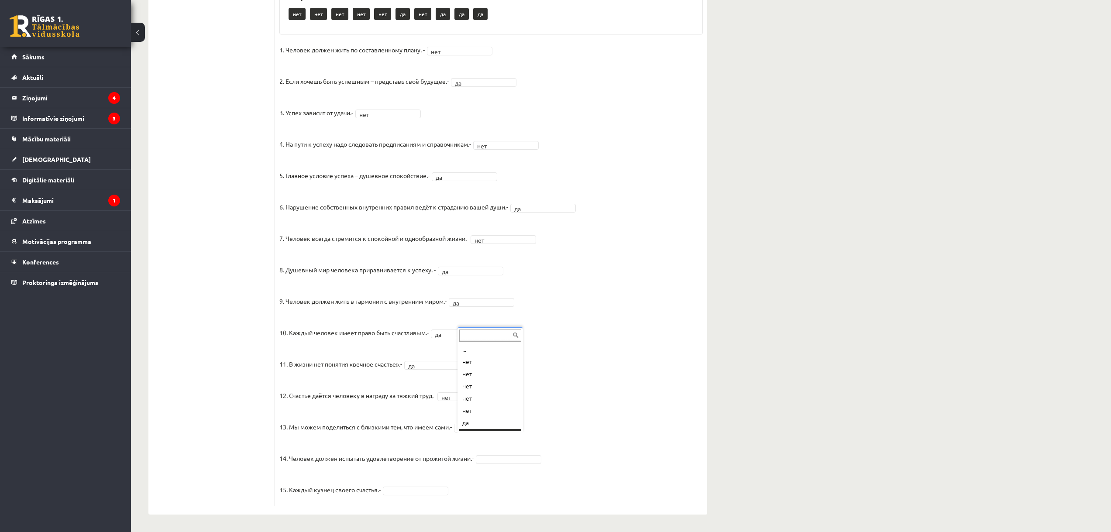
scroll to position [10, 0]
click at [492, 464] on fieldset "1. Человек должен жить по составленному плану. - нет *** 2. Если хочешь быть ус…" at bounding box center [490, 272] width 423 height 458
drag, startPoint x: 429, startPoint y: 485, endPoint x: 427, endPoint y: 489, distance: 5.3
click at [429, 484] on fieldset "1. Человек должен жить по составленному плану. - нет *** 2. Если хочешь быть ус…" at bounding box center [490, 272] width 423 height 458
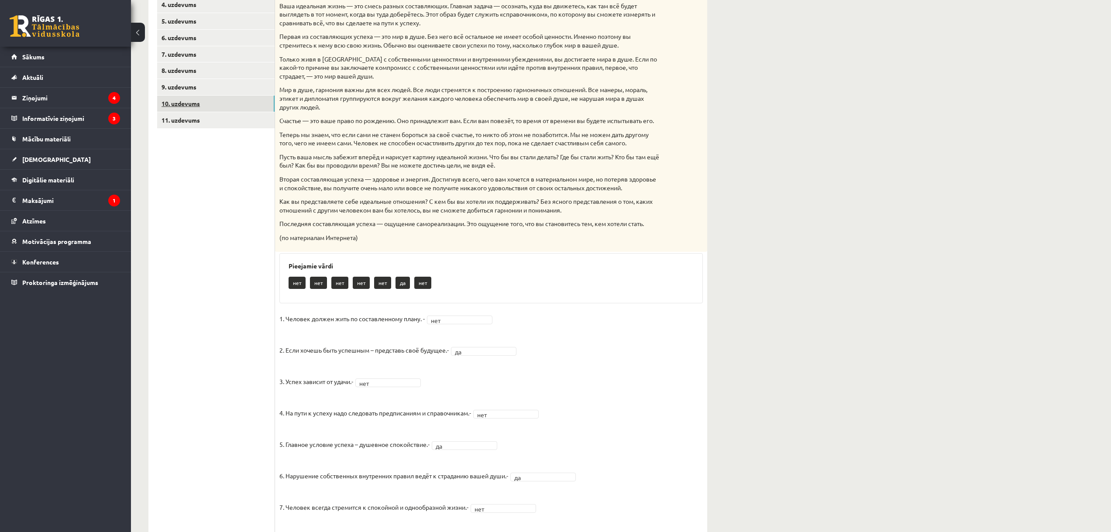
scroll to position [182, 0]
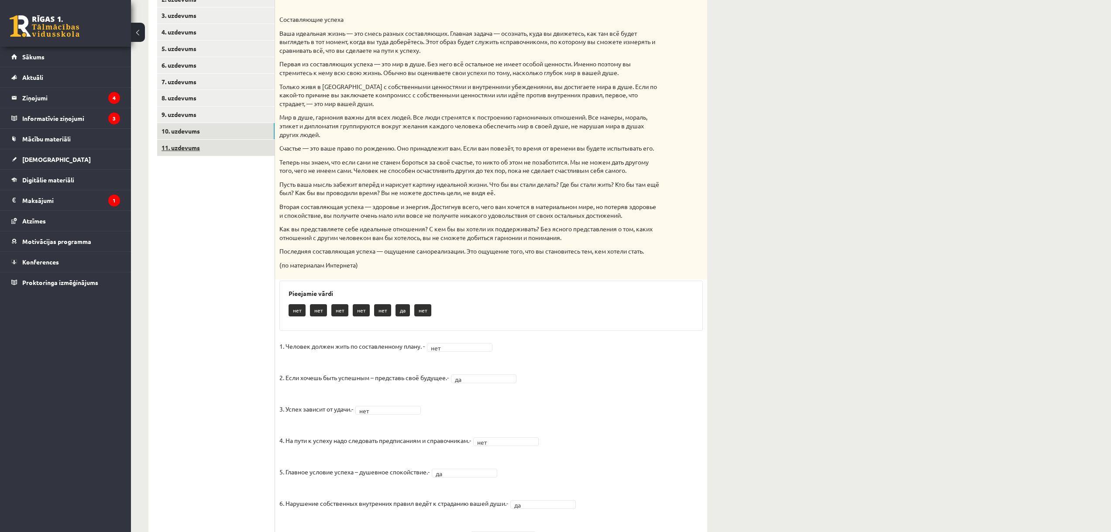
click at [208, 146] on link "11. uzdevums" at bounding box center [215, 148] width 117 height 16
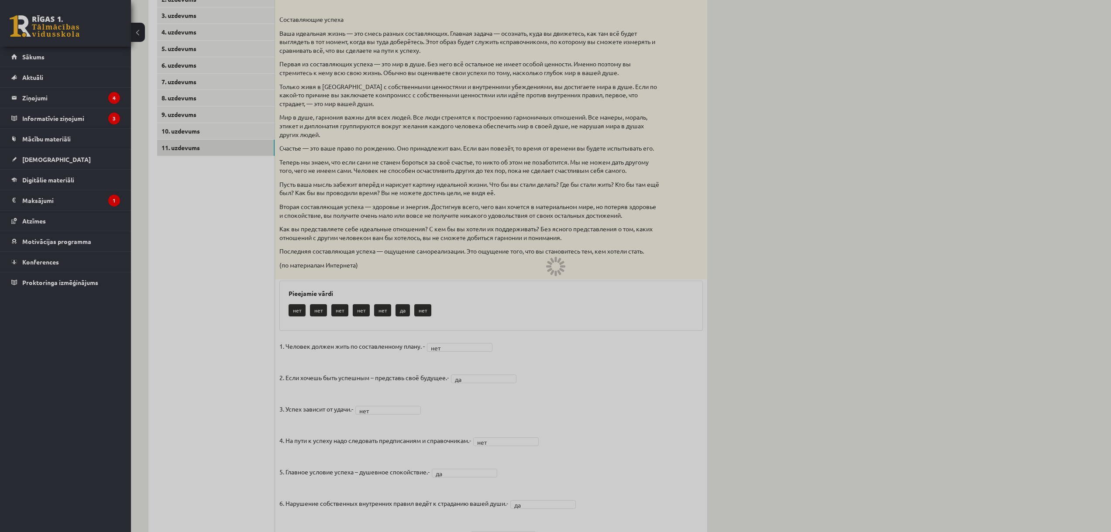
scroll to position [0, 0]
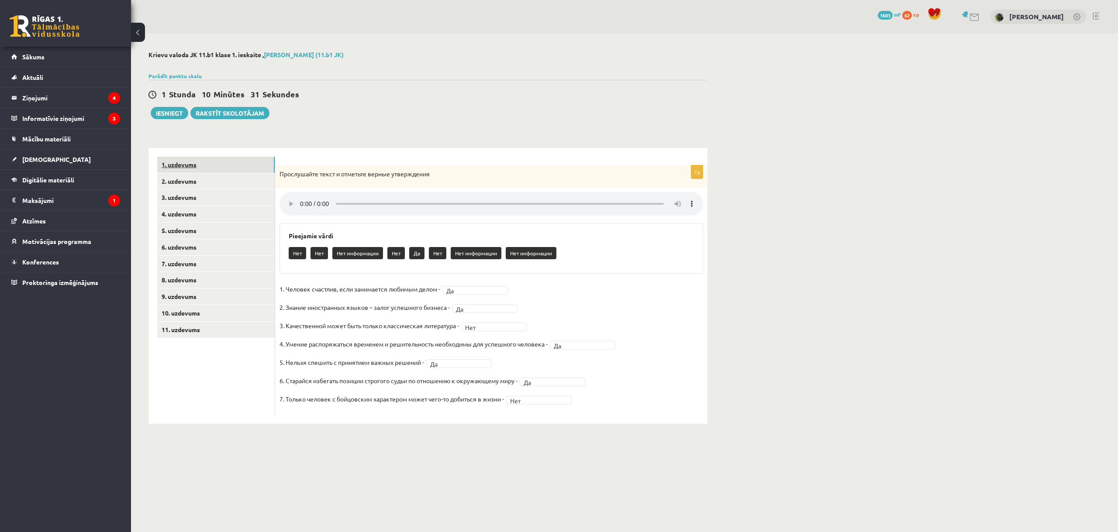
click at [205, 165] on link "1. uzdevums" at bounding box center [215, 165] width 117 height 16
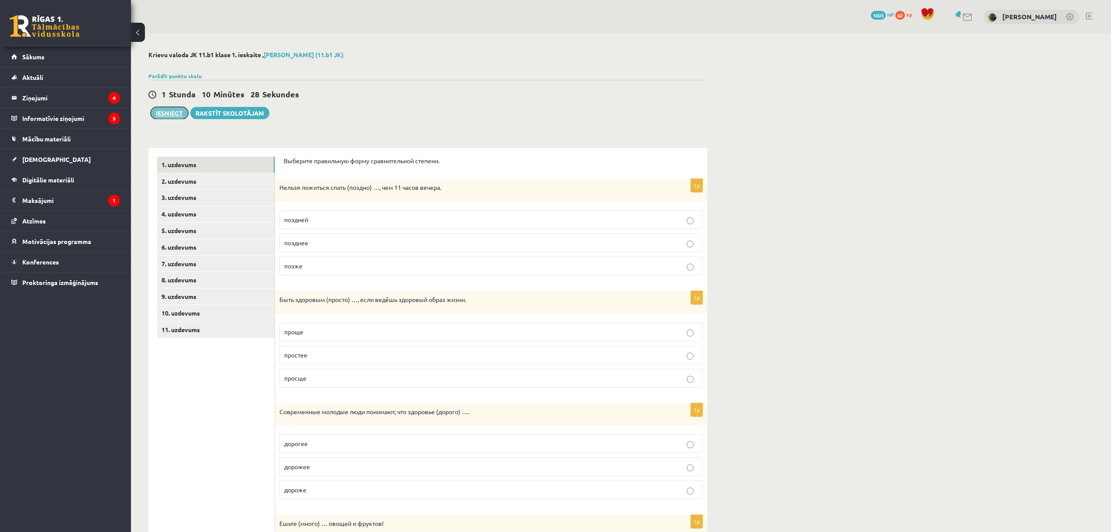
click at [178, 108] on button "Iesniegt" at bounding box center [170, 113] width 38 height 12
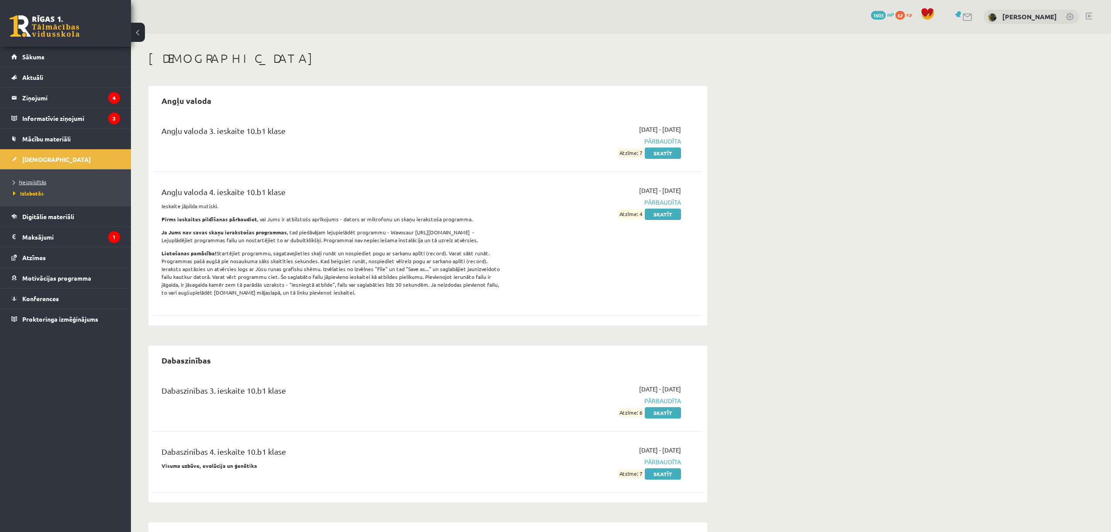
click at [41, 182] on span "Neizpildītās" at bounding box center [29, 182] width 33 height 7
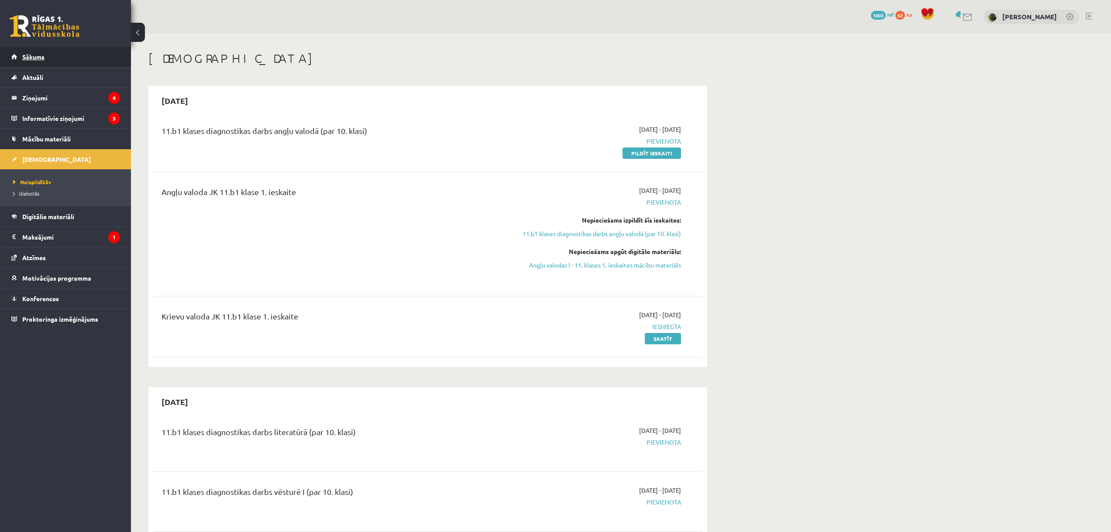
click at [37, 58] on span "Sākums" at bounding box center [33, 57] width 22 height 8
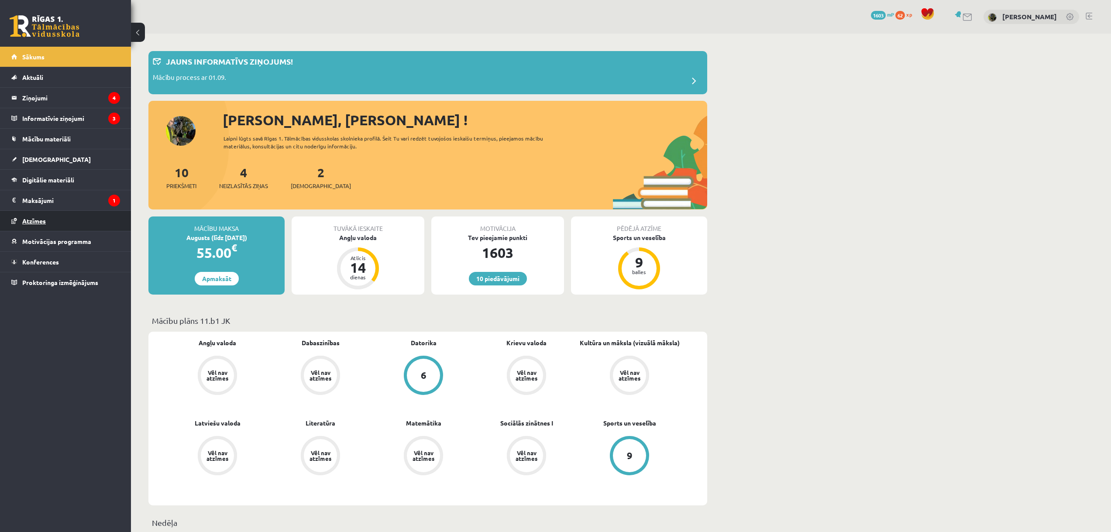
click at [45, 223] on span "Atzīmes" at bounding box center [34, 221] width 24 height 8
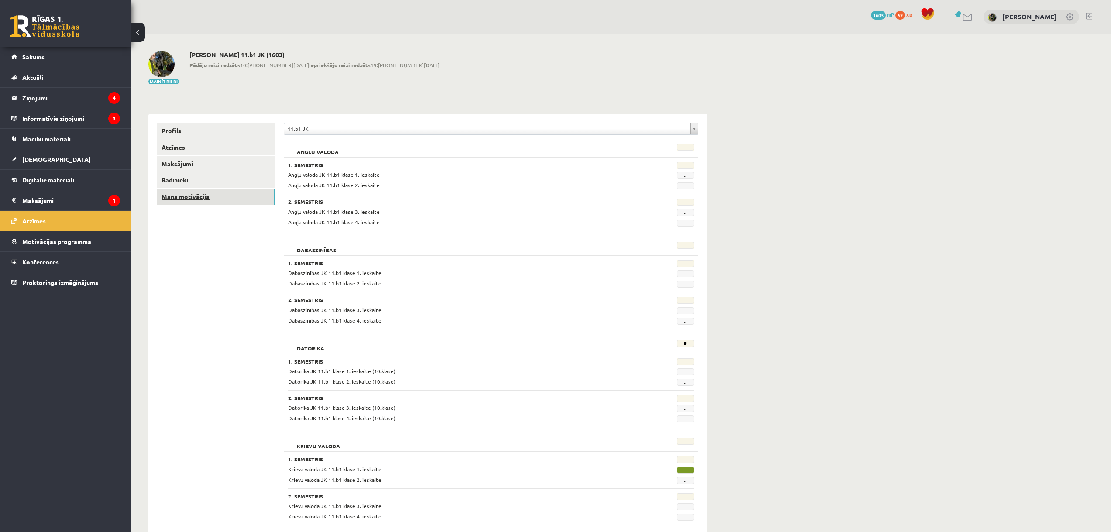
click at [190, 197] on link "Mana motivācija" at bounding box center [215, 197] width 117 height 16
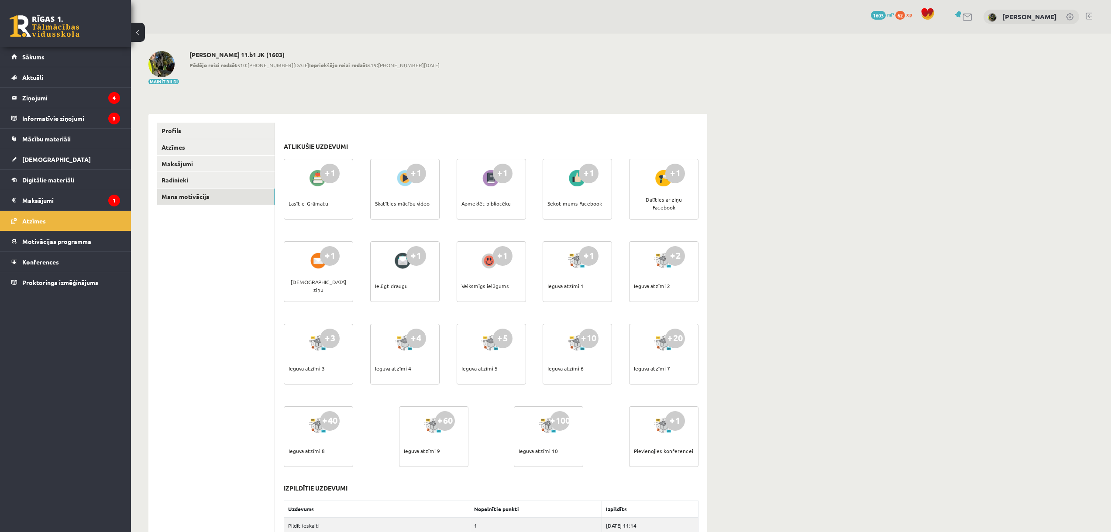
click at [406, 183] on div at bounding box center [404, 178] width 25 height 20
click at [413, 175] on div "+1" at bounding box center [416, 174] width 20 height 20
click at [412, 175] on div "+1" at bounding box center [416, 174] width 20 height 20
click at [402, 183] on div at bounding box center [404, 178] width 25 height 20
click at [411, 206] on div "Skatīties mācību video" at bounding box center [402, 203] width 55 height 31
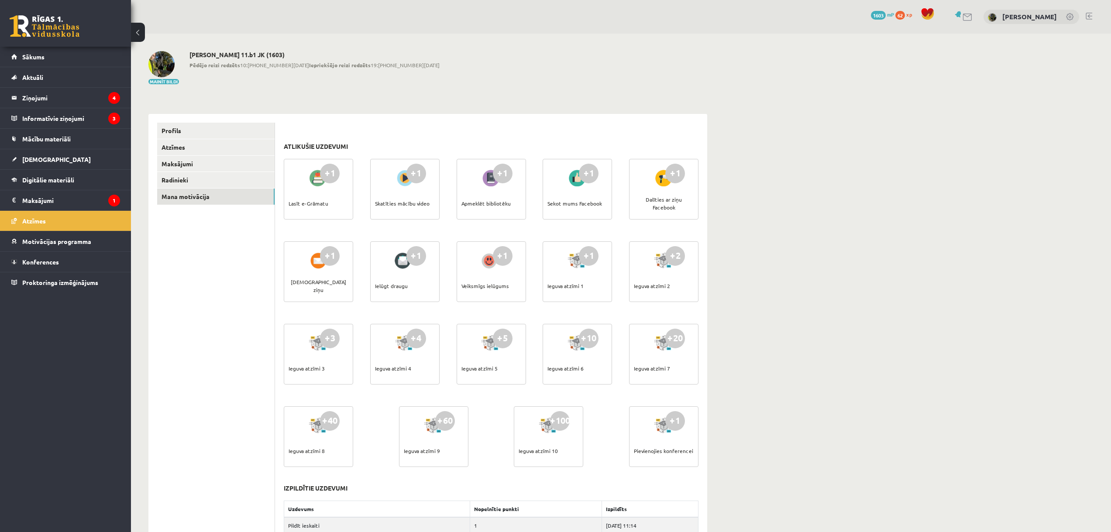
click at [411, 206] on div "Skatīties mācību video" at bounding box center [402, 203] width 55 height 31
click at [61, 240] on span "Motivācijas programma" at bounding box center [56, 241] width 69 height 8
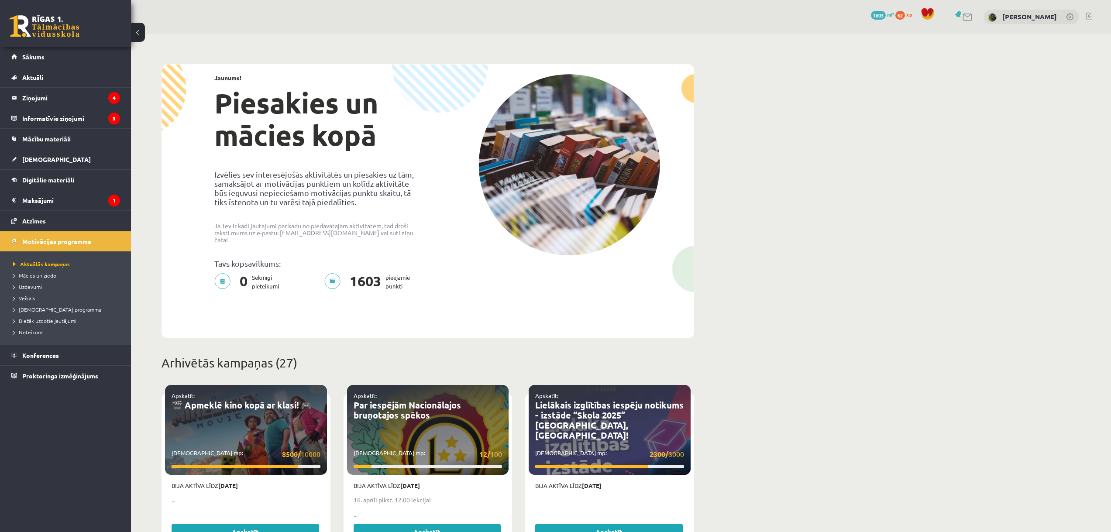
click at [29, 301] on link "Veikals" at bounding box center [67, 298] width 109 height 8
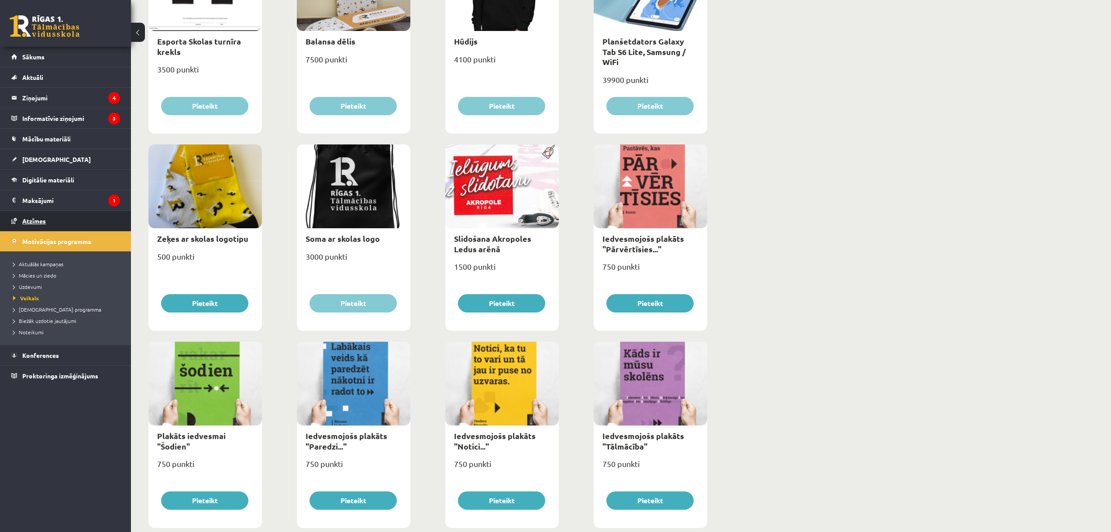
scroll to position [591, 0]
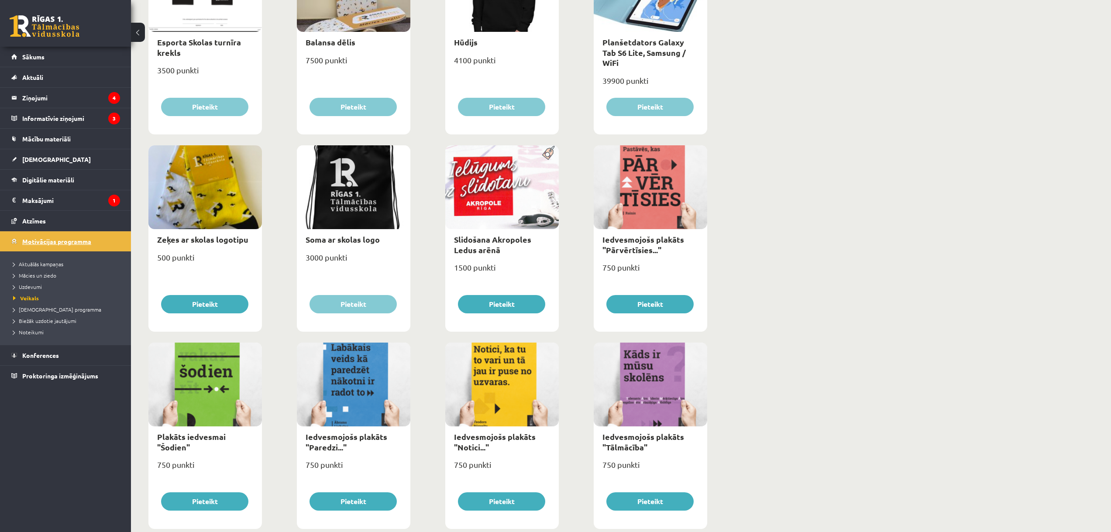
click at [51, 237] on link "Motivācijas programma" at bounding box center [65, 241] width 109 height 20
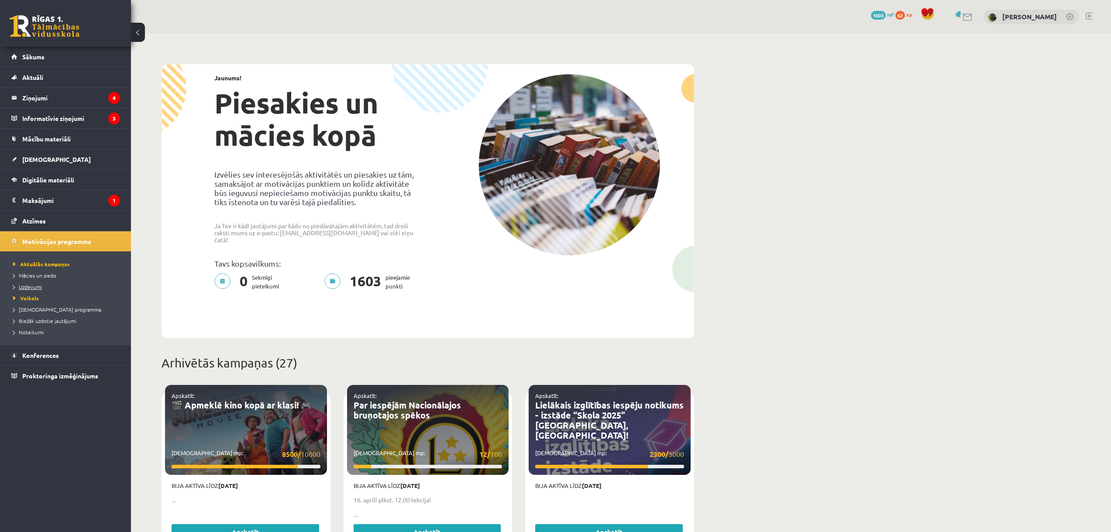
click at [33, 288] on span "Uzdevumi" at bounding box center [27, 286] width 29 height 7
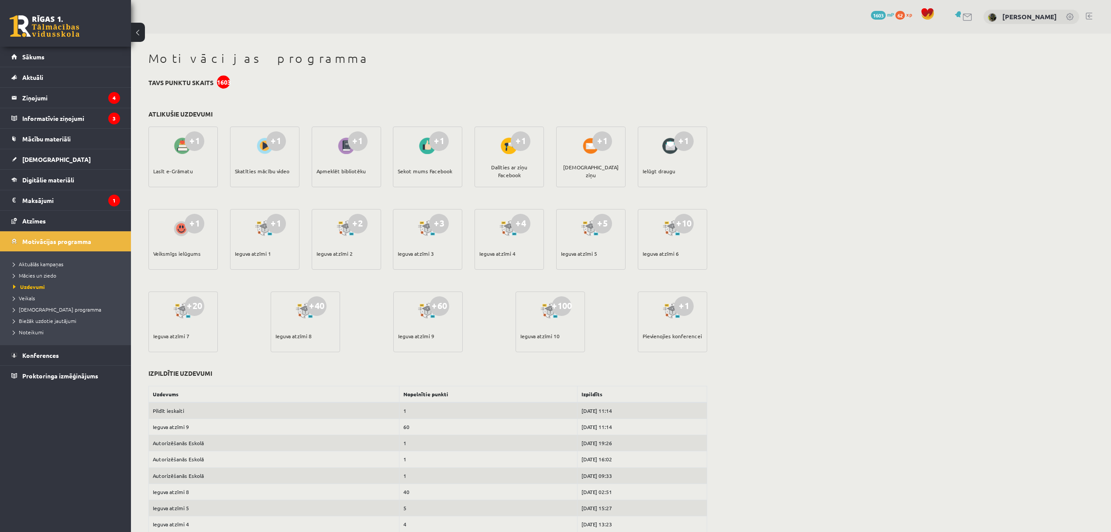
click at [264, 150] on div at bounding box center [264, 146] width 25 height 20
click at [55, 138] on span "Mācību materiāli" at bounding box center [46, 139] width 48 height 8
